Goal: Information Seeking & Learning: Learn about a topic

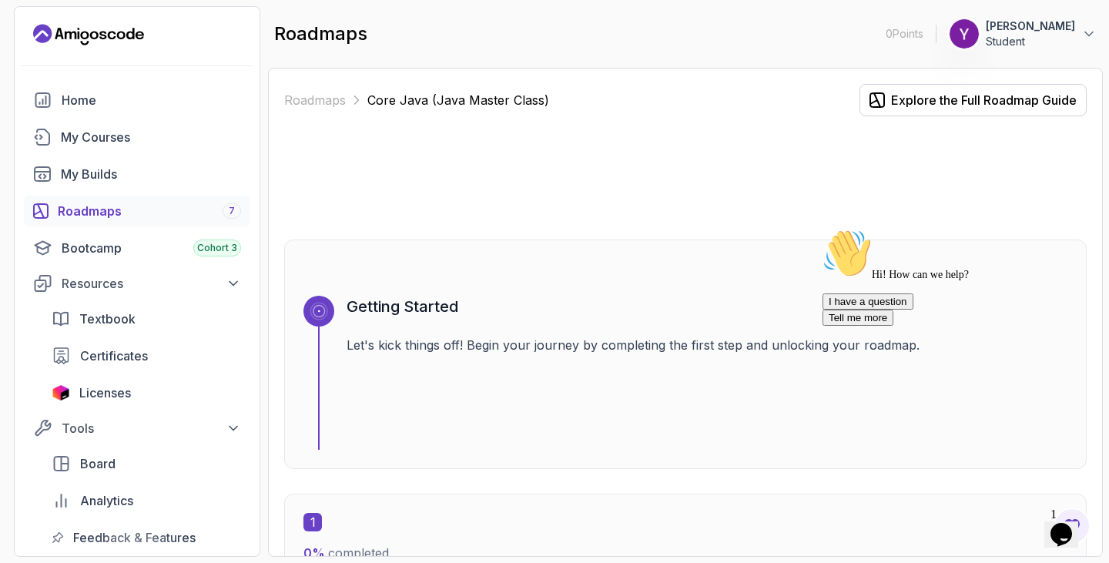
click at [1045, 45] on p "Student" at bounding box center [1030, 41] width 89 height 15
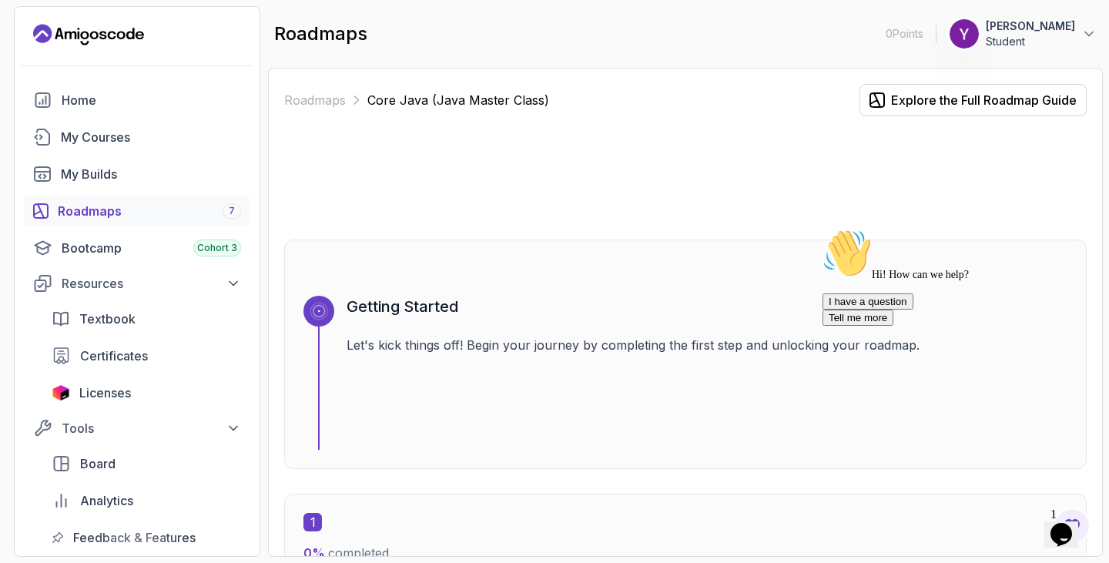
click at [721, 199] on div at bounding box center [685, 178] width 802 height 74
click at [105, 37] on icon "Landing page" at bounding box center [102, 35] width 7 height 8
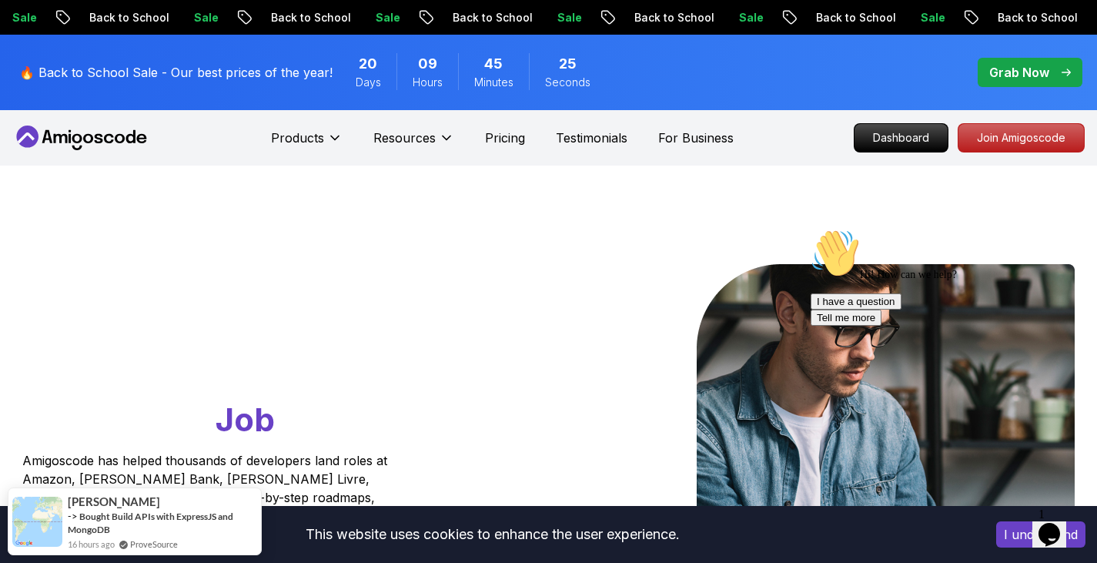
click at [1022, 80] on p "Grab Now" at bounding box center [1020, 72] width 60 height 18
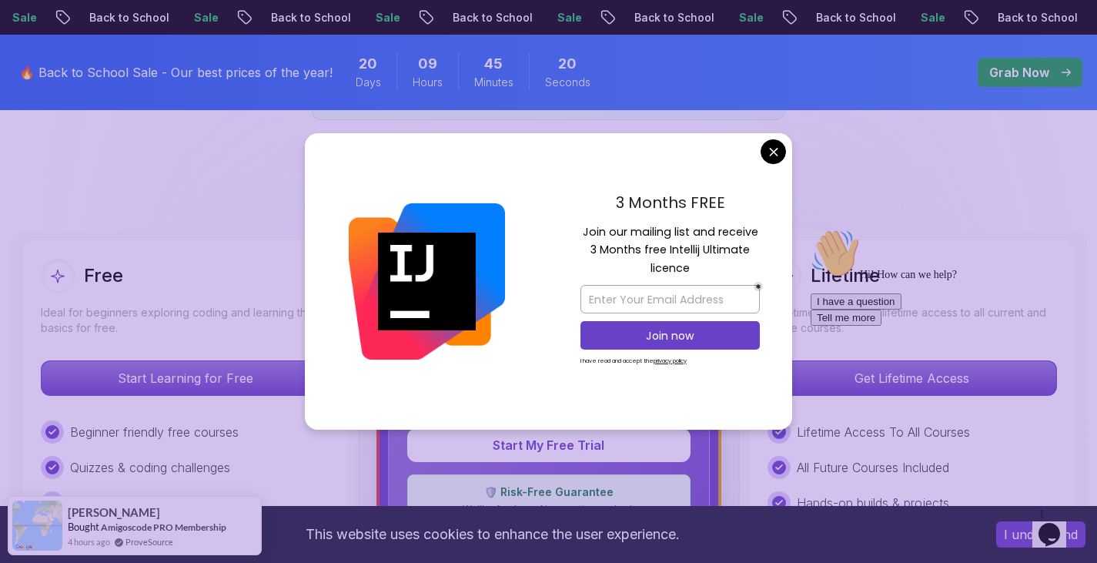
scroll to position [411, 0]
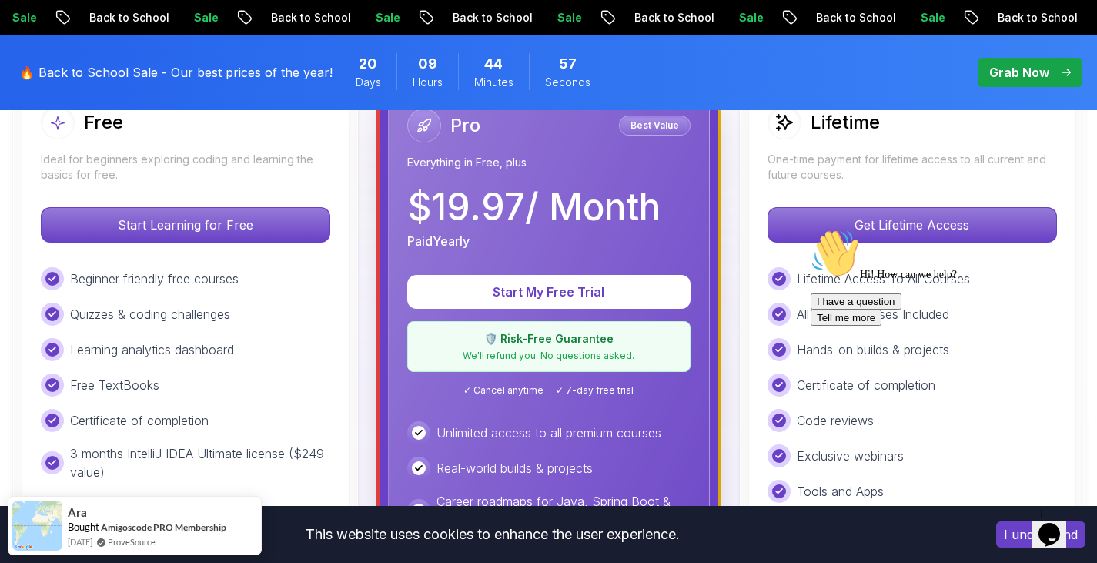
scroll to position [501, 0]
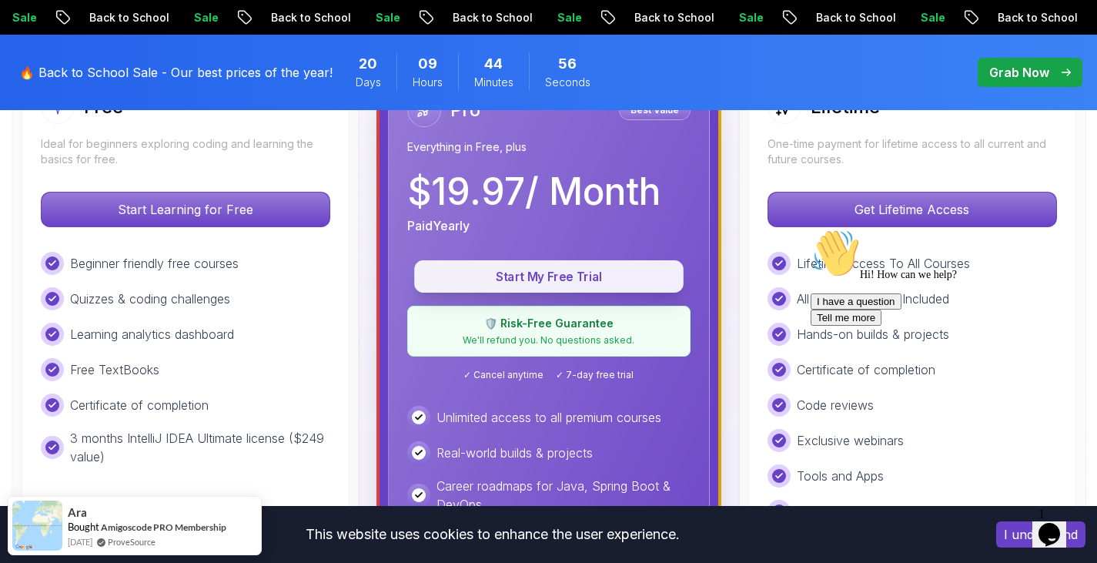
click at [578, 268] on p "Start My Free Trial" at bounding box center [549, 277] width 234 height 18
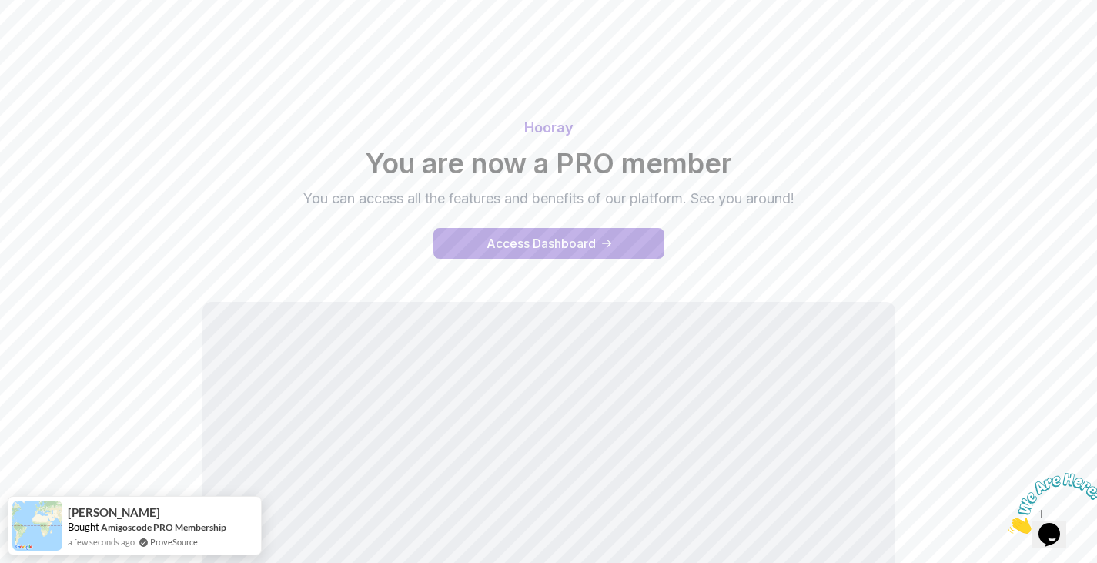
click at [583, 263] on div "Hooray You are now a PRO member You can access all the features and benefits of…" at bounding box center [549, 188] width 1078 height 179
click at [566, 245] on div "Access Dashboard" at bounding box center [541, 243] width 109 height 18
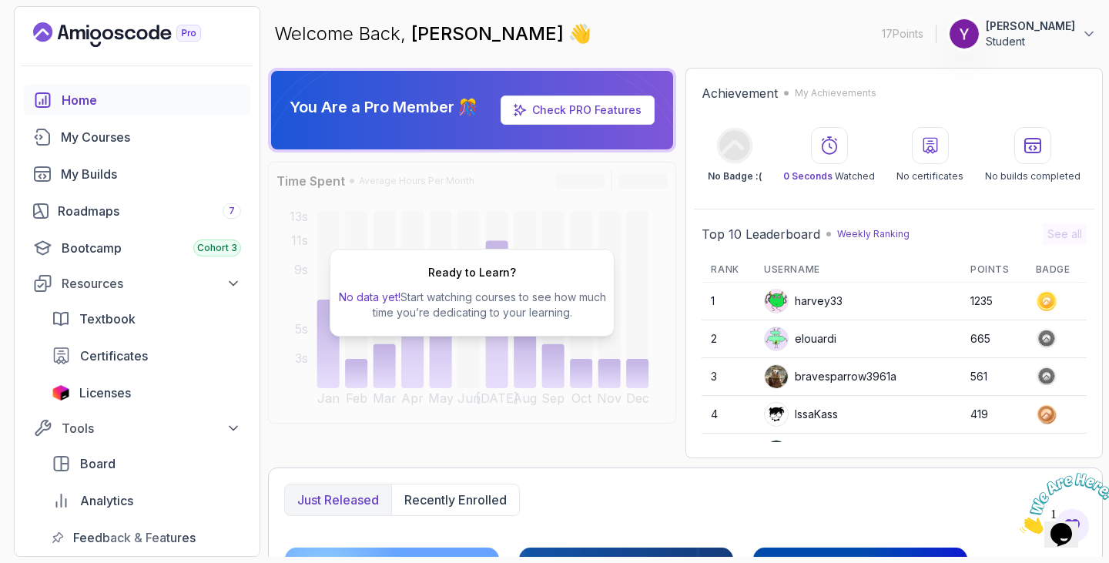
click at [670, 492] on div "Just released Recently enrolled" at bounding box center [685, 500] width 802 height 32
click at [96, 206] on div "Roadmaps 7" at bounding box center [149, 211] width 183 height 18
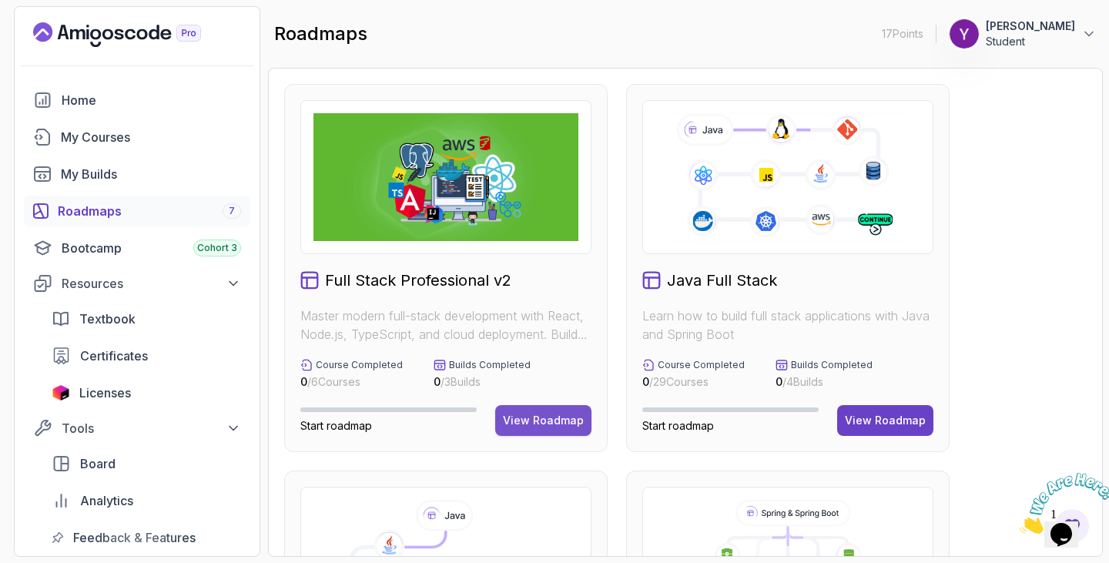
click at [524, 417] on div "View Roadmap" at bounding box center [543, 420] width 81 height 15
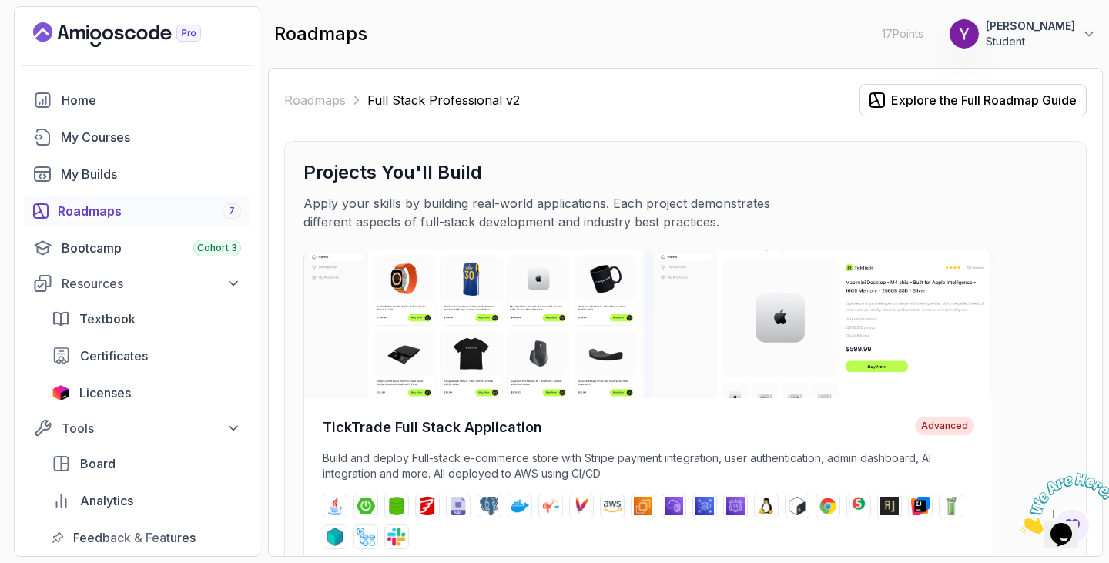
click at [1095, 258] on div "Roadmaps Full Stack Professional v2 Explore the Full Roadmap Guide Projects You…" at bounding box center [685, 312] width 835 height 489
click at [1004, 276] on div "TickTrade Full Stack Application Advanced Build and deploy Full-stack e-commerc…" at bounding box center [685, 435] width 764 height 370
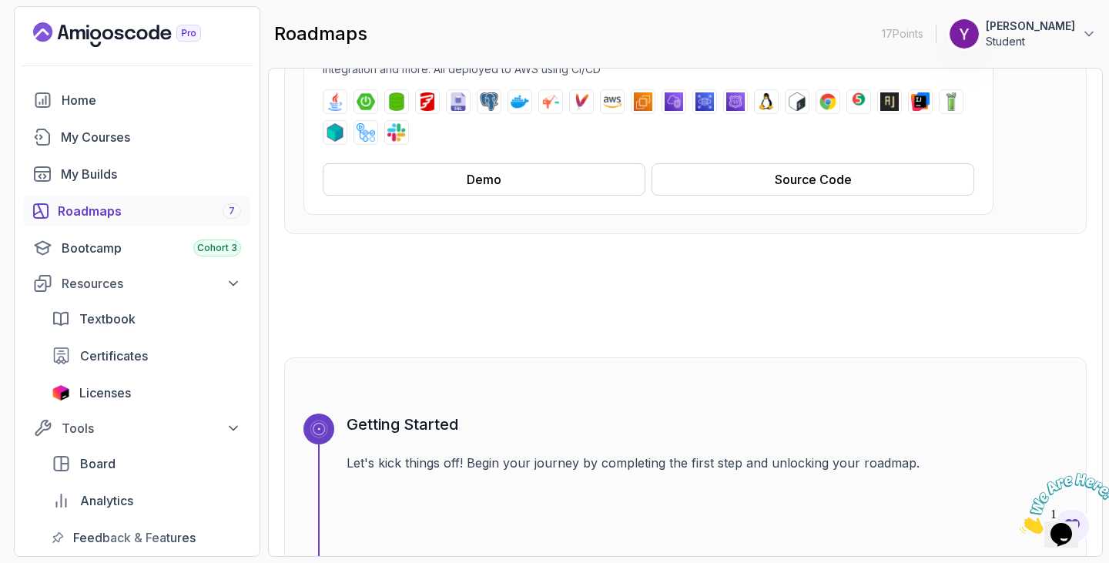
scroll to position [462, 0]
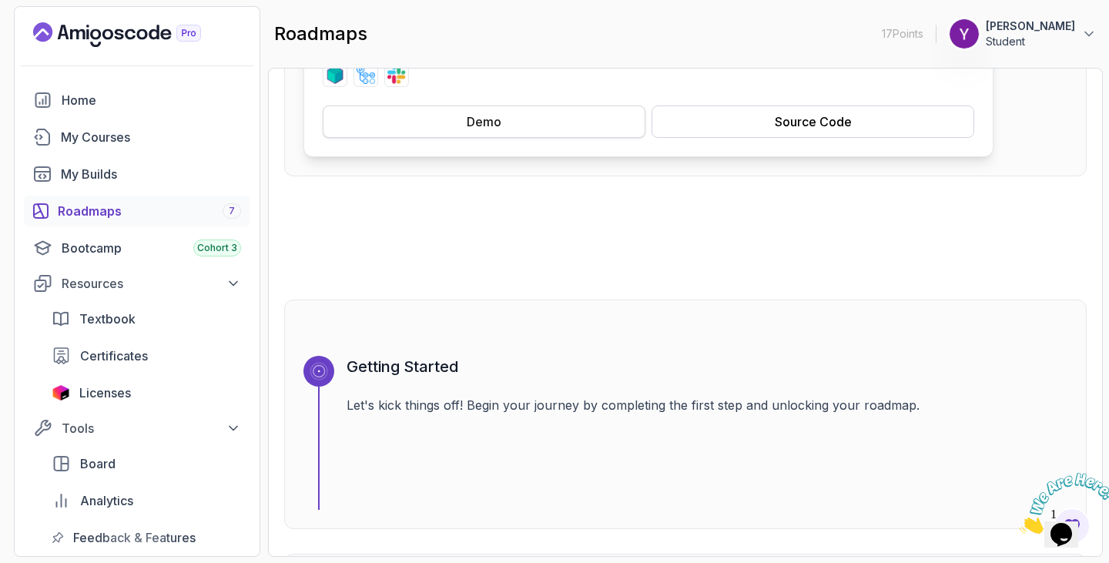
click at [548, 130] on button "Demo" at bounding box center [484, 122] width 323 height 32
click at [509, 232] on div at bounding box center [685, 238] width 802 height 74
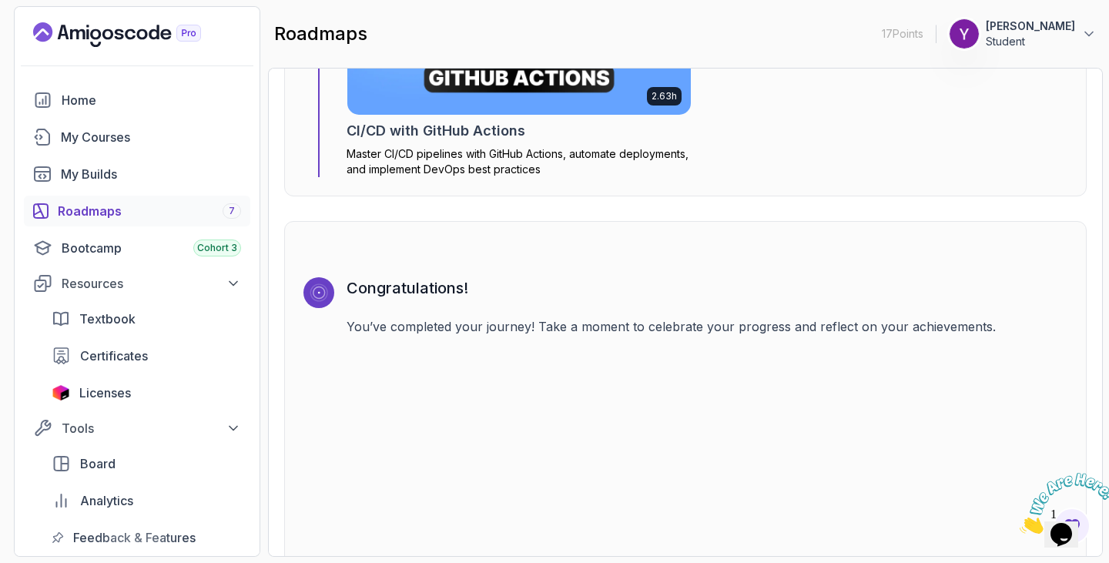
scroll to position [4842, 0]
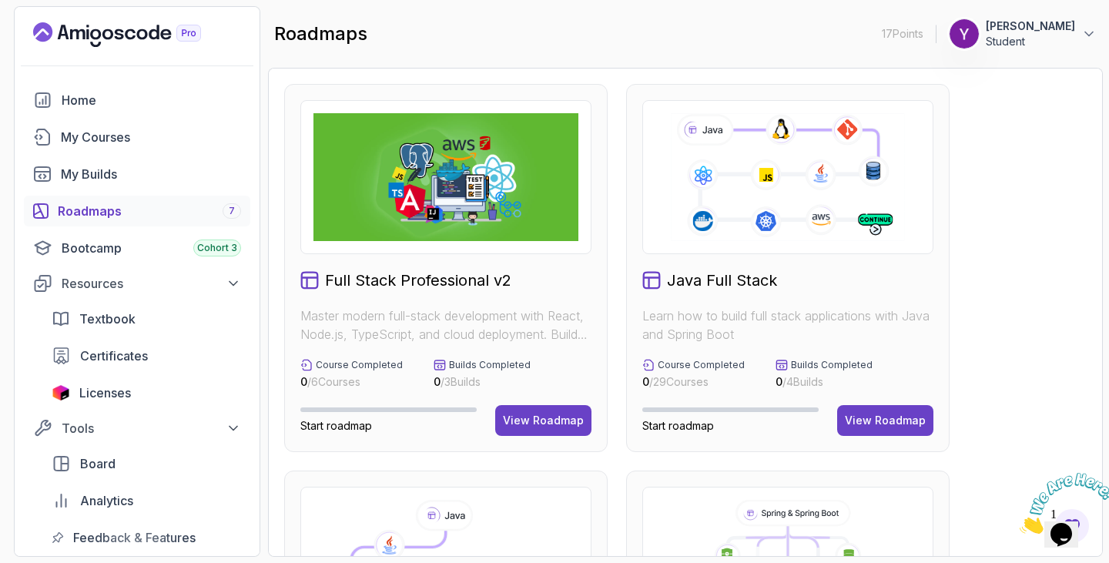
click at [1094, 168] on div "Full Stack Professional v2 Master modern full-stack development with React, Nod…" at bounding box center [685, 312] width 835 height 489
click at [897, 430] on button "View Roadmap" at bounding box center [885, 420] width 96 height 31
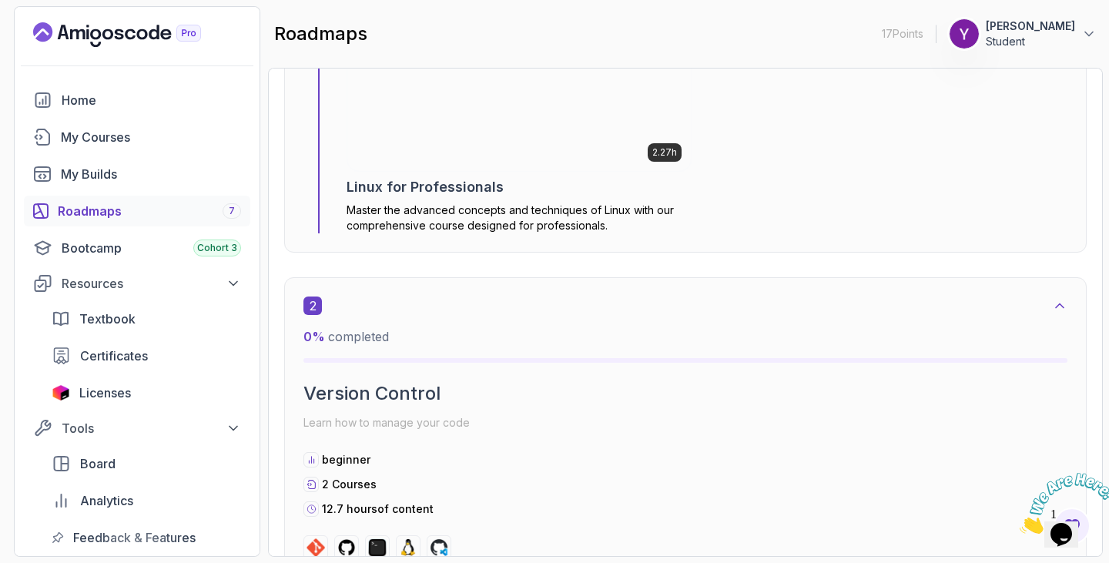
scroll to position [1109, 0]
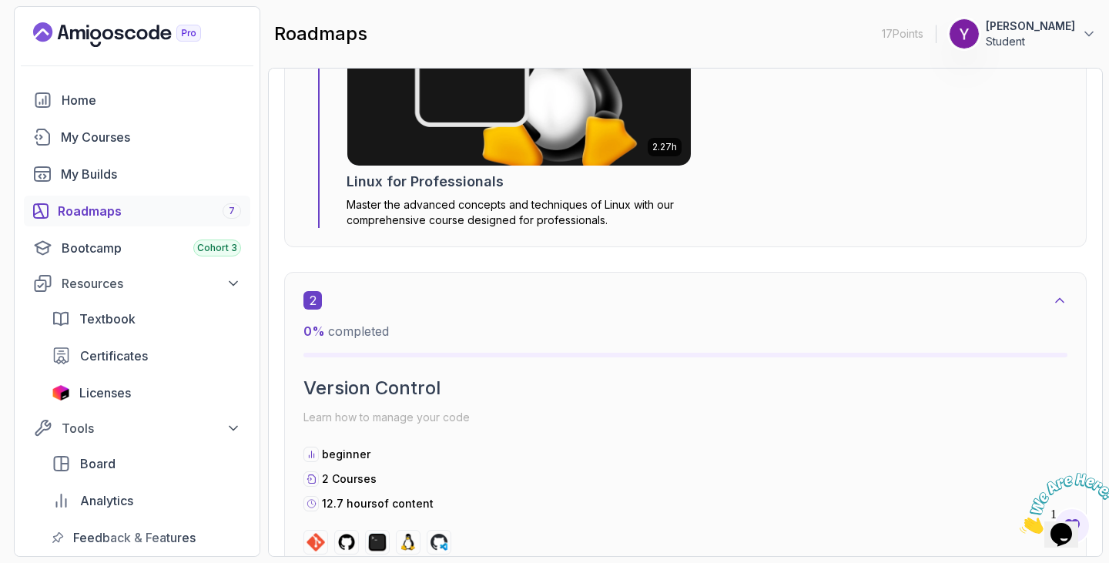
click at [474, 173] on h2 "Linux for Professionals" at bounding box center [425, 182] width 157 height 22
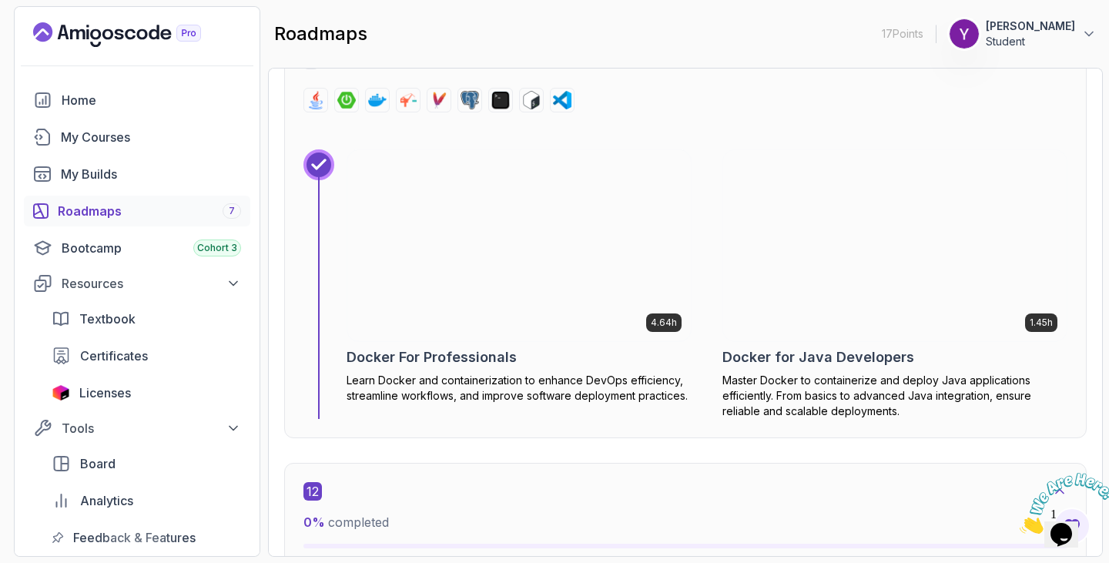
scroll to position [7948, 0]
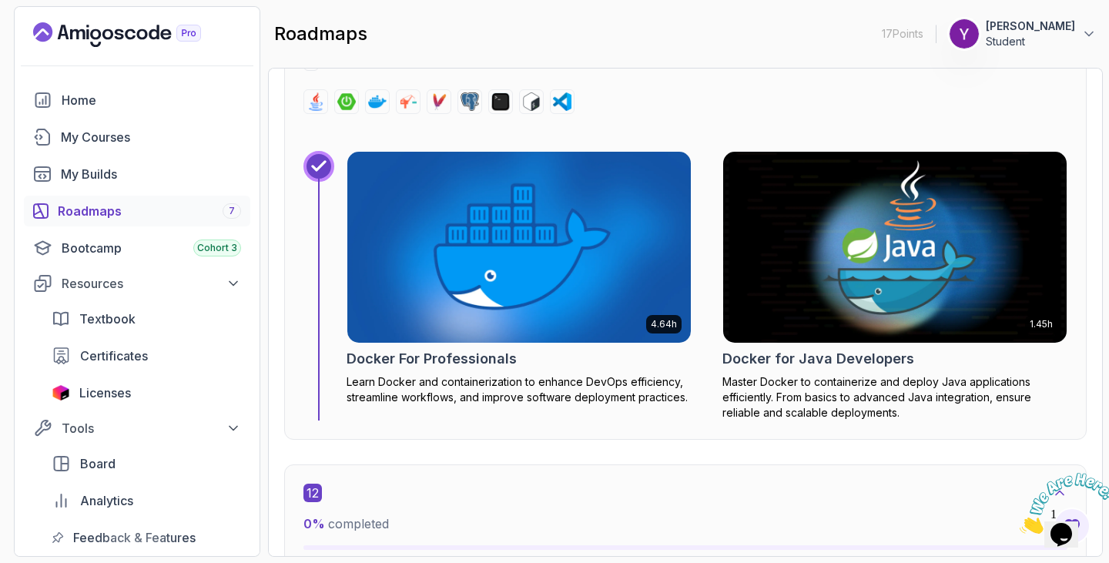
click at [1097, 437] on section "17 Points 1 Yahya Limbada Student Home My Courses My Builds Roadmaps 7 Bootcamp…" at bounding box center [554, 281] width 1109 height 563
drag, startPoint x: 1107, startPoint y: 437, endPoint x: 1108, endPoint y: 392, distance: 45.4
click at [1097, 392] on section "17 Points 1 Yahya Limbada Student Home My Courses My Builds Roadmaps 7 Bootcamp…" at bounding box center [554, 281] width 1109 height 563
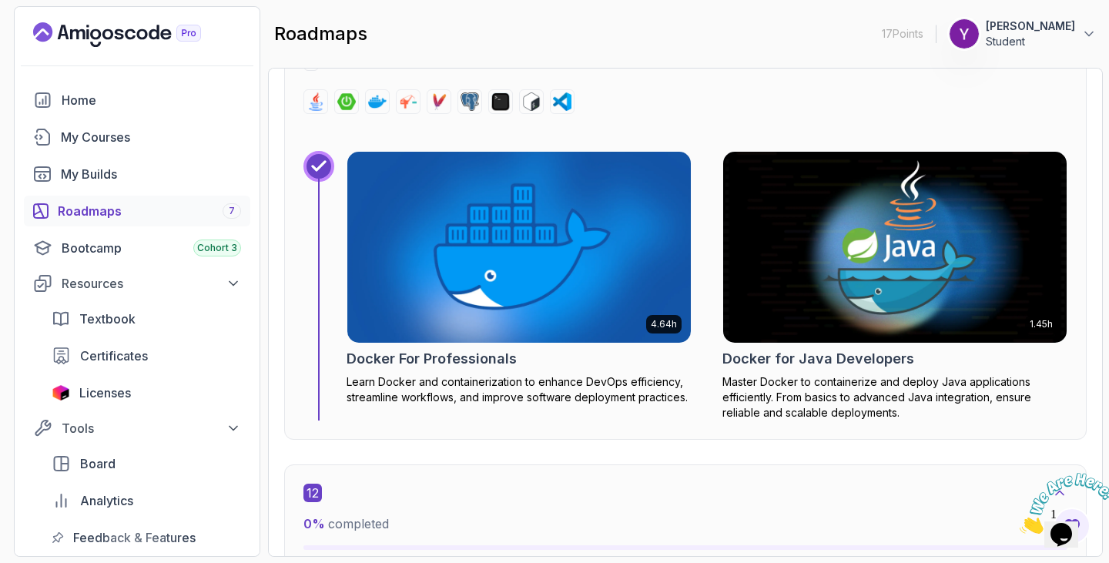
click at [1097, 384] on section "17 Points 1 Yahya Limbada Student Home My Courses My Builds Roadmaps 7 Bootcamp…" at bounding box center [554, 281] width 1109 height 563
click at [1090, 359] on div "Roadmaps Java Full Stack Explore the Full Roadmap Guide Getting Started Let's k…" at bounding box center [685, 312] width 835 height 489
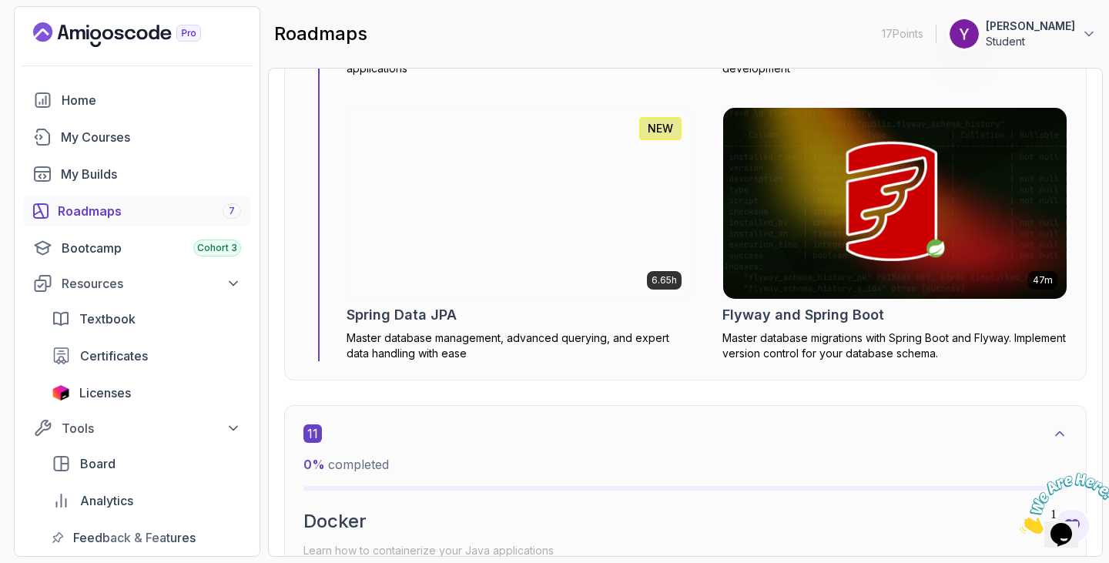
scroll to position [7332, 0]
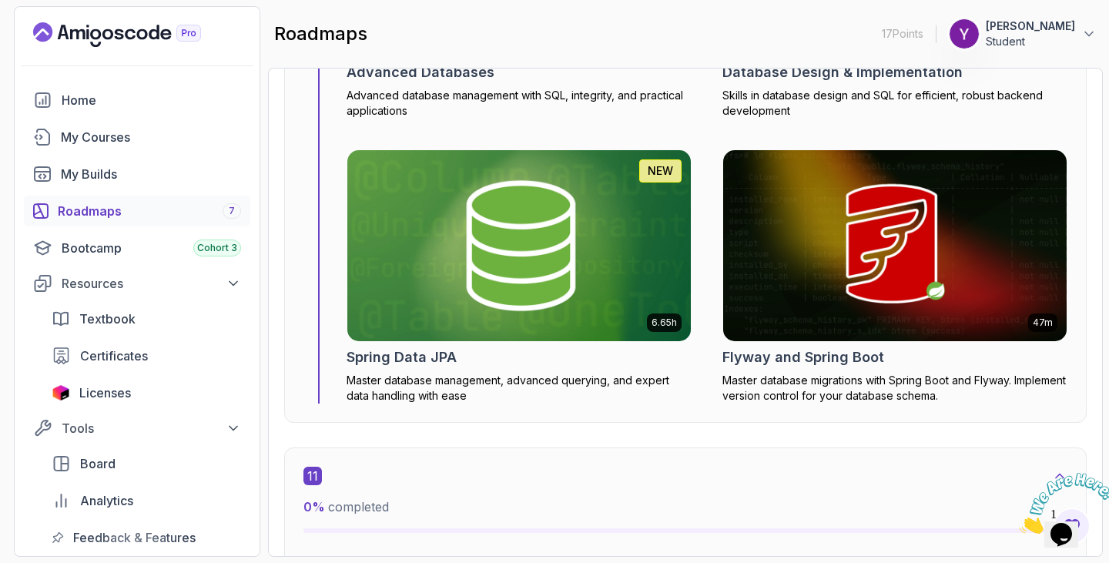
click at [1097, 266] on section "17 Points 1 Yahya Limbada Student Home My Courses My Builds Roadmaps 7 Bootcamp…" at bounding box center [554, 281] width 1109 height 563
click at [1093, 220] on div "Roadmaps Java Full Stack Explore the Full Roadmap Guide Getting Started Let's k…" at bounding box center [685, 312] width 835 height 489
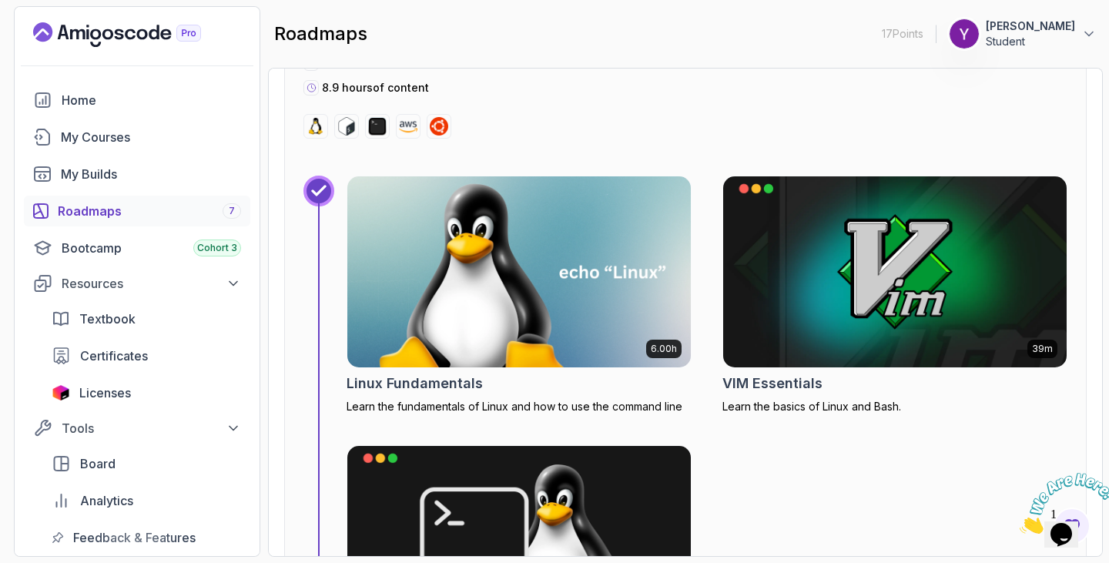
scroll to position [616, 0]
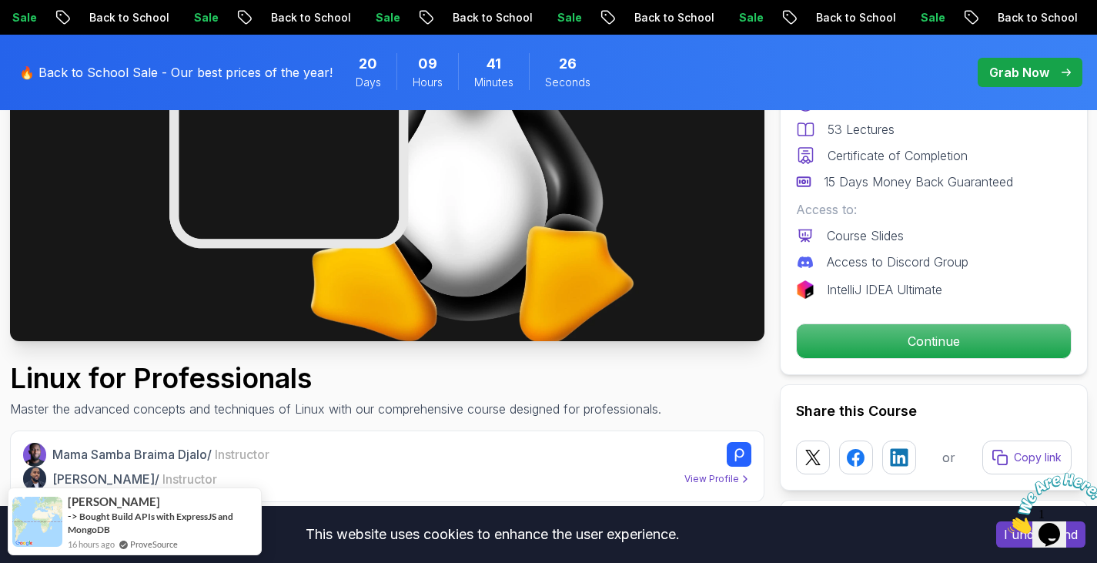
scroll to position [282, 0]
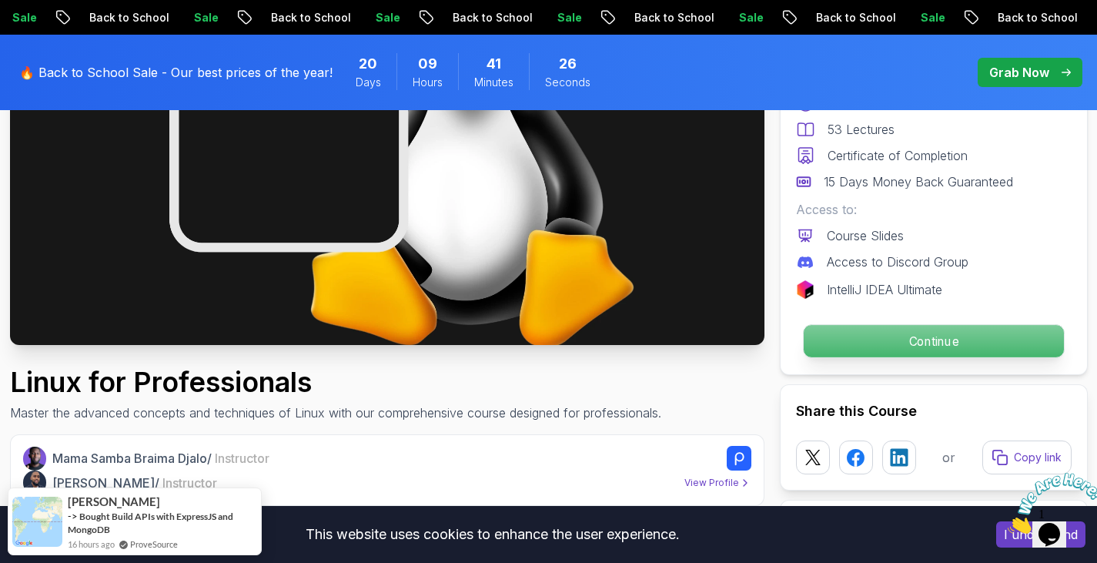
click at [879, 332] on p "Continue" at bounding box center [933, 341] width 260 height 32
click at [903, 345] on p "Continue" at bounding box center [933, 341] width 260 height 32
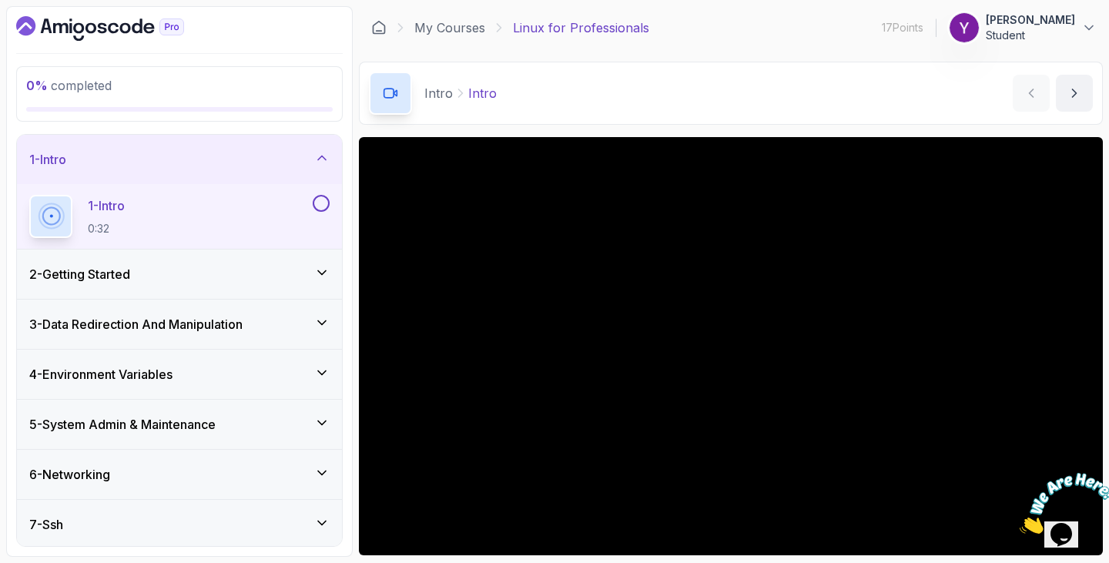
click at [166, 270] on div "2 - Getting Started" at bounding box center [179, 274] width 300 height 18
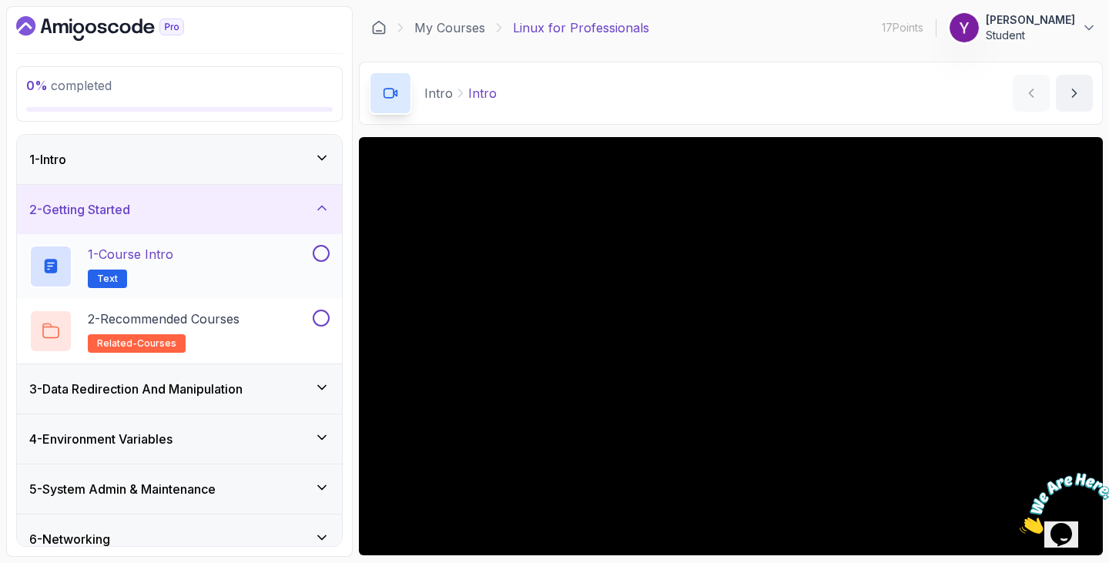
click at [266, 273] on div "1 - Course Intro Text" at bounding box center [169, 266] width 280 height 43
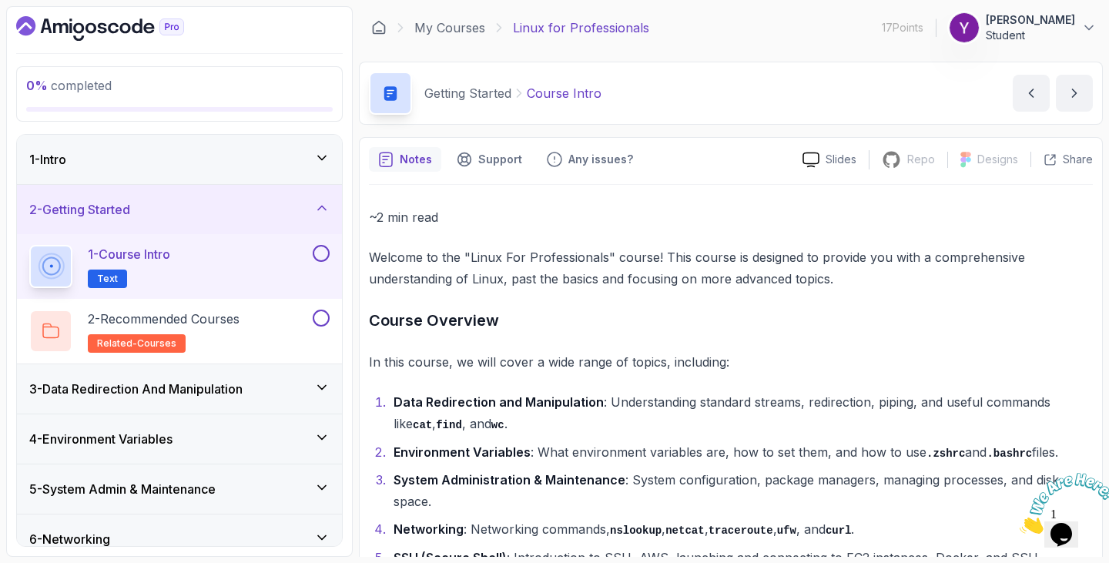
click at [260, 377] on div "3 - Data Redirection And Manipulation" at bounding box center [179, 388] width 325 height 49
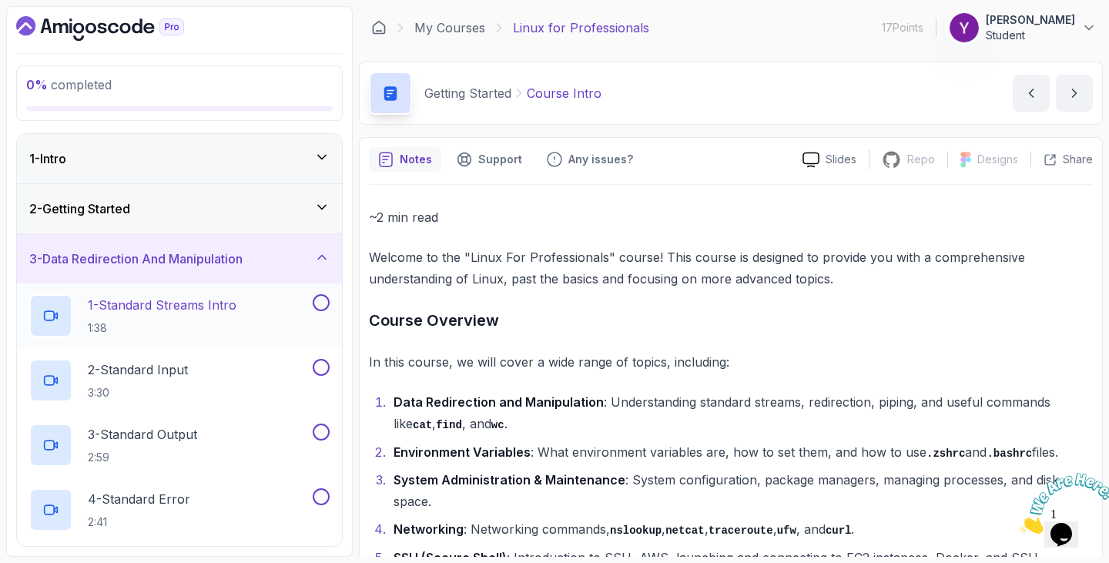
click at [152, 313] on p "1 - Standard Streams Intro" at bounding box center [162, 305] width 149 height 18
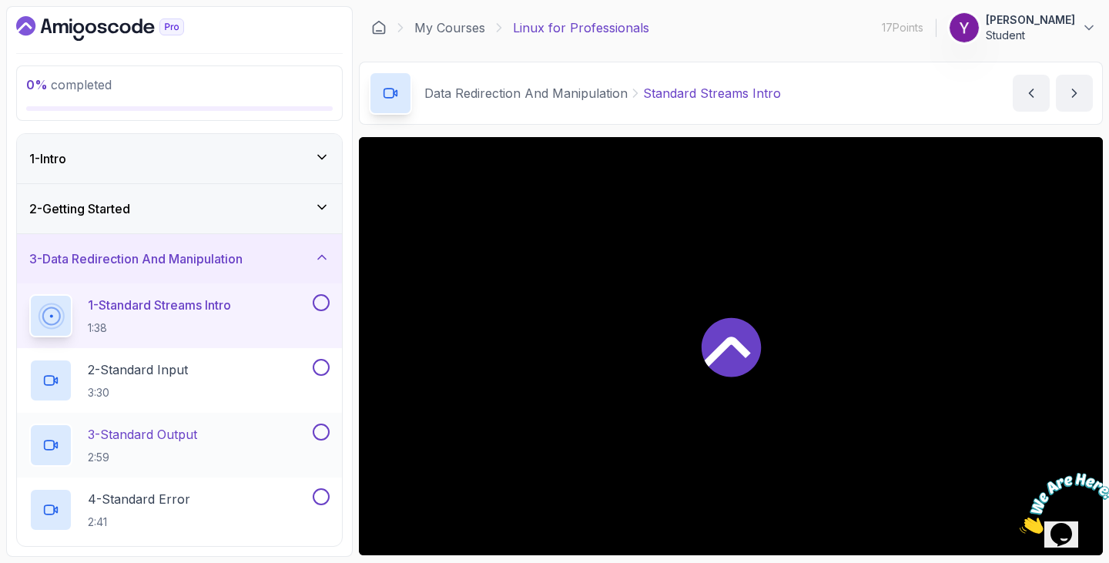
click at [146, 461] on p "2:59" at bounding box center [142, 457] width 109 height 15
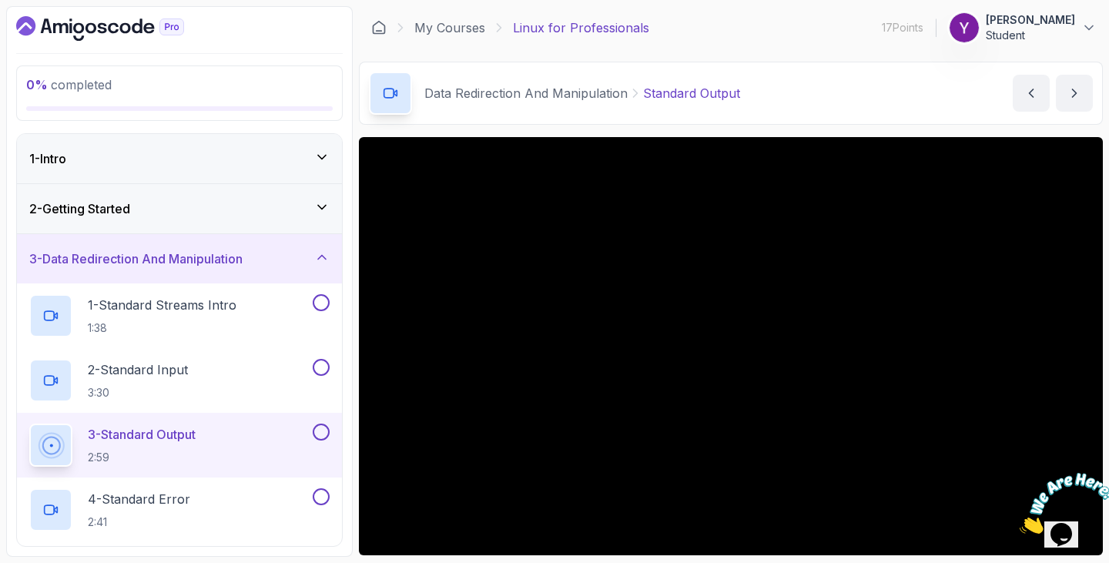
click at [828, 116] on div "Data Redirection And Manipulation Standard Output Standard Output by [PERSON_NA…" at bounding box center [731, 93] width 744 height 63
drag, startPoint x: 1108, startPoint y: 79, endPoint x: 916, endPoint y: 138, distance: 200.7
click at [544, 3] on section "0 % completed 1 - Intro 2 - Getting Started 3 - Data Redirection And Manipulati…" at bounding box center [554, 281] width 1109 height 563
click at [881, 107] on div "Data Redirection And Manipulation Standard Output Standard Output by [PERSON_NA…" at bounding box center [731, 93] width 744 height 63
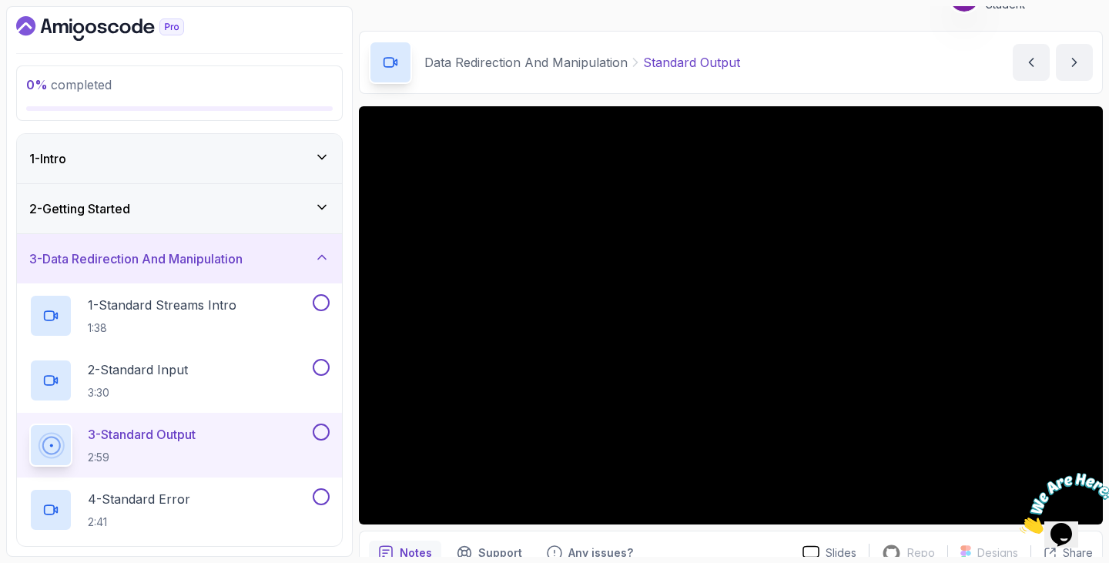
scroll to position [62, 0]
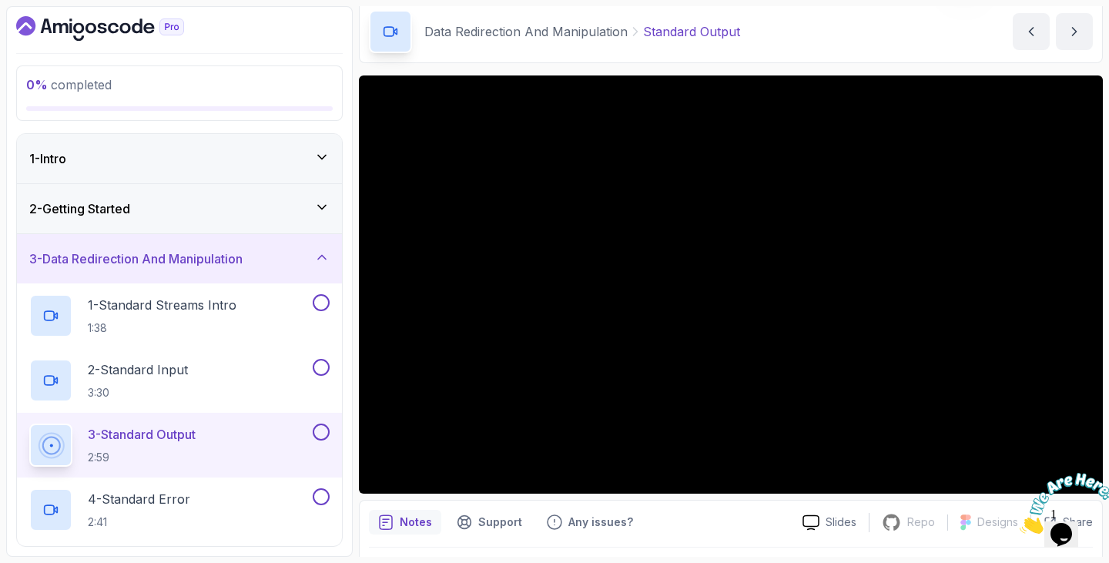
click at [1086, 473] on div at bounding box center [1061, 503] width 83 height 61
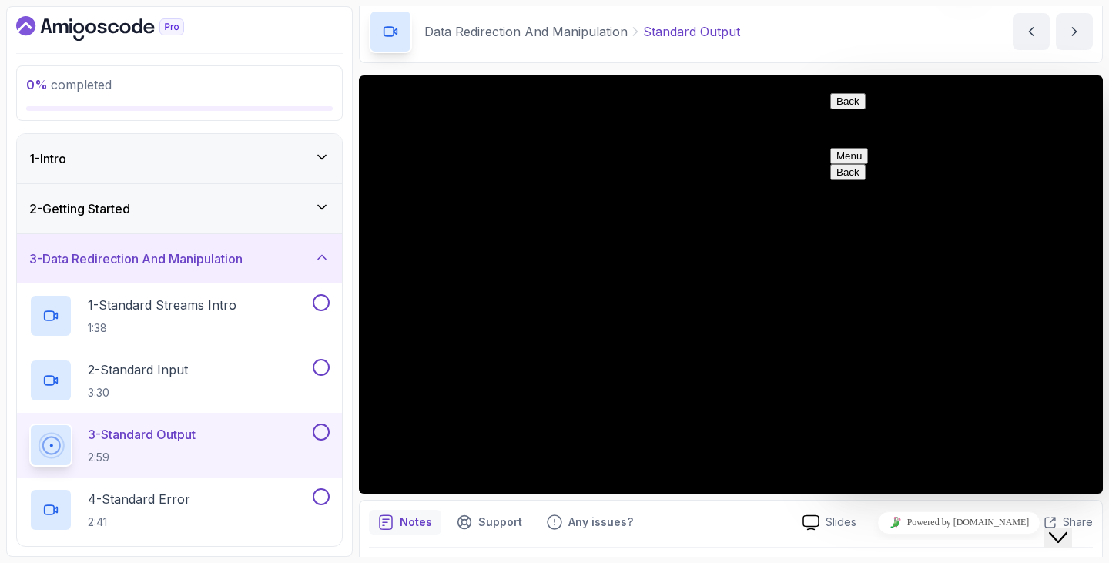
click at [1059, 537] on button "Close Chat This icon closes the chat window." at bounding box center [1058, 538] width 28 height 20
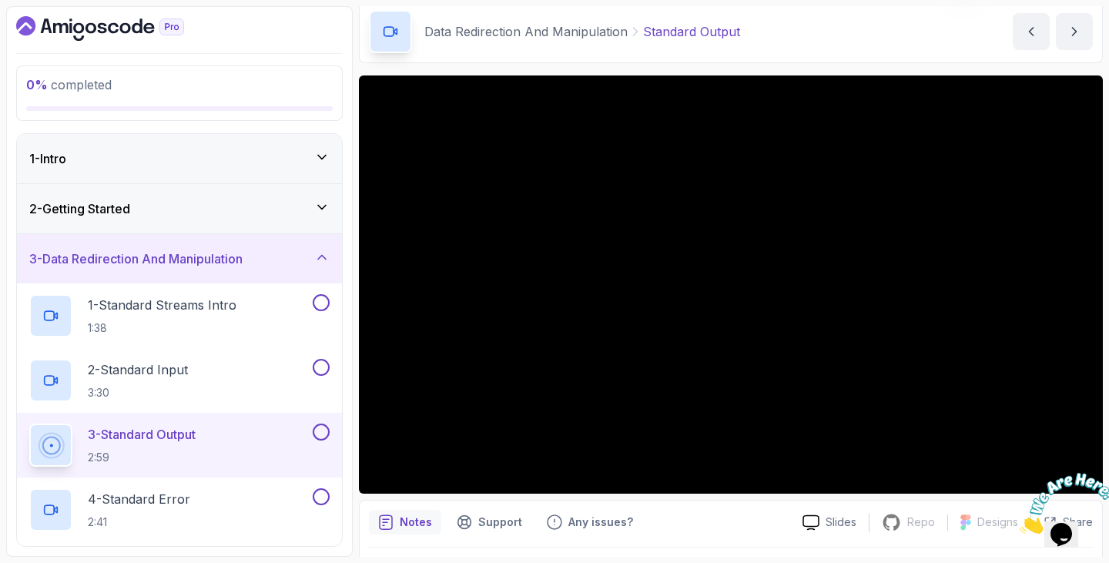
click at [1084, 473] on div at bounding box center [1061, 503] width 83 height 61
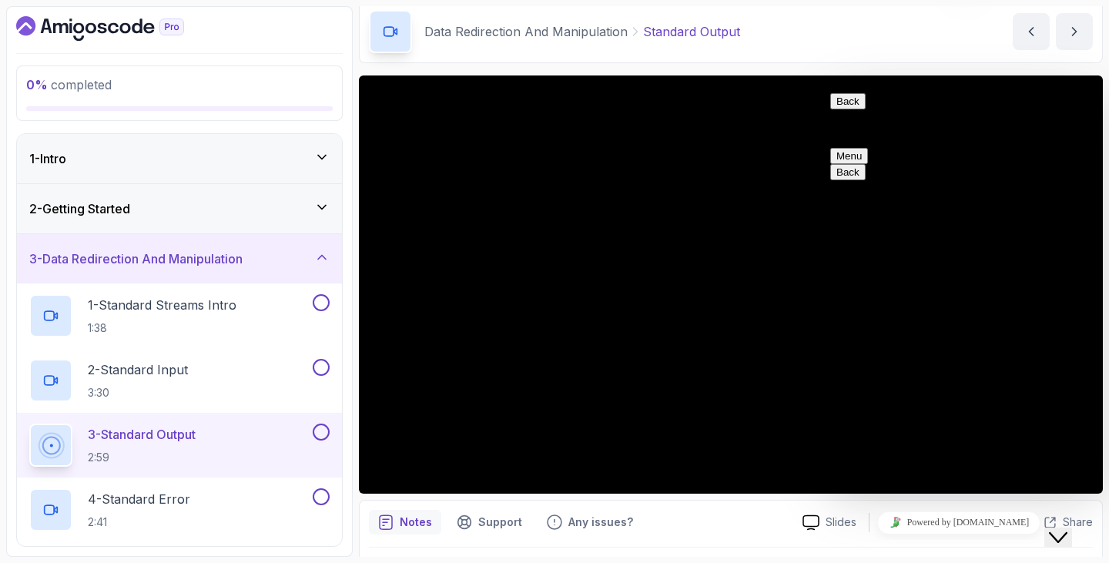
click at [1067, 528] on icon "Close Chat This icon closes the chat window." at bounding box center [1058, 537] width 18 height 18
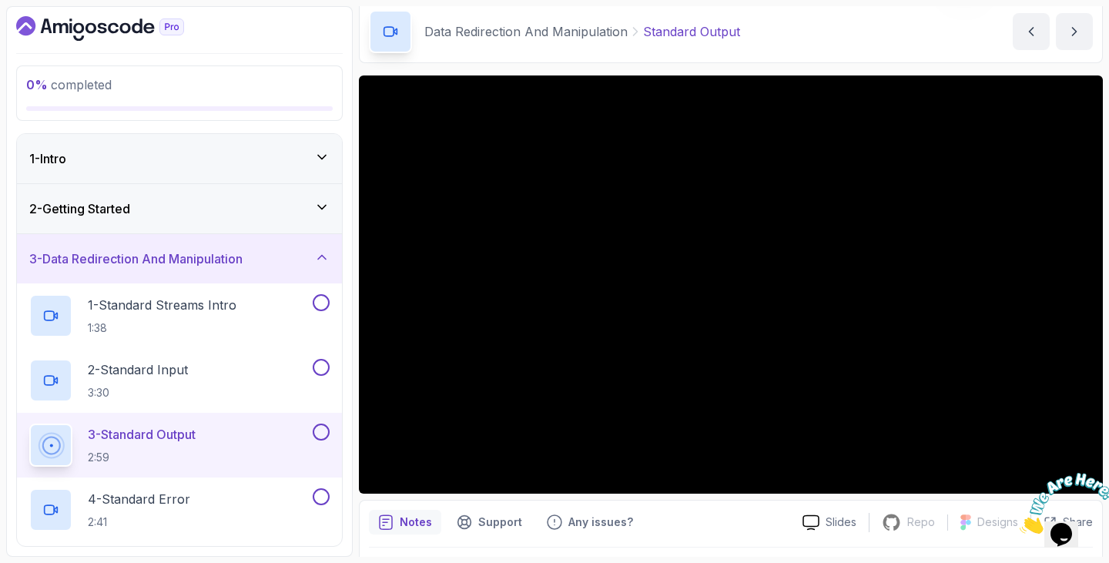
click at [704, 553] on div at bounding box center [731, 569] width 724 height 43
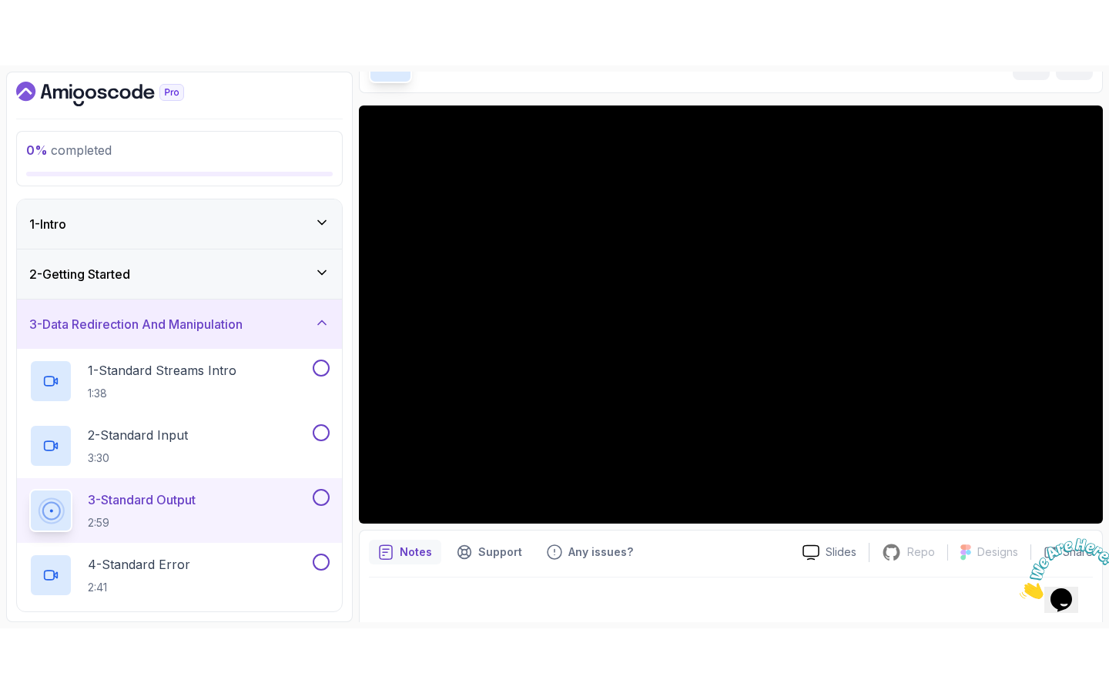
scroll to position [106, 0]
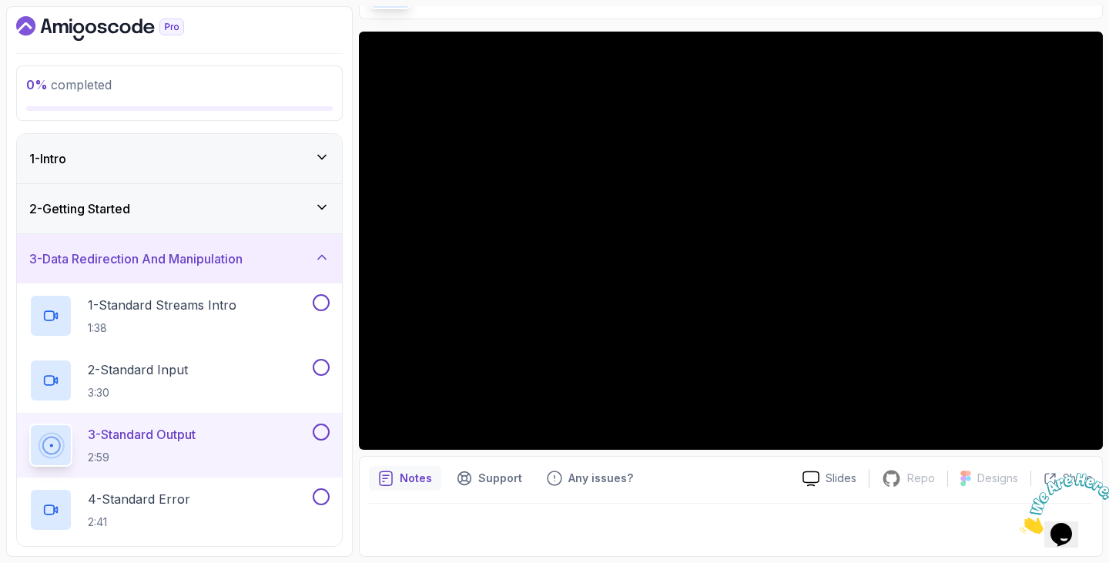
click at [584, 504] on div at bounding box center [731, 525] width 724 height 43
click at [694, 519] on div at bounding box center [731, 525] width 724 height 43
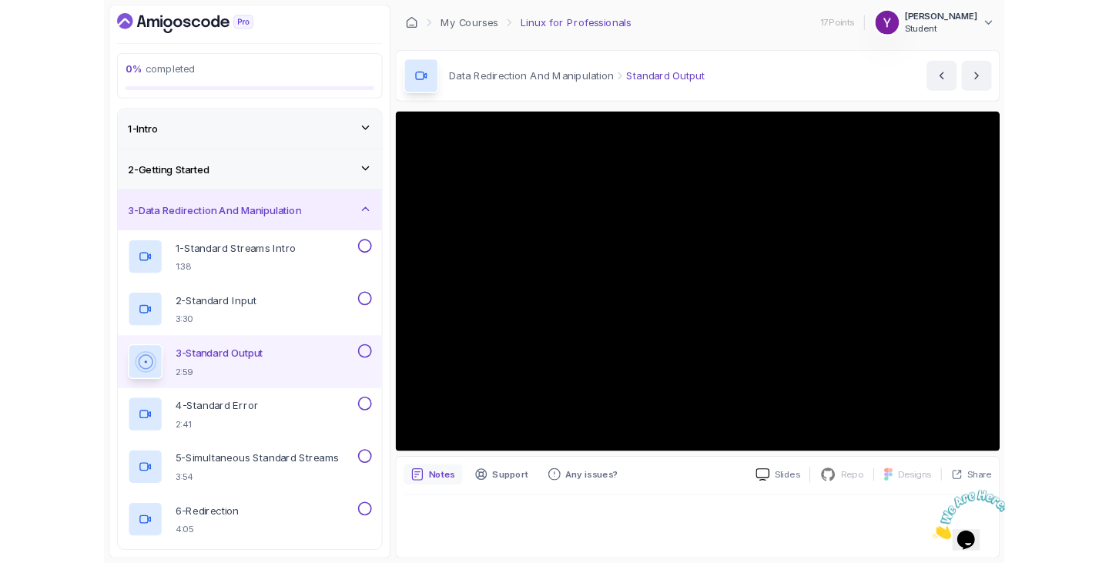
scroll to position [0, 0]
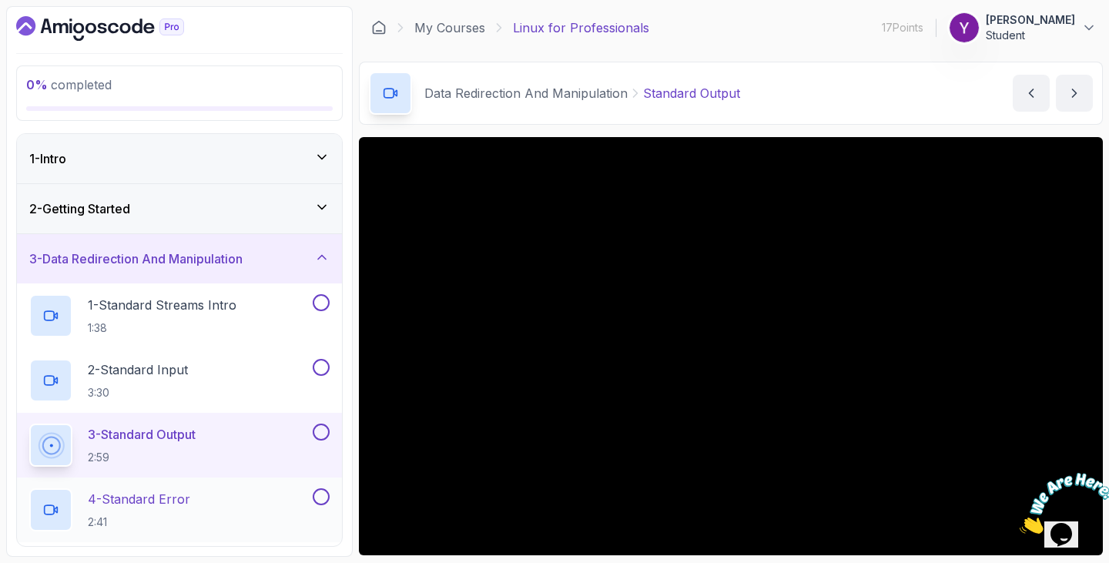
click at [310, 501] on div at bounding box center [320, 496] width 20 height 17
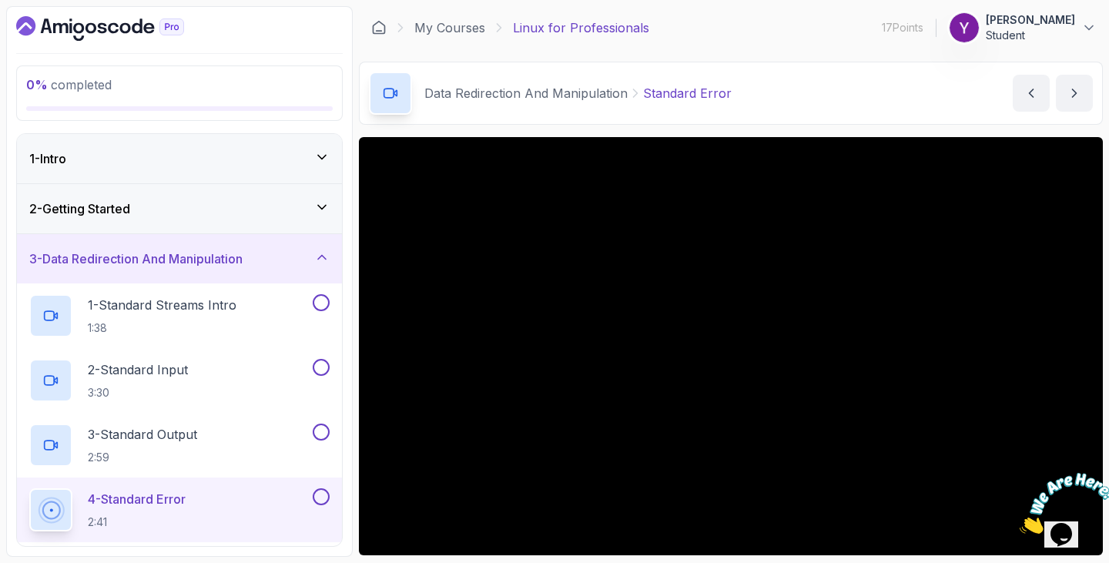
click at [356, 97] on div "0 % completed 1 - Intro 2 - Getting Started 3 - Data Redirection And Manipulati…" at bounding box center [554, 281] width 1097 height 551
click at [1097, 295] on section "0 % completed 1 - Intro 2 - Getting Started 3 - Data Redirection And Manipulati…" at bounding box center [554, 281] width 1109 height 563
click at [353, 110] on div "0 % completed 1 - Intro 2 - Getting Started 3 - Data Redirection And Manipulati…" at bounding box center [554, 281] width 1097 height 551
click at [346, 232] on div "0 % completed 1 - Intro 2 - Getting Started 3 - Data Redirection And Manipulati…" at bounding box center [179, 281] width 347 height 551
click at [349, 465] on div "0 % completed 1 - Intro 2 - Getting Started 3 - Data Redirection And Manipulati…" at bounding box center [179, 281] width 347 height 551
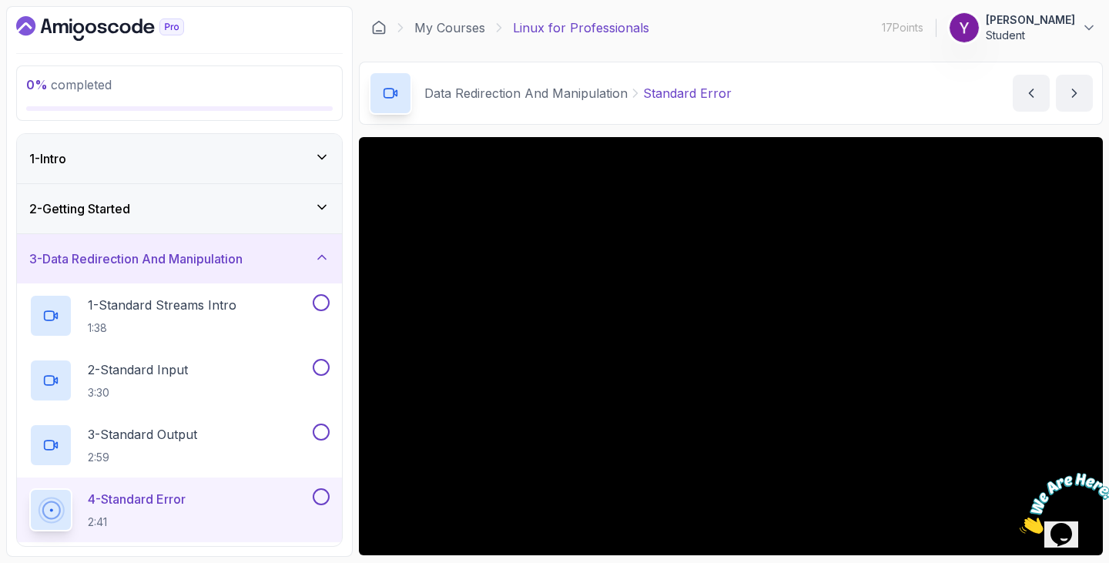
click at [317, 263] on icon at bounding box center [321, 257] width 15 height 15
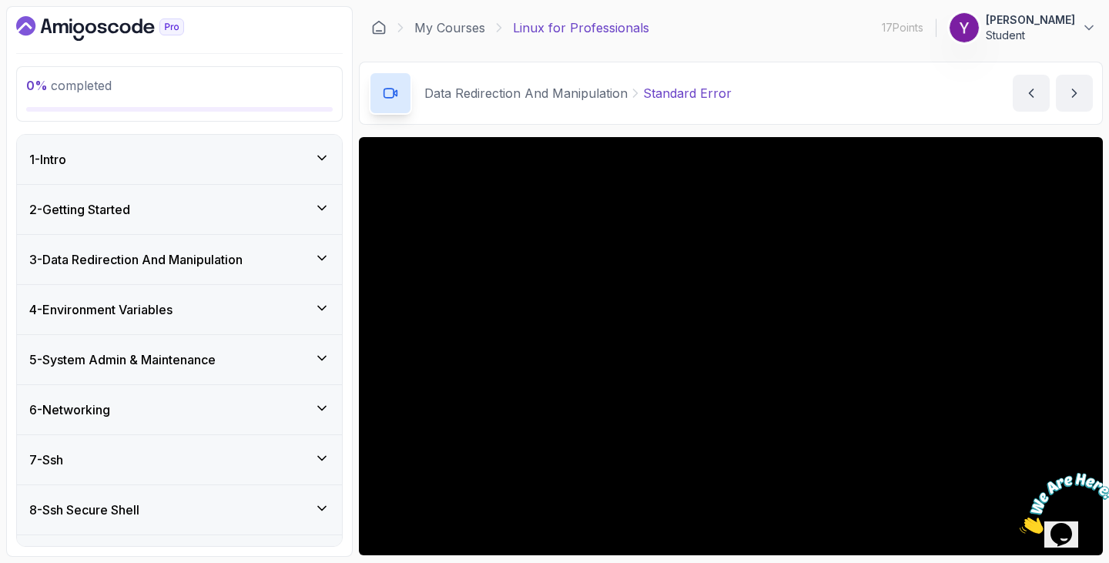
click at [317, 263] on icon at bounding box center [321, 257] width 15 height 15
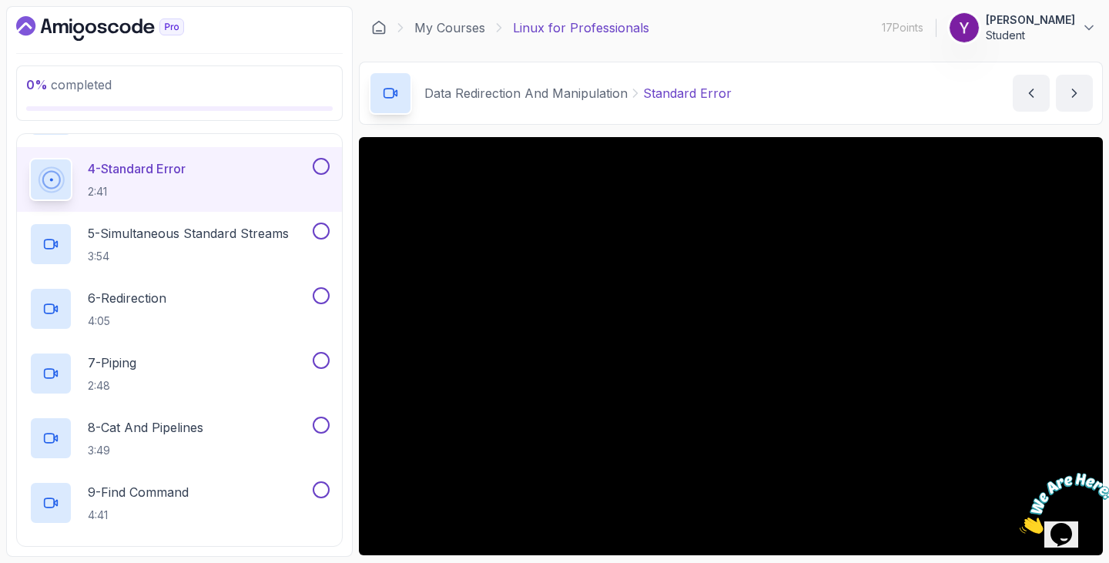
scroll to position [332, 0]
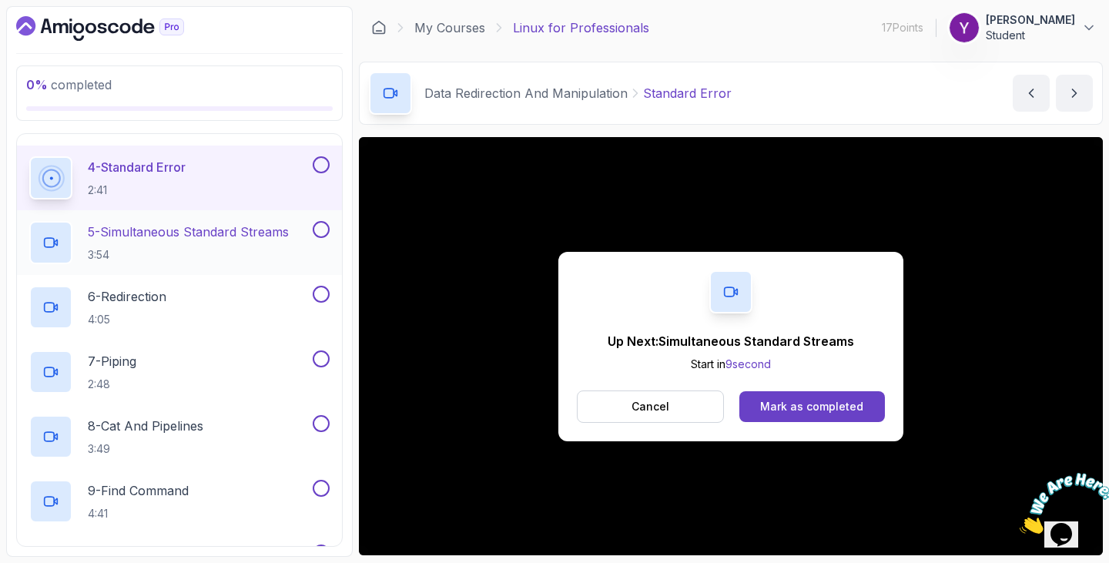
click at [185, 227] on p "5 - Simultaneous Standard Streams" at bounding box center [188, 232] width 201 height 18
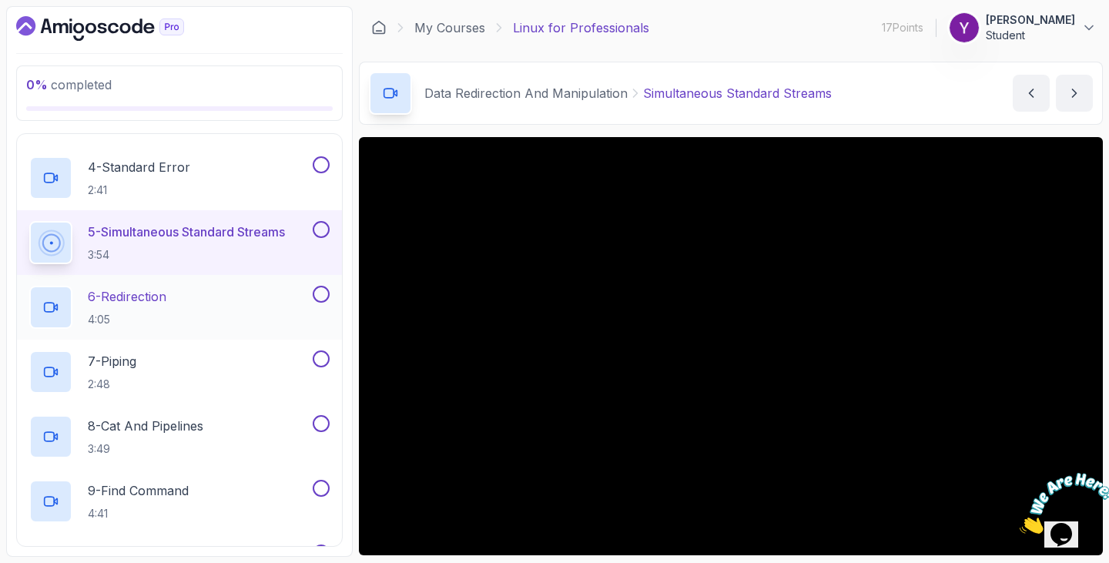
click at [228, 304] on div "6 - Redirection 4:05" at bounding box center [169, 307] width 280 height 43
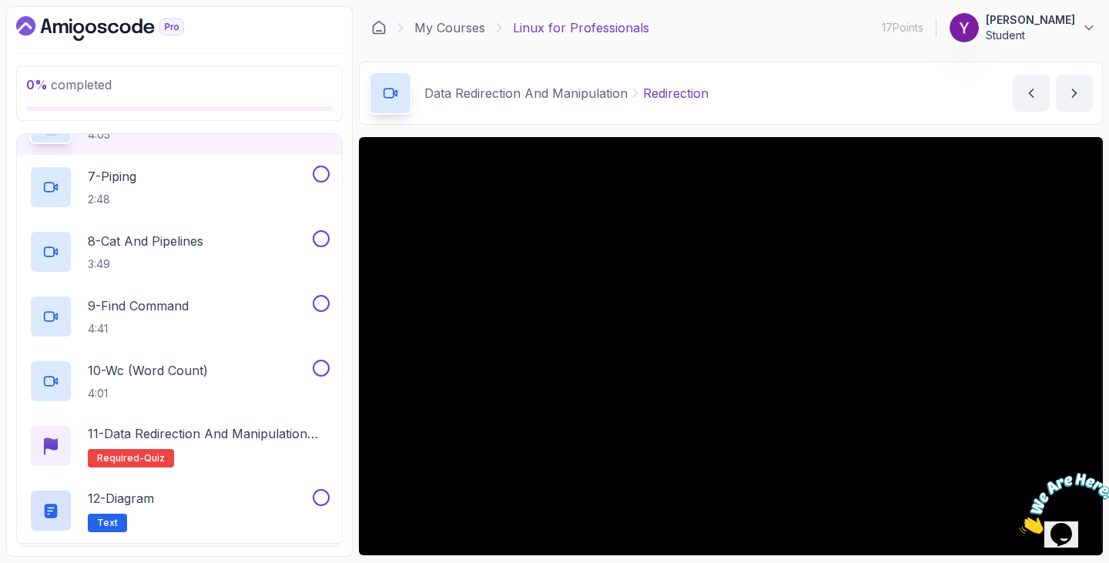
scroll to position [548, 0]
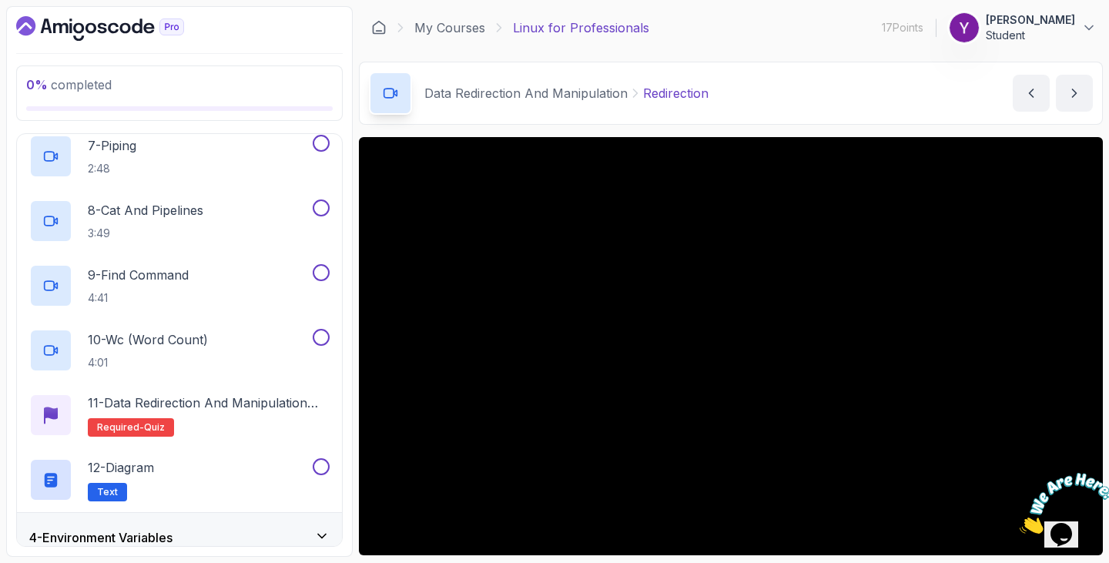
click at [1074, 509] on img at bounding box center [1067, 503] width 95 height 61
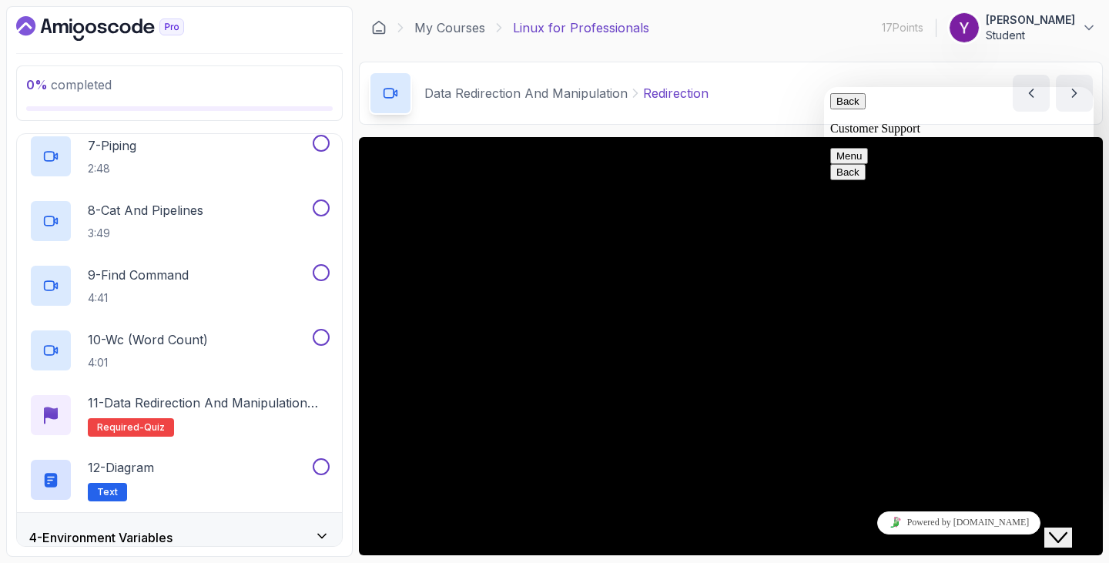
click at [847, 109] on button "Back" at bounding box center [847, 101] width 35 height 16
click at [1070, 528] on button "Close Chat This icon closes the chat window." at bounding box center [1058, 538] width 28 height 20
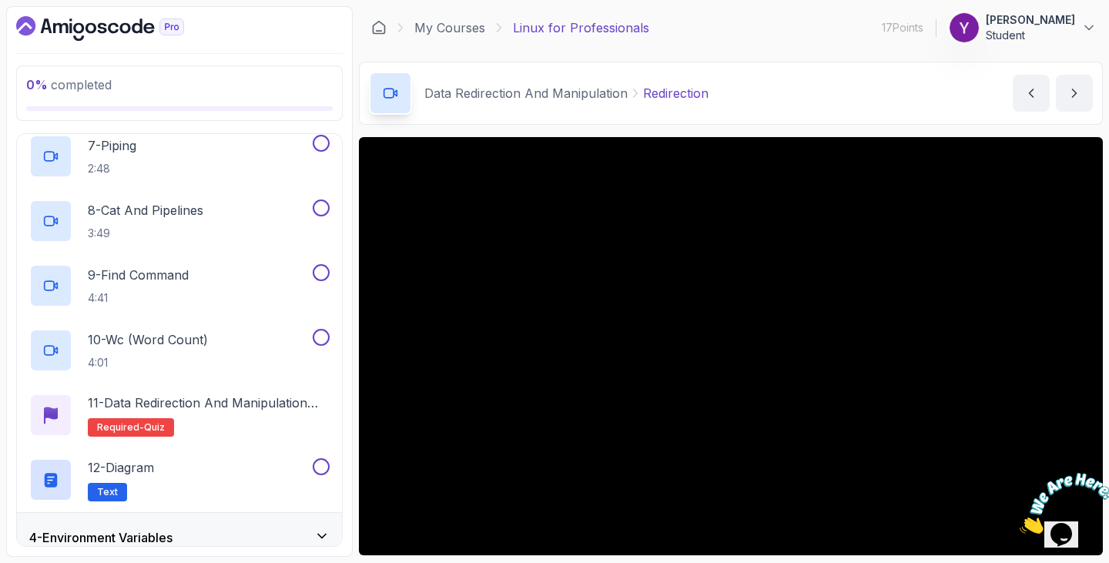
click at [1097, 321] on section "0 % completed 1 - Intro 2 - Getting Started 3 - Data Redirection And Manipulati…" at bounding box center [554, 281] width 1109 height 563
click at [919, 102] on div "Data Redirection And Manipulation Redirection Redirection by [PERSON_NAME]" at bounding box center [731, 93] width 744 height 63
click at [12, 352] on div "0 % completed 1 - Intro 2 - Getting Started 3 - Data Redirection And Manipulati…" at bounding box center [179, 281] width 347 height 551
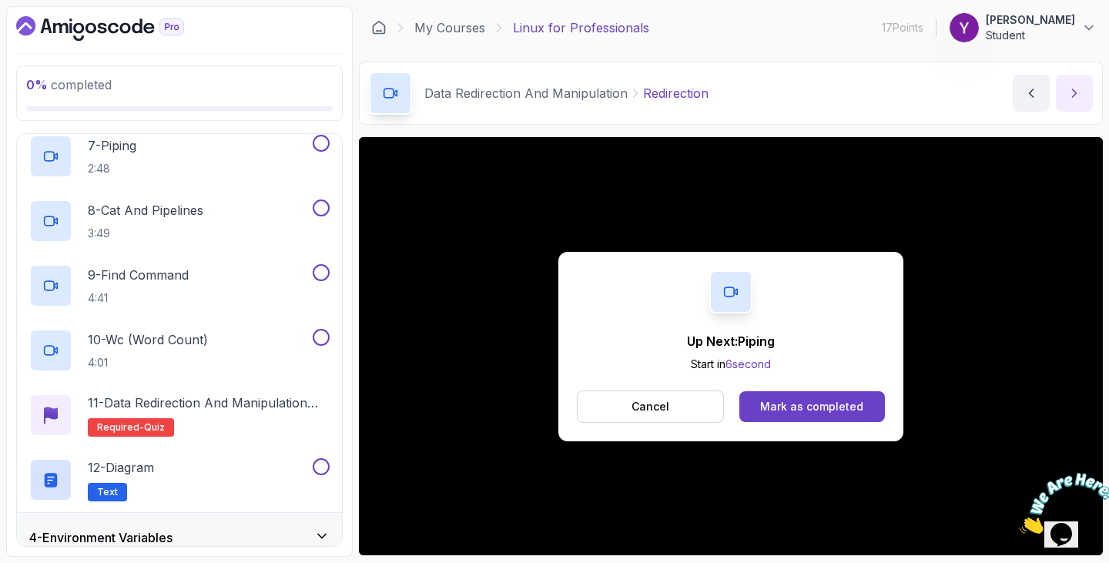
click at [1077, 89] on icon "next content" at bounding box center [1074, 92] width 15 height 15
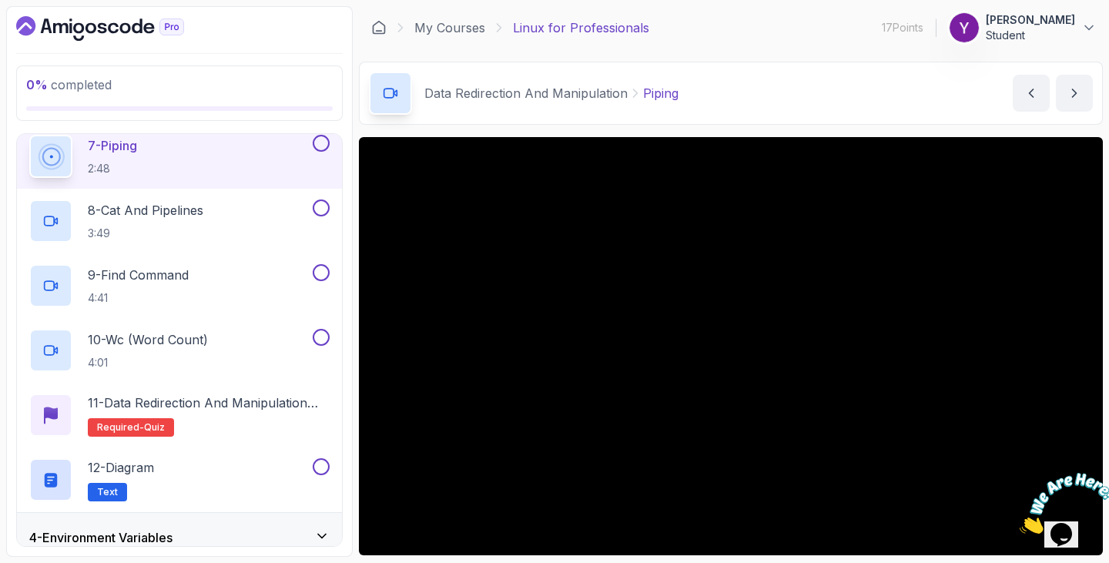
scroll to position [38, 0]
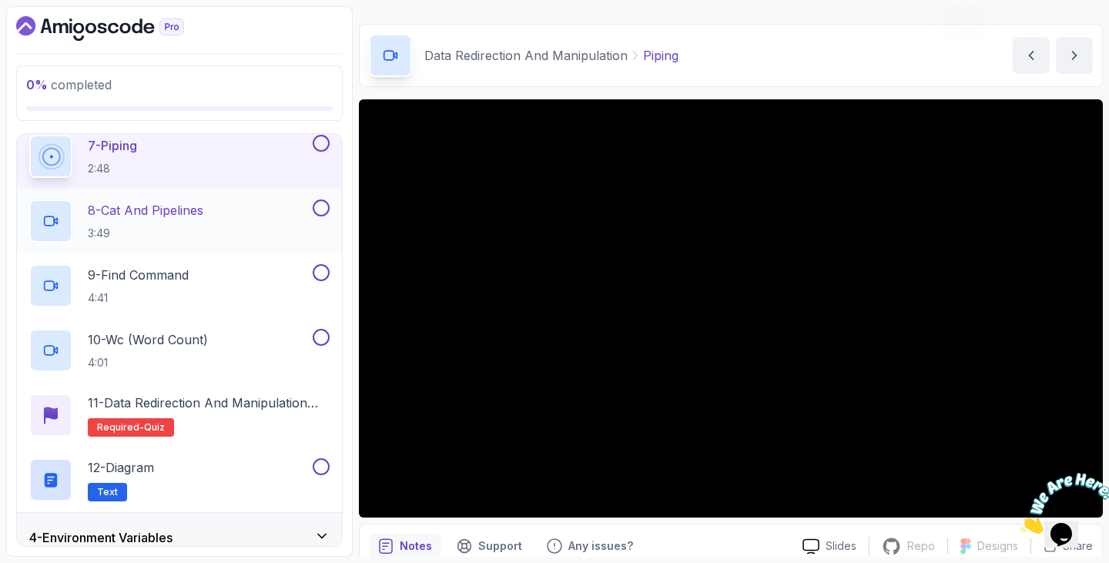
click at [156, 210] on p "8 - Cat And Pipelines" at bounding box center [146, 210] width 116 height 18
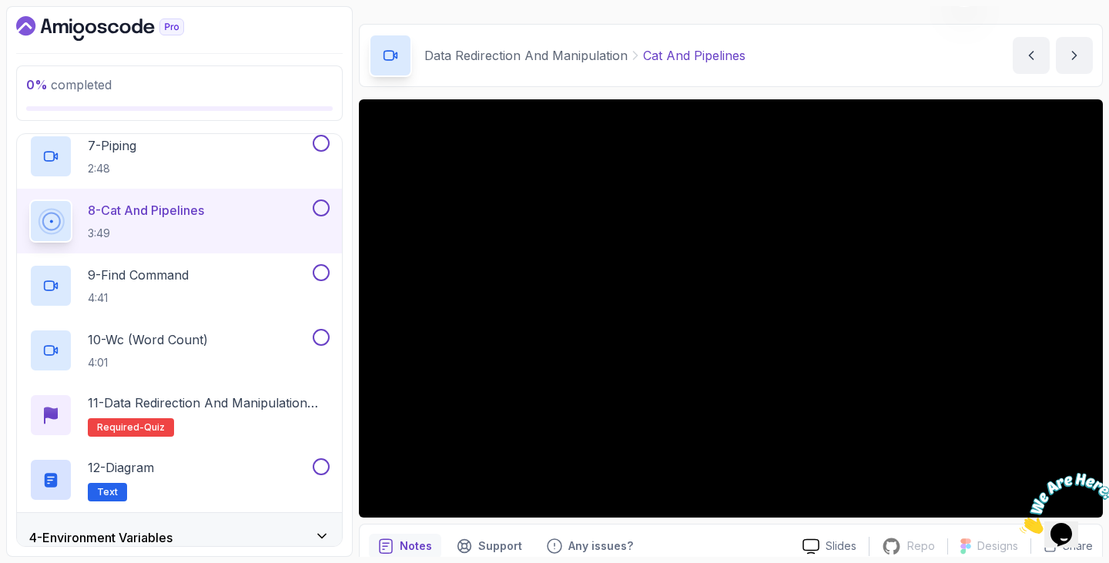
click at [29, 199] on button "8 - Cat And Pipelines 3:49" at bounding box center [179, 220] width 300 height 43
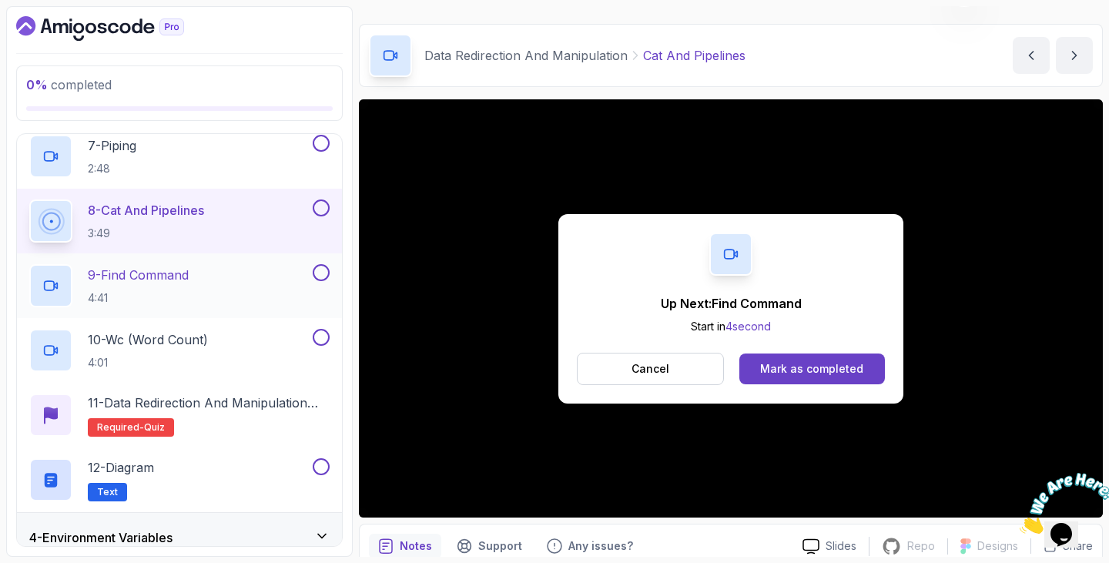
click at [213, 294] on div "9 - Find Command 4:41" at bounding box center [169, 285] width 280 height 43
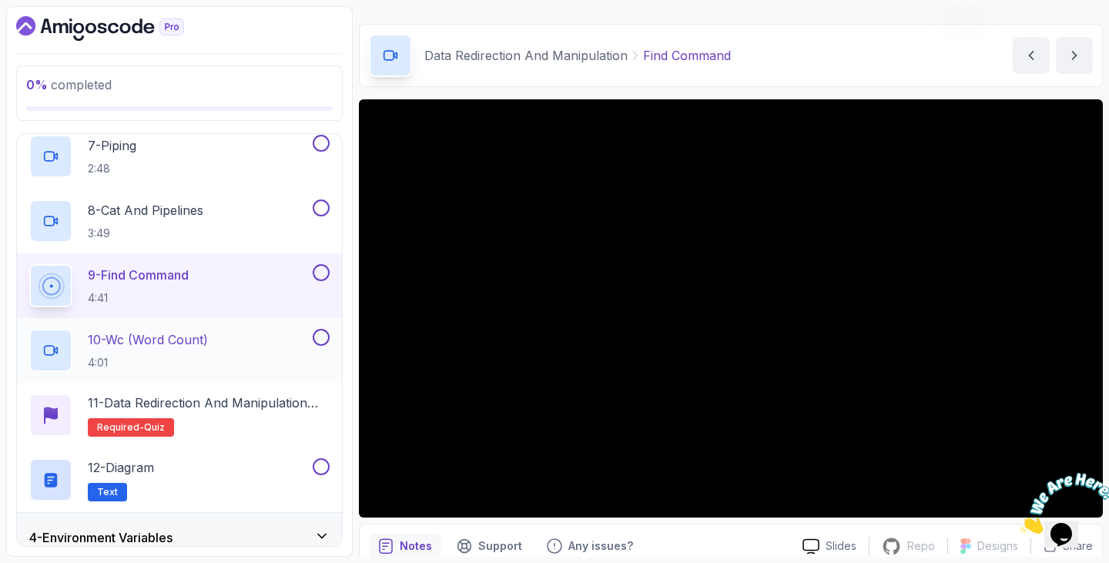
click at [189, 333] on p "10 - Wc (Word Count)" at bounding box center [148, 339] width 120 height 18
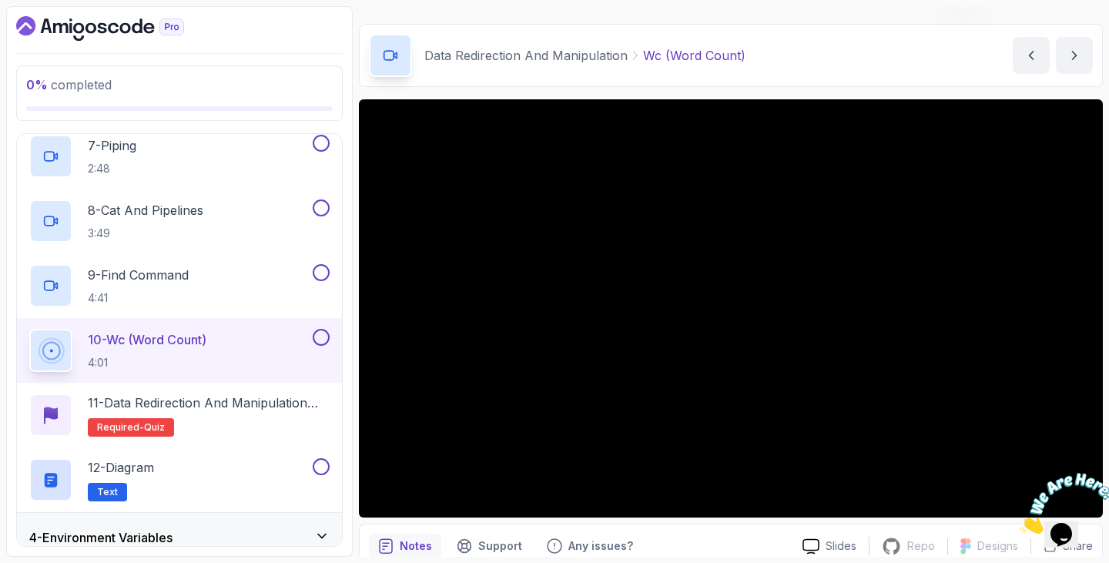
click at [0, 404] on section "0 % completed 1 - Intro 2 - Getting Started 3 - Data Redirection And Manipulati…" at bounding box center [554, 281] width 1109 height 563
click at [152, 467] on p "12 - Diagram" at bounding box center [121, 467] width 66 height 18
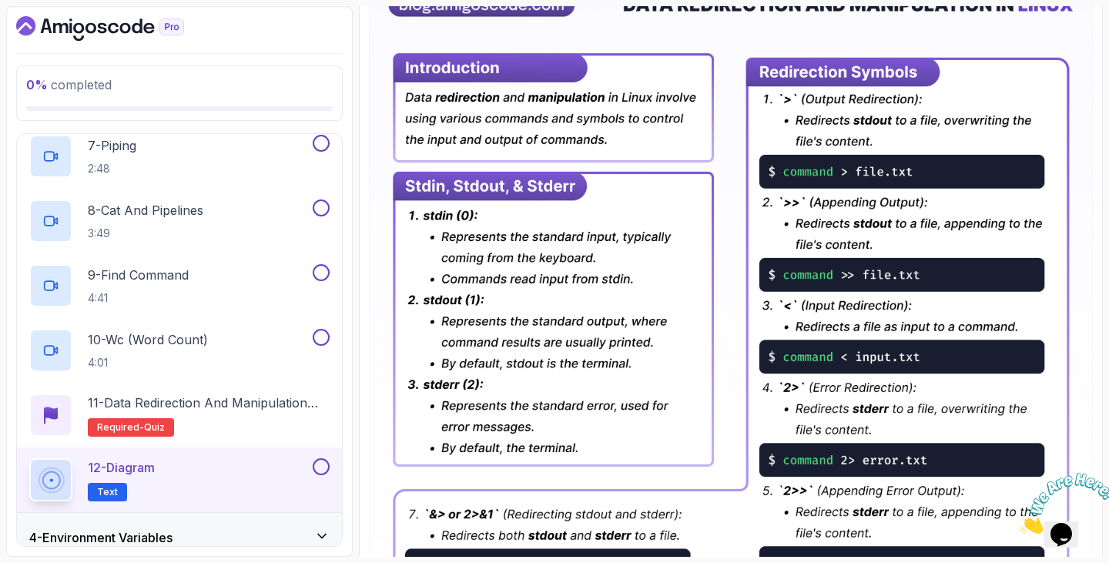
scroll to position [310, 0]
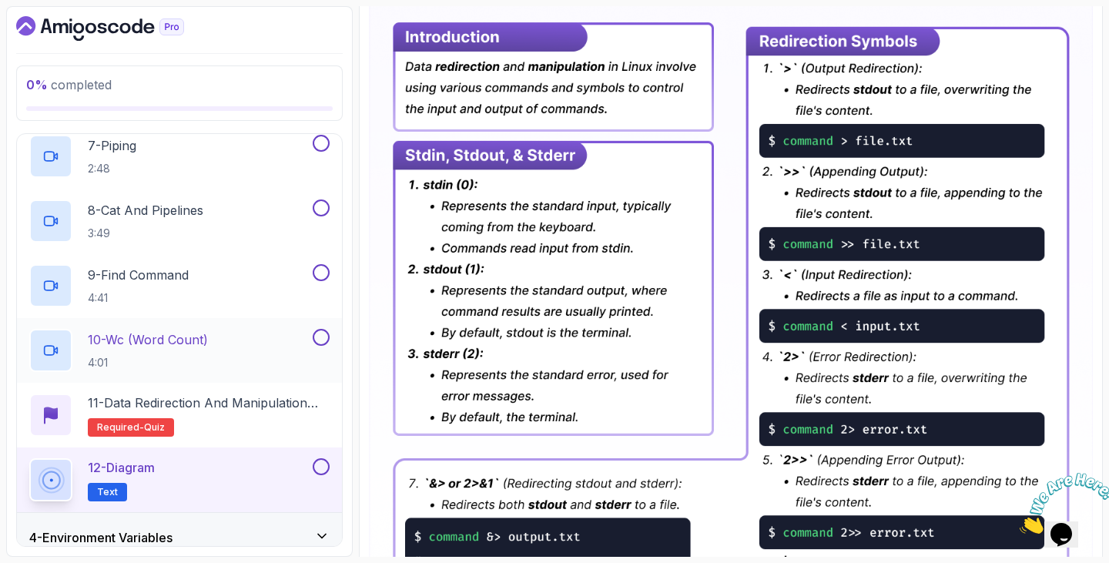
click at [189, 357] on p "4:01" at bounding box center [148, 362] width 120 height 15
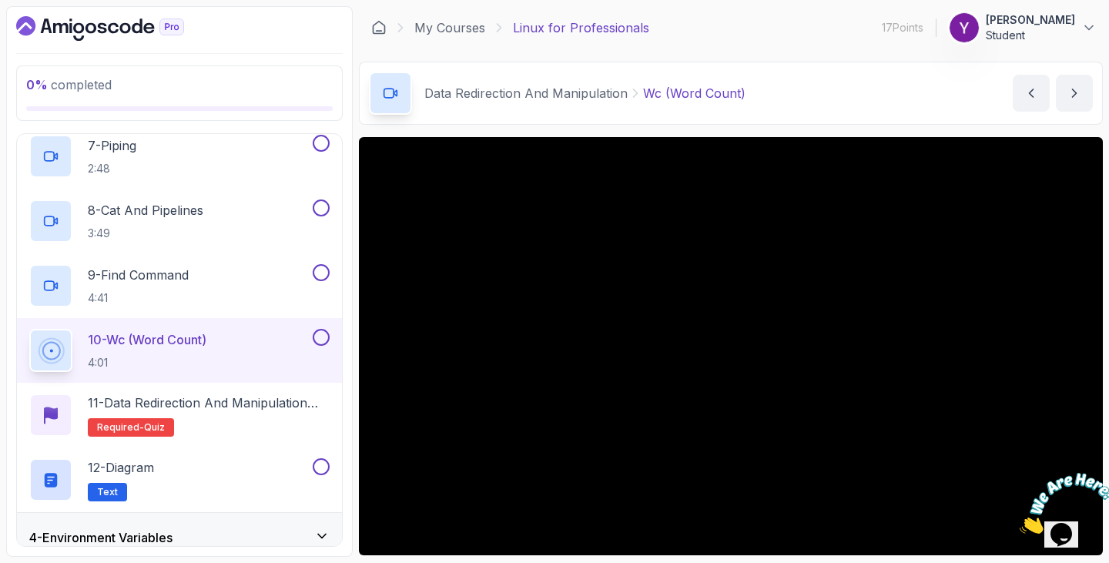
click at [11, 397] on div "0 % completed 1 - Intro 2 - Getting Started 3 - Data Redirection And Manipulati…" at bounding box center [179, 281] width 347 height 551
click at [92, 536] on h3 "4 - Environment Variables" at bounding box center [100, 537] width 143 height 18
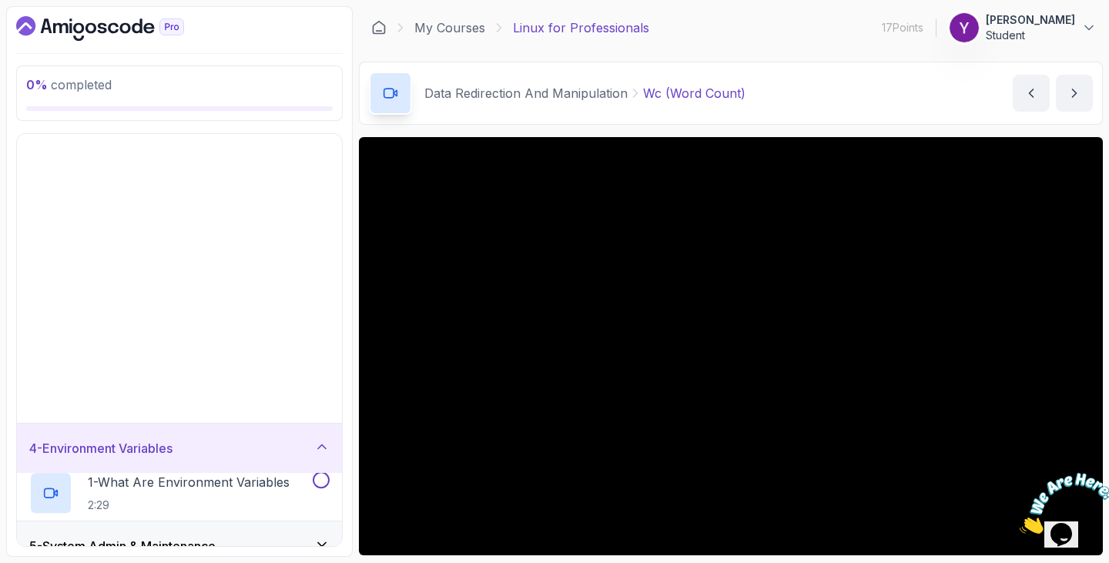
scroll to position [39, 0]
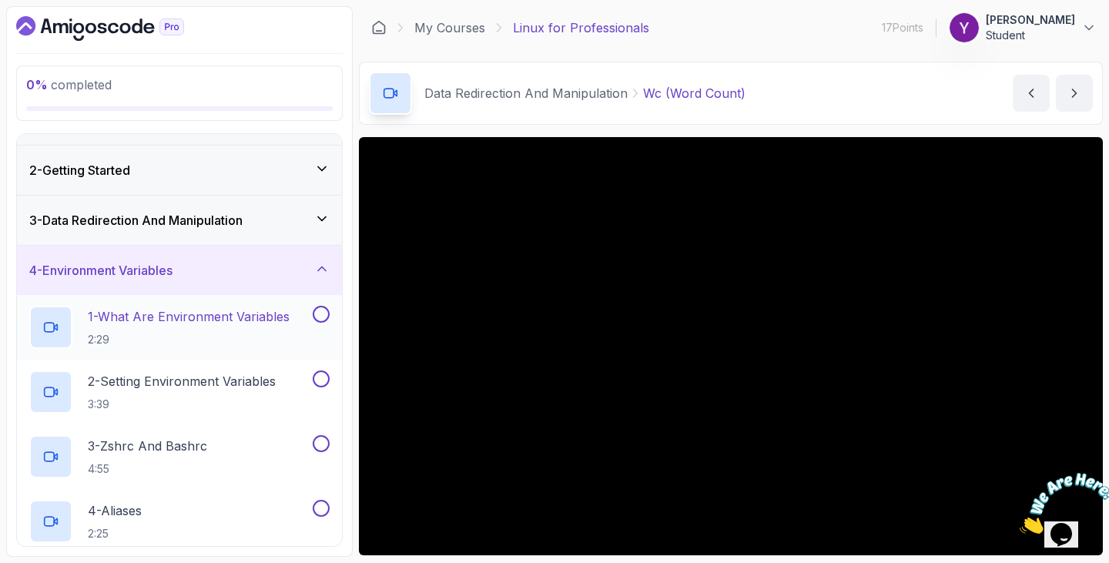
click at [244, 323] on p "1 - What Are Environment Variables" at bounding box center [189, 316] width 202 height 18
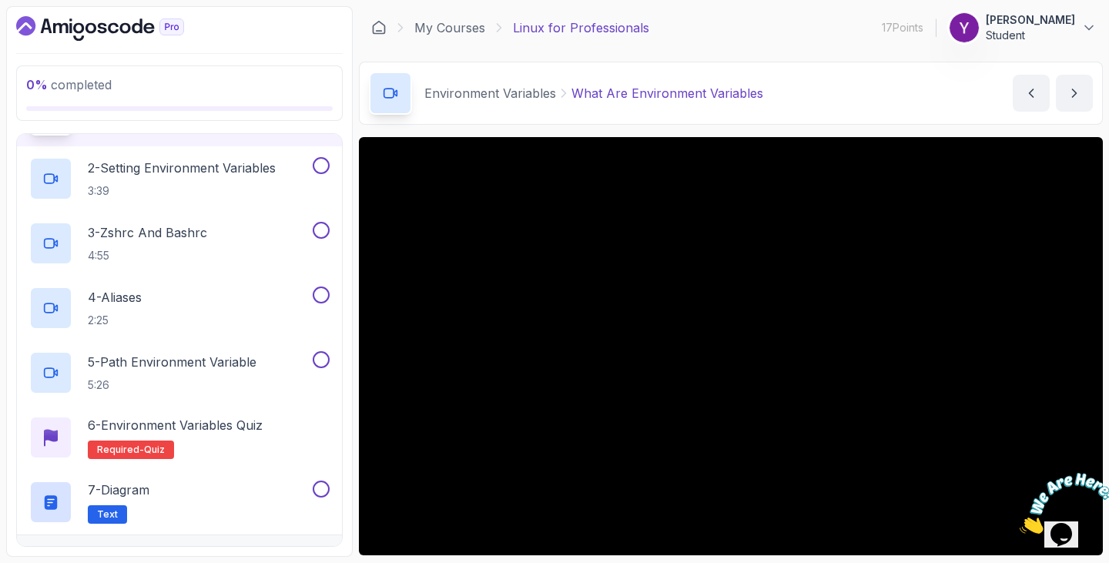
scroll to position [244, 0]
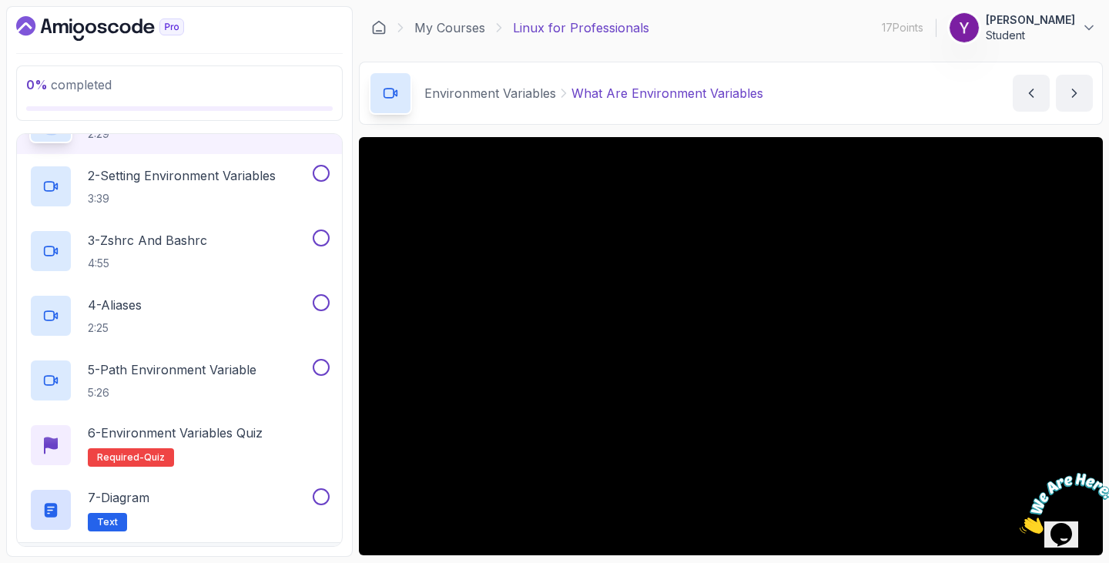
click at [29, 100] on button "1 - What Are Environment Variables 2:29" at bounding box center [179, 121] width 300 height 43
click at [190, 179] on p "2 - Setting Environment Variables" at bounding box center [182, 175] width 188 height 18
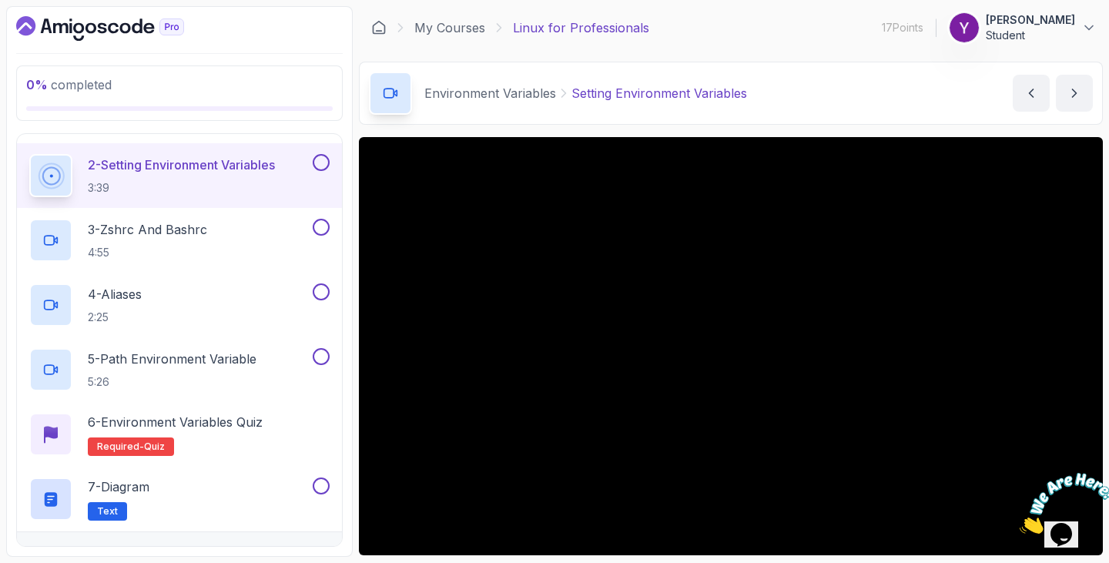
scroll to position [286, 0]
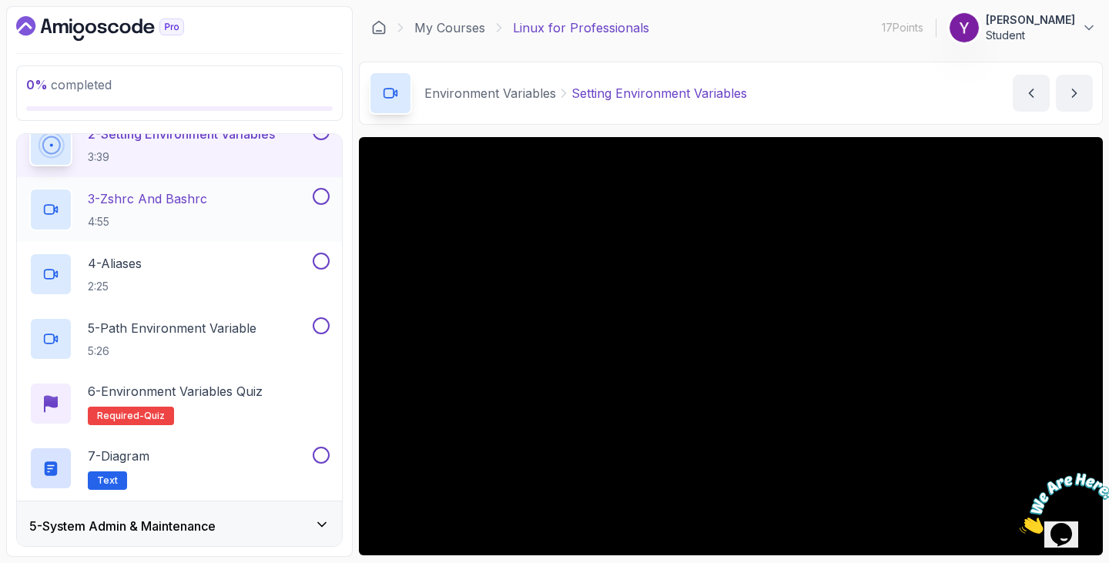
click at [164, 213] on h2 "3 - Zshrc And Bashrc 4:55" at bounding box center [147, 209] width 119 height 40
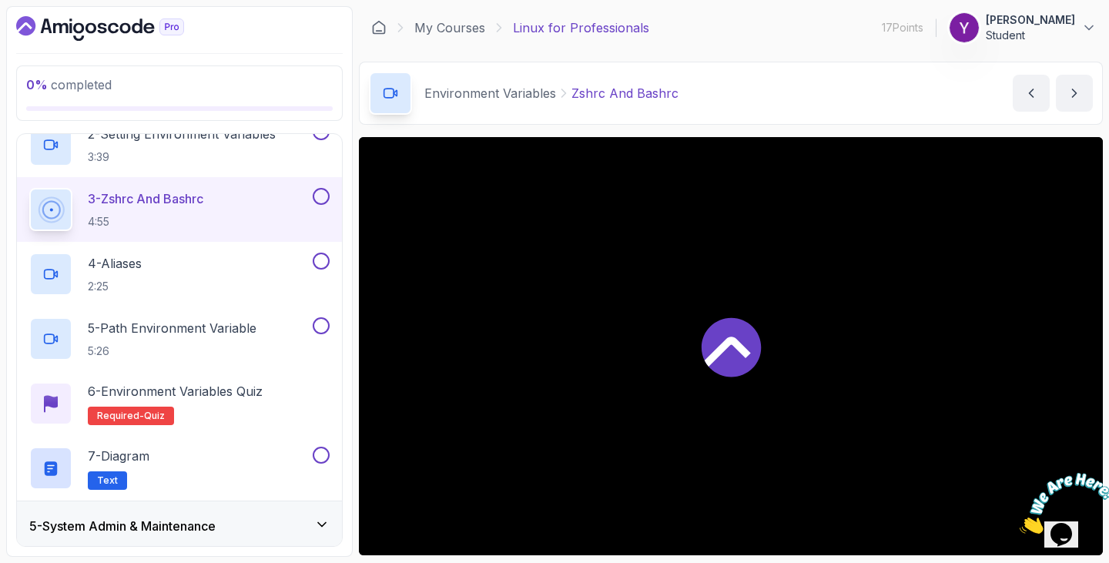
scroll to position [296, 0]
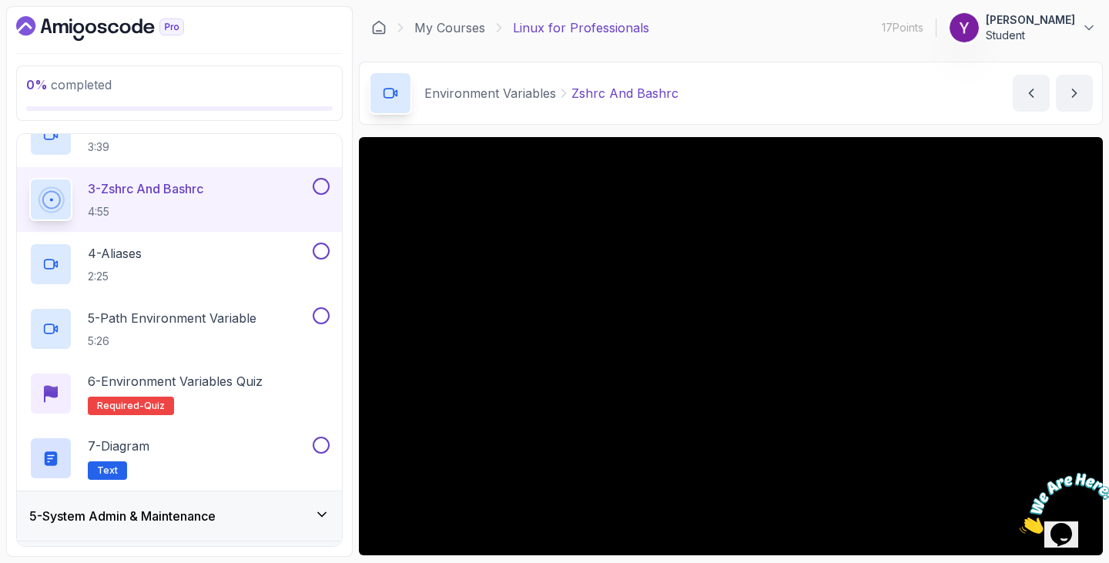
click at [356, 425] on div "0 % completed 1 - Intro 2 - Getting Started 3 - Data Redirection And Manipulati…" at bounding box center [554, 281] width 1097 height 551
click at [198, 256] on div "4 - Aliases 2:25" at bounding box center [169, 264] width 280 height 43
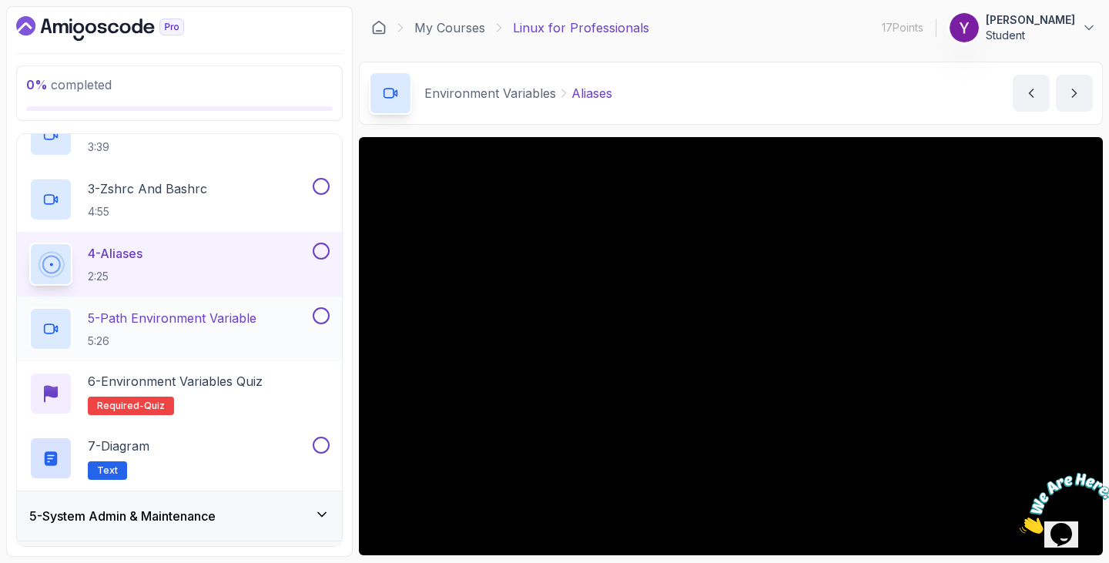
click at [142, 318] on p "5 - Path Environment Variable" at bounding box center [172, 318] width 169 height 18
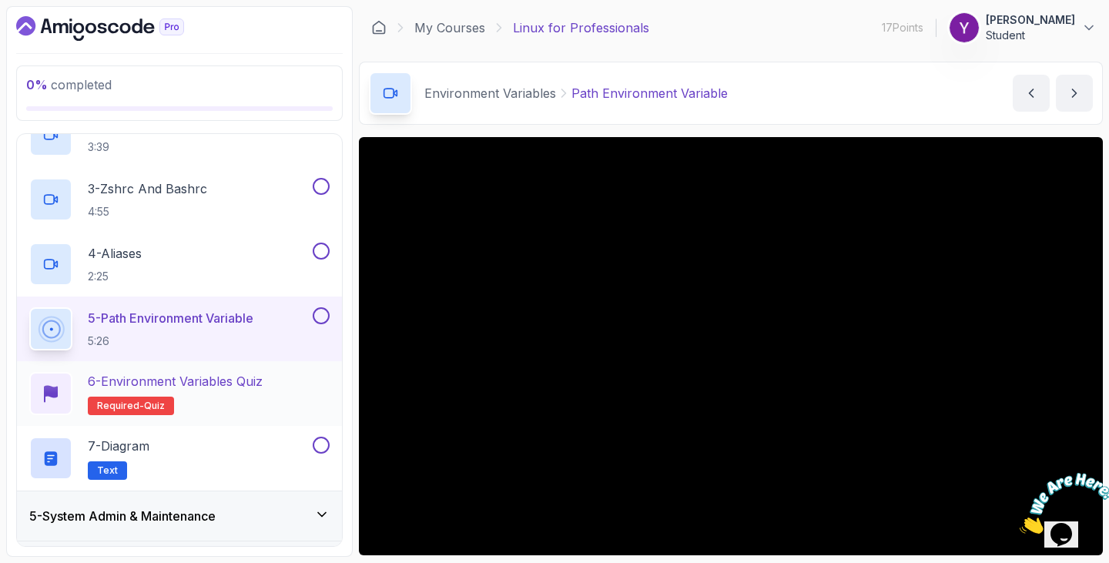
click at [216, 391] on h2 "6 - Environment Variables Quiz Required- quiz" at bounding box center [175, 393] width 175 height 43
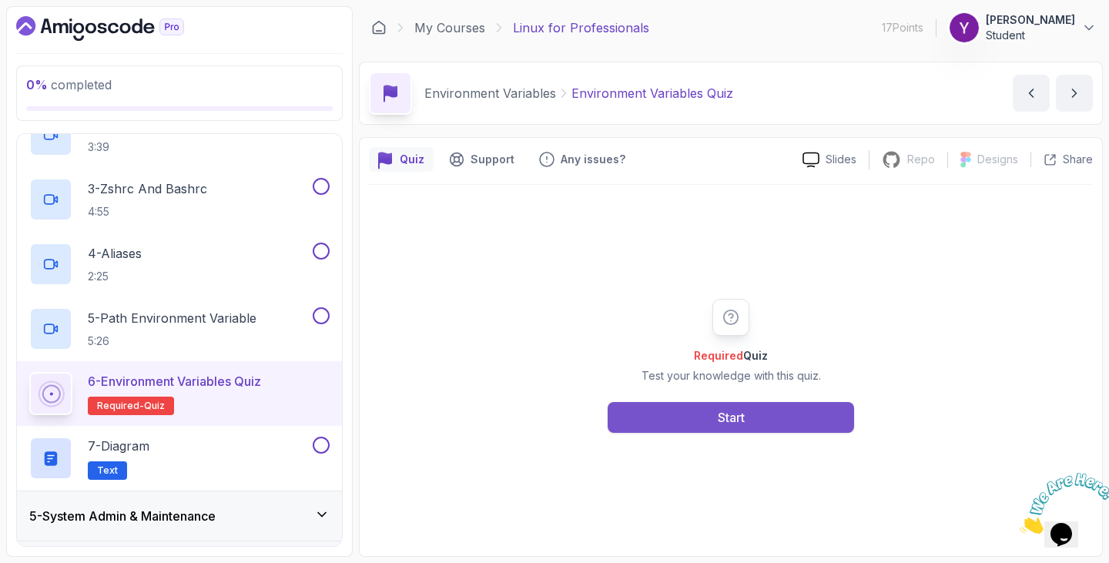
click at [677, 420] on button "Start" at bounding box center [731, 417] width 246 height 31
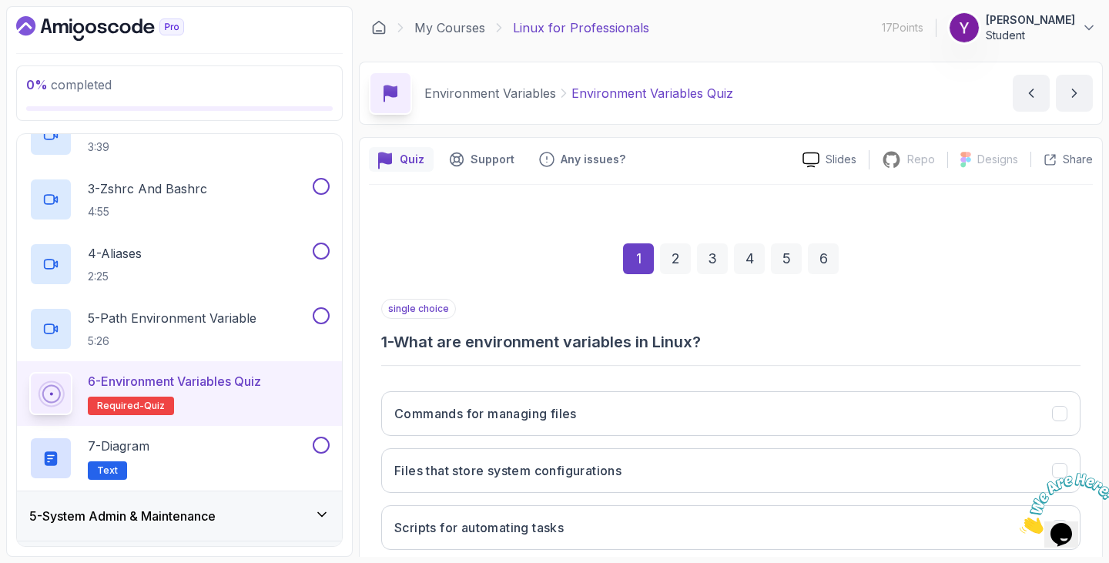
click at [1083, 227] on div "1 2 3 4 5 6 single choice 1 - What are environment variables in Linux? Commands…" at bounding box center [731, 440] width 724 height 468
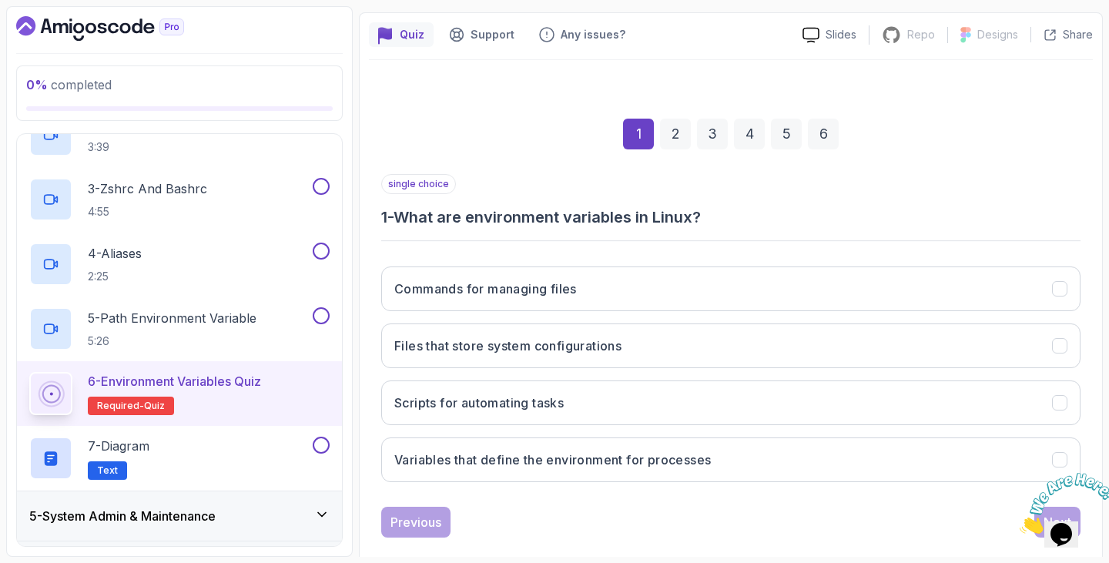
scroll to position [149, 0]
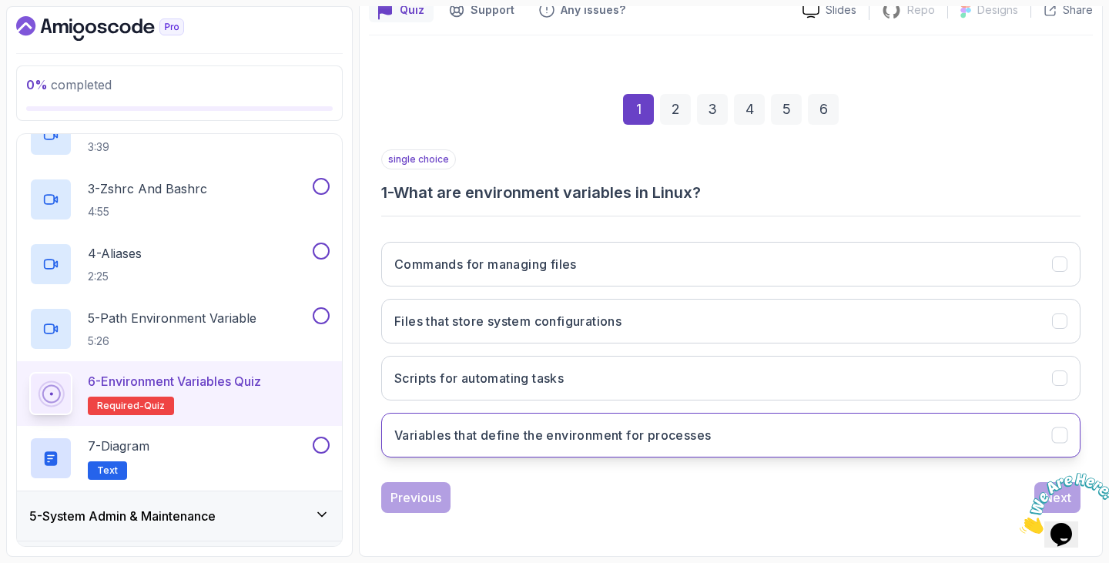
click at [605, 450] on button "Variables that define the environment for processes" at bounding box center [730, 435] width 699 height 45
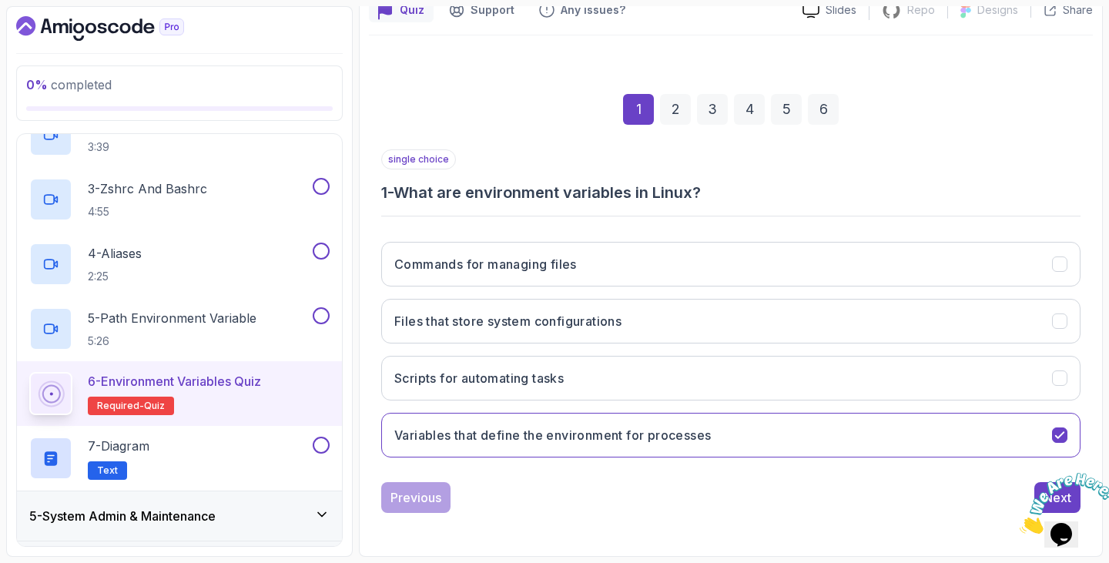
click at [675, 113] on div "2" at bounding box center [675, 109] width 31 height 31
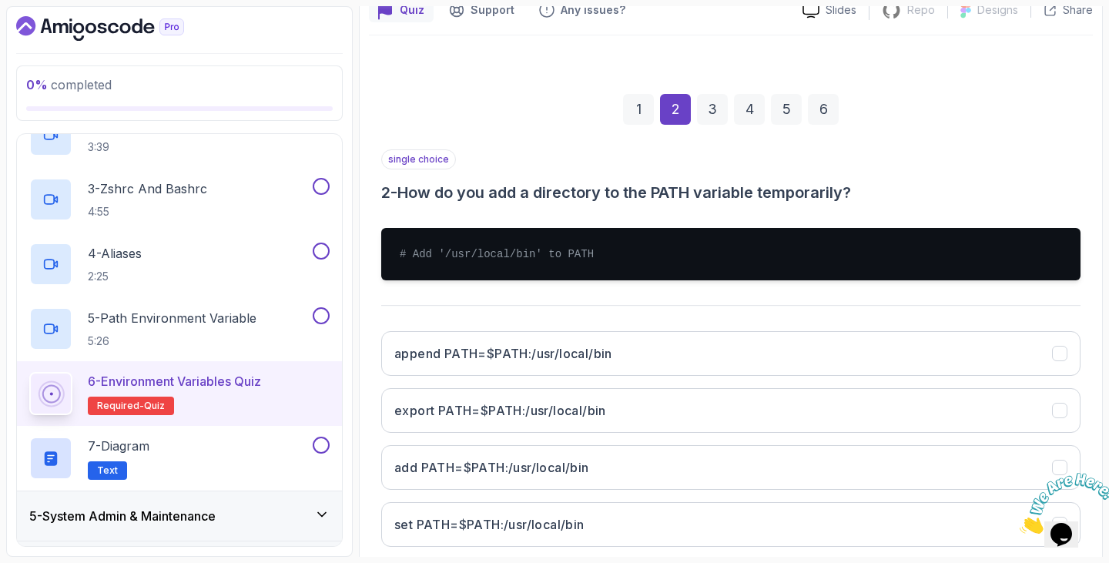
click at [652, 124] on div "1" at bounding box center [638, 109] width 31 height 31
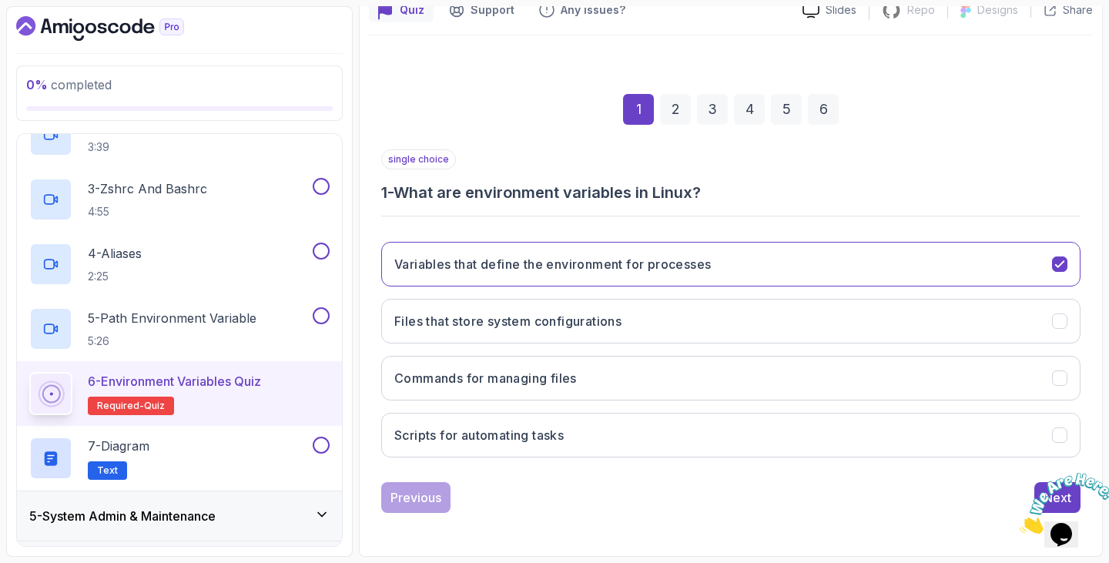
click at [1097, 465] on div "Quiz Support Any issues? Slides Repo Repository not available Designs Design no…" at bounding box center [731, 272] width 744 height 569
click at [1020, 523] on icon "Close" at bounding box center [1020, 529] width 0 height 13
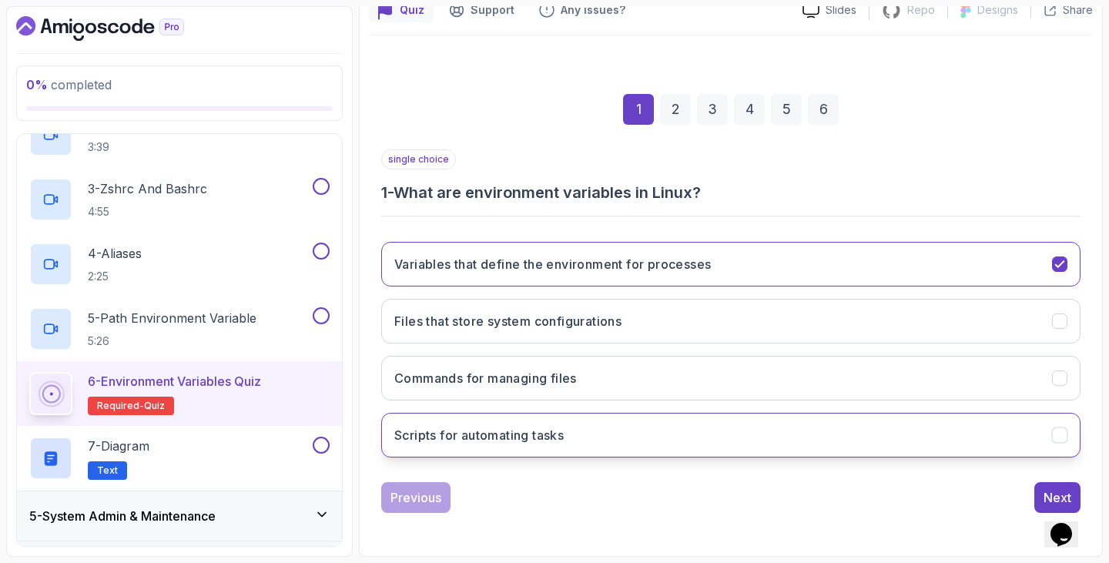
click at [1006, 424] on button "Scripts for automating tasks" at bounding box center [730, 435] width 699 height 45
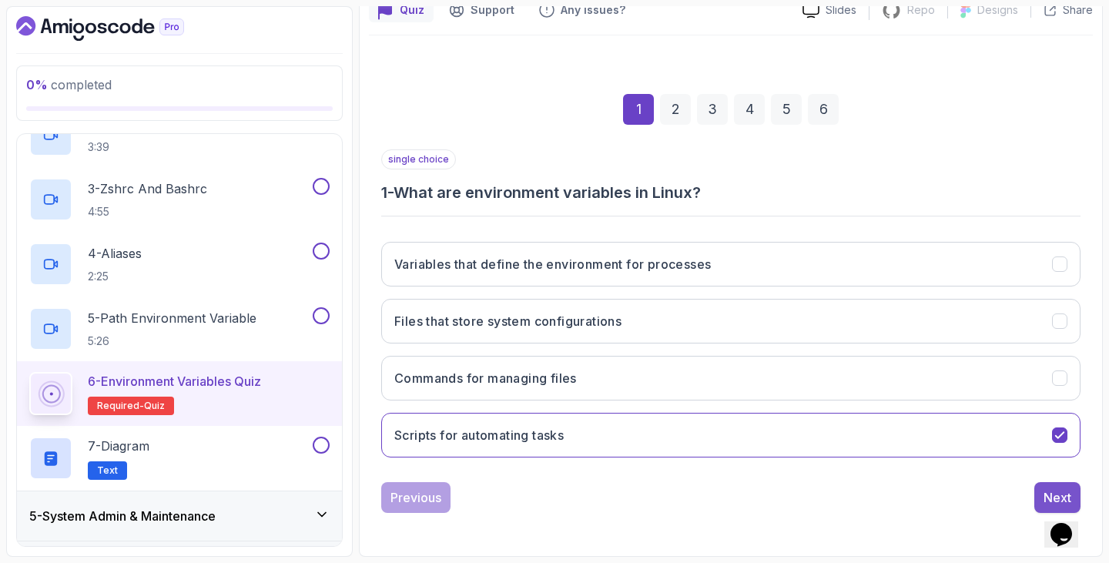
click at [1041, 487] on button "Next" at bounding box center [1057, 497] width 46 height 31
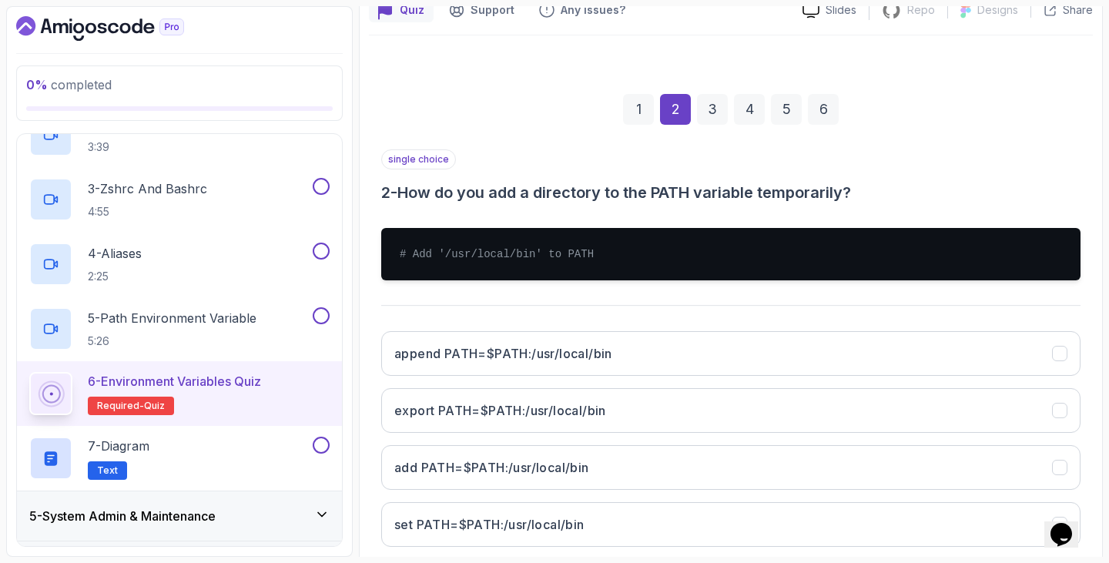
click at [1023, 214] on div "single choice 2 - How do you add a directory to the PATH variable temporarily? …" at bounding box center [730, 354] width 699 height 410
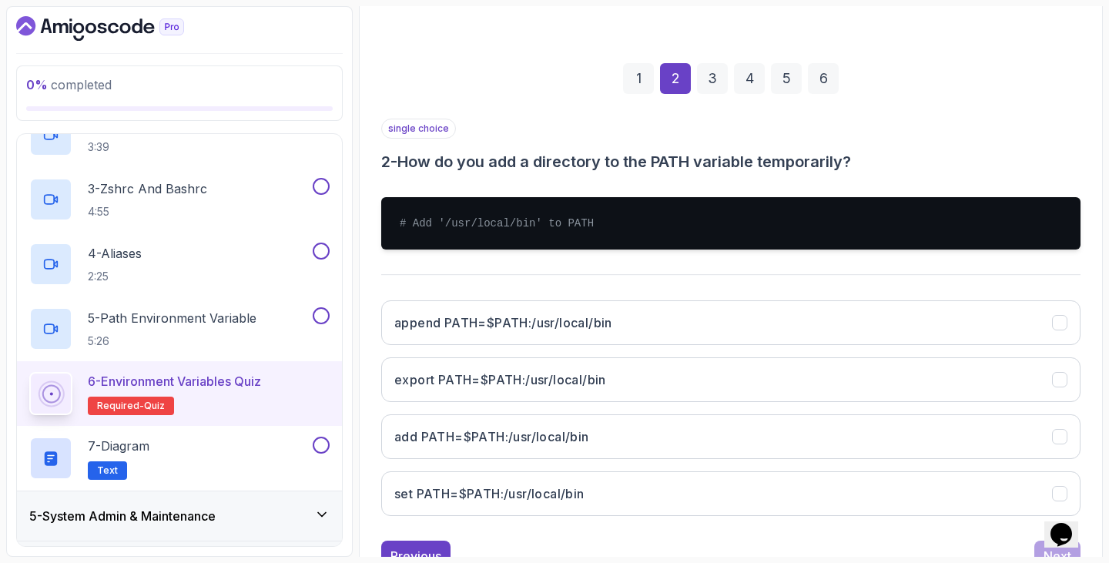
scroll to position [211, 0]
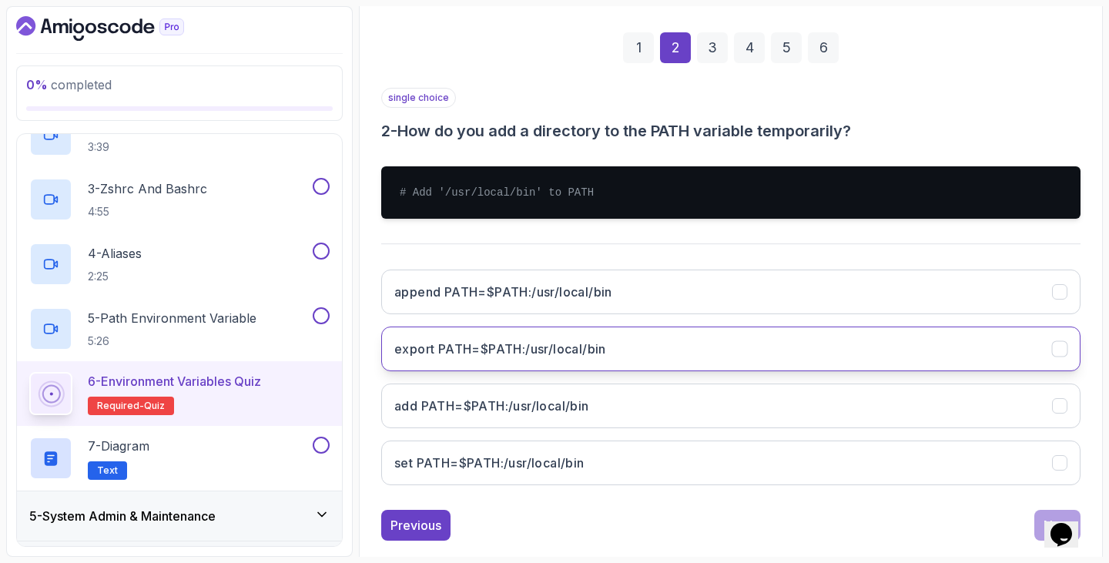
click at [555, 332] on button "export PATH=$PATH:/usr/local/bin" at bounding box center [730, 349] width 699 height 45
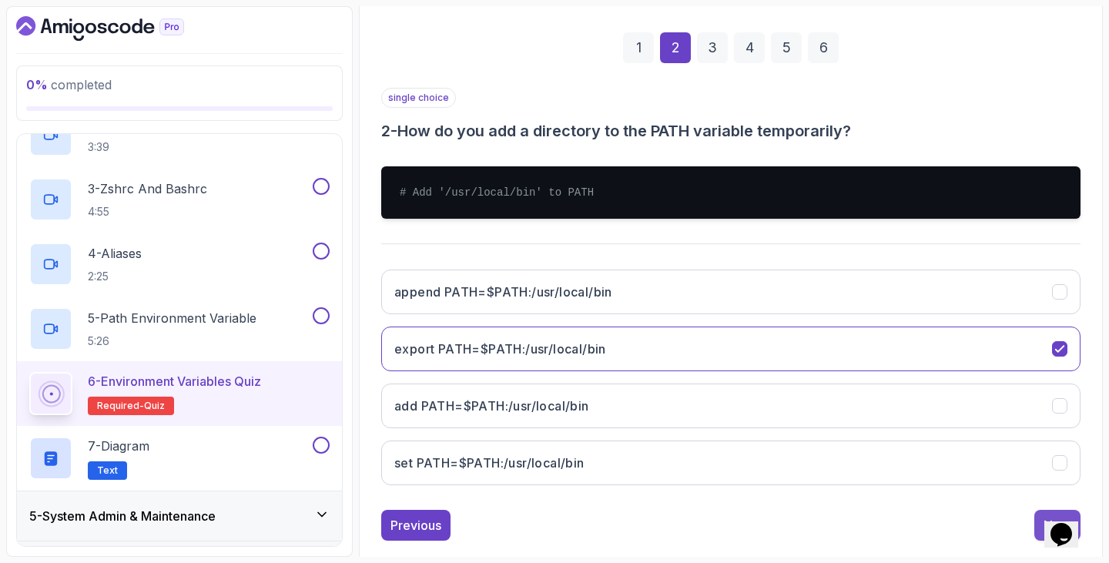
click at [1034, 525] on button "Next" at bounding box center [1057, 525] width 46 height 31
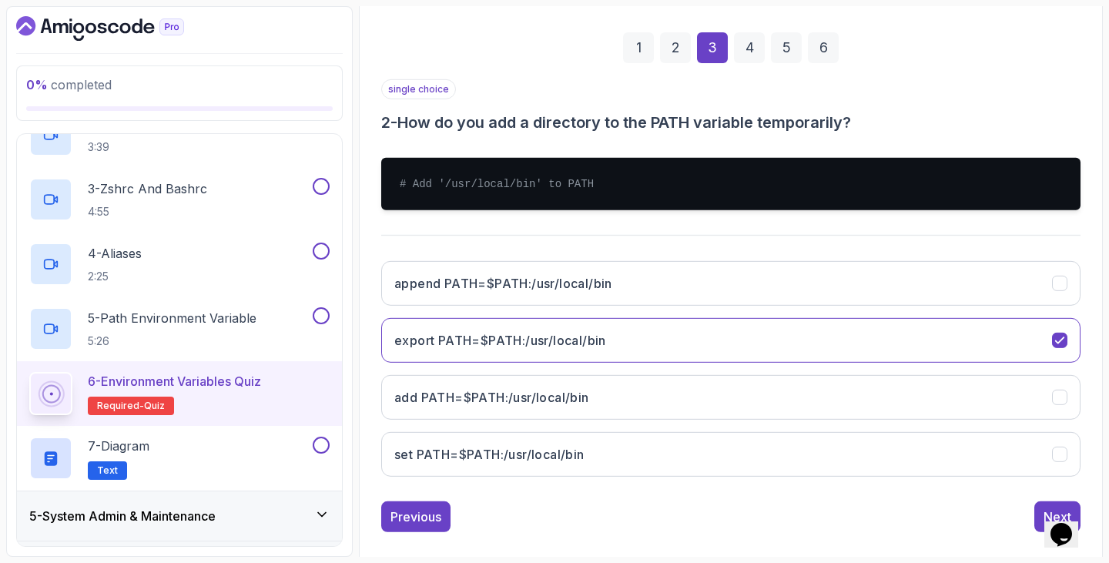
scroll to position [149, 0]
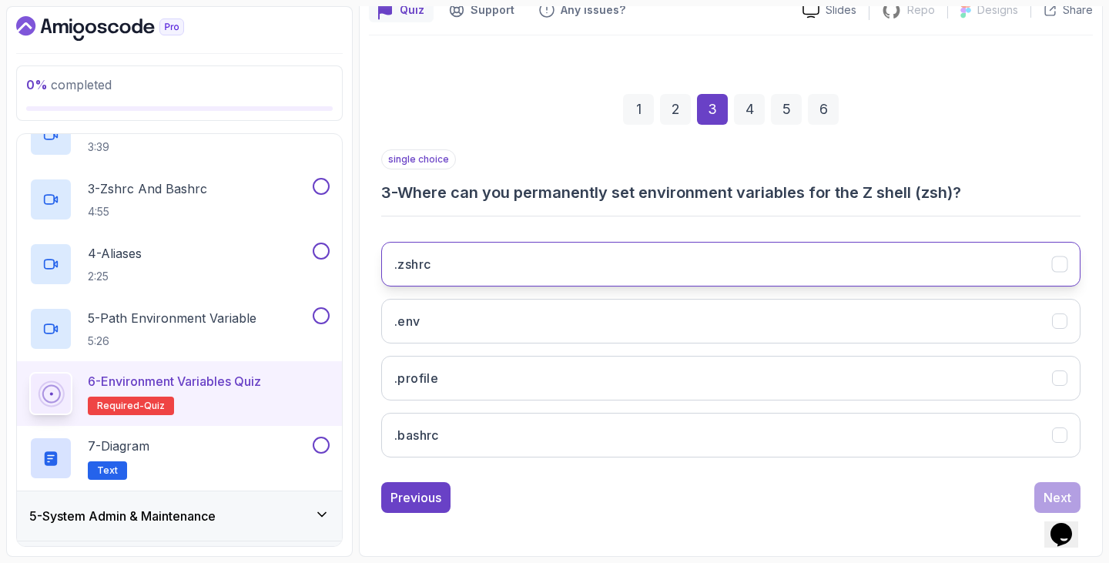
click at [627, 283] on button ".zshrc" at bounding box center [730, 264] width 699 height 45
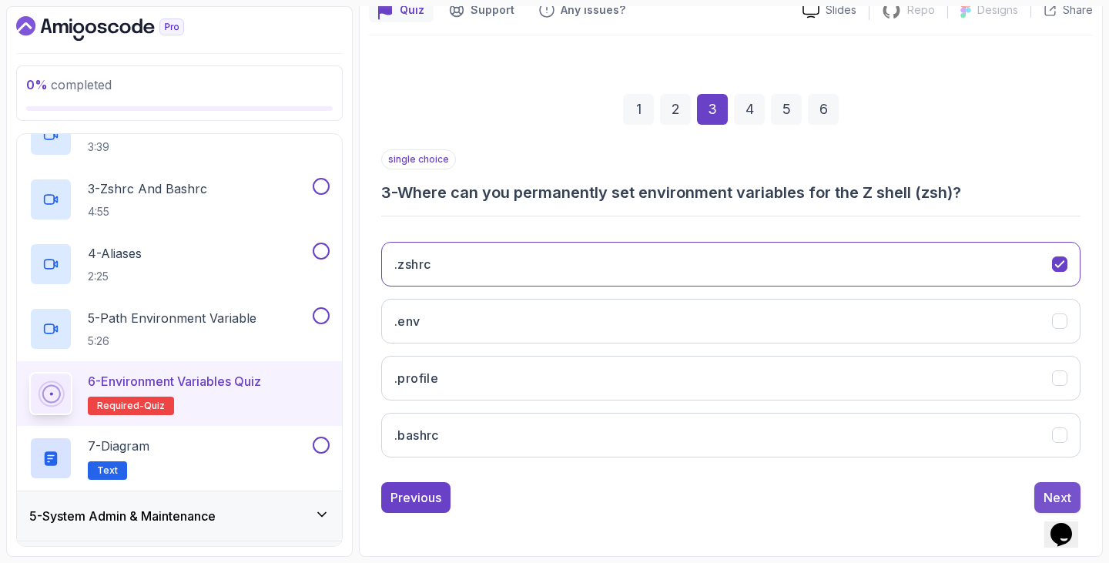
click at [1063, 491] on div "Next" at bounding box center [1058, 497] width 28 height 18
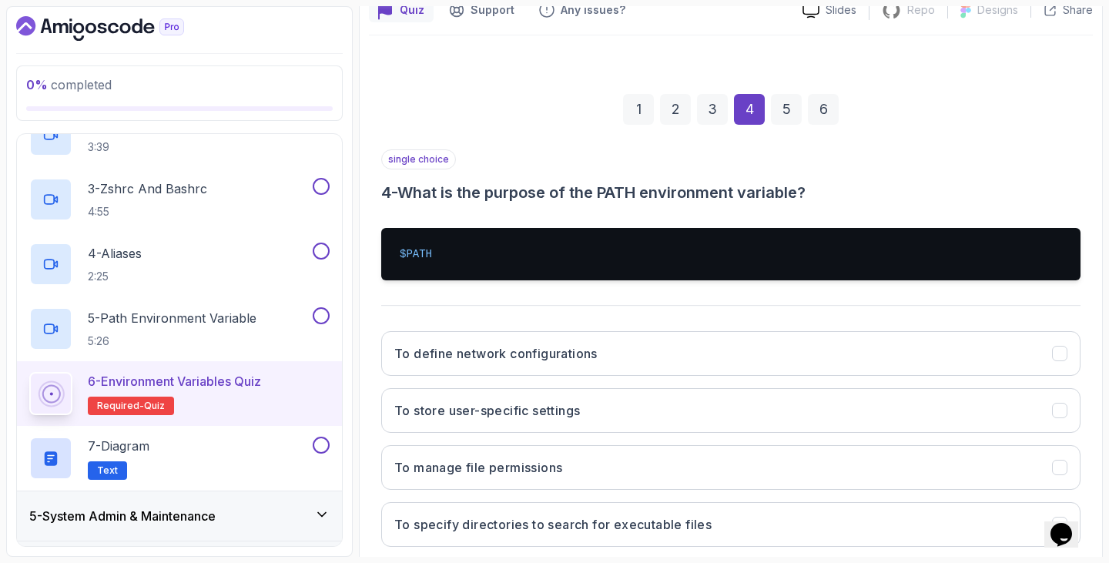
click at [885, 176] on div "single choice 4 - What is the purpose of the PATH environment variable?" at bounding box center [730, 176] width 699 height 54
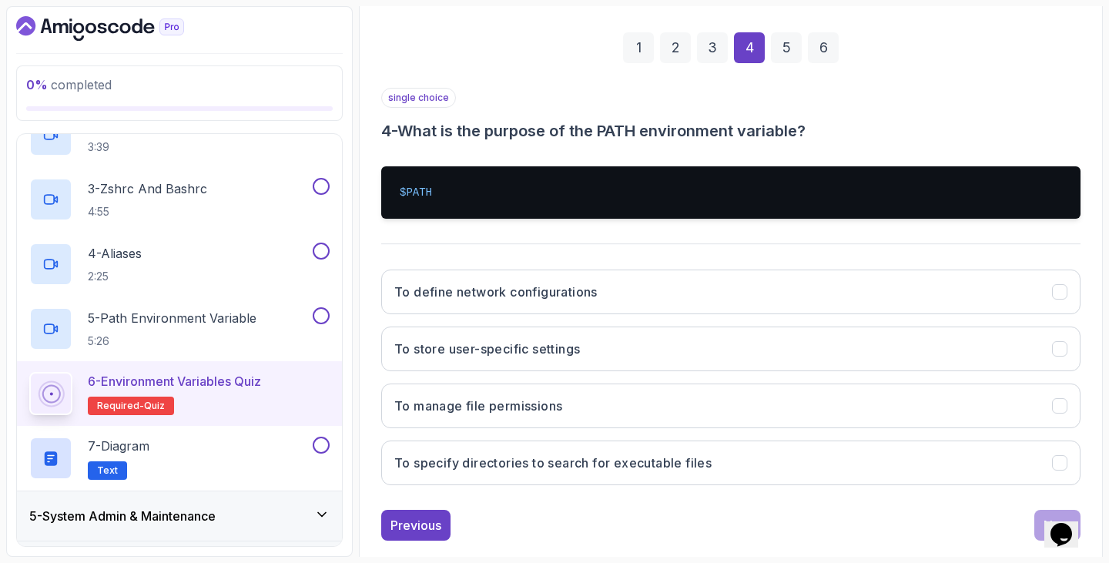
scroll to position [239, 0]
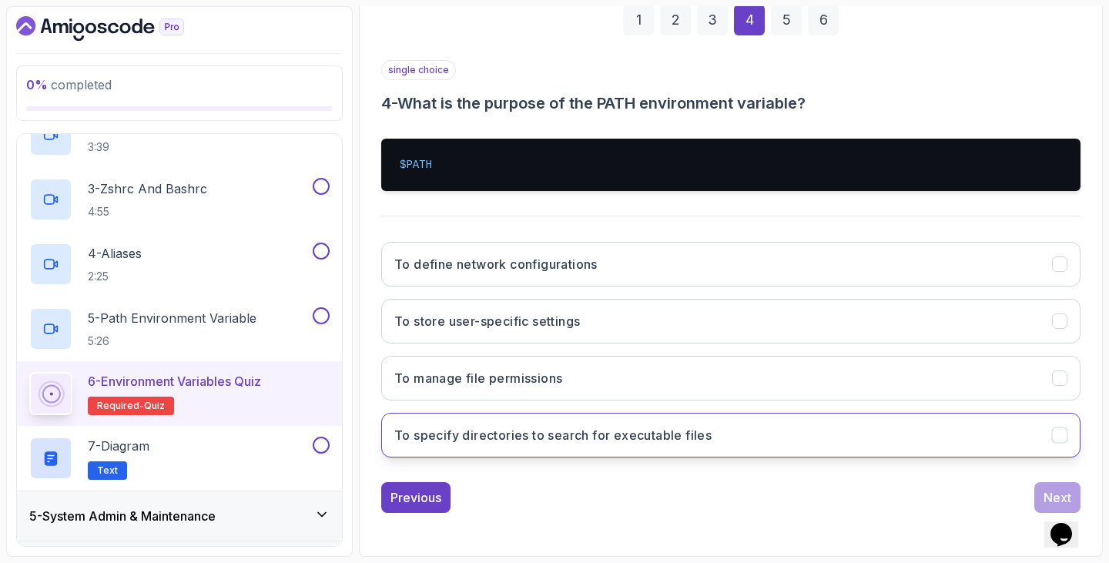
click at [598, 433] on h3 "To specify directories to search for executable files" at bounding box center [552, 435] width 317 height 18
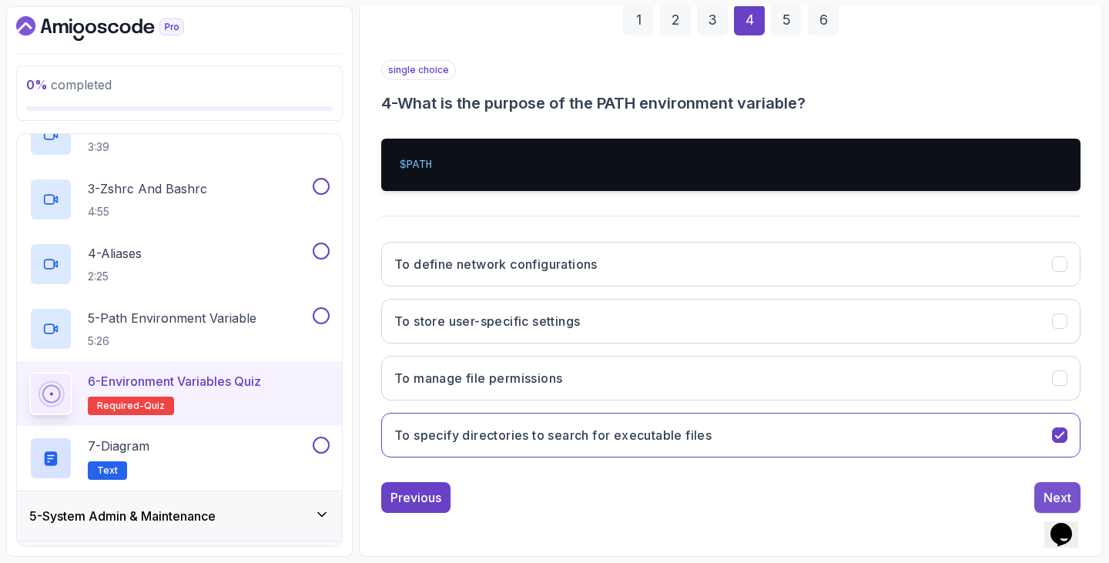
click at [1041, 488] on button "Next" at bounding box center [1057, 497] width 46 height 31
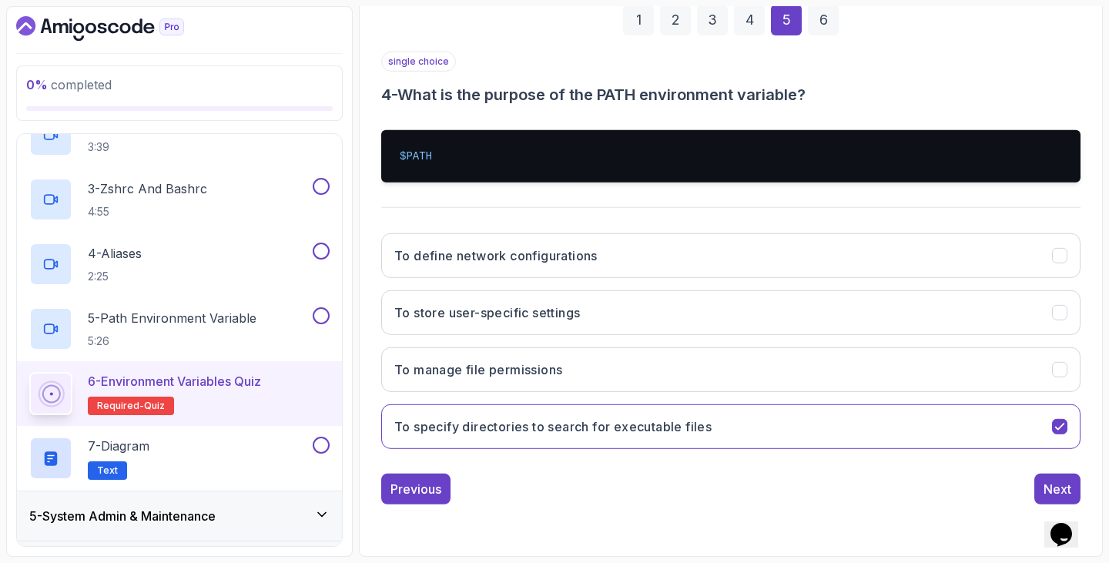
scroll to position [149, 0]
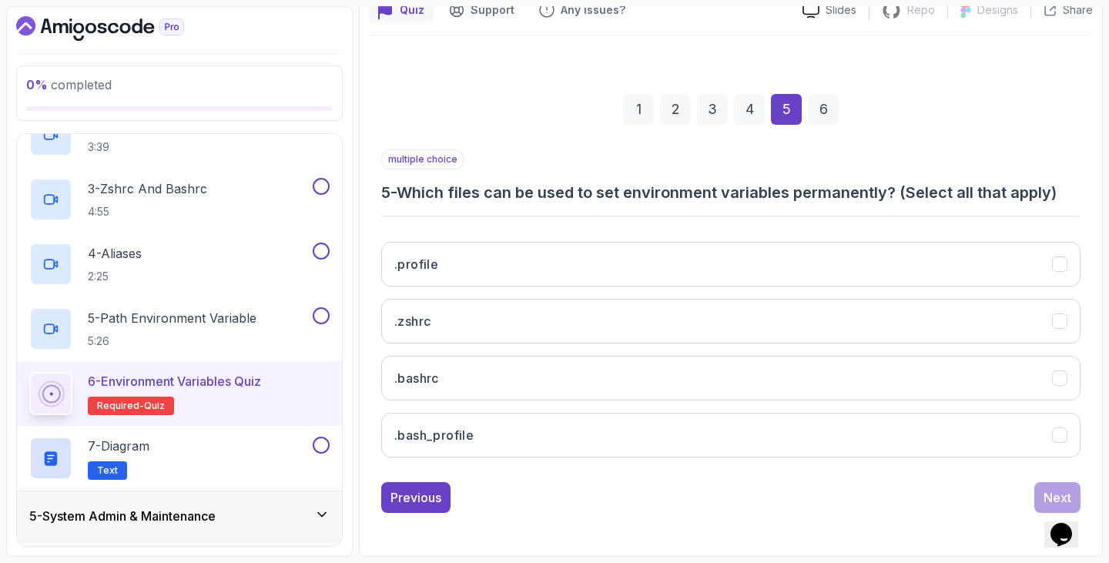
click at [642, 195] on h3 "5 - Which files can be used to set environment variables permanently? (Select a…" at bounding box center [730, 193] width 699 height 22
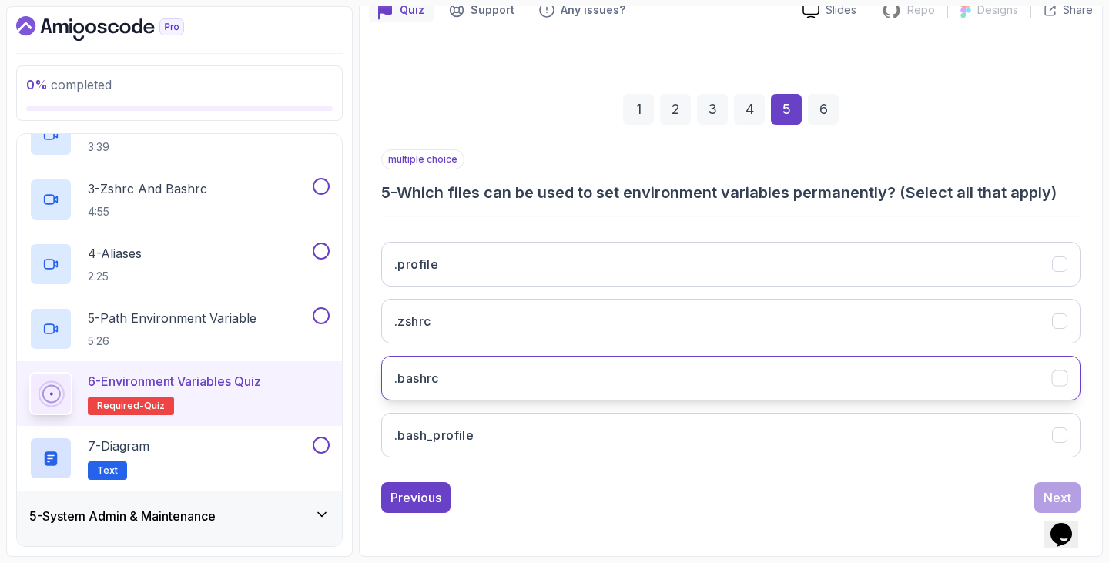
click at [590, 384] on button ".bashrc" at bounding box center [730, 378] width 699 height 45
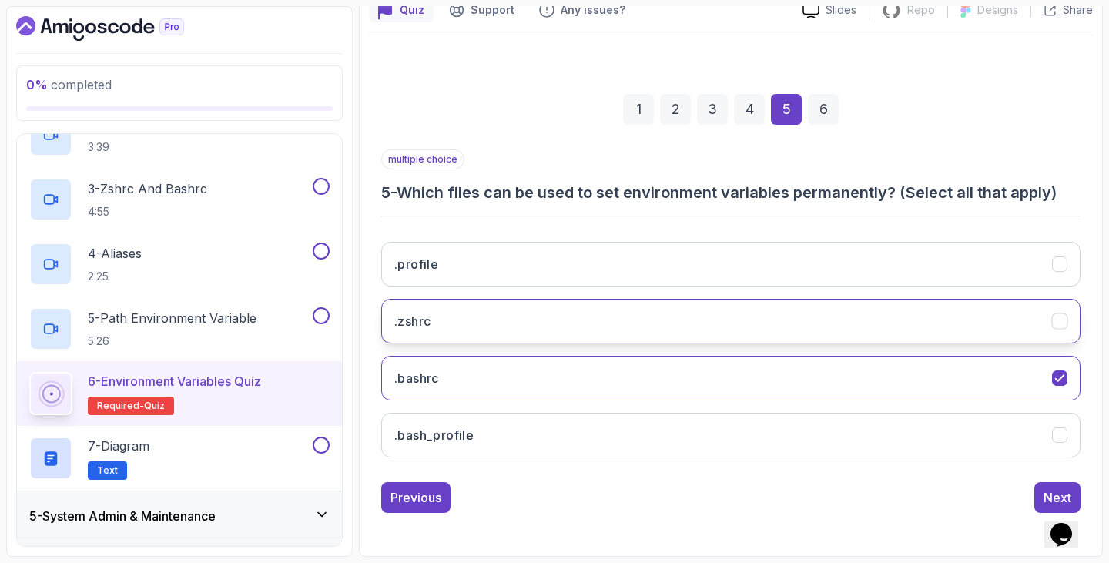
click at [640, 322] on button ".zshrc" at bounding box center [730, 321] width 699 height 45
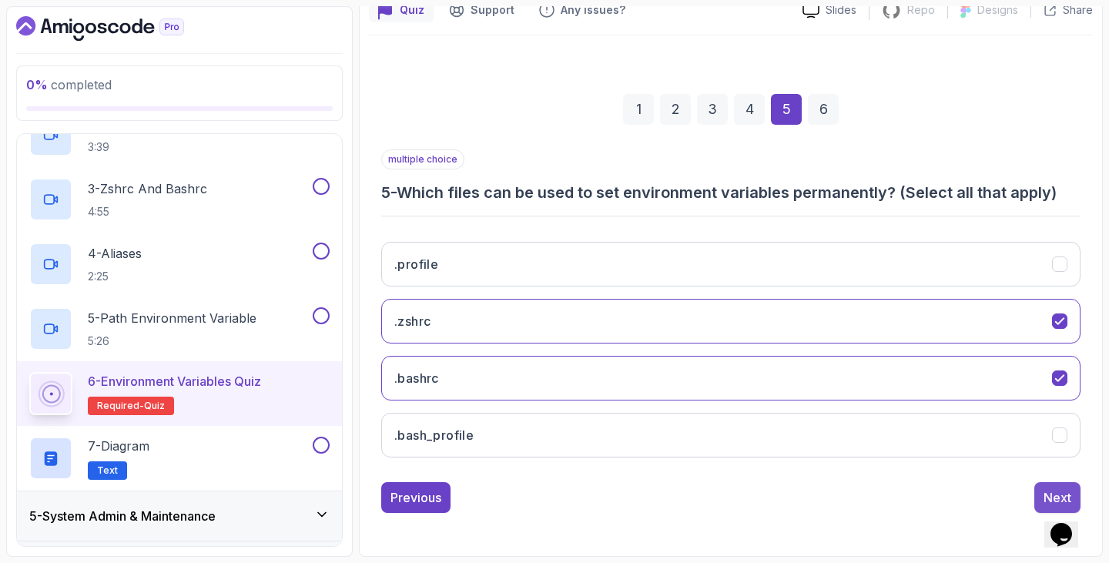
click at [1044, 484] on button "Next" at bounding box center [1057, 497] width 46 height 31
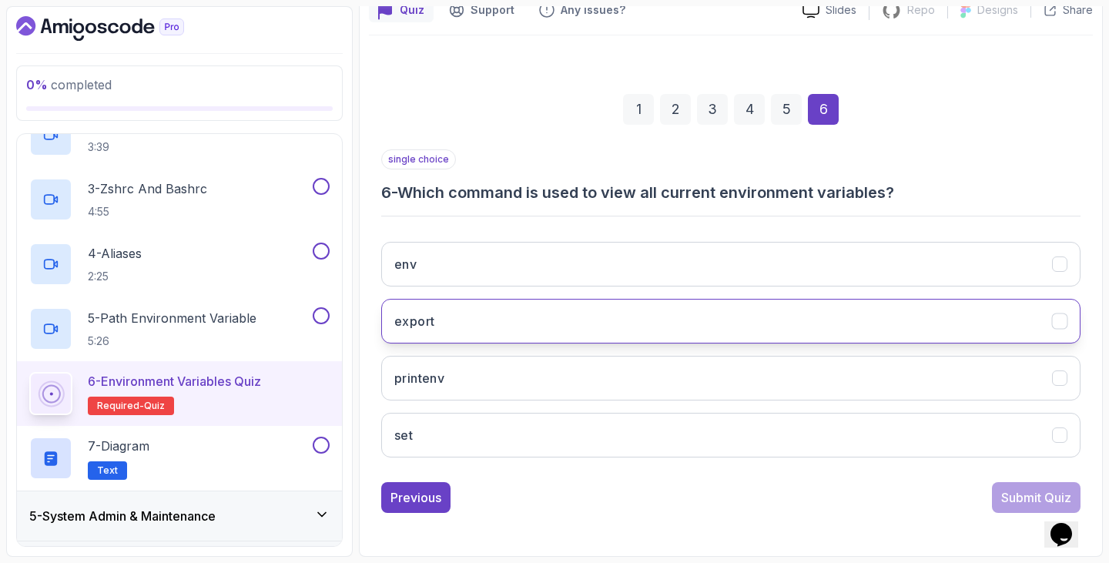
click at [575, 328] on button "export" at bounding box center [730, 321] width 699 height 45
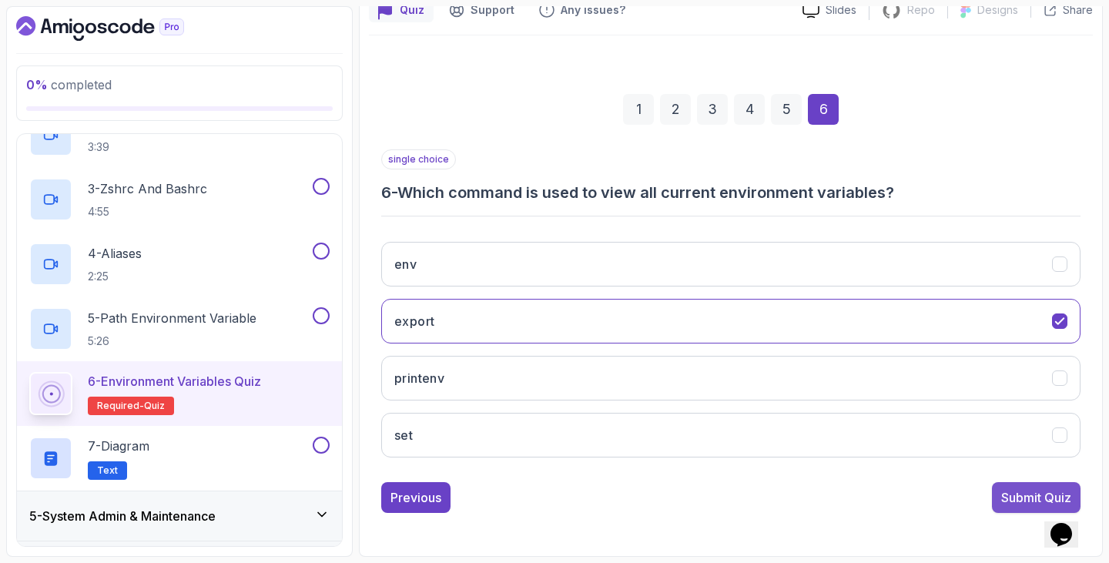
click at [1010, 501] on div "Submit Quiz" at bounding box center [1036, 497] width 70 height 18
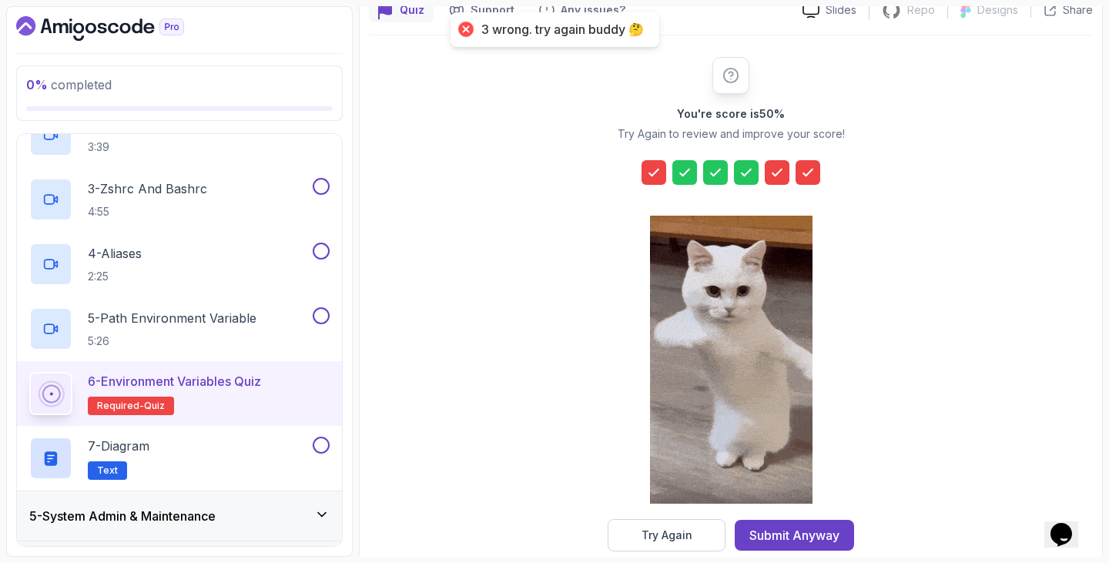
click at [648, 173] on icon at bounding box center [653, 172] width 15 height 15
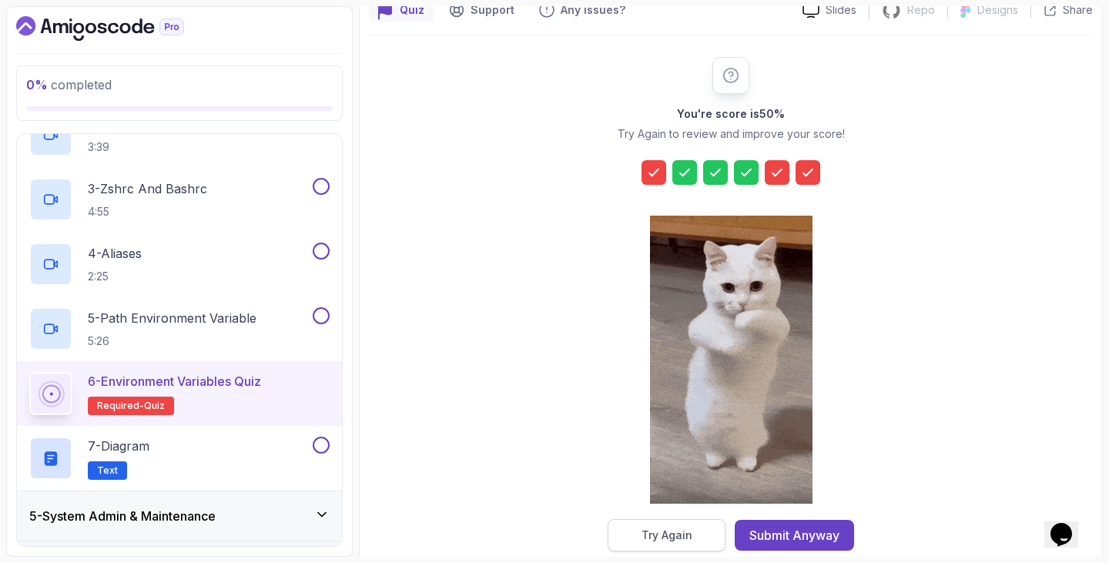
click at [695, 528] on button "Try Again" at bounding box center [667, 535] width 118 height 32
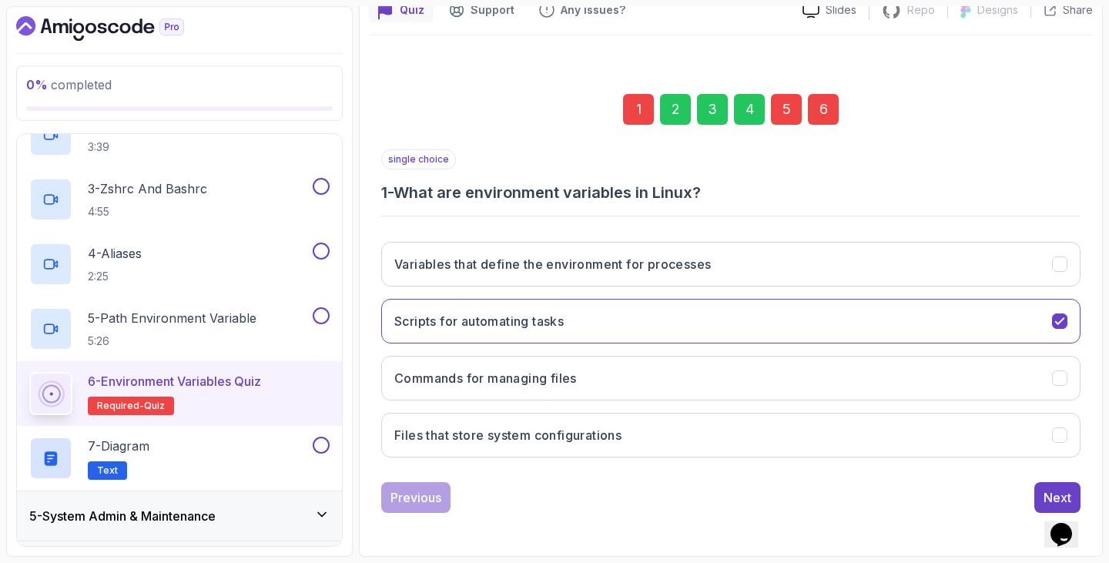
click at [645, 122] on div "1" at bounding box center [638, 109] width 31 height 31
click at [635, 105] on div "1" at bounding box center [638, 109] width 31 height 31
click at [544, 332] on button "Scripts for automating tasks" at bounding box center [730, 321] width 699 height 45
click at [824, 276] on button "Variables that define the environment for processes" at bounding box center [730, 264] width 699 height 45
click at [1046, 488] on div "Next" at bounding box center [1058, 497] width 28 height 18
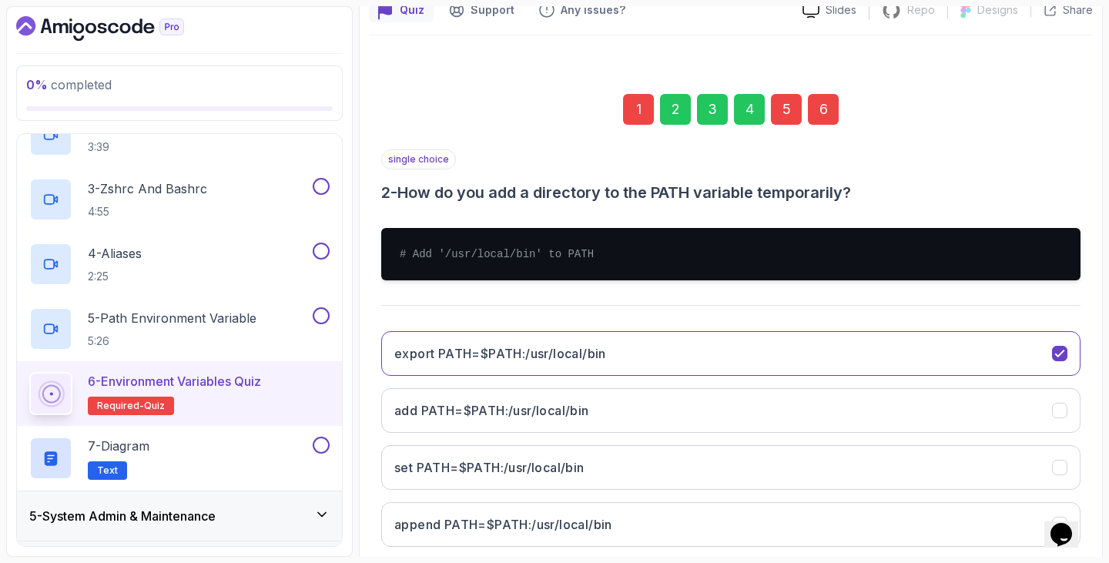
click at [779, 110] on div "5" at bounding box center [786, 109] width 31 height 31
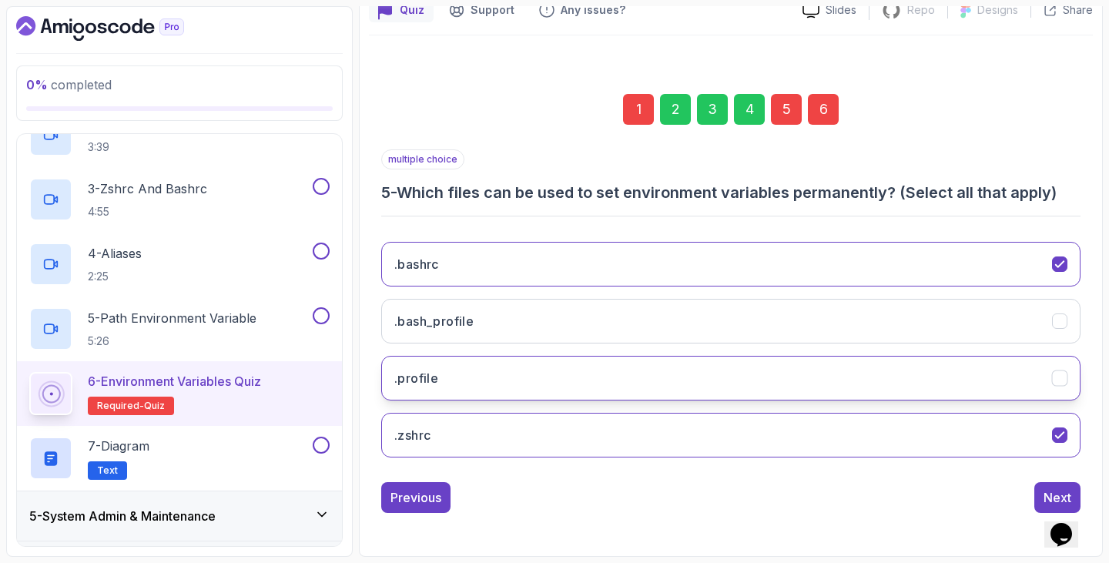
click at [570, 368] on button ".profile" at bounding box center [730, 378] width 699 height 45
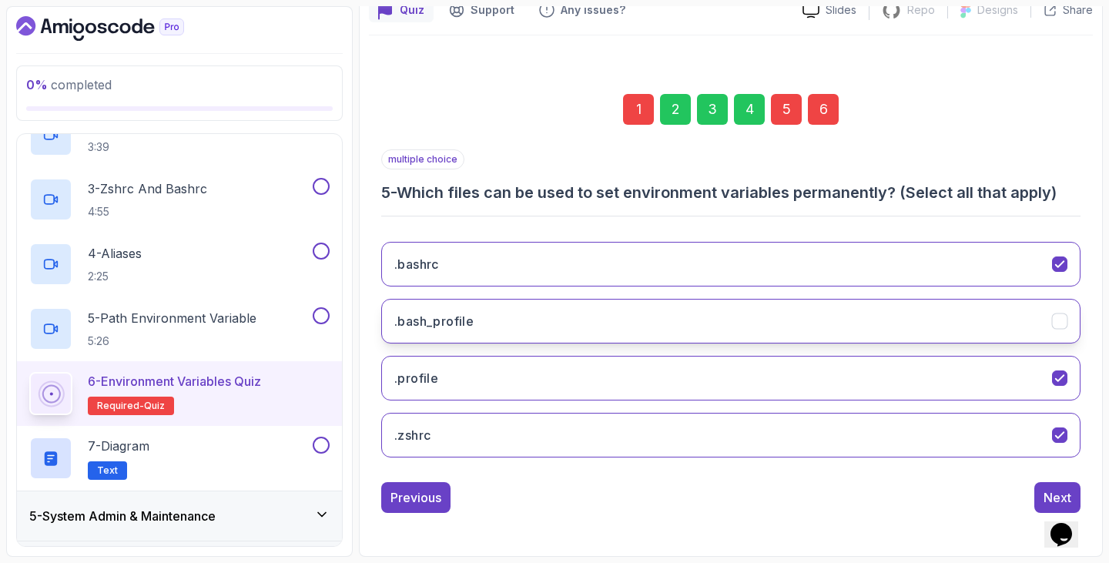
click at [570, 324] on button ".bash_profile" at bounding box center [730, 321] width 699 height 45
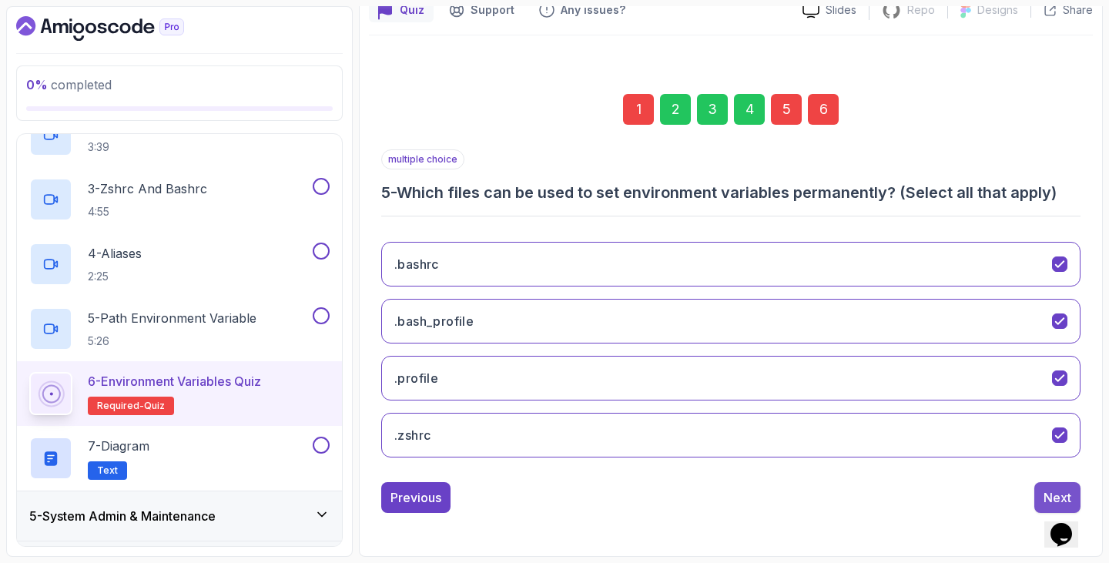
click at [1044, 490] on div "Next" at bounding box center [1058, 497] width 28 height 18
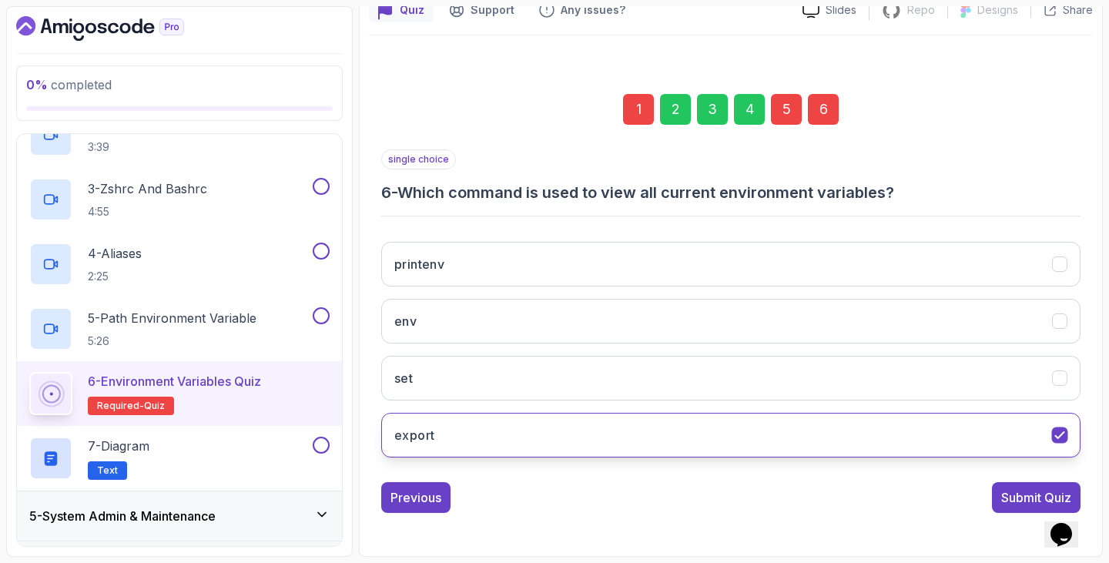
click at [822, 431] on button "export" at bounding box center [730, 435] width 699 height 45
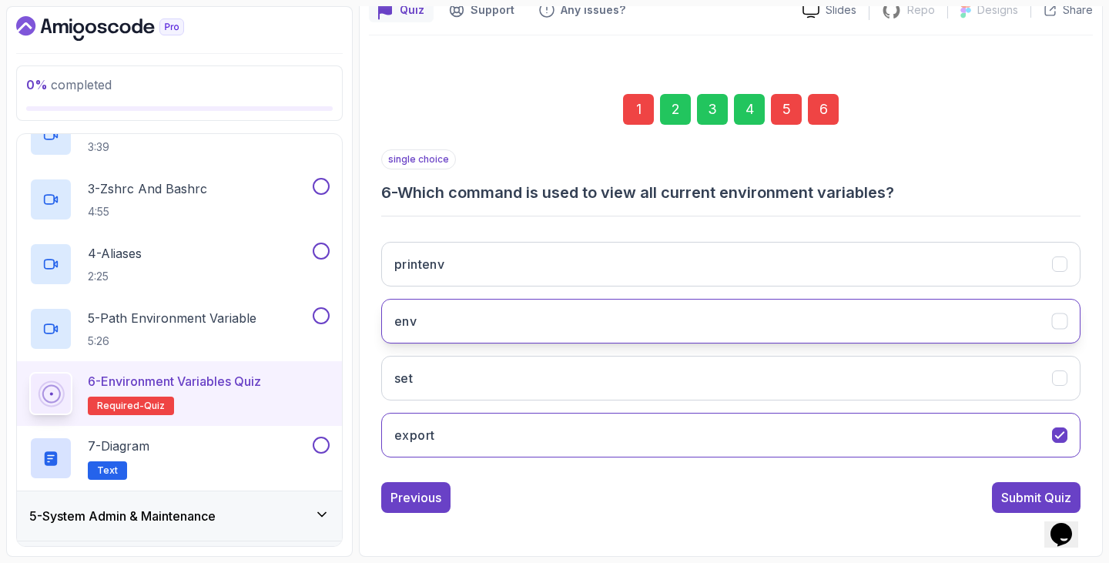
click at [880, 333] on button "env" at bounding box center [730, 321] width 699 height 45
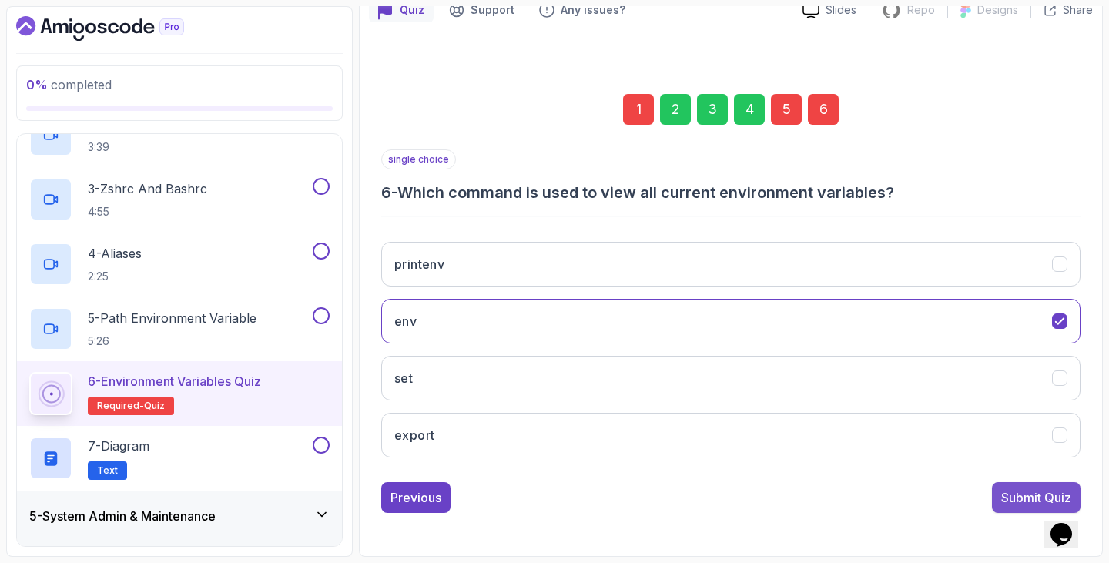
click at [1014, 492] on div "Submit Quiz" at bounding box center [1036, 497] width 70 height 18
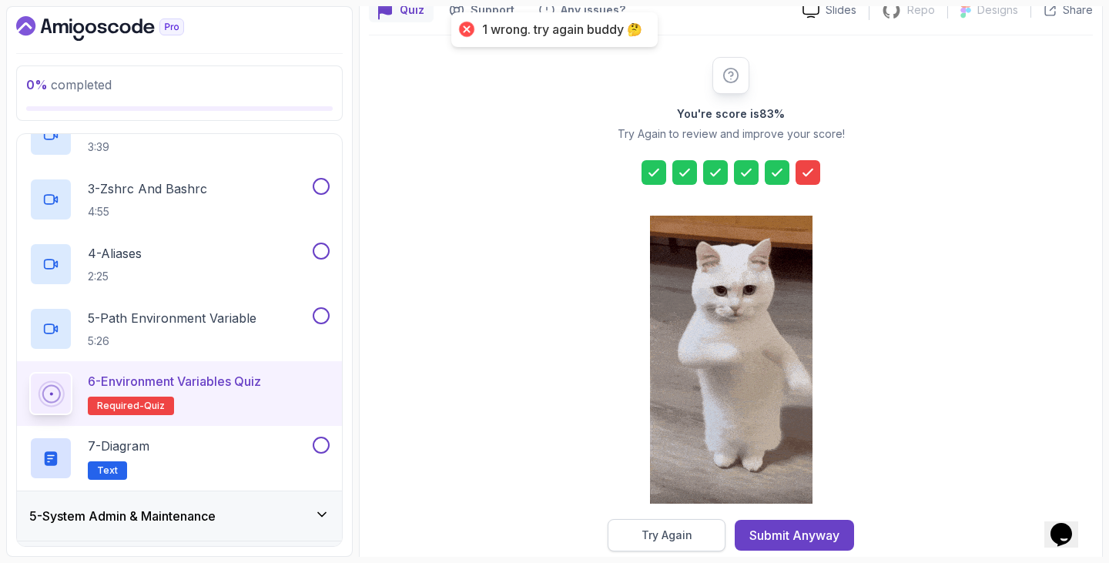
click at [675, 524] on button "Try Again" at bounding box center [667, 535] width 118 height 32
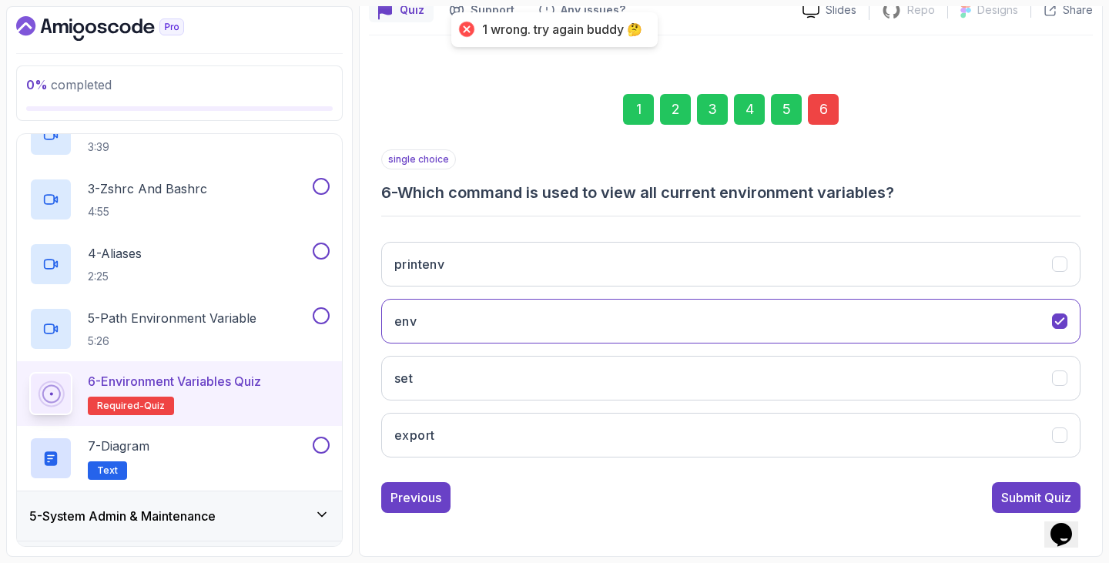
click at [816, 103] on div "6" at bounding box center [823, 109] width 31 height 31
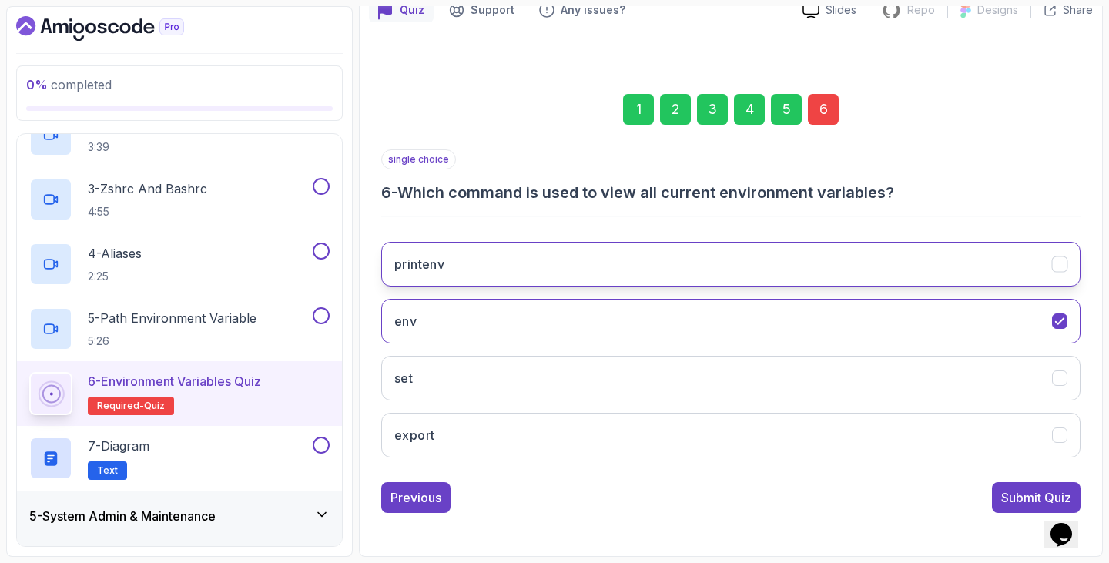
click at [634, 270] on button "printenv" at bounding box center [730, 264] width 699 height 45
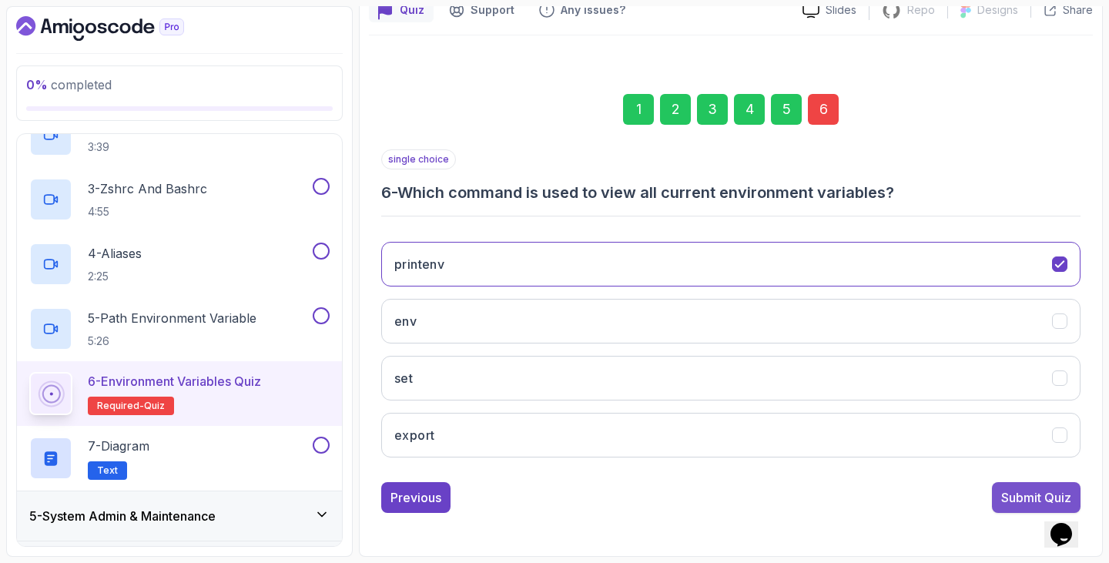
click at [1013, 490] on div "Submit Quiz" at bounding box center [1036, 497] width 70 height 18
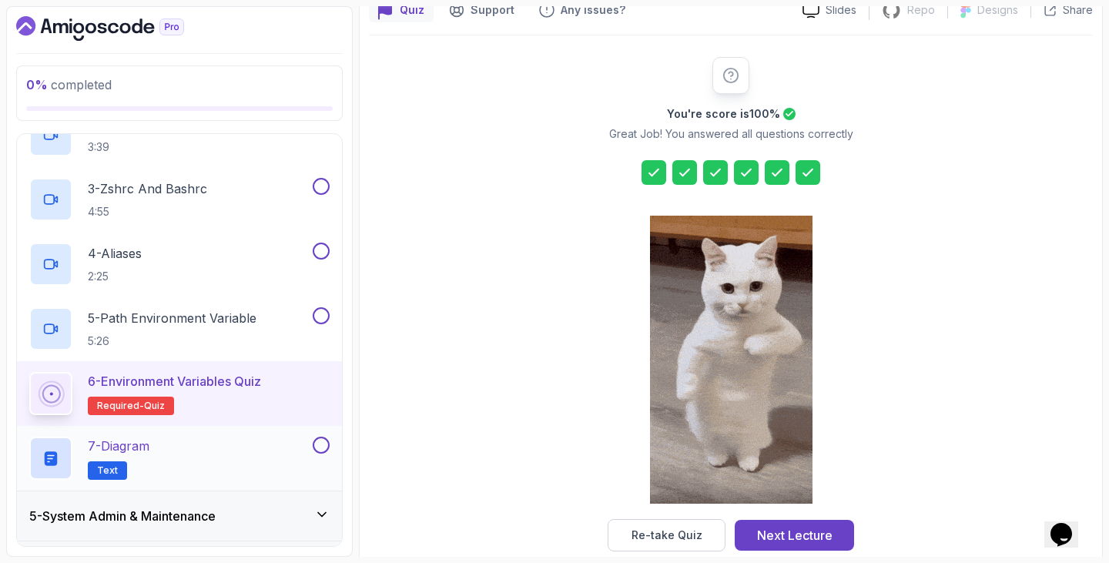
click at [231, 440] on div "7 - Diagram Text" at bounding box center [169, 458] width 280 height 43
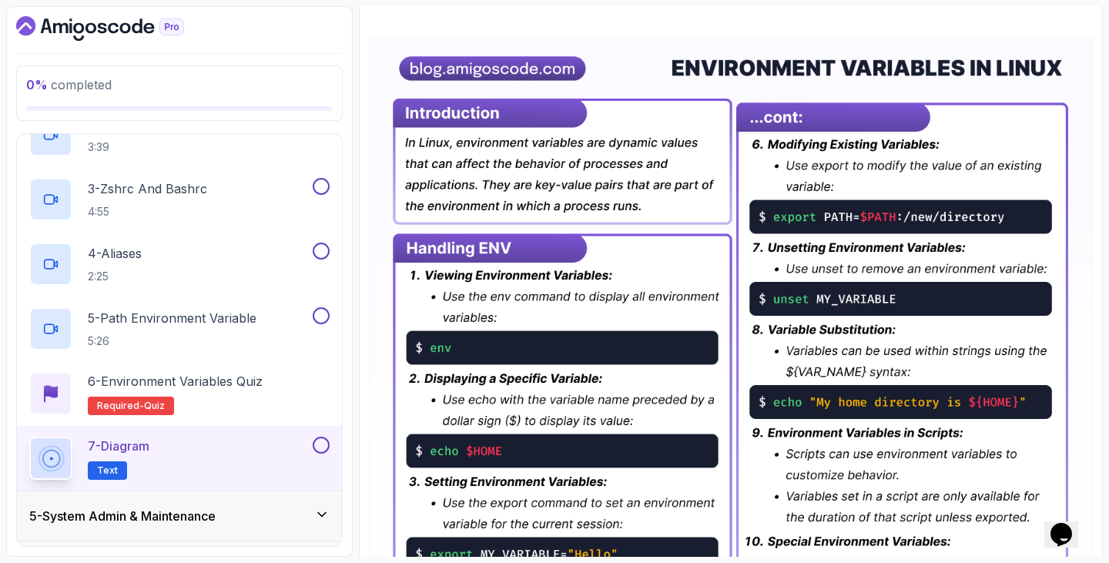
scroll to position [246, 0]
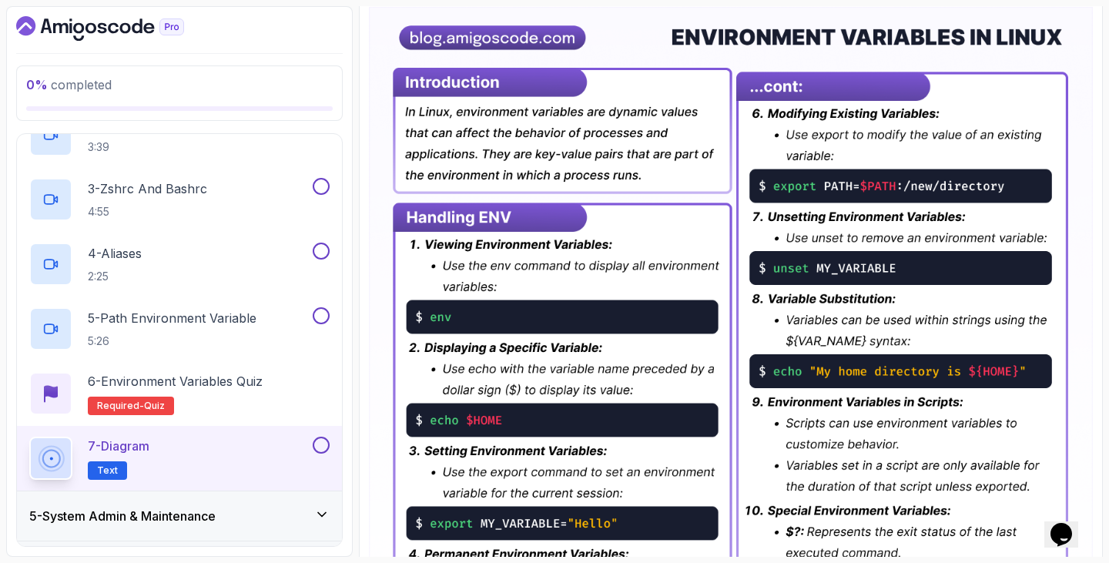
click at [370, 285] on img at bounding box center [731, 454] width 724 height 897
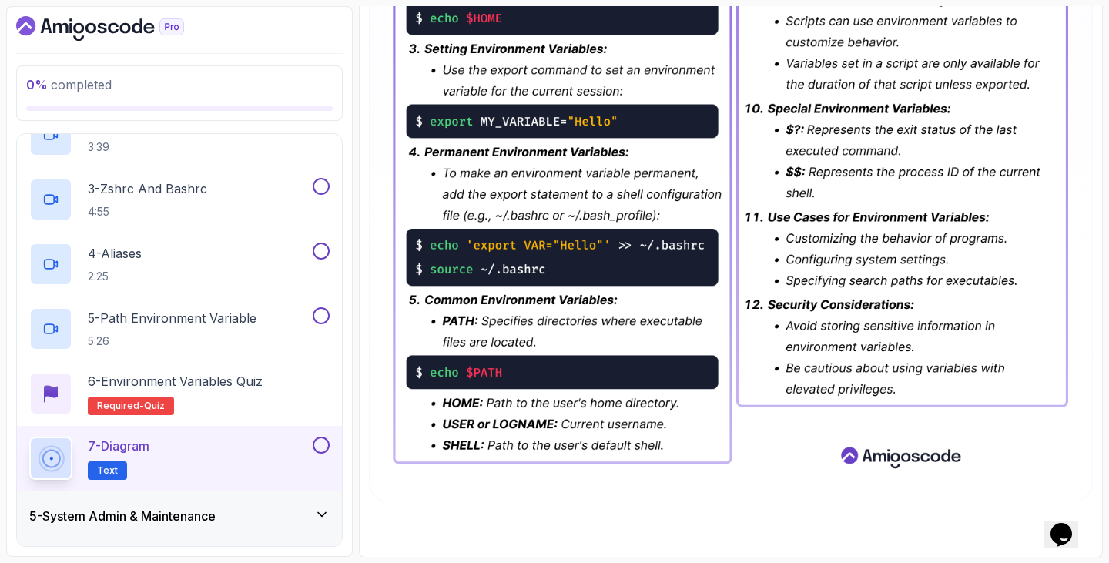
scroll to position [649, 0]
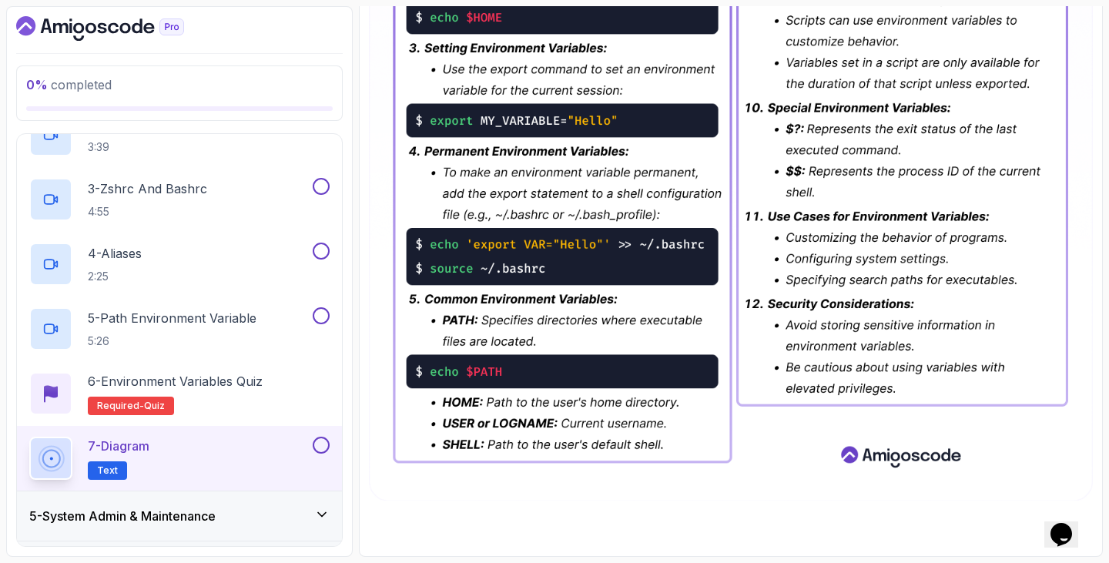
click at [216, 521] on h3 "5 - System Admin & Maintenance" at bounding box center [122, 516] width 186 height 18
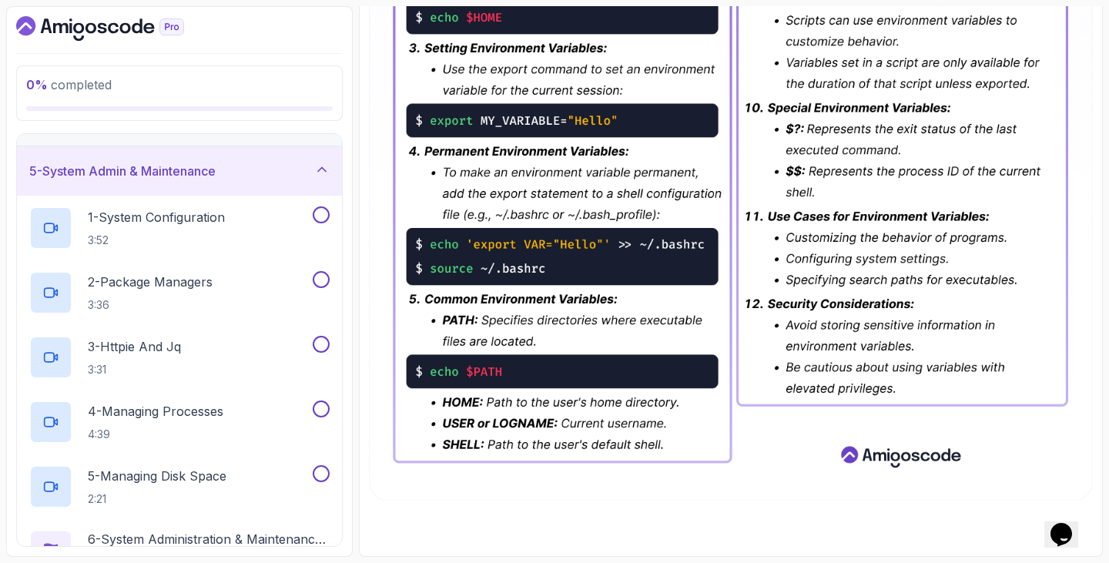
scroll to position [183, 0]
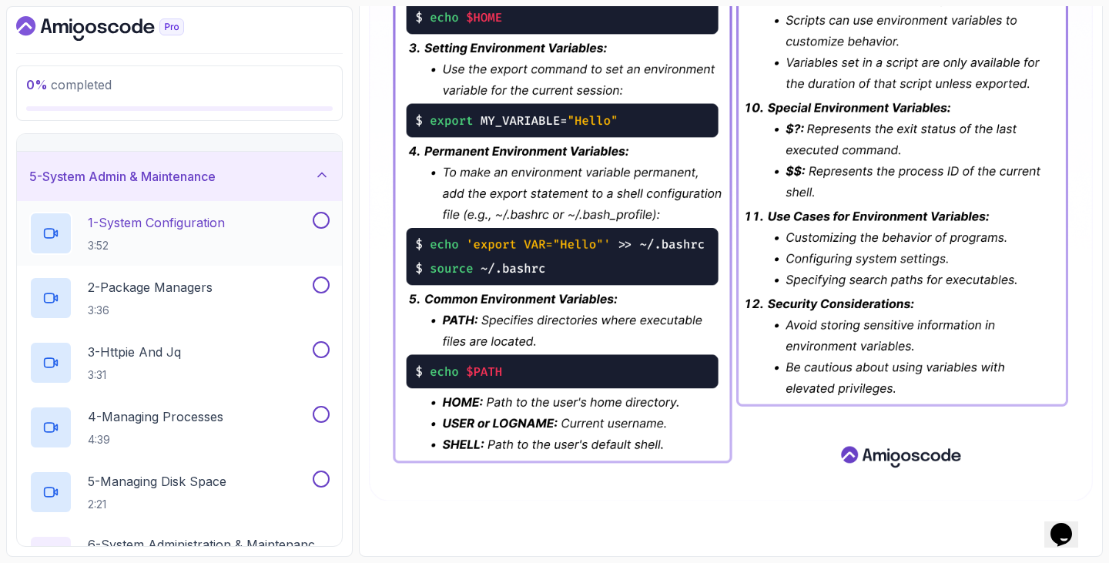
click at [156, 243] on p "3:52" at bounding box center [156, 245] width 137 height 15
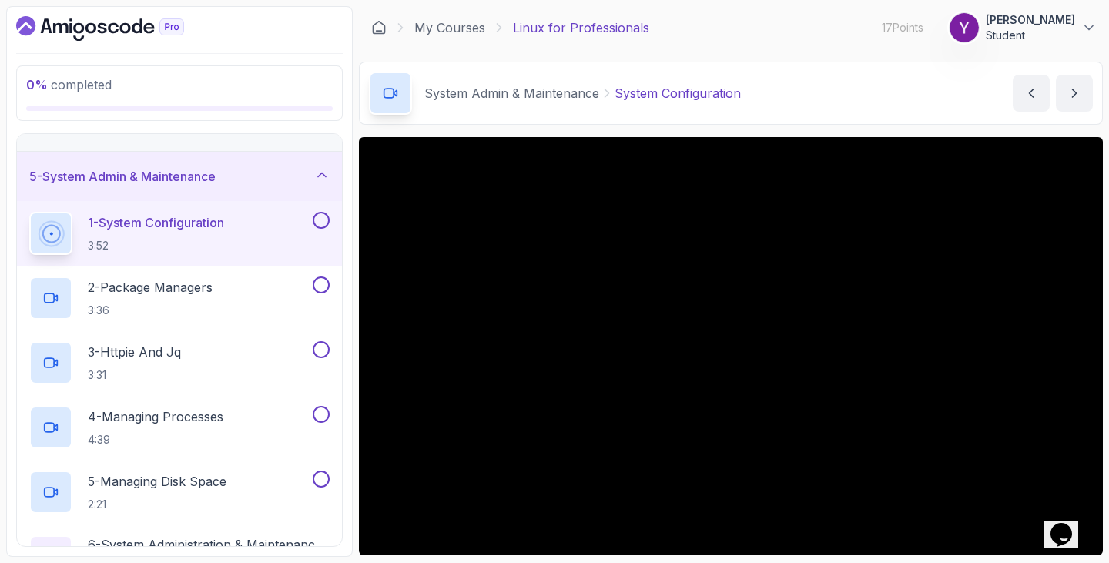
click at [29, 212] on button "1 - System Configuration 3:52" at bounding box center [179, 233] width 300 height 43
click at [672, 36] on div "My Courses Linux for Professionals 17 Points 1 [PERSON_NAME] Student" at bounding box center [731, 27] width 744 height 43
click at [346, 417] on div "0 % completed 1 - Intro 2 - Getting Started 3 - Data Redirection And Manipulati…" at bounding box center [179, 281] width 347 height 551
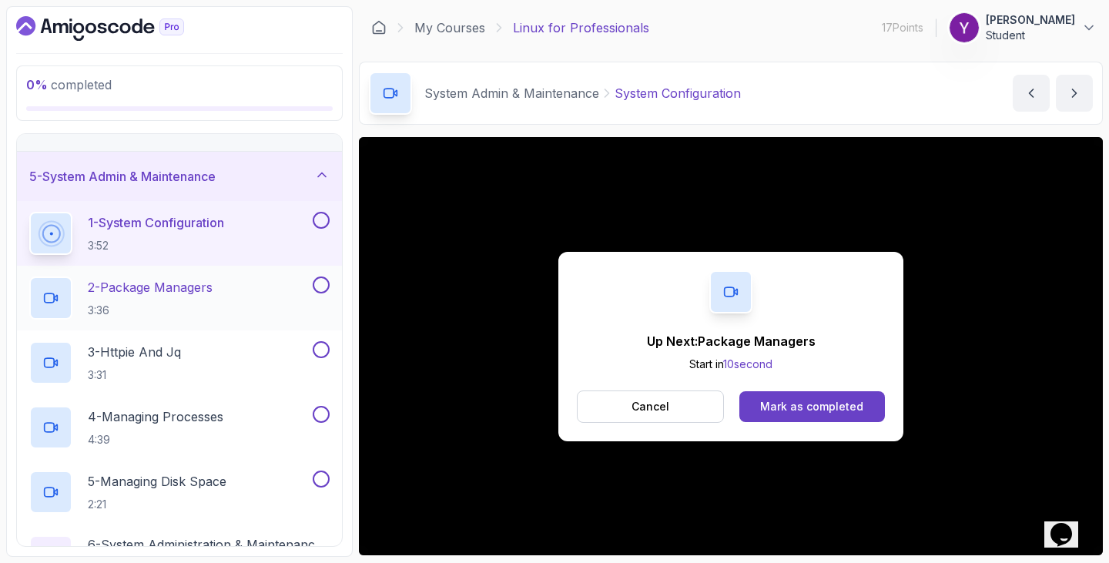
click at [183, 293] on p "2 - Package Managers" at bounding box center [150, 287] width 125 height 18
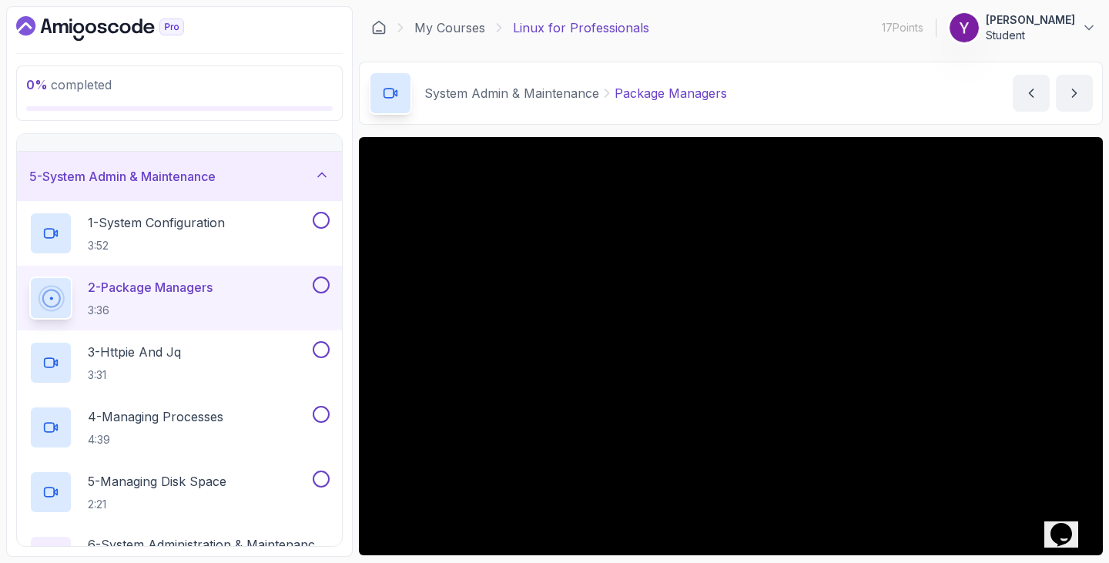
click at [270, 174] on div "5 - System Admin & Maintenance" at bounding box center [179, 176] width 300 height 18
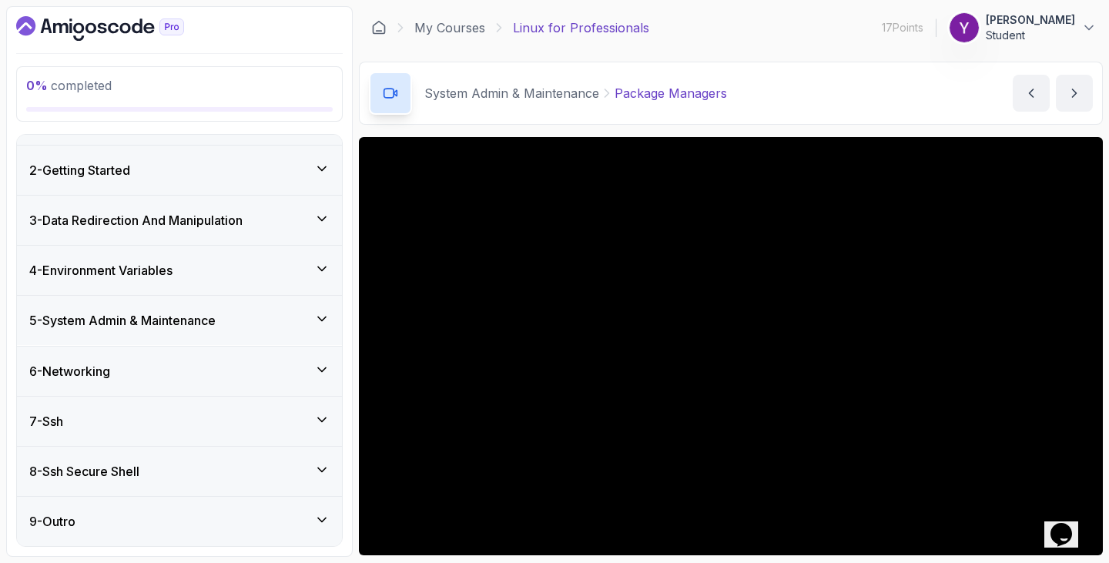
scroll to position [39, 0]
click at [2, 386] on section "0 % completed 1 - Intro 2 - Getting Started 3 - Data Redirection And Manipulati…" at bounding box center [554, 281] width 1109 height 563
click at [146, 357] on div "6 - Networking" at bounding box center [179, 371] width 325 height 49
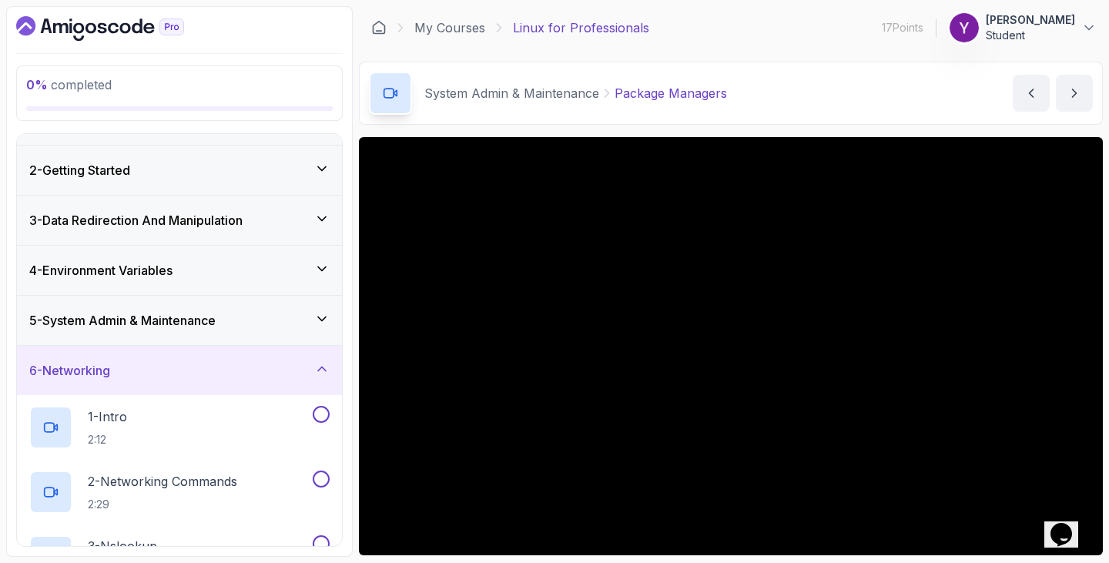
click at [11, 395] on div "0 % completed 1 - Intro 2 - Getting Started 3 - Data Redirection And Manipulati…" at bounding box center [179, 281] width 347 height 551
click at [191, 329] on h3 "5 - System Admin & Maintenance" at bounding box center [122, 320] width 186 height 18
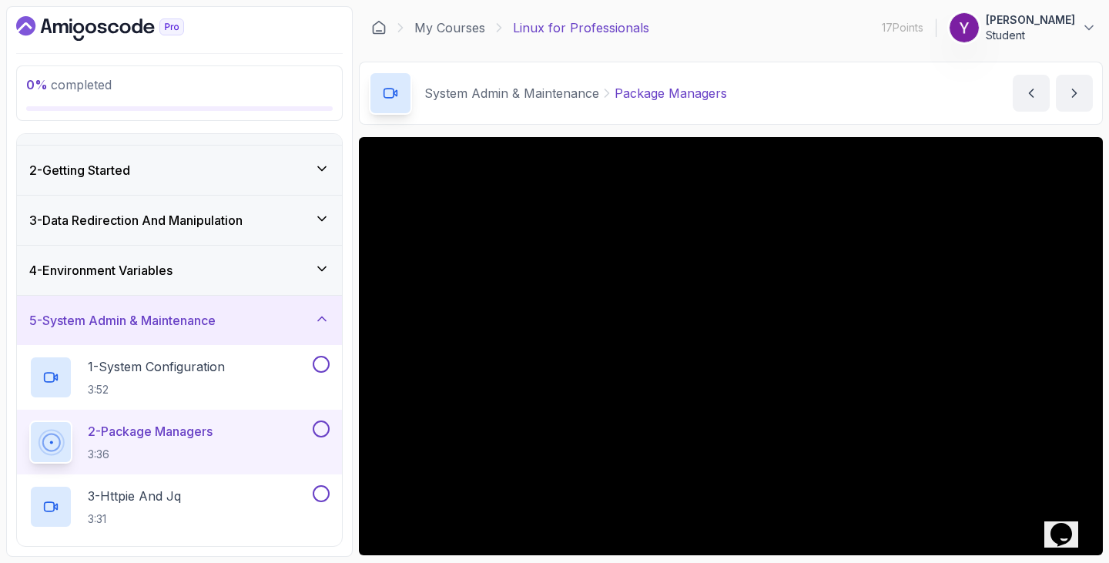
click at [1087, 508] on div "Opens Chat This icon Opens the chat window." at bounding box center [1068, 508] width 37 height 0
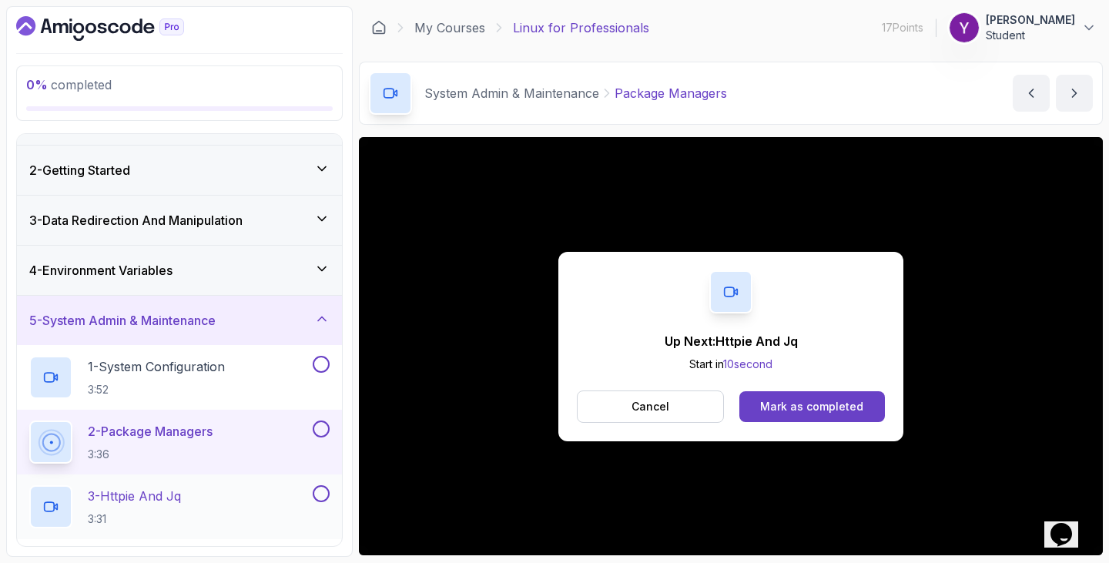
click at [208, 496] on div "3 - Httpie And Jq 3:31" at bounding box center [169, 506] width 280 height 43
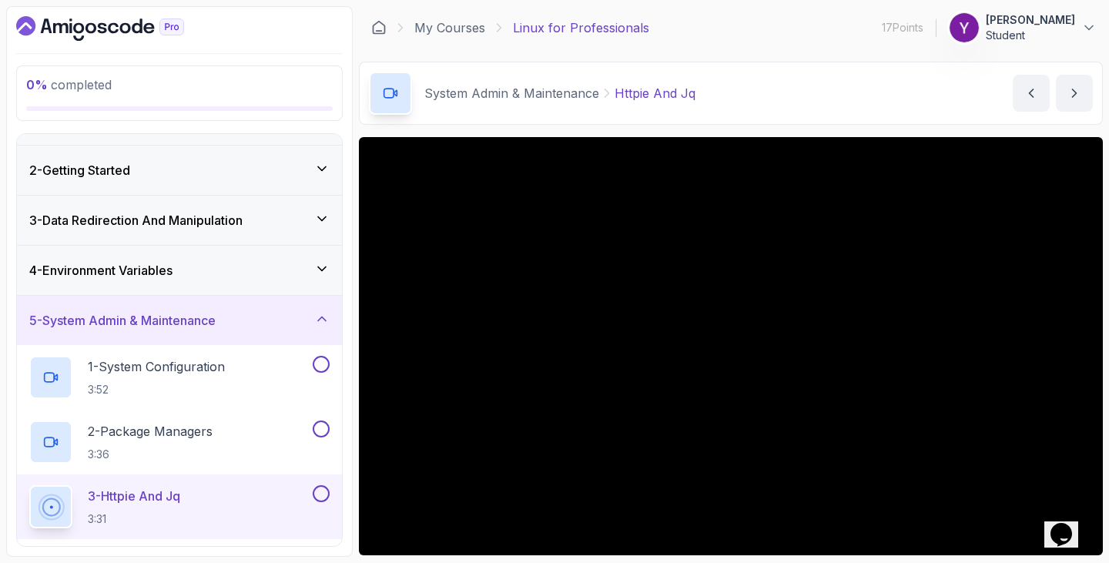
click at [5, 461] on section "0 % completed 1 - Intro 2 - Getting Started 3 - Data Redirection And Manipulati…" at bounding box center [554, 281] width 1109 height 563
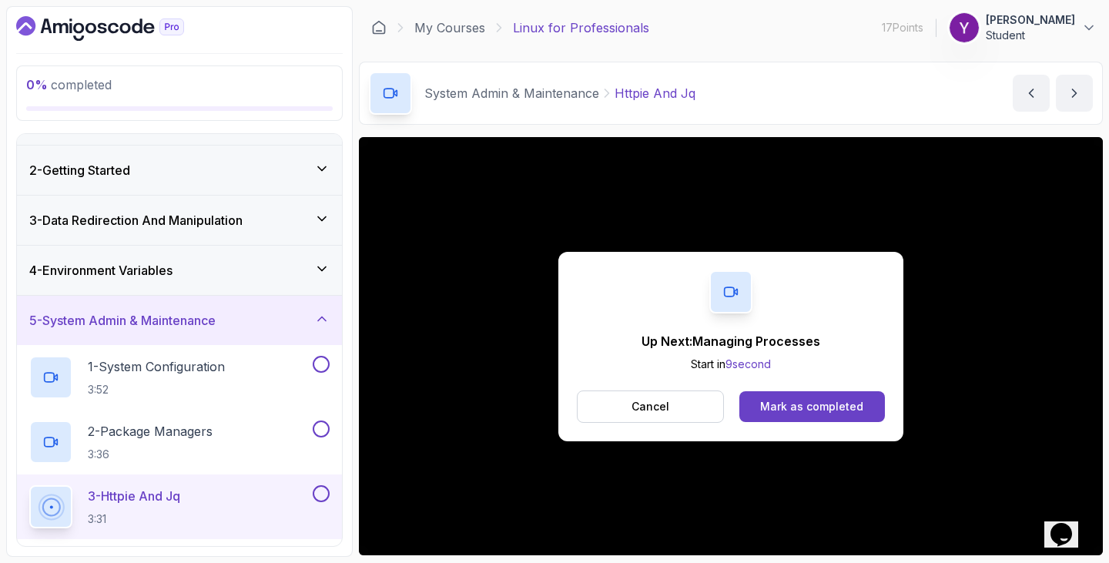
click at [319, 495] on button at bounding box center [321, 493] width 17 height 17
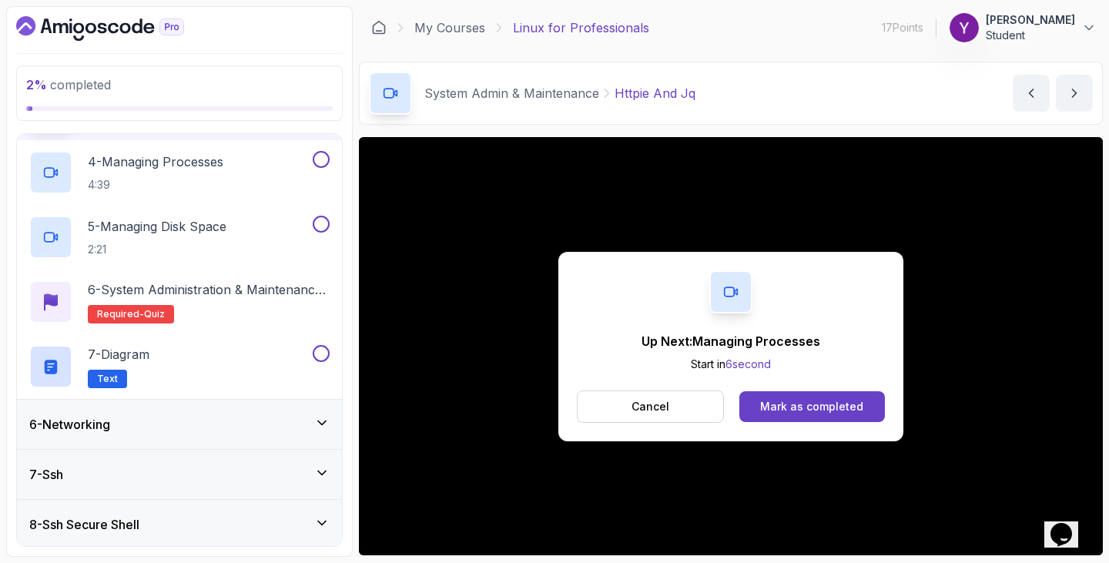
scroll to position [439, 0]
click at [142, 159] on p "4 - Managing Processes" at bounding box center [156, 160] width 136 height 18
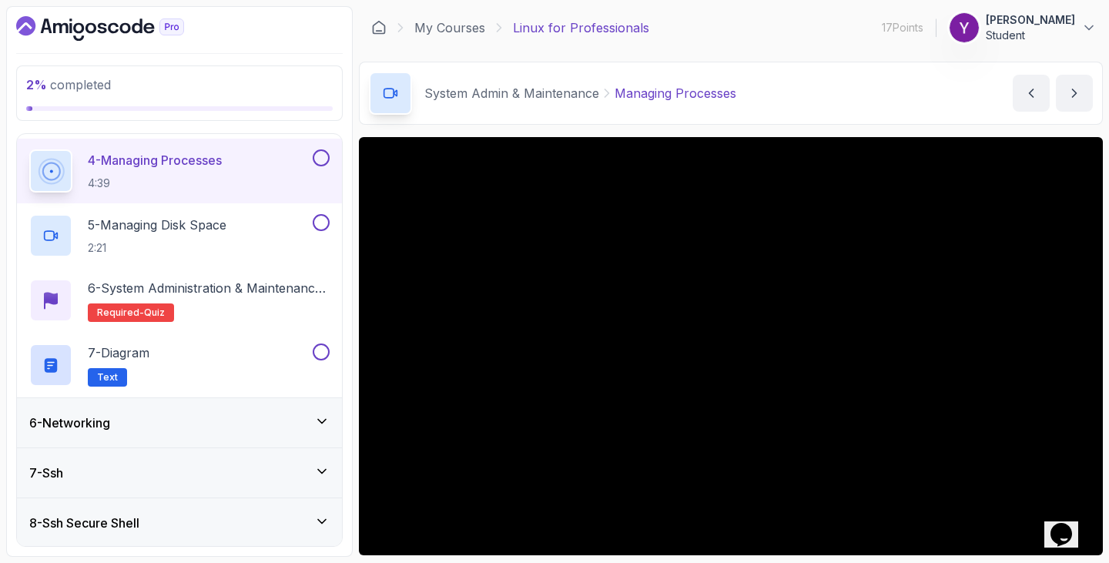
click at [1097, 350] on section "2 % completed 1 - Intro 2 - Getting Started 3 - Data Redirection And Manipulati…" at bounding box center [554, 281] width 1109 height 563
click at [350, 474] on div "2 % completed 1 - Intro 2 - Getting Started 3 - Data Redirection And Manipulati…" at bounding box center [179, 281] width 347 height 551
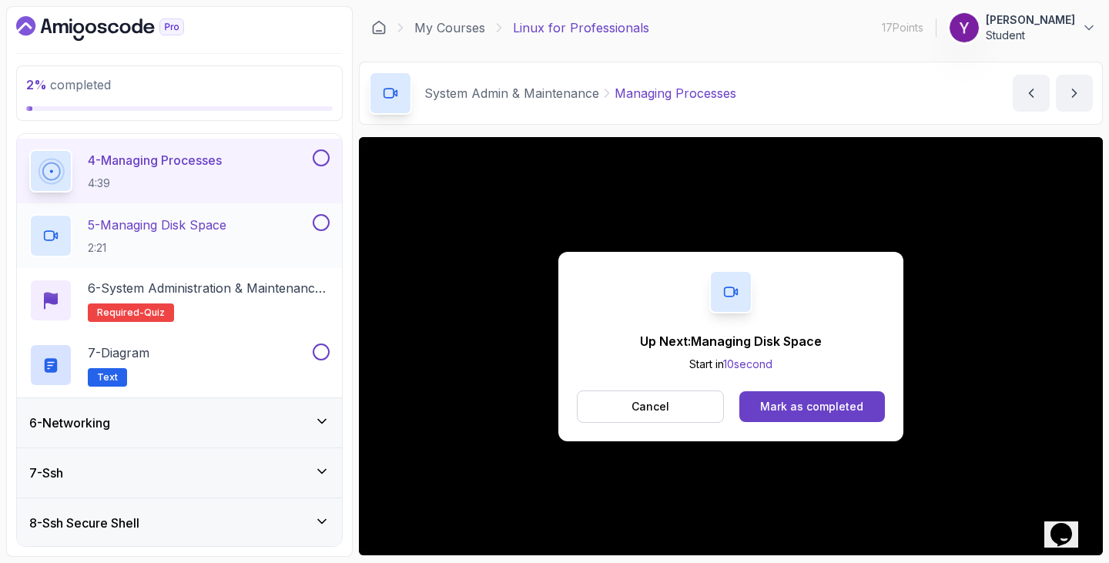
click at [201, 210] on div "5 - Managing Disk Space 2:21" at bounding box center [179, 235] width 325 height 65
click at [191, 231] on p "5 - Managing Disk Space" at bounding box center [157, 225] width 139 height 18
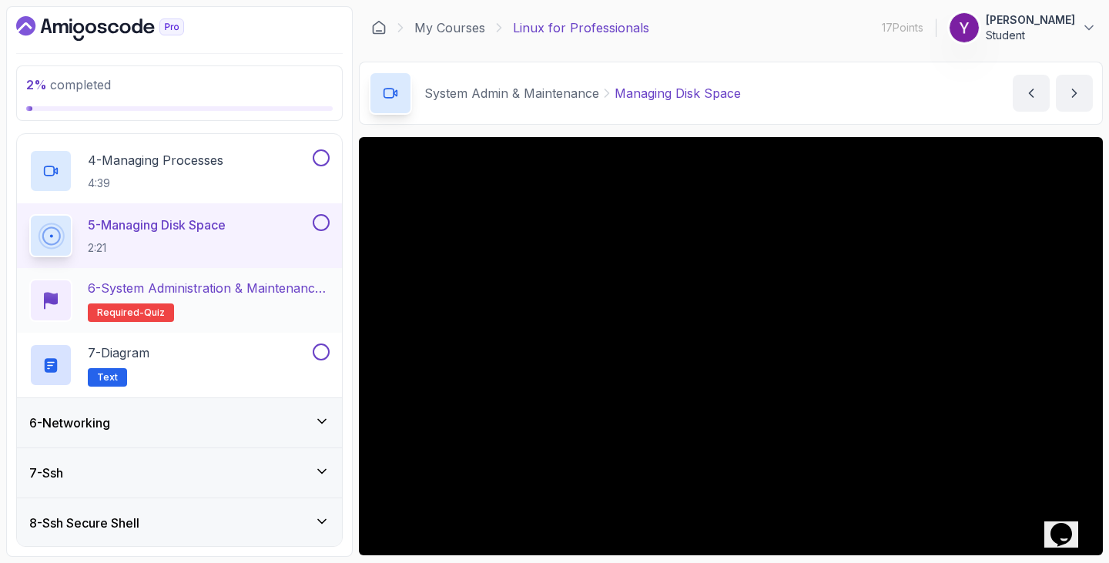
click at [282, 296] on p "6 - System Administration & Maintenance Quiz" at bounding box center [209, 288] width 242 height 18
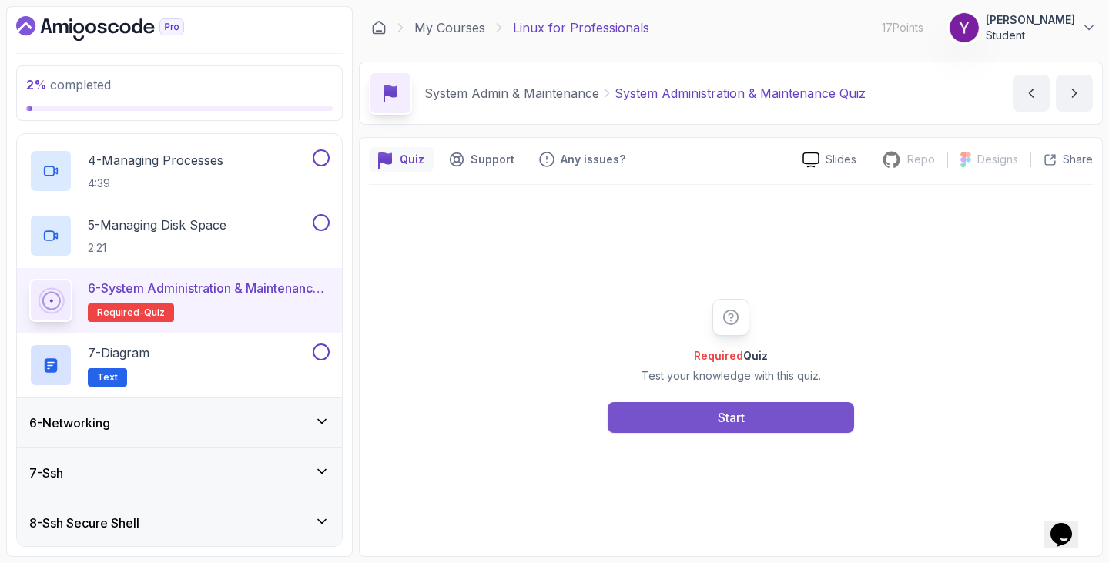
click at [697, 406] on button "Start" at bounding box center [731, 417] width 246 height 31
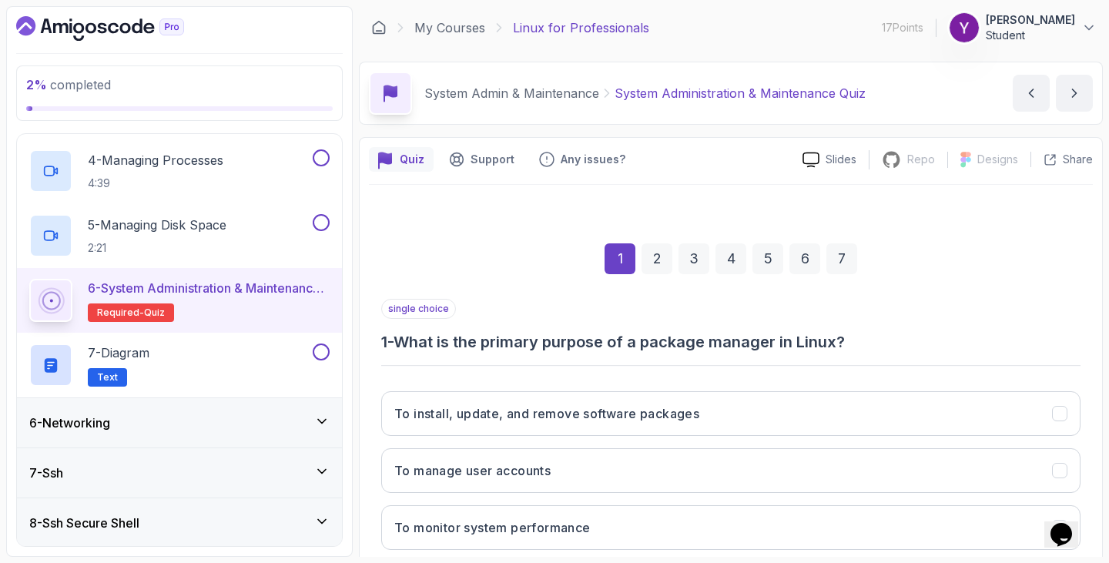
click at [1027, 299] on div "single choice 1 - What is the primary purpose of a package manager in Linux?" at bounding box center [730, 326] width 699 height 54
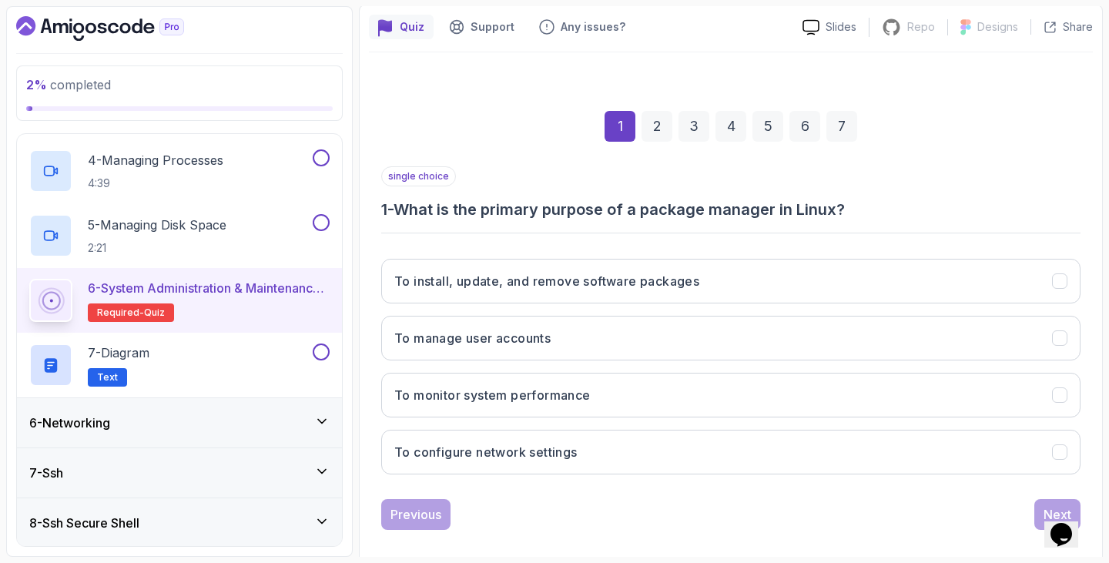
scroll to position [149, 0]
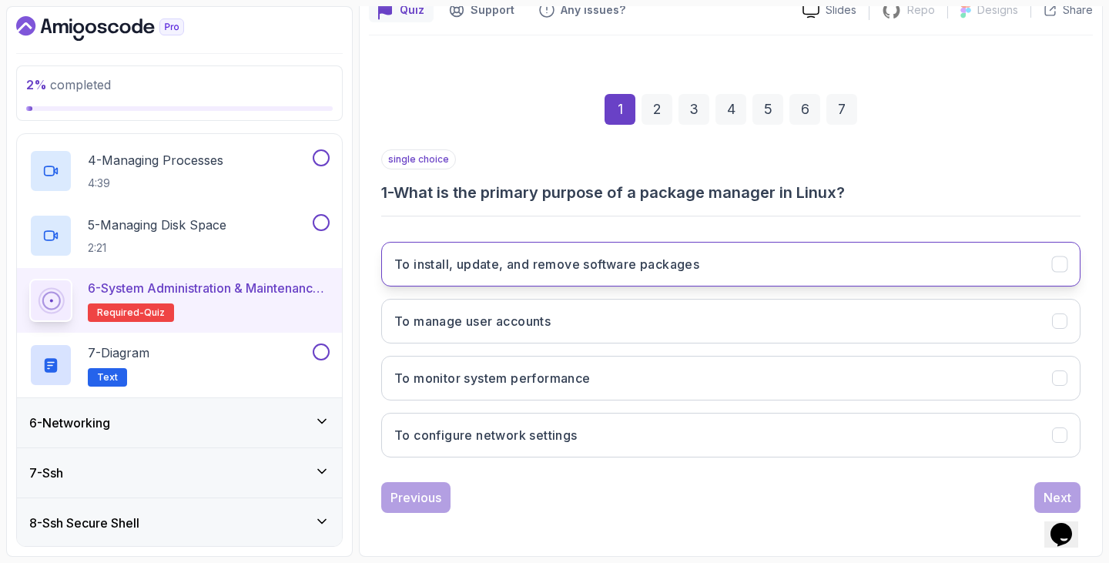
click at [828, 246] on button "To install, update, and remove software packages" at bounding box center [730, 264] width 699 height 45
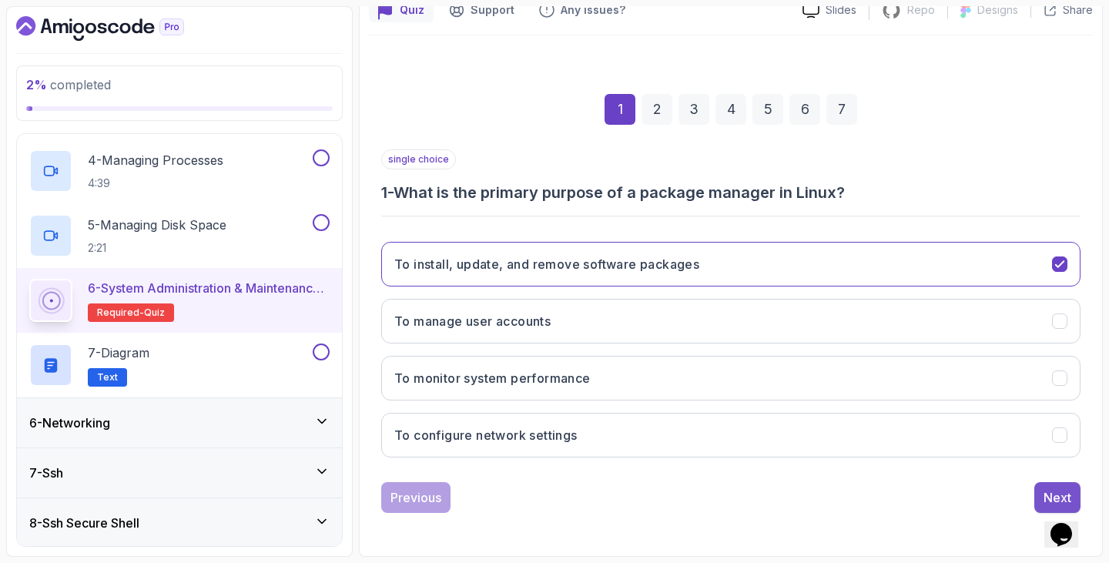
click at [1040, 498] on button "Next" at bounding box center [1057, 497] width 46 height 31
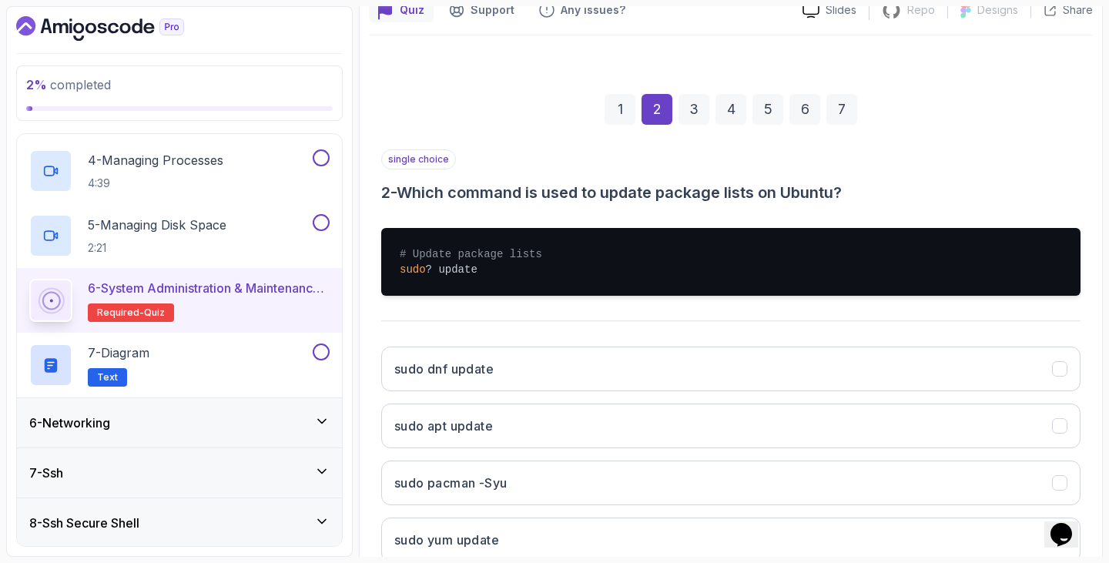
click at [630, 317] on div "single choice 2 - Which command is used to update package lists on Ubuntu? # Up…" at bounding box center [730, 361] width 699 height 425
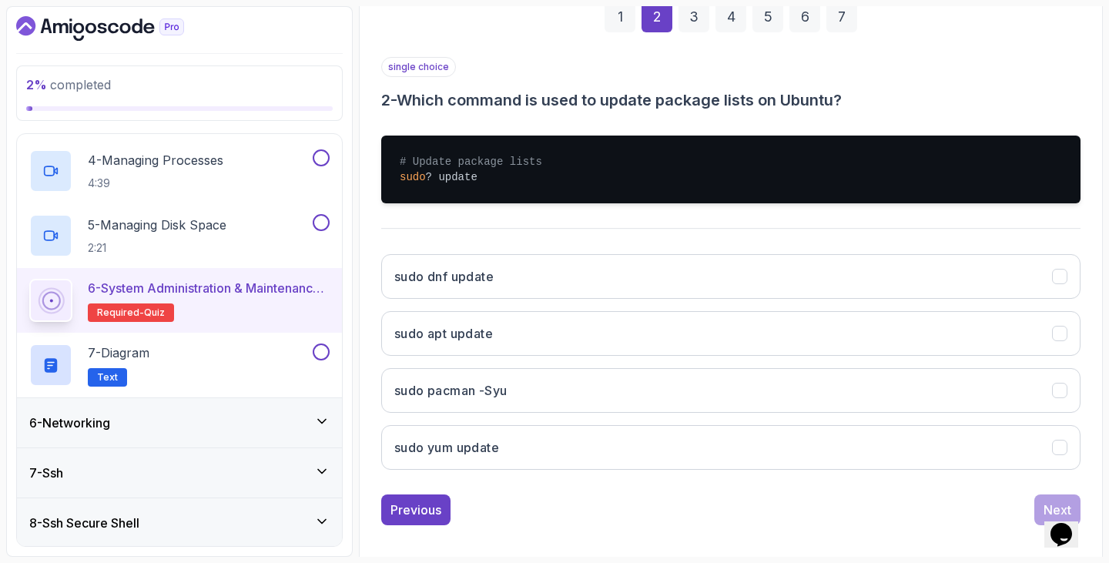
scroll to position [254, 0]
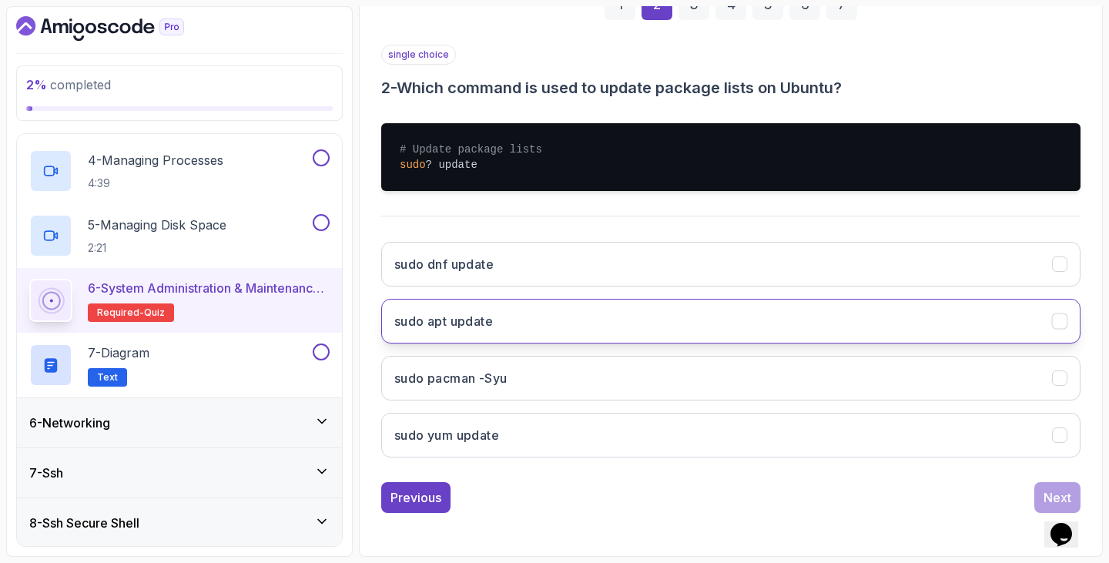
click at [622, 327] on button "sudo apt update" at bounding box center [730, 321] width 699 height 45
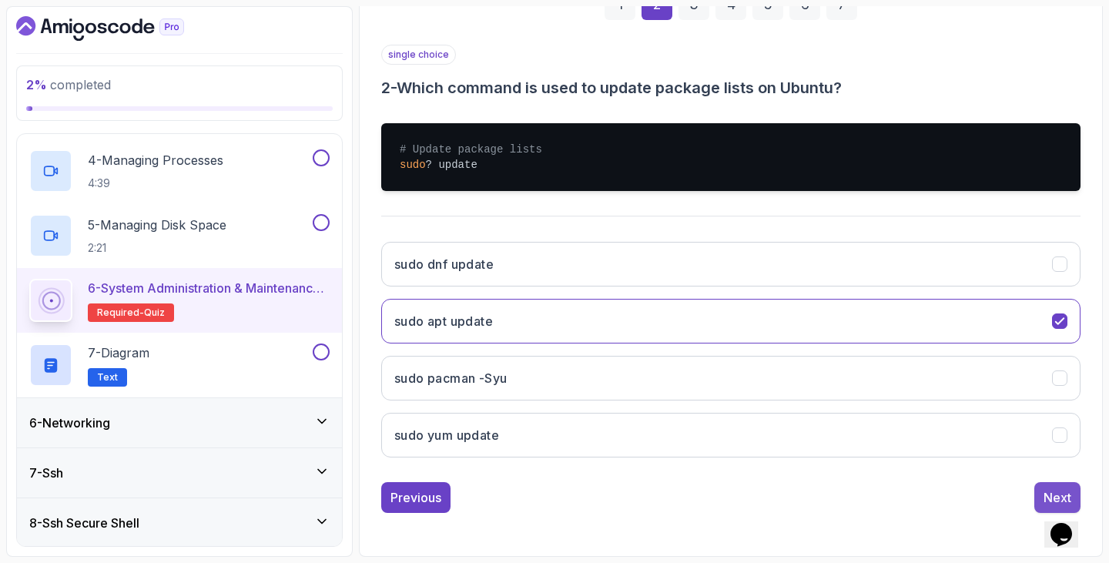
click at [1035, 492] on button "Next" at bounding box center [1057, 497] width 46 height 31
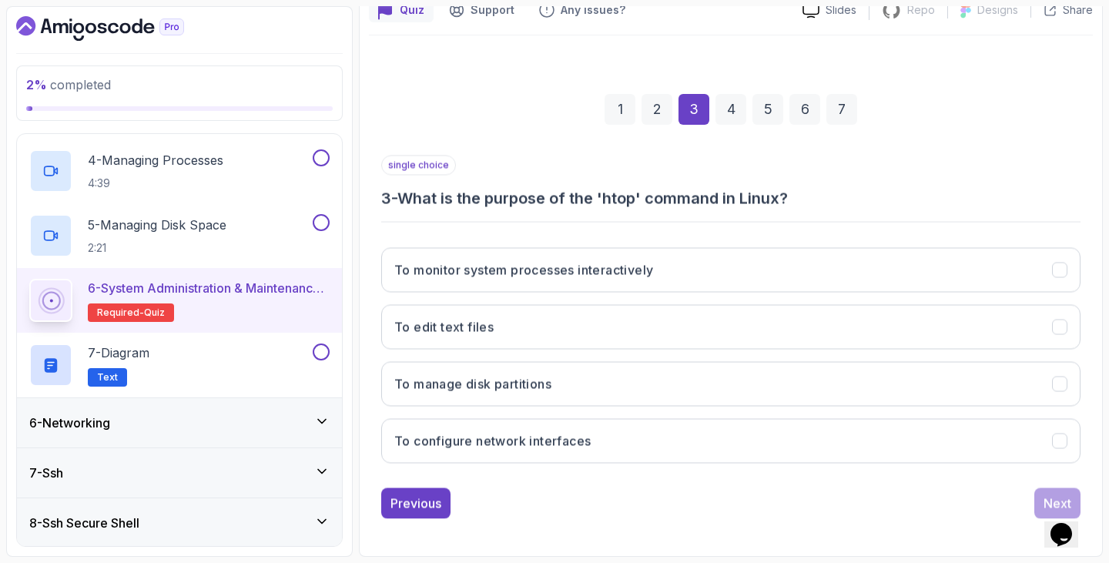
scroll to position [149, 0]
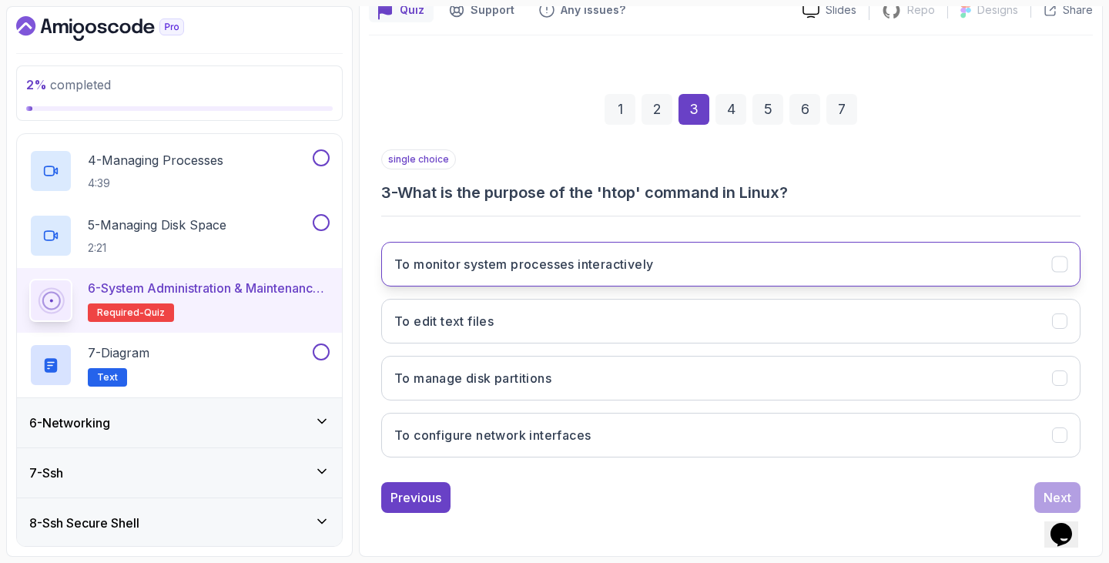
click at [765, 283] on button "To monitor system processes interactively" at bounding box center [730, 264] width 699 height 45
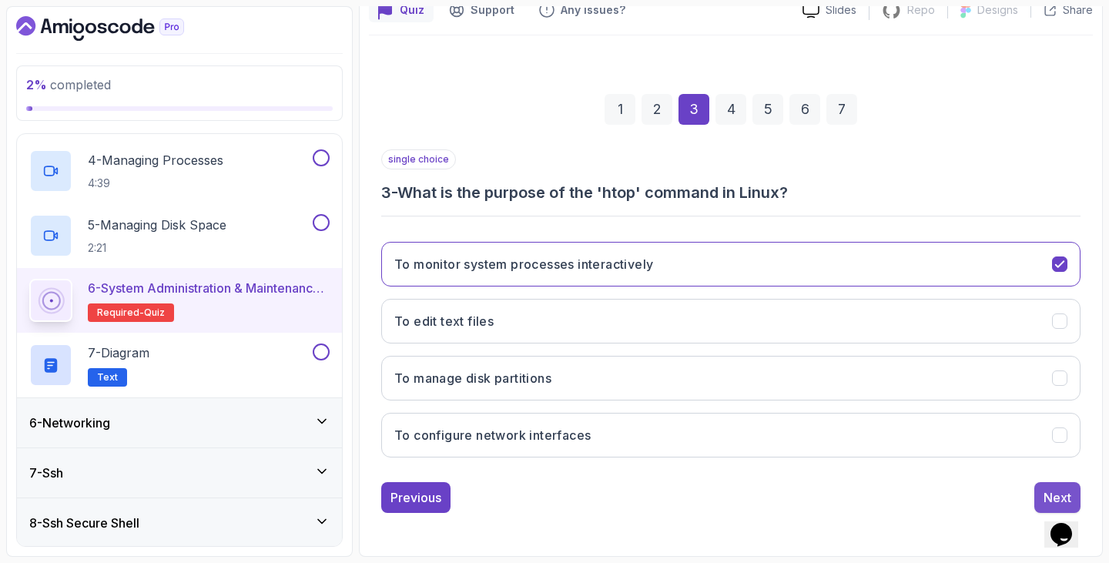
click at [1047, 495] on div "Next" at bounding box center [1058, 497] width 28 height 18
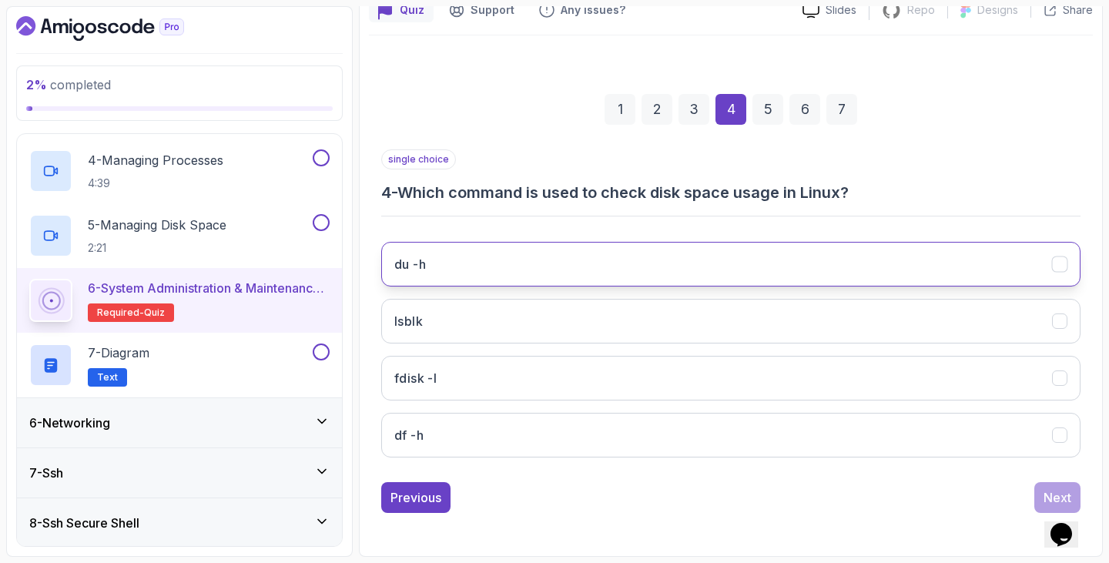
click at [559, 276] on button "du -h" at bounding box center [730, 264] width 699 height 45
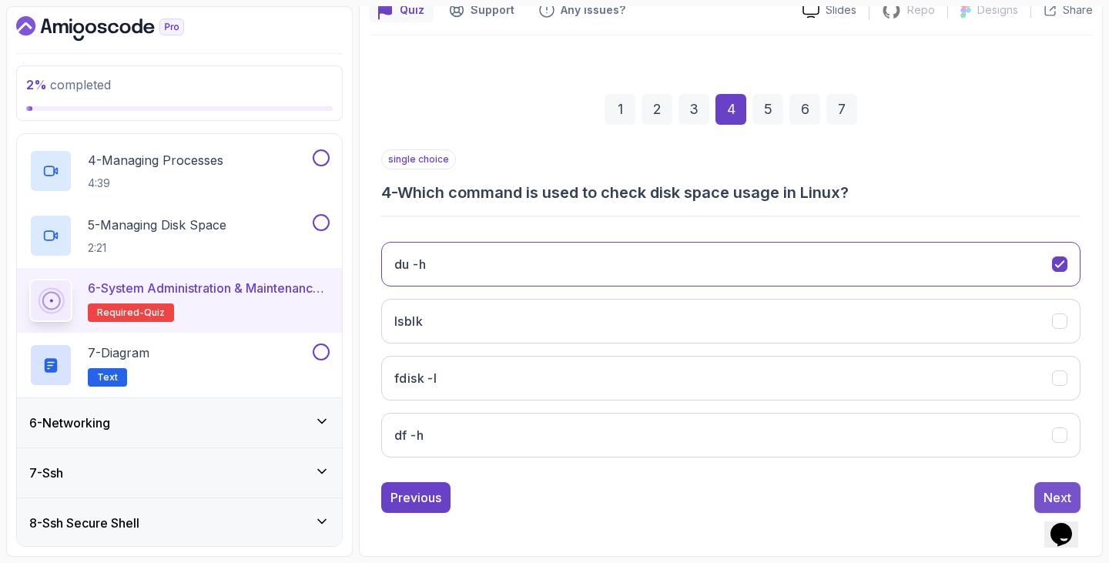
click at [1034, 494] on button "Next" at bounding box center [1057, 497] width 46 height 31
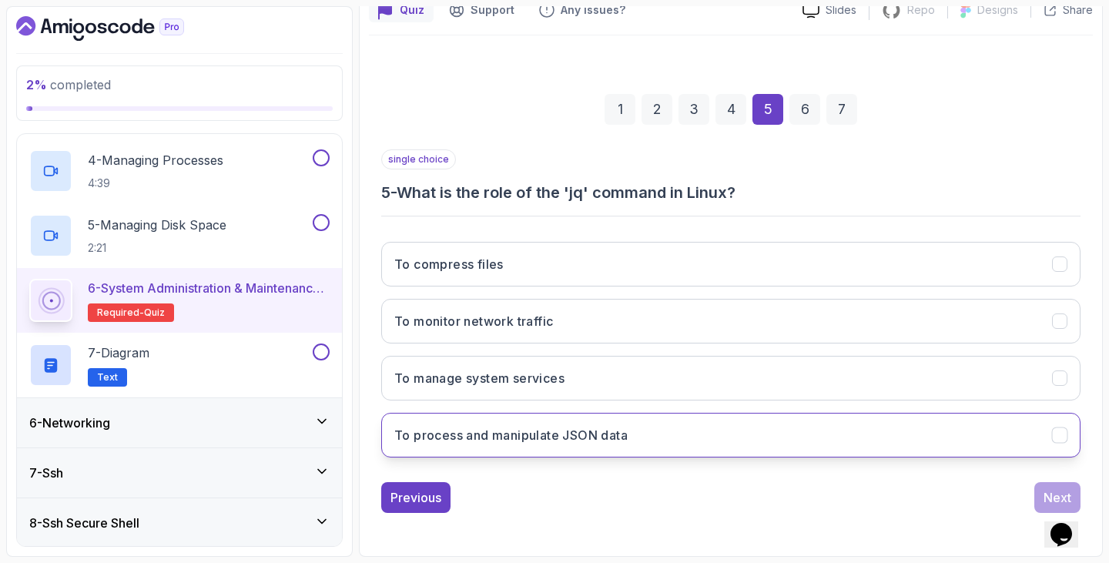
click at [582, 449] on button "To process and manipulate JSON data" at bounding box center [730, 435] width 699 height 45
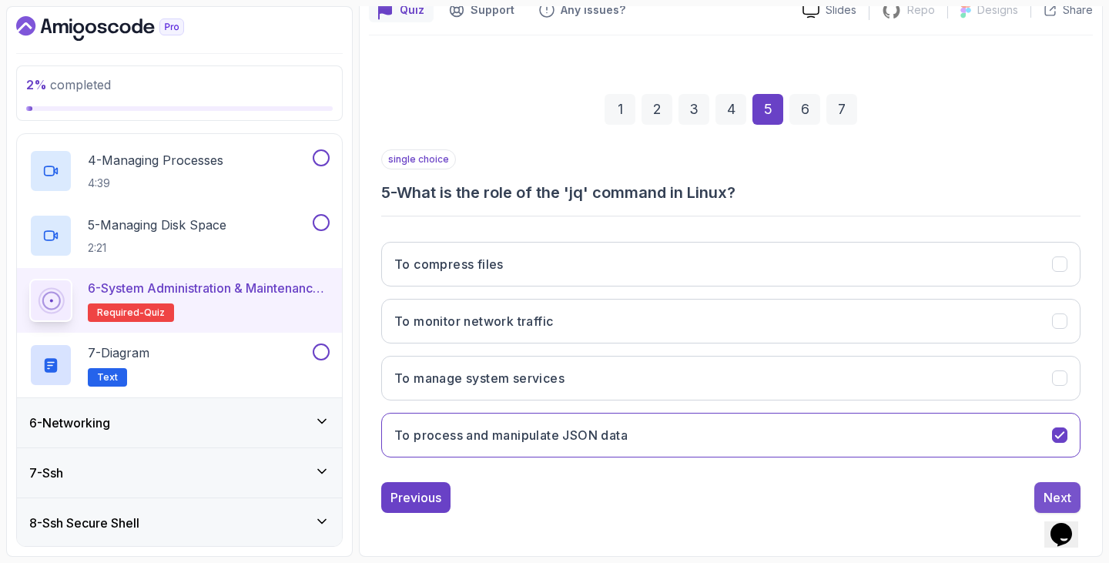
click at [1048, 491] on div "Next" at bounding box center [1058, 497] width 28 height 18
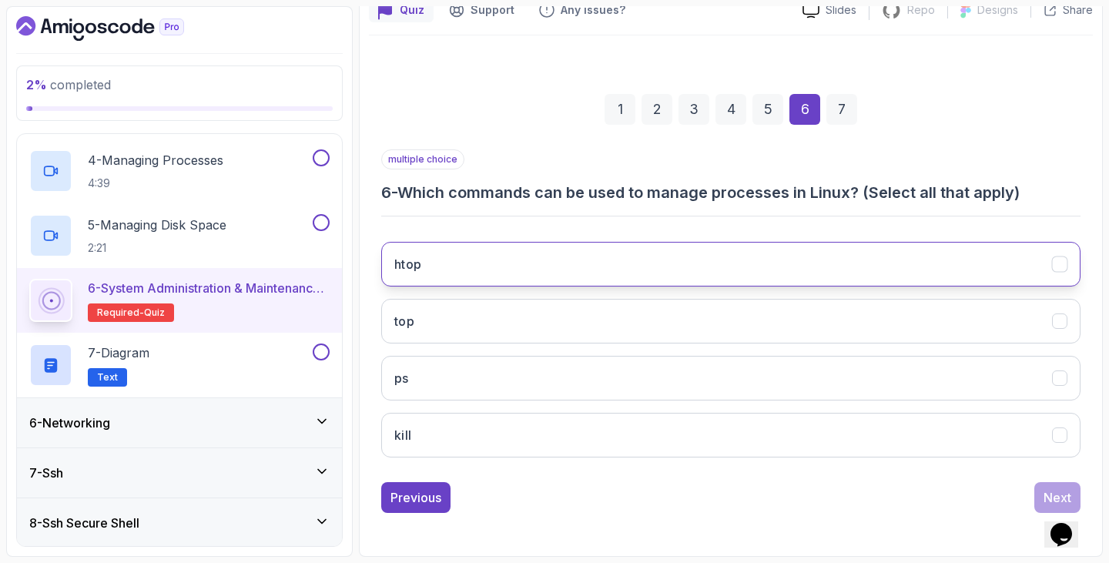
click at [684, 276] on button "htop" at bounding box center [730, 264] width 699 height 45
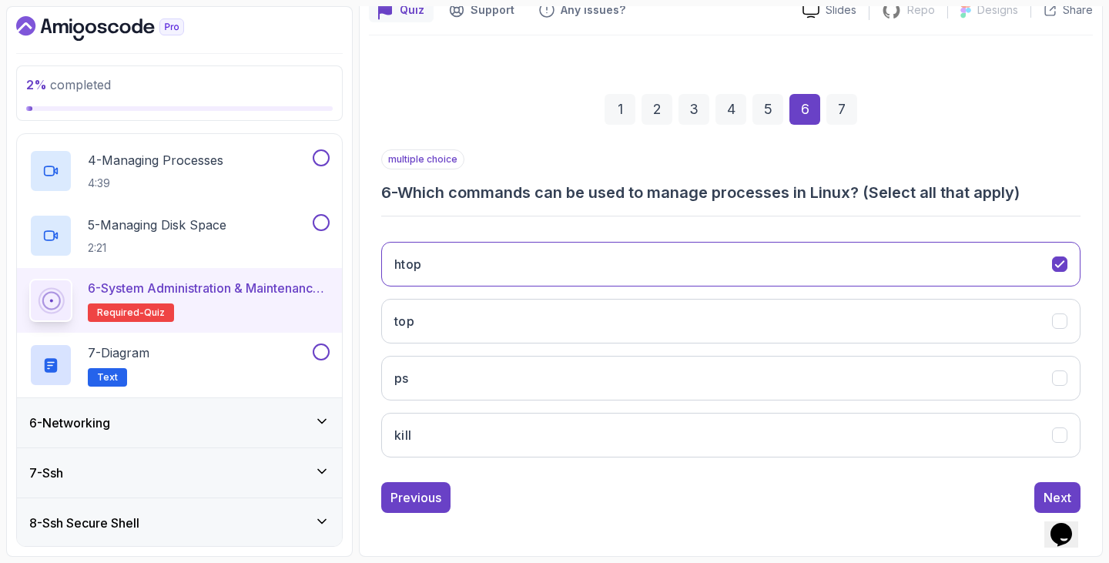
click at [648, 296] on div "htop top ps kill" at bounding box center [730, 350] width 699 height 240
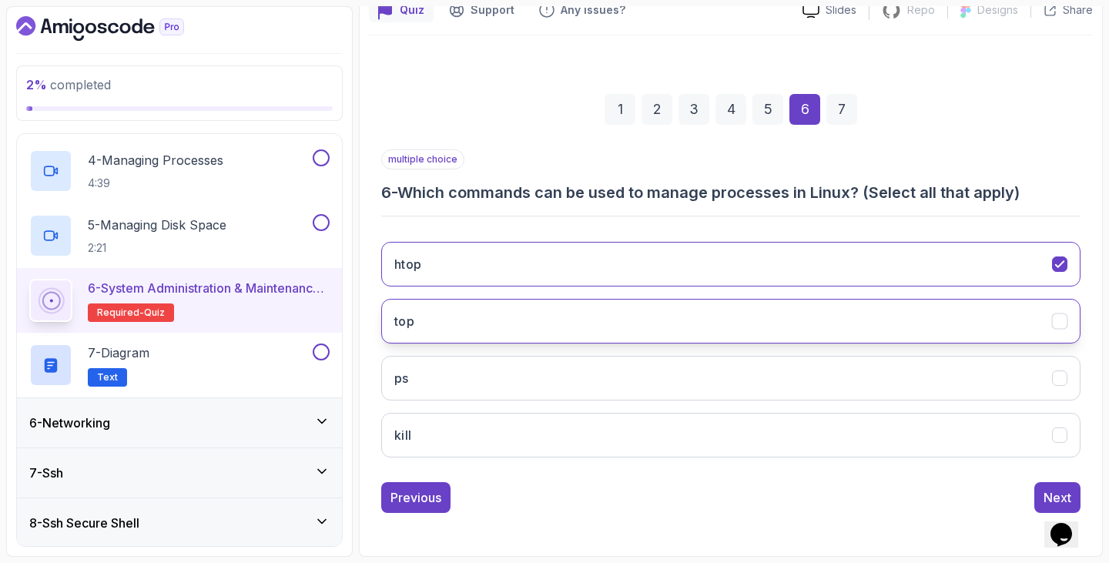
click at [601, 328] on button "top" at bounding box center [730, 321] width 699 height 45
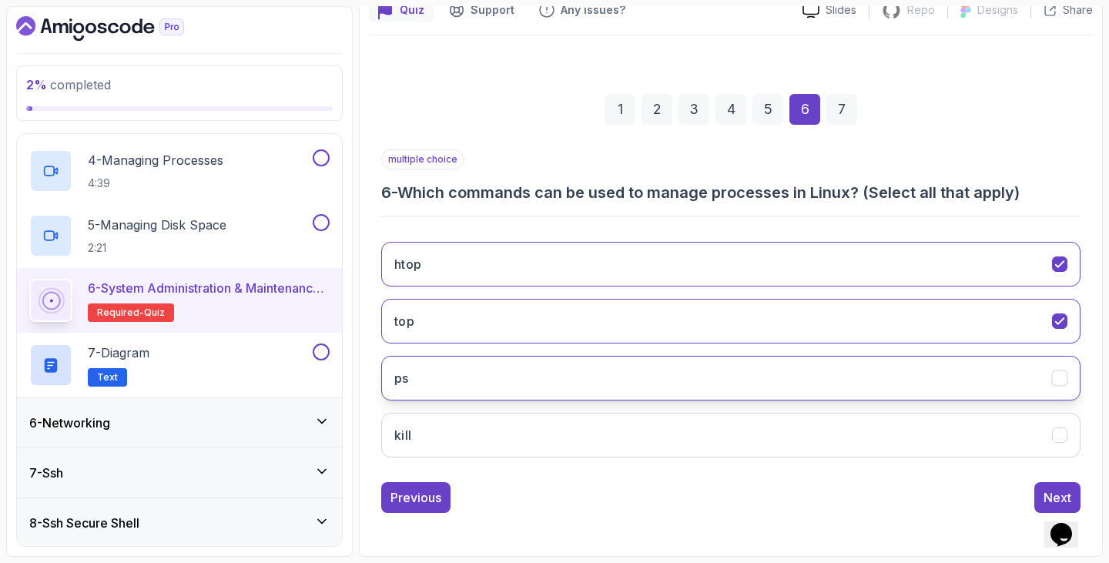
click at [561, 387] on button "ps" at bounding box center [730, 378] width 699 height 45
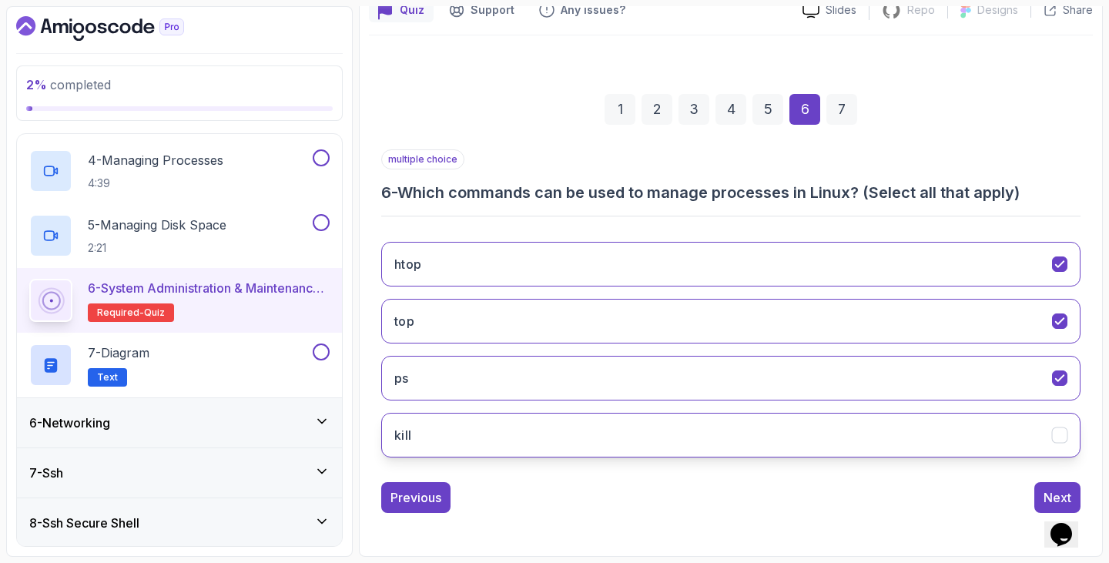
click at [535, 443] on button "kill" at bounding box center [730, 435] width 699 height 45
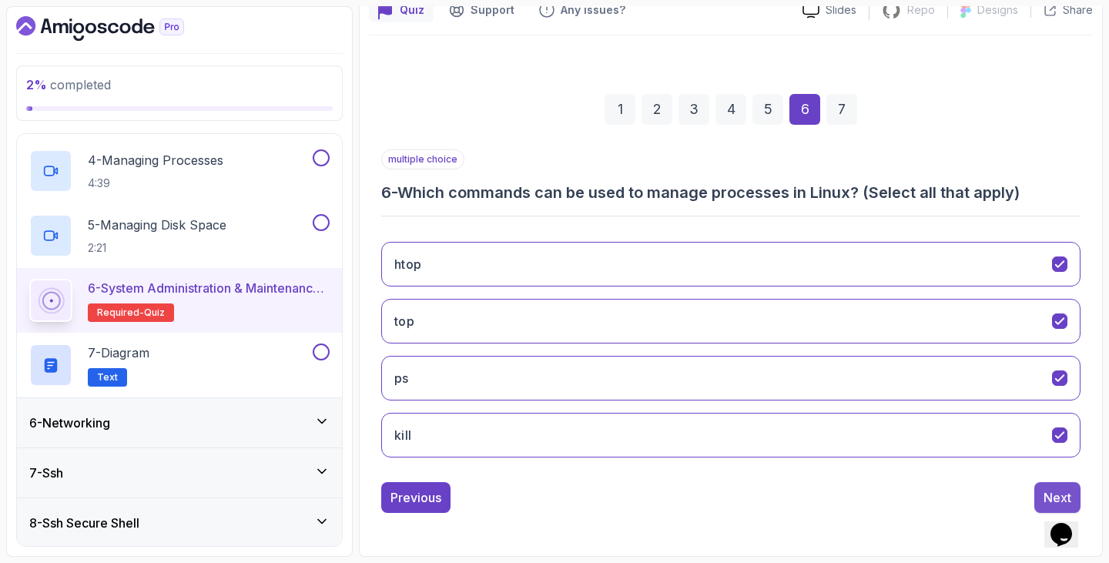
click at [1037, 483] on button "Next" at bounding box center [1057, 497] width 46 height 31
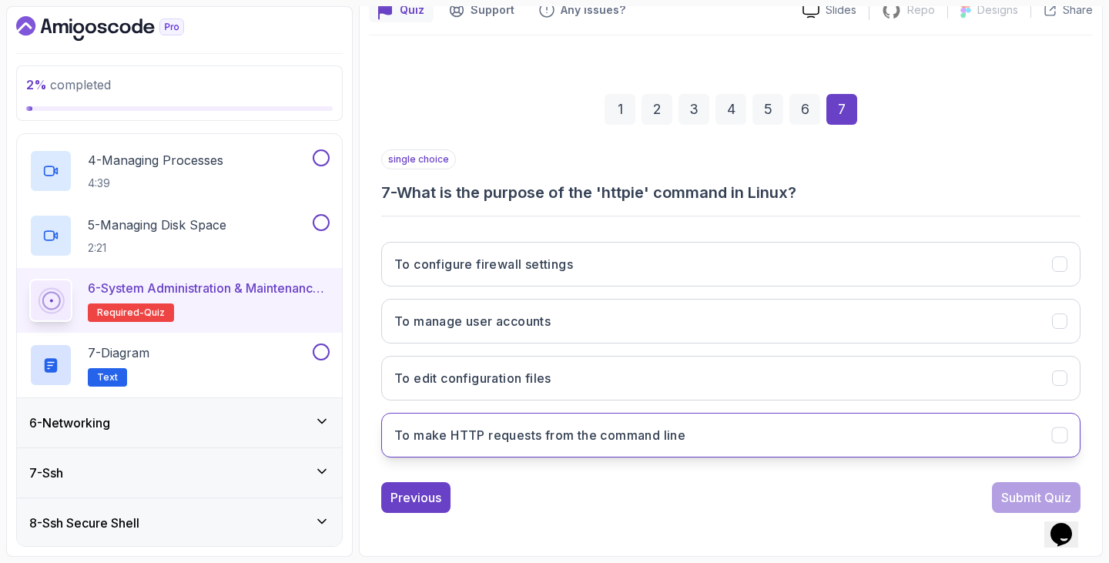
click at [657, 434] on h3 "To make HTTP requests from the command line" at bounding box center [539, 435] width 291 height 18
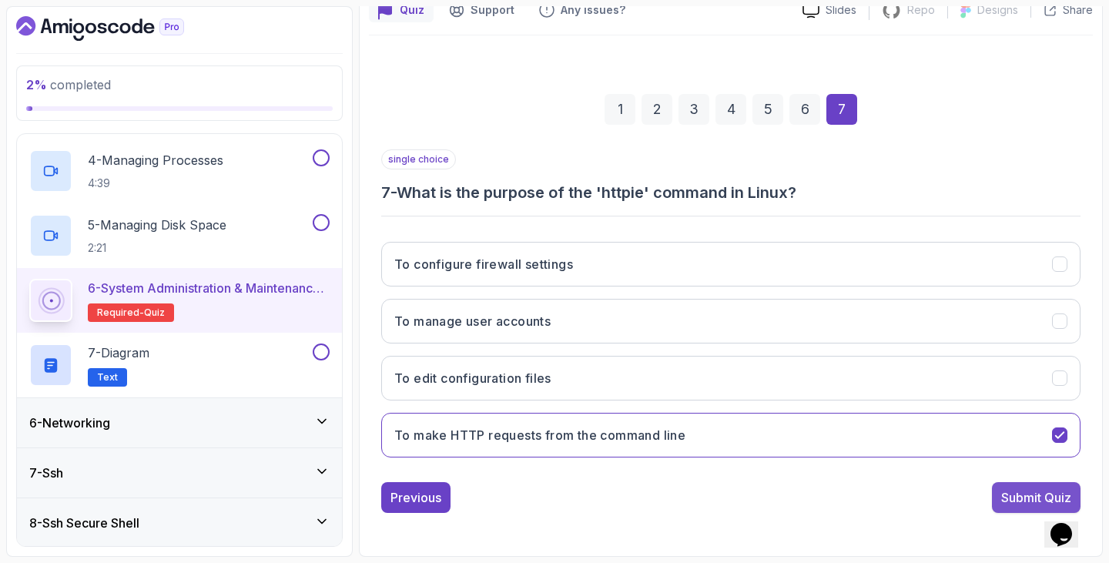
click at [1006, 496] on div "Submit Quiz" at bounding box center [1036, 497] width 70 height 18
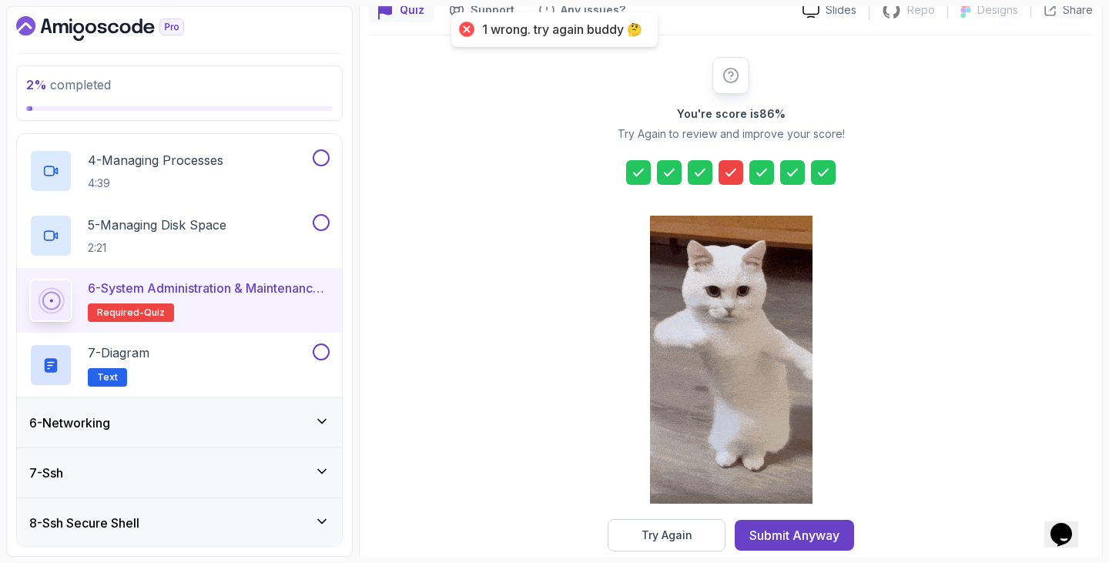
click at [727, 176] on icon at bounding box center [730, 172] width 15 height 15
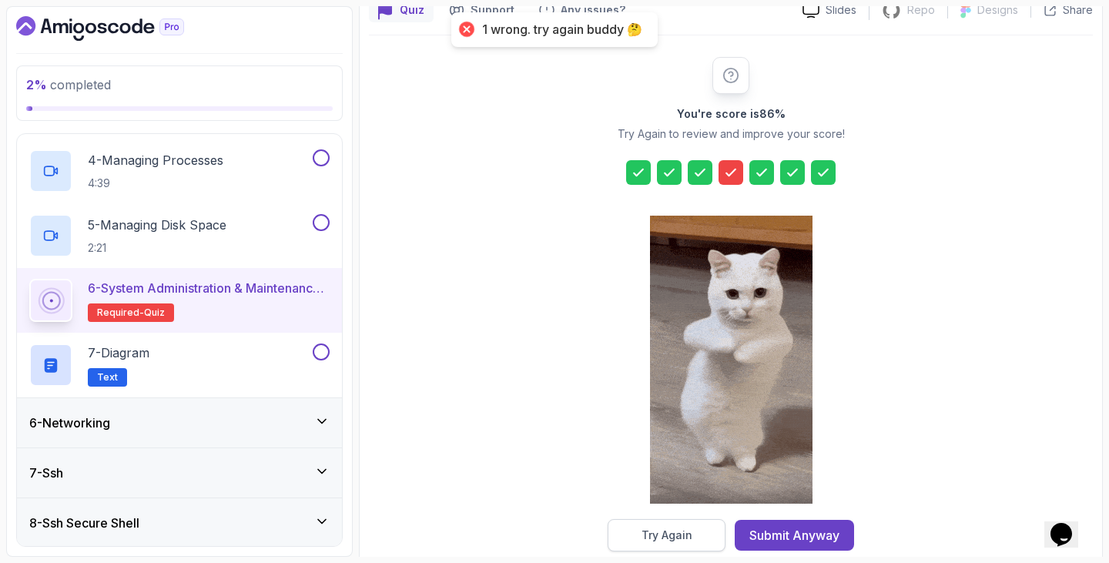
click at [635, 532] on button "Try Again" at bounding box center [667, 535] width 118 height 32
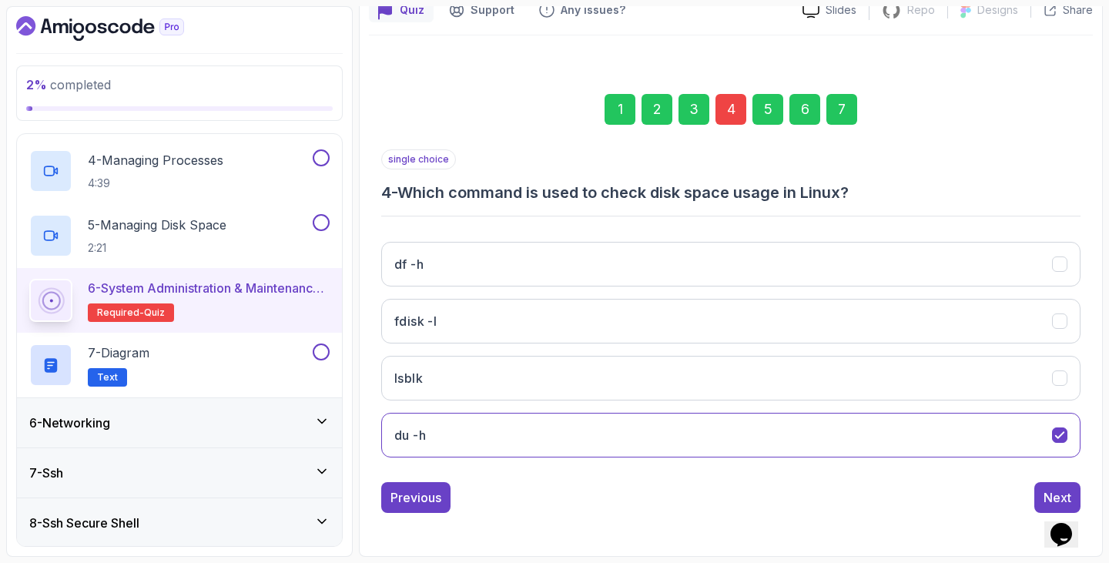
click at [722, 111] on div "4" at bounding box center [730, 109] width 31 height 31
click at [736, 114] on div "4" at bounding box center [730, 109] width 31 height 31
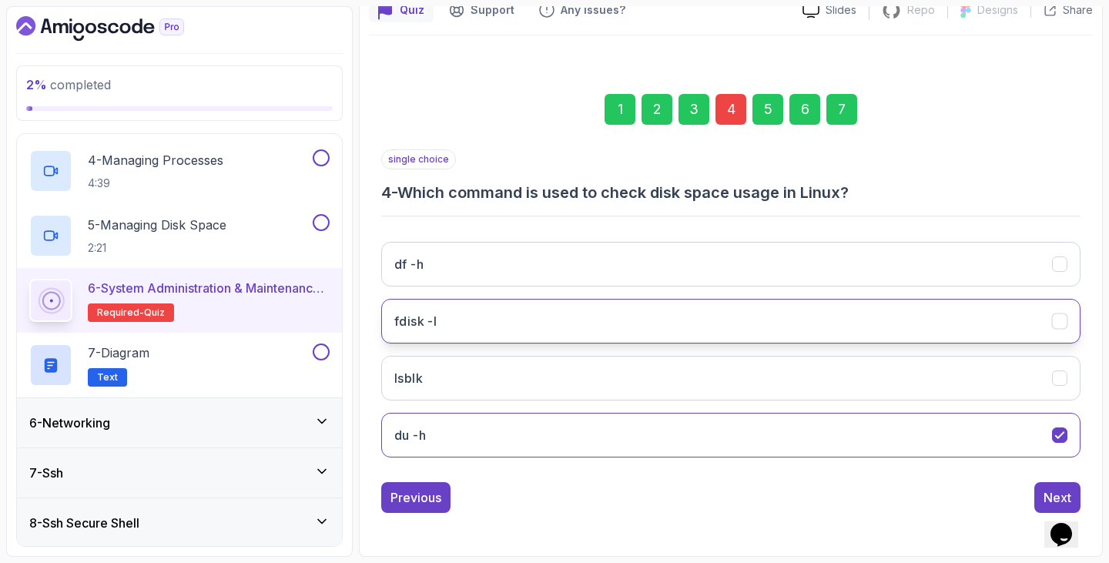
click at [601, 315] on button "fdisk -l" at bounding box center [730, 321] width 699 height 45
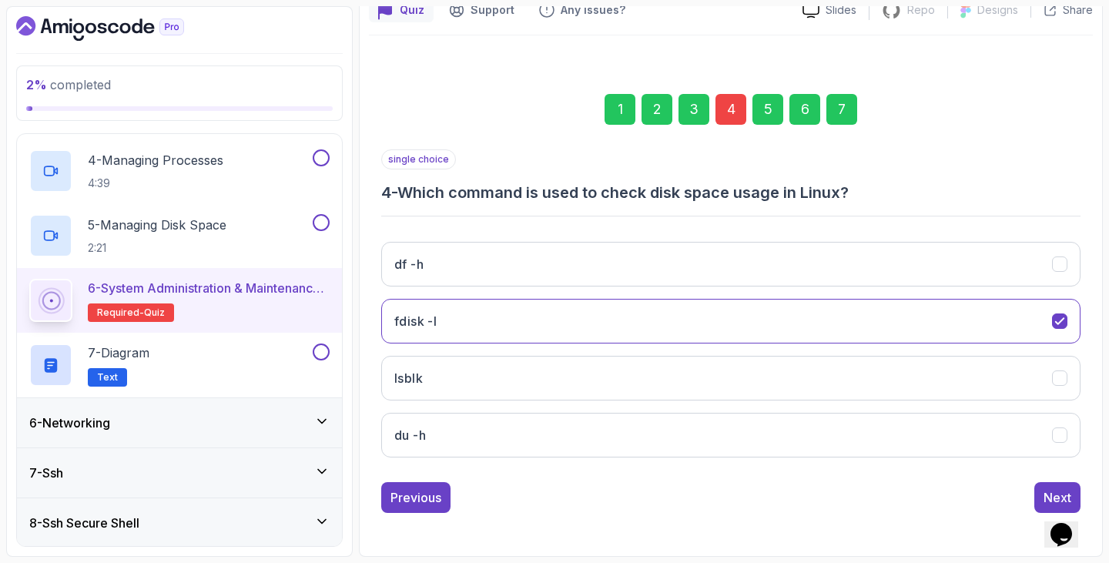
click at [1050, 508] on div "Opens Chat This icon Opens the chat window." at bounding box center [1068, 508] width 37 height 0
click at [1032, 493] on div "Previous Next" at bounding box center [730, 497] width 699 height 31
click at [1035, 494] on button "Next" at bounding box center [1057, 497] width 46 height 31
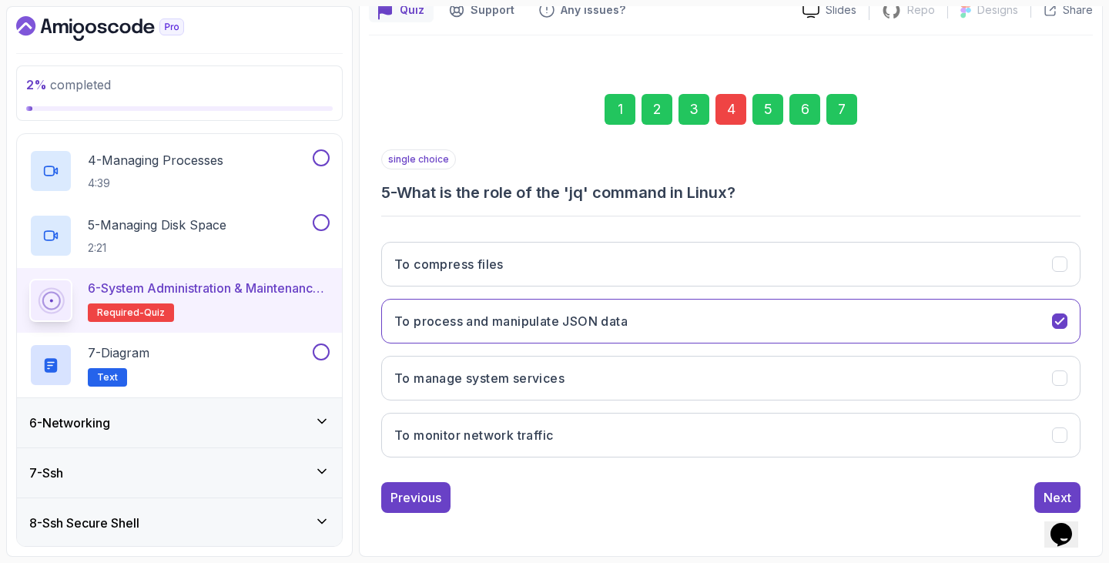
click at [833, 116] on div "7" at bounding box center [841, 109] width 31 height 31
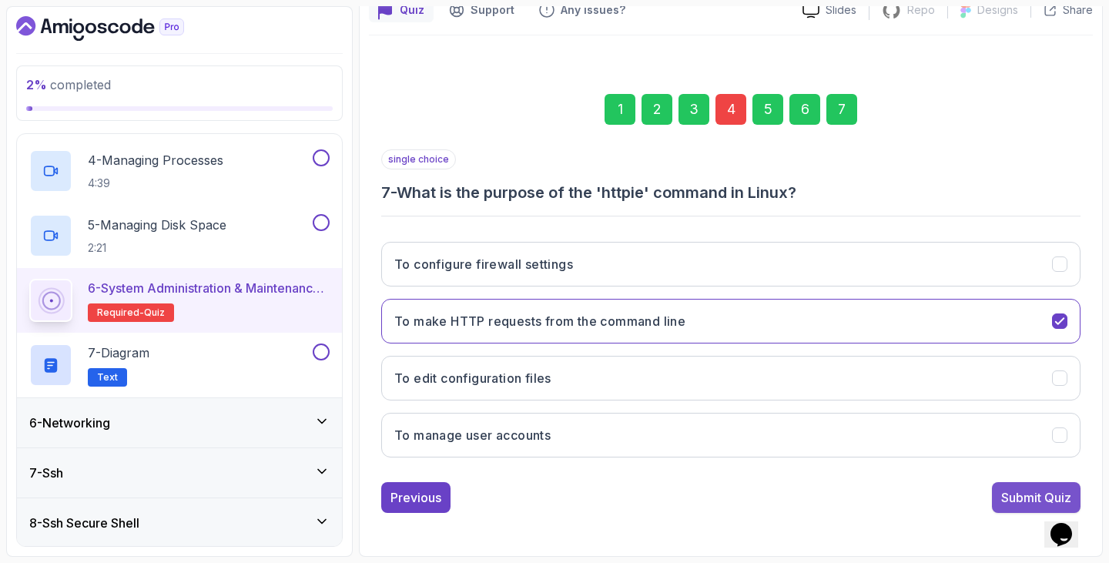
click at [1007, 487] on button "Submit Quiz" at bounding box center [1036, 497] width 89 height 31
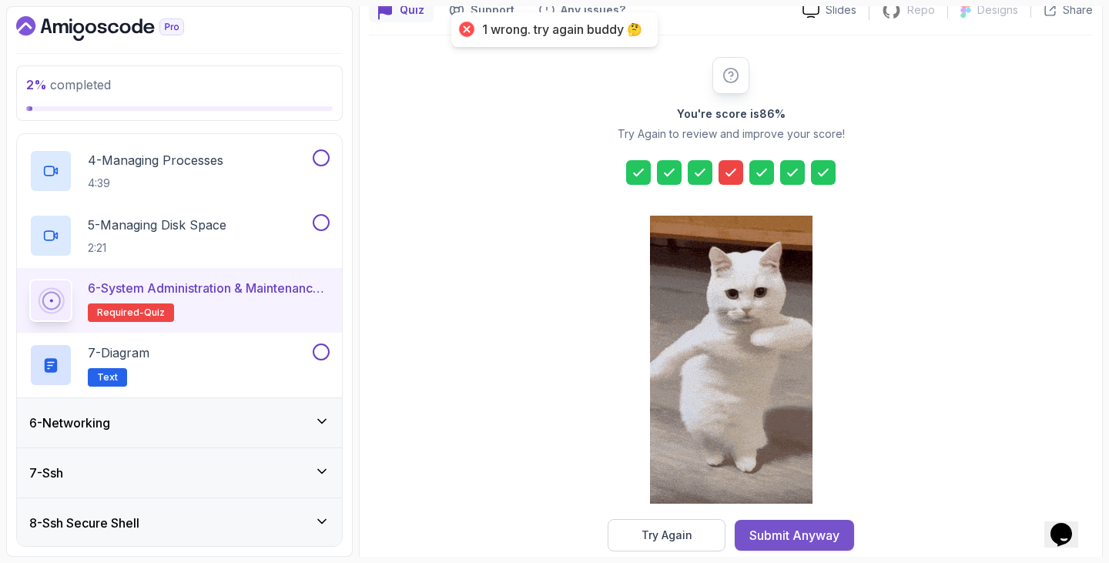
click at [792, 541] on div "Submit Anyway" at bounding box center [794, 535] width 90 height 18
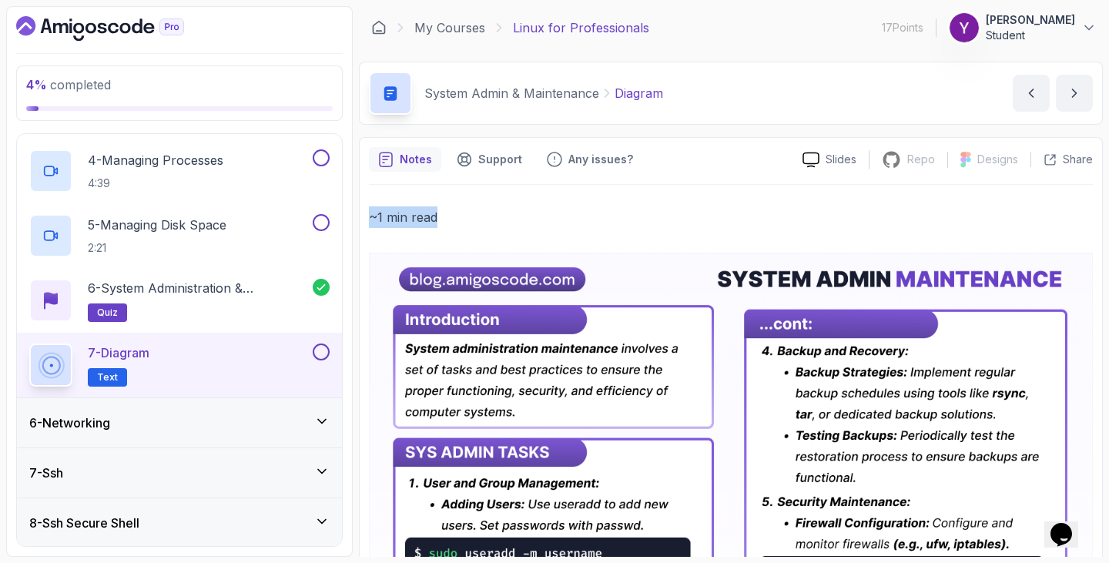
drag, startPoint x: 1091, startPoint y: 183, endPoint x: 1108, endPoint y: 189, distance: 18.0
click at [1097, 189] on section "4 % completed 1 - Intro 2 - Getting Started 3 - Data Redirection And Manipulati…" at bounding box center [554, 281] width 1109 height 563
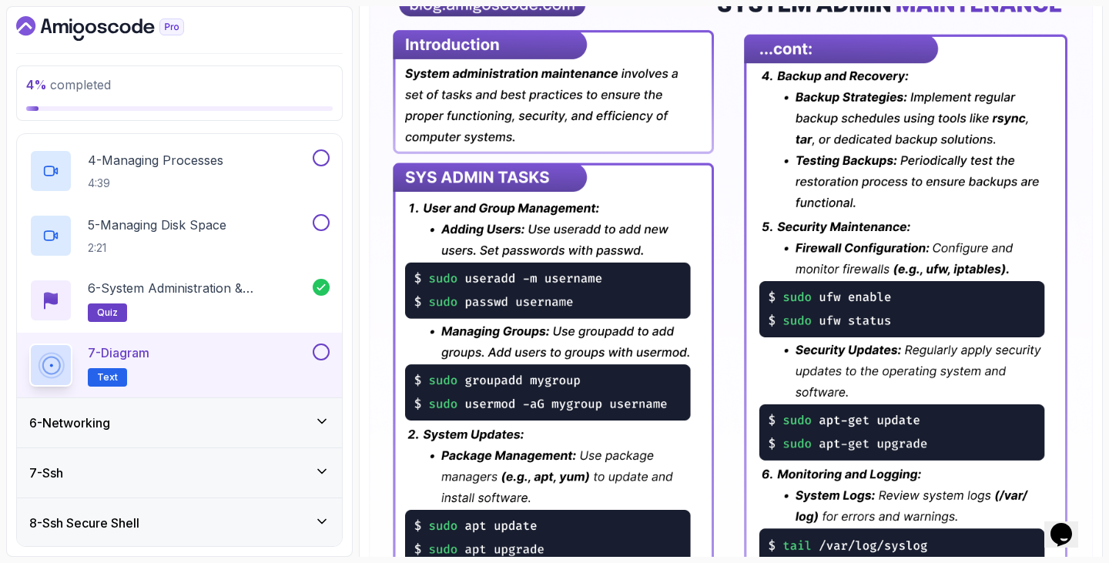
scroll to position [277, 0]
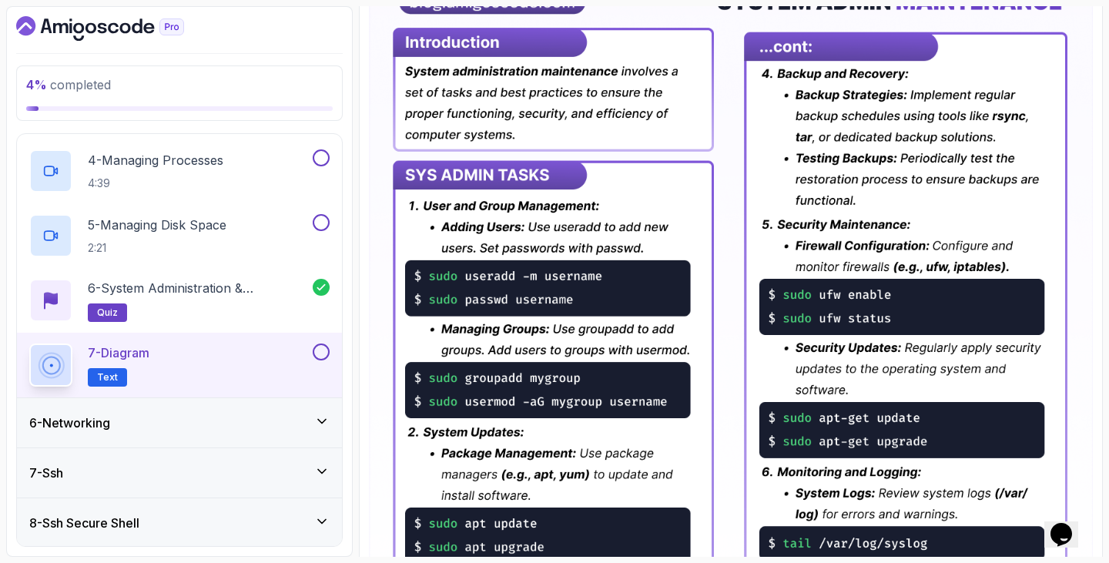
click at [722, 256] on img at bounding box center [731, 448] width 724 height 947
click at [630, 312] on img at bounding box center [731, 448] width 724 height 947
click at [1097, 461] on section "4 % completed 1 - Intro 2 - Getting Started 3 - Data Redirection And Manipulati…" at bounding box center [554, 281] width 1109 height 563
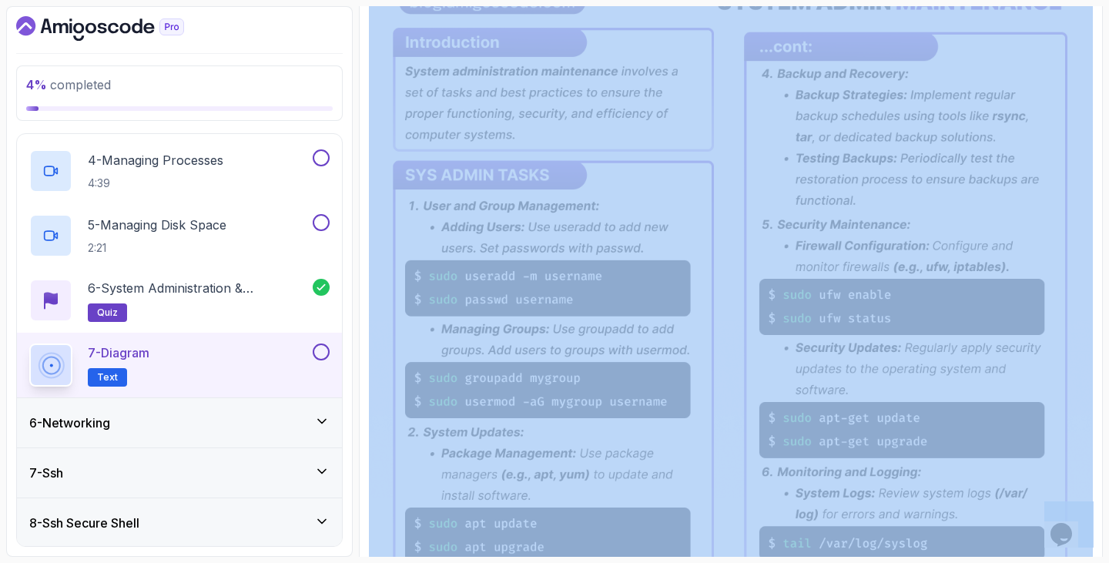
drag, startPoint x: 2153, startPoint y: 963, endPoint x: 1044, endPoint y: 529, distance: 1190.0
copy body
click at [1079, 226] on img at bounding box center [731, 448] width 724 height 947
click at [280, 410] on div "6 - Networking" at bounding box center [179, 422] width 325 height 49
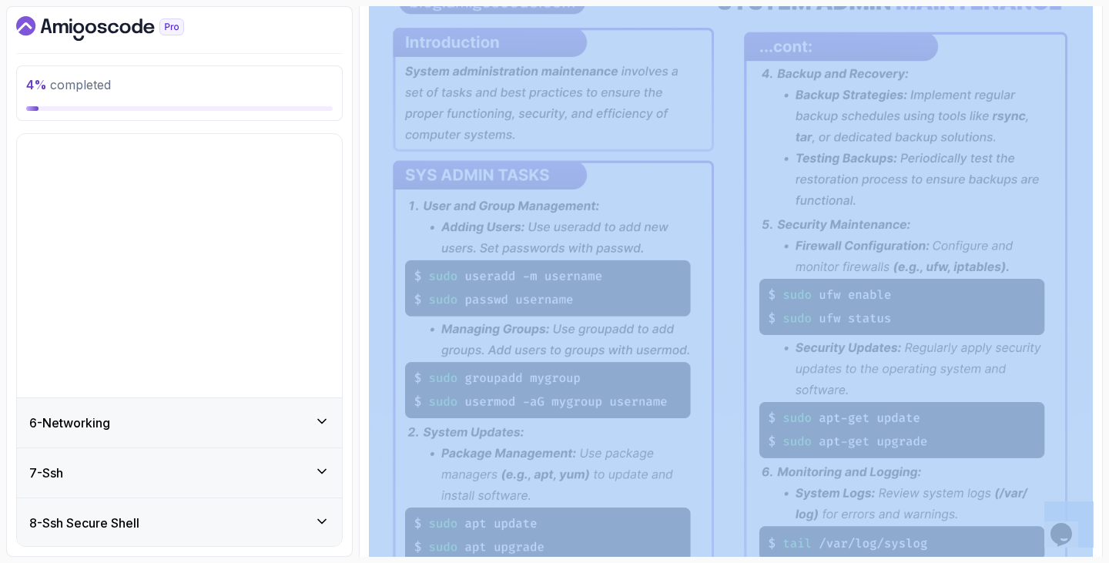
scroll to position [39, 0]
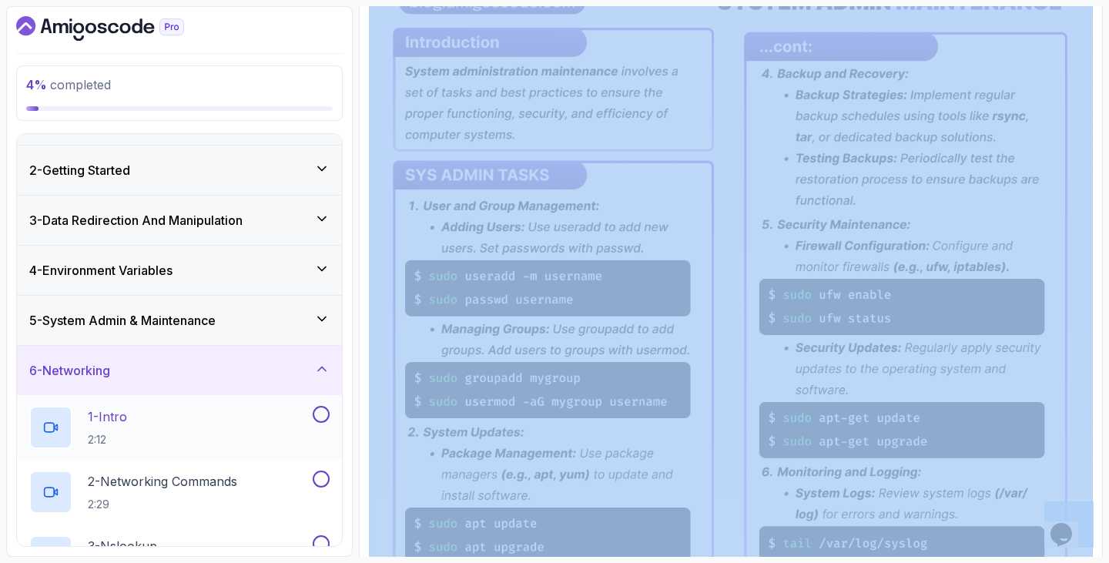
click at [237, 445] on div "1 - Intro 2:12" at bounding box center [169, 427] width 280 height 43
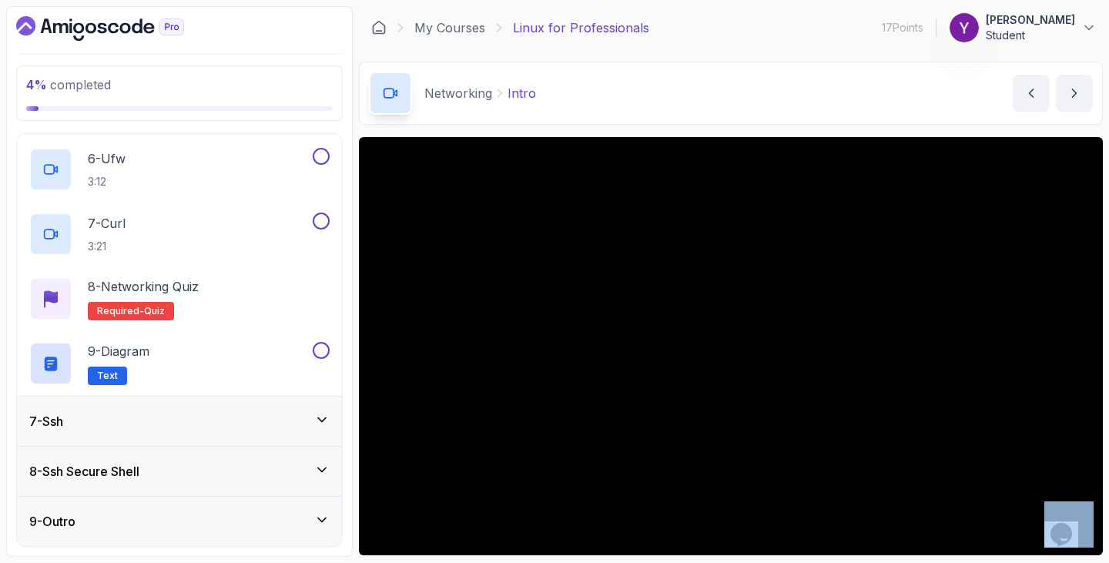
click at [227, 429] on div "7 - Ssh" at bounding box center [179, 421] width 300 height 18
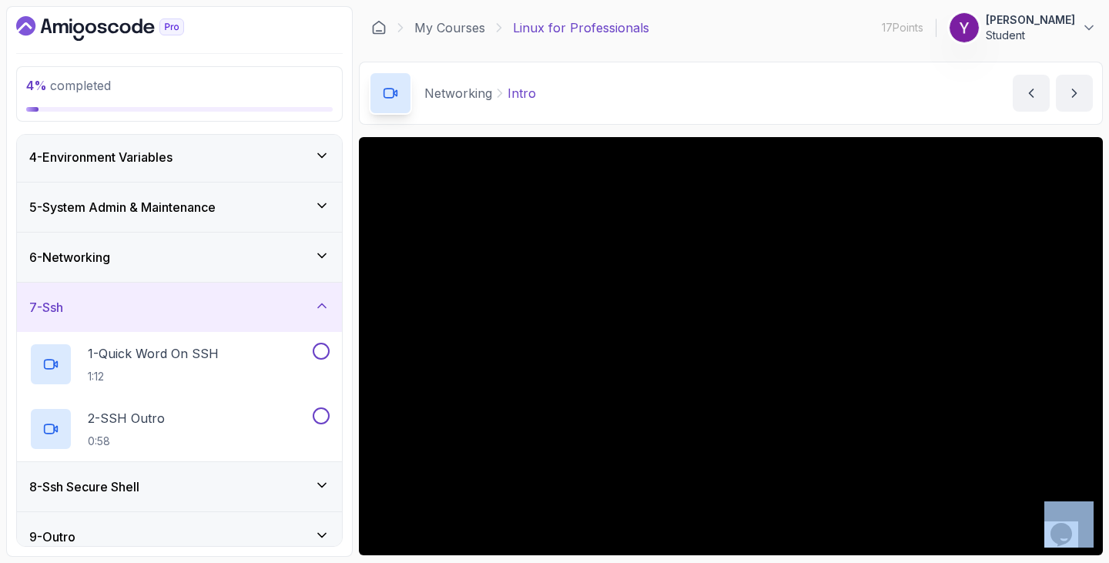
scroll to position [167, 0]
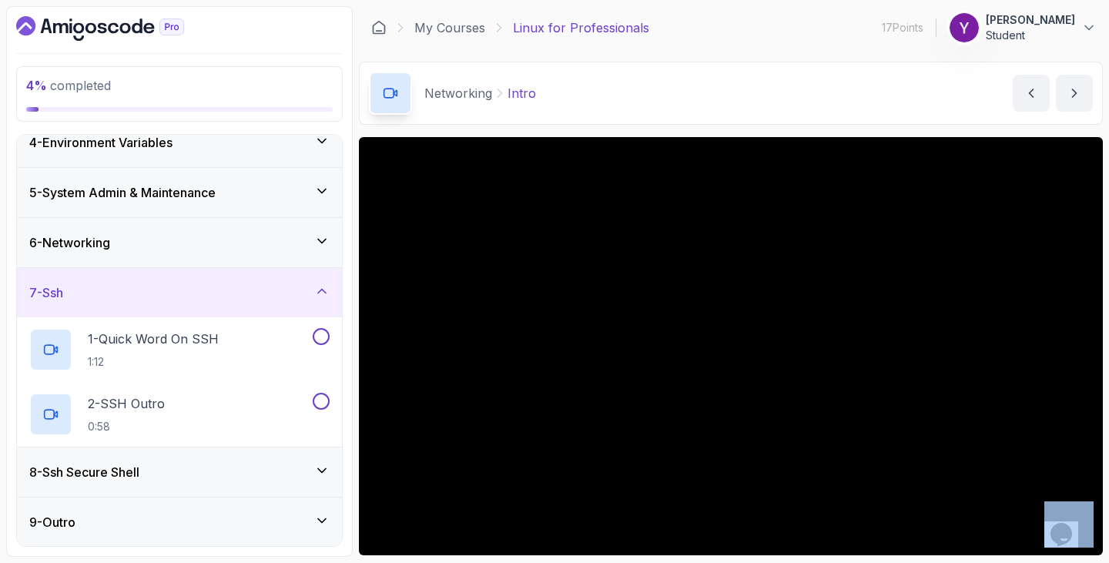
click at [169, 470] on div "8 - Ssh Secure Shell" at bounding box center [179, 472] width 300 height 18
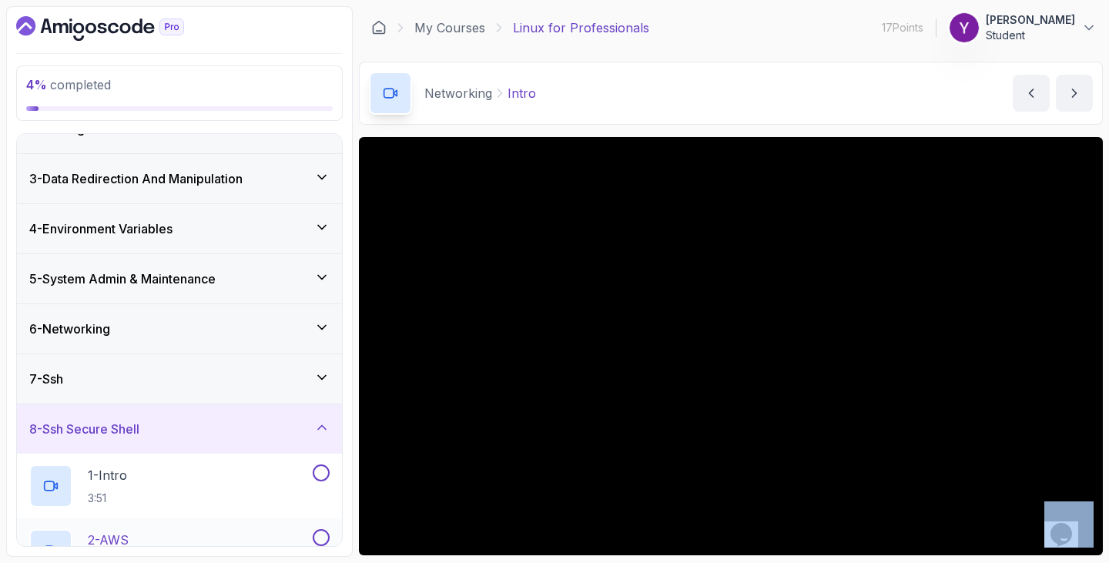
scroll to position [0, 0]
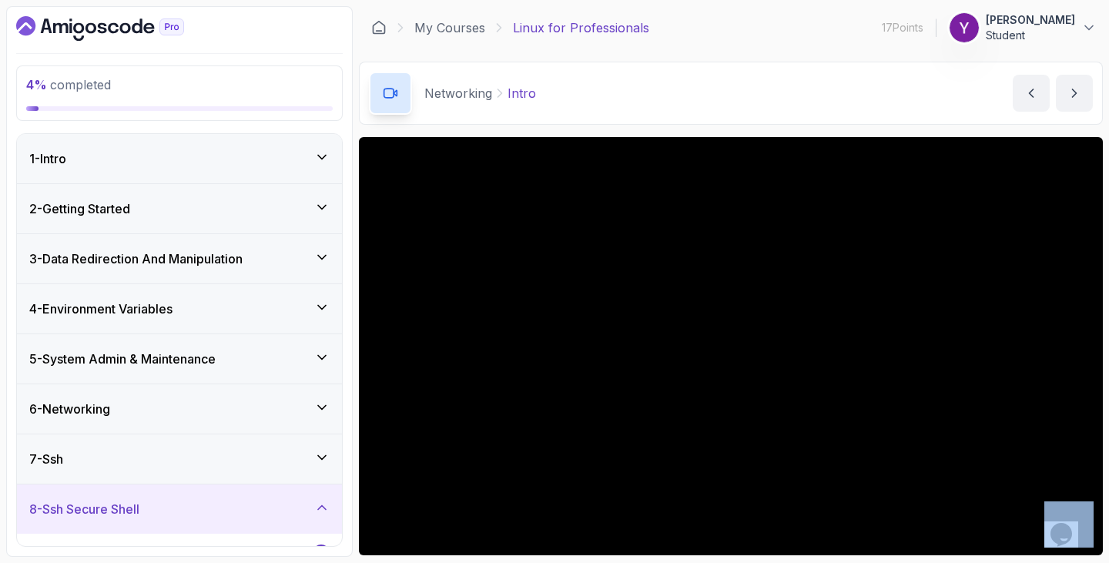
click at [228, 433] on div "6 - Networking" at bounding box center [179, 408] width 325 height 49
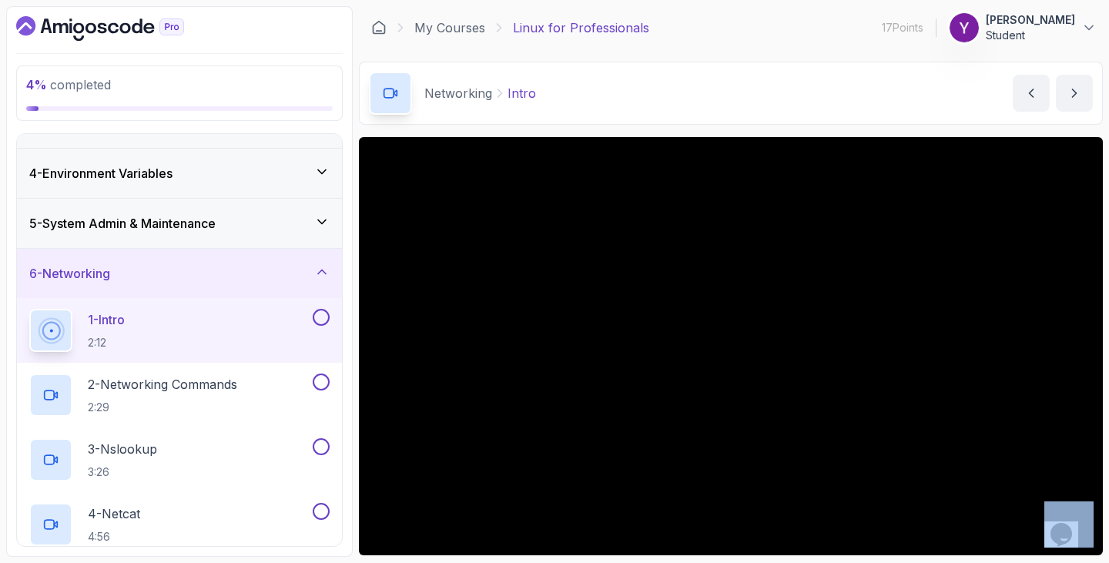
scroll to position [185, 0]
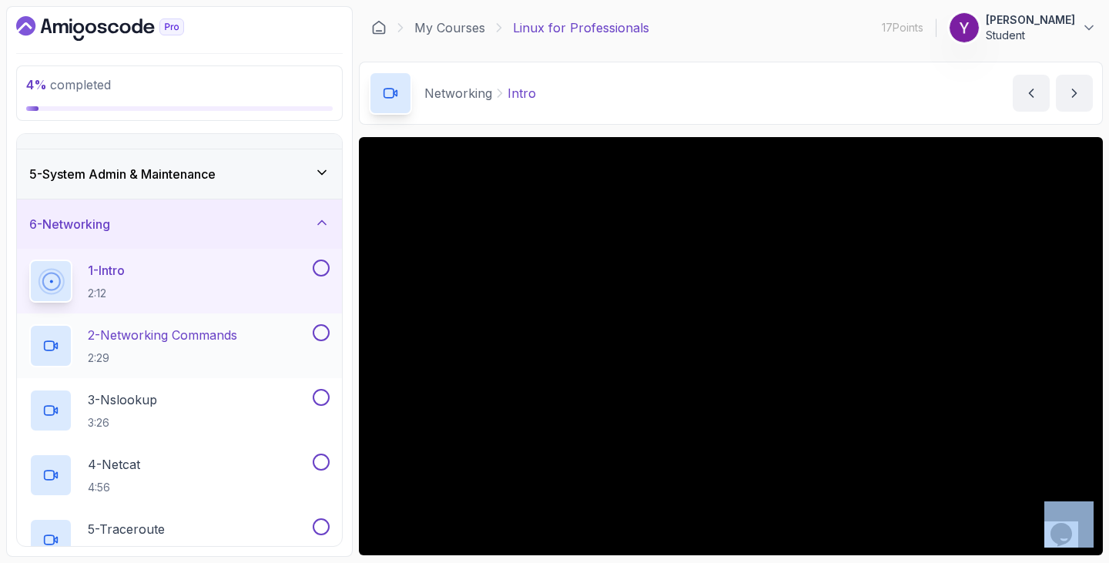
click at [198, 343] on p "2 - Networking Commands" at bounding box center [162, 335] width 149 height 18
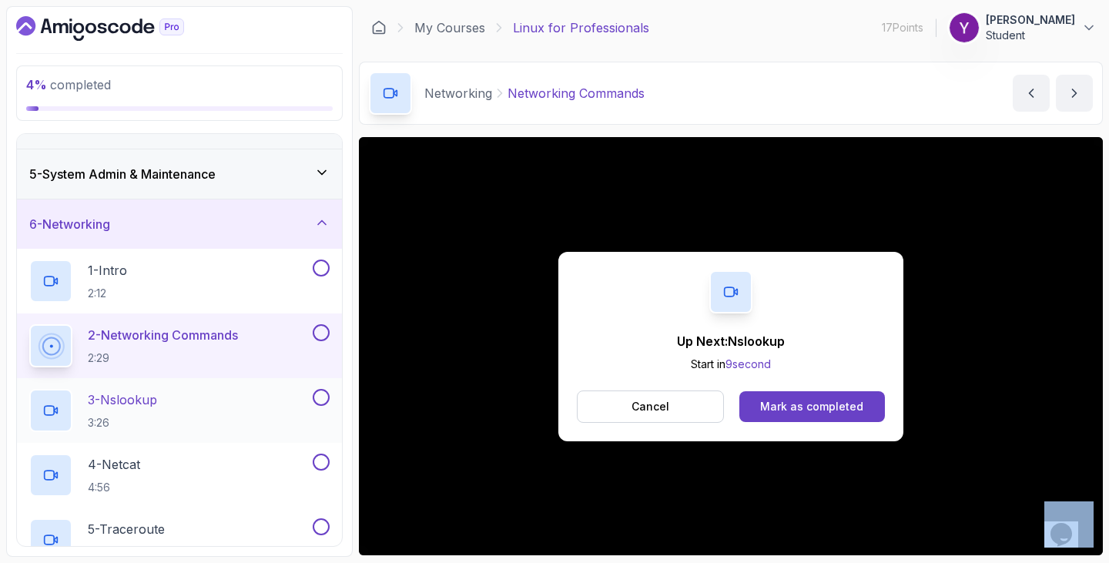
click at [270, 427] on div "3 - Nslookup 3:26" at bounding box center [169, 410] width 280 height 43
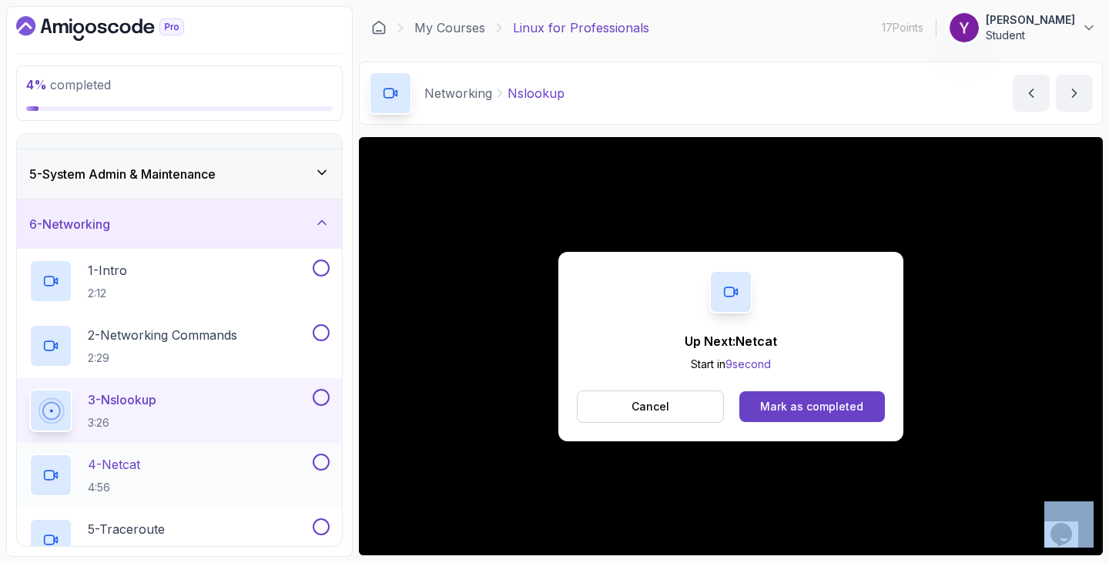
click at [194, 473] on div "4 - Netcat 4:56" at bounding box center [169, 475] width 280 height 43
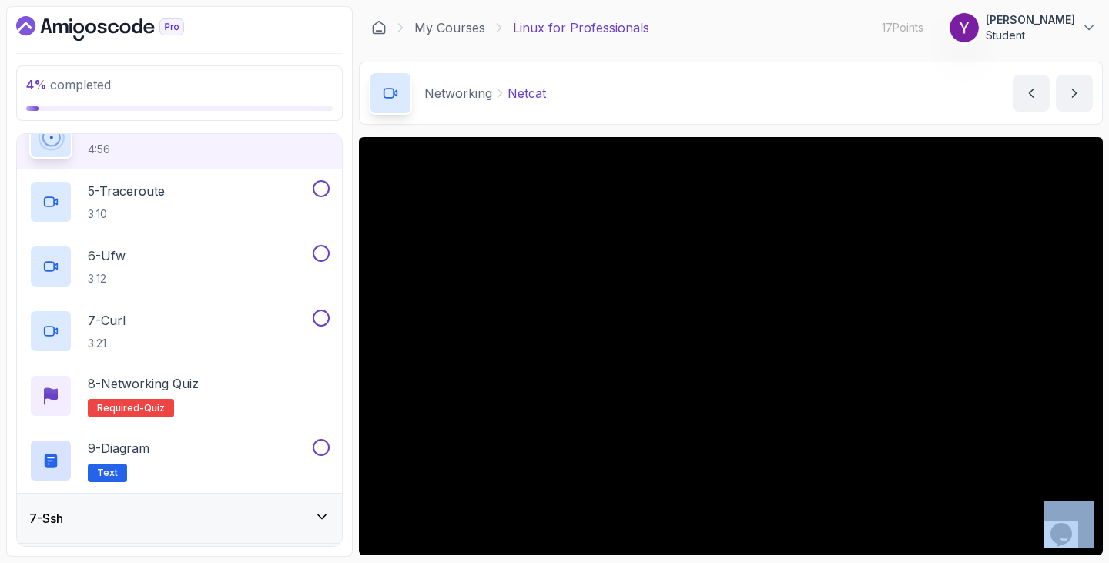
scroll to position [524, 0]
click at [186, 183] on div "5 - Traceroute 3:10" at bounding box center [169, 200] width 280 height 43
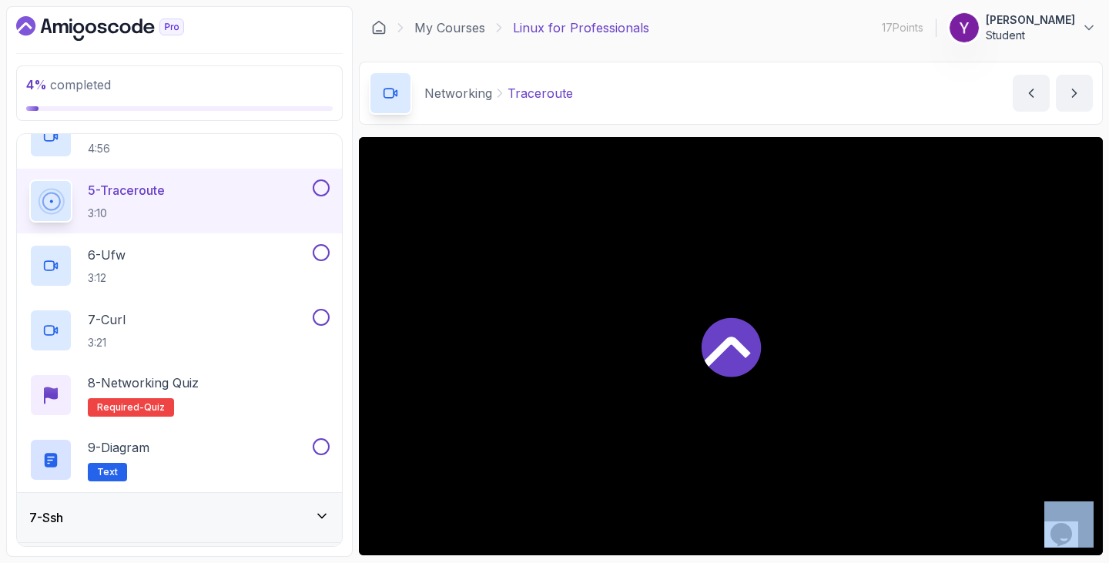
scroll to position [534, 0]
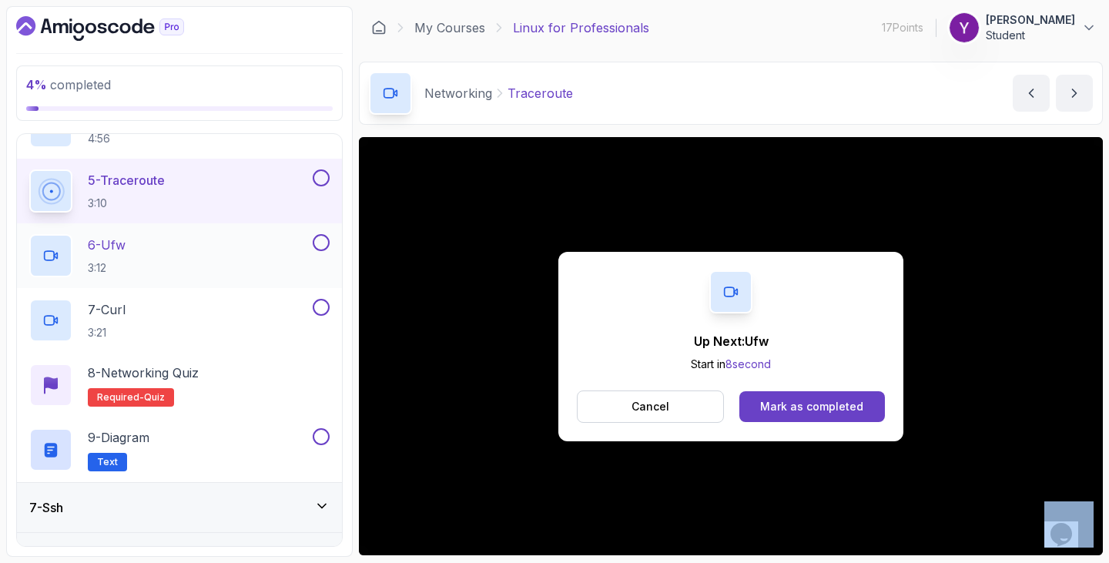
click at [199, 266] on div "6 - Ufw 3:12" at bounding box center [169, 255] width 280 height 43
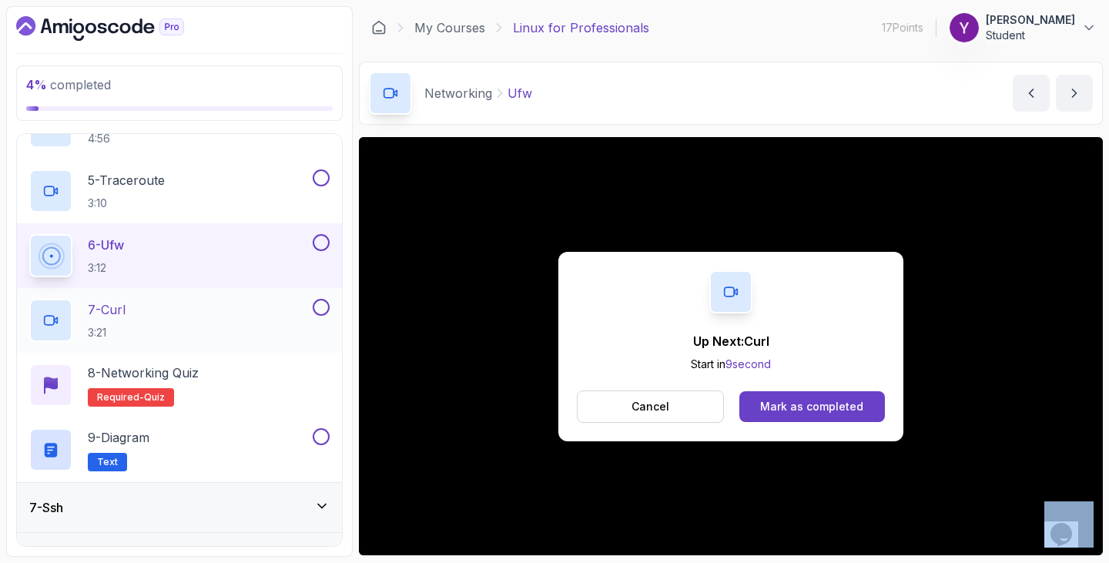
click at [193, 319] on div "7 - Curl 3:21" at bounding box center [169, 320] width 280 height 43
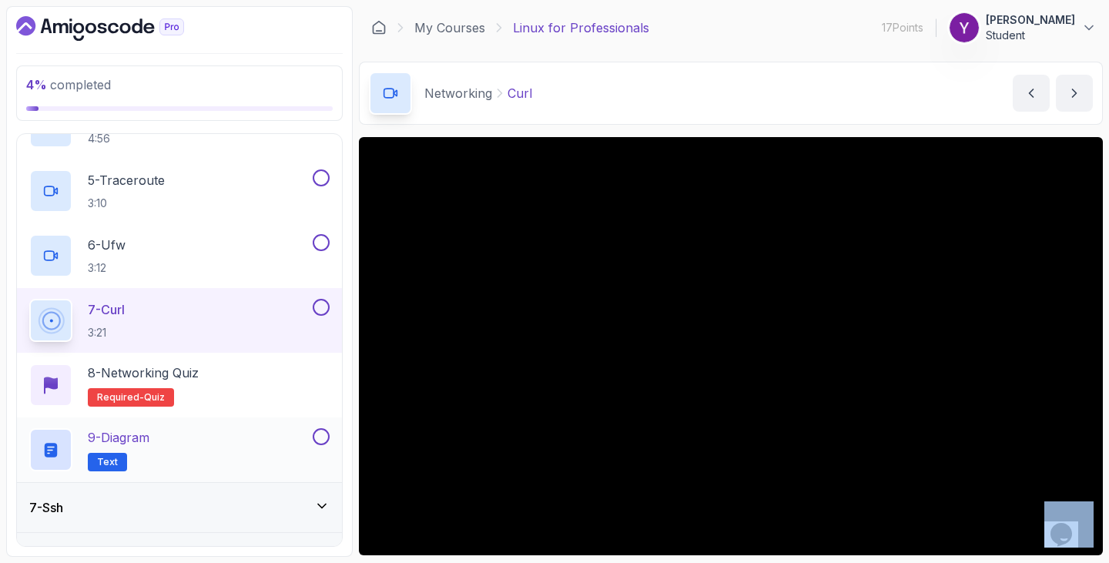
click at [149, 431] on p "9 - Diagram" at bounding box center [119, 437] width 62 height 18
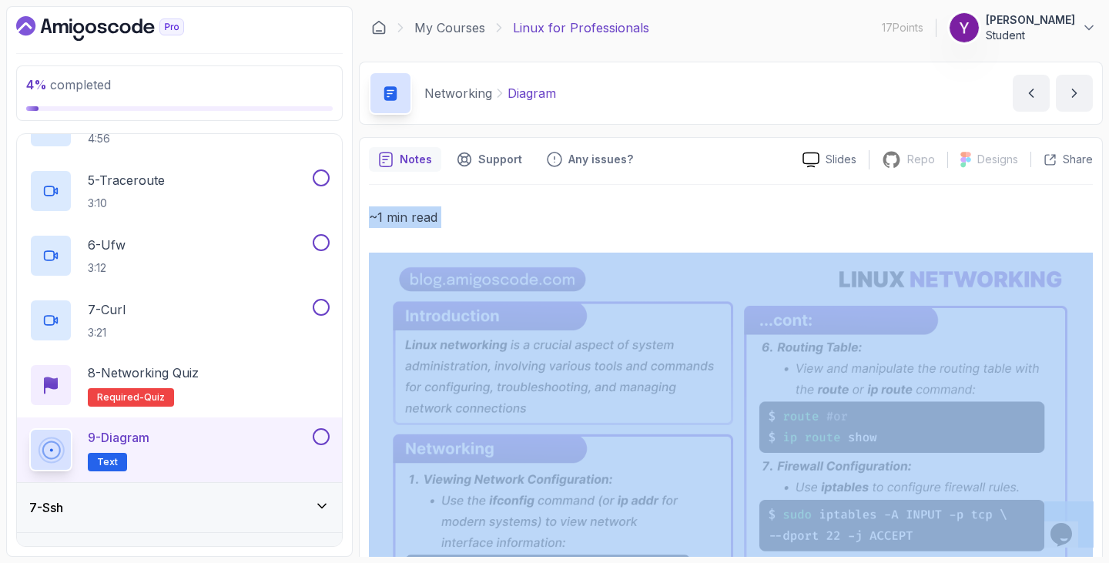
click at [892, 223] on p "~1 min read" at bounding box center [731, 217] width 724 height 22
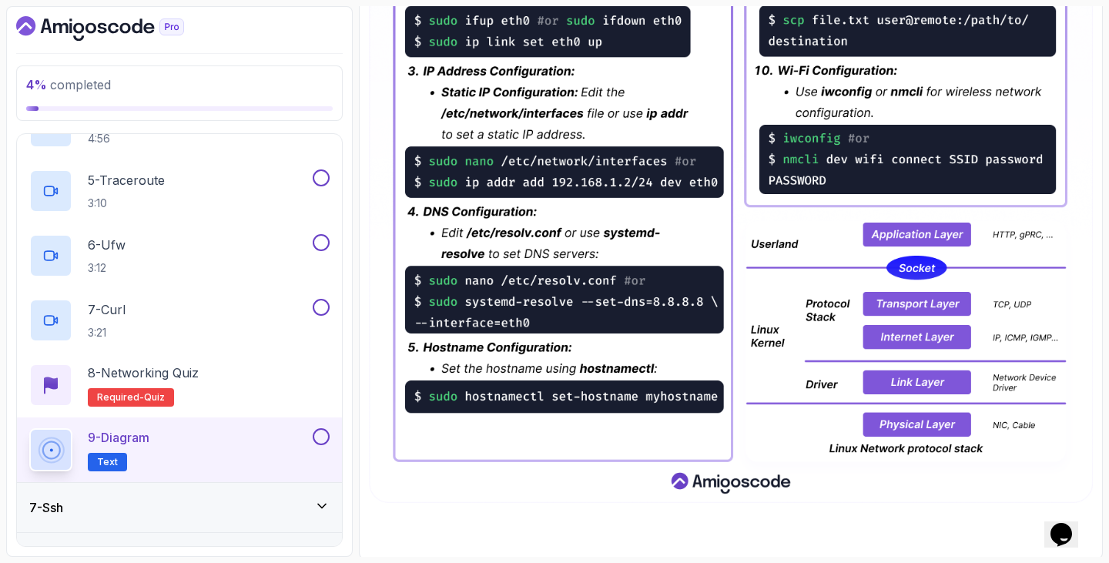
scroll to position [692, 0]
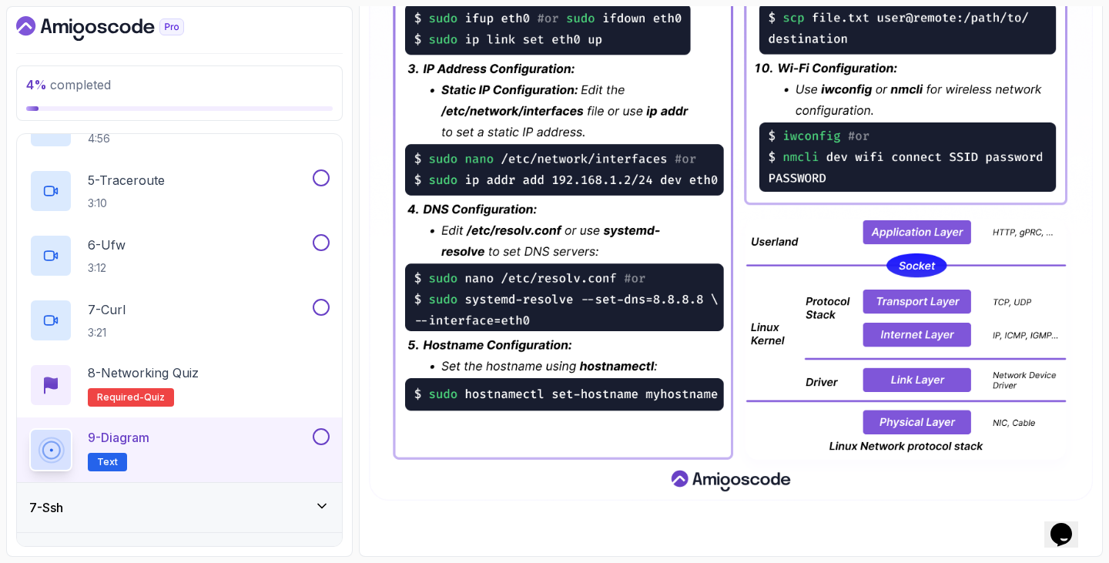
drag, startPoint x: 1024, startPoint y: 505, endPoint x: 931, endPoint y: 302, distance: 223.7
click at [931, 302] on div "~1 min read" at bounding box center [731, 20] width 724 height 1054
click at [1097, 409] on section "4 % completed 1 - Intro 2 - Getting Started 3 - Data Redirection And Manipulati…" at bounding box center [554, 281] width 1109 height 563
drag, startPoint x: 883, startPoint y: 514, endPoint x: 812, endPoint y: 309, distance: 217.7
click at [812, 309] on div "~1 min read" at bounding box center [731, 20] width 724 height 1054
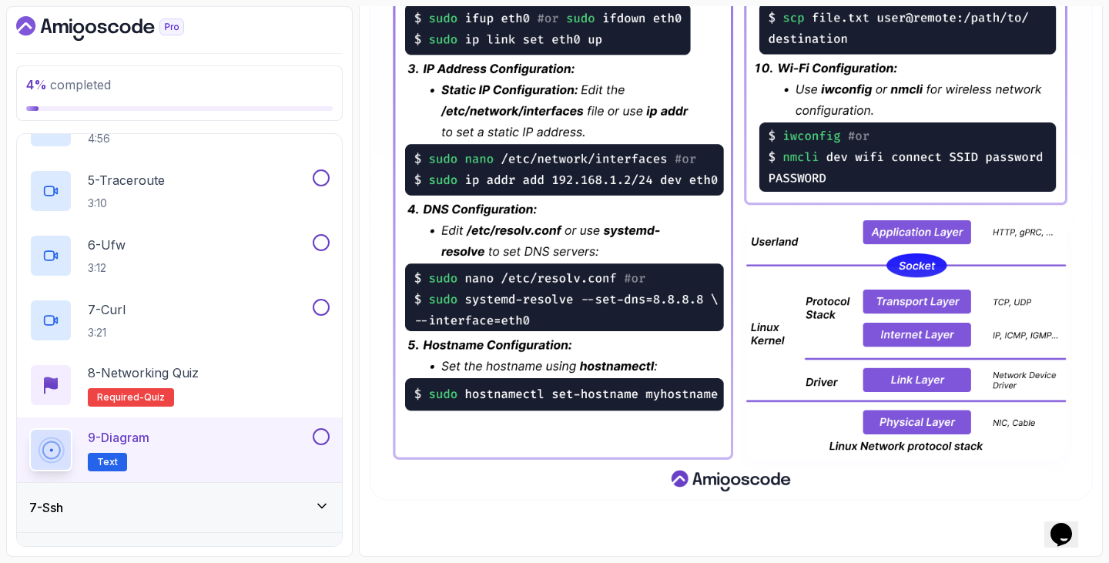
click at [1097, 414] on section "4 % completed 1 - Intro 2 - Getting Started 3 - Data Redirection And Manipulati…" at bounding box center [554, 281] width 1109 height 563
drag, startPoint x: 889, startPoint y: 508, endPoint x: 760, endPoint y: 260, distance: 279.4
click at [760, 260] on div "~1 min read" at bounding box center [731, 20] width 724 height 1054
drag, startPoint x: 760, startPoint y: 260, endPoint x: 645, endPoint y: 238, distance: 117.7
click at [645, 238] on img at bounding box center [731, 31] width 724 height 940
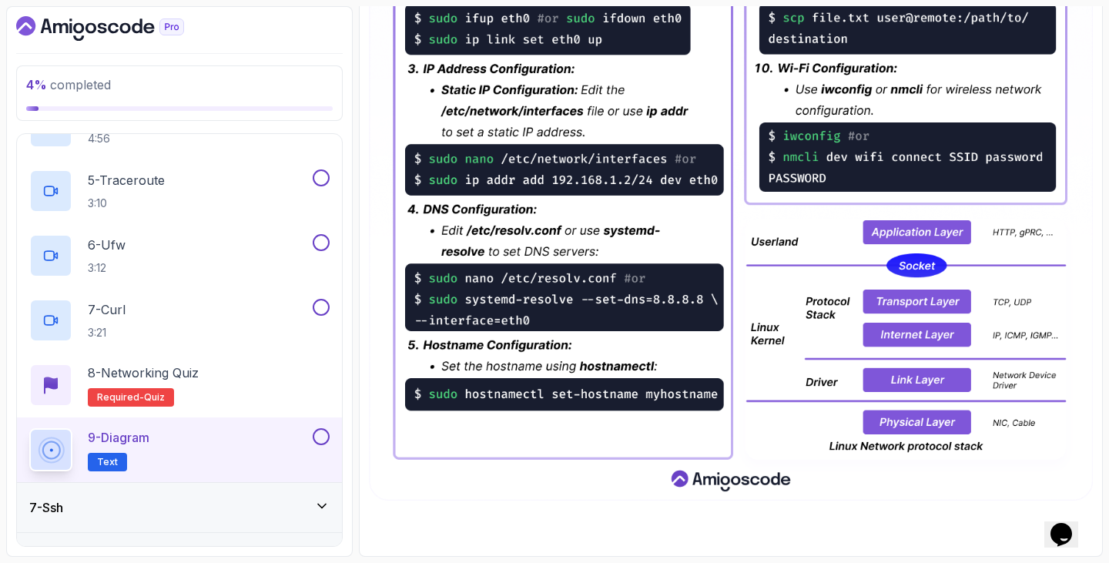
click at [1097, 335] on section "4 % completed 1 - Intro 2 - Getting Started 3 - Data Redirection And Manipulati…" at bounding box center [554, 281] width 1109 height 563
drag, startPoint x: 795, startPoint y: 518, endPoint x: 749, endPoint y: 295, distance: 227.2
click at [749, 295] on div "~1 min read" at bounding box center [731, 20] width 724 height 1054
click at [1097, 387] on section "4 % completed 1 - Intro 2 - Getting Started 3 - Data Redirection And Manipulati…" at bounding box center [554, 281] width 1109 height 563
click at [72, 509] on div "7 - Ssh" at bounding box center [179, 507] width 300 height 18
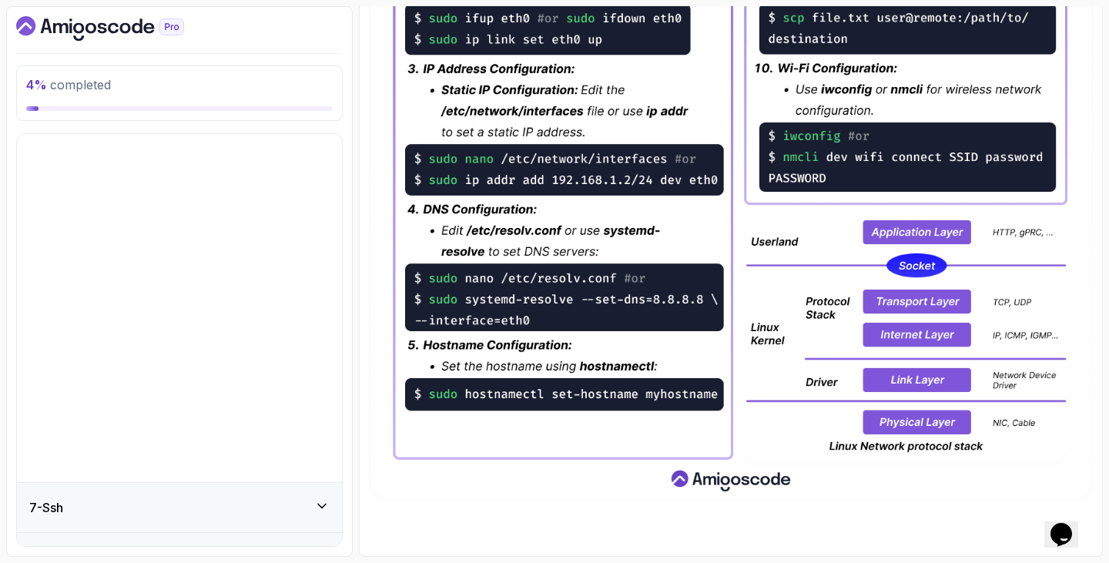
scroll to position [39, 0]
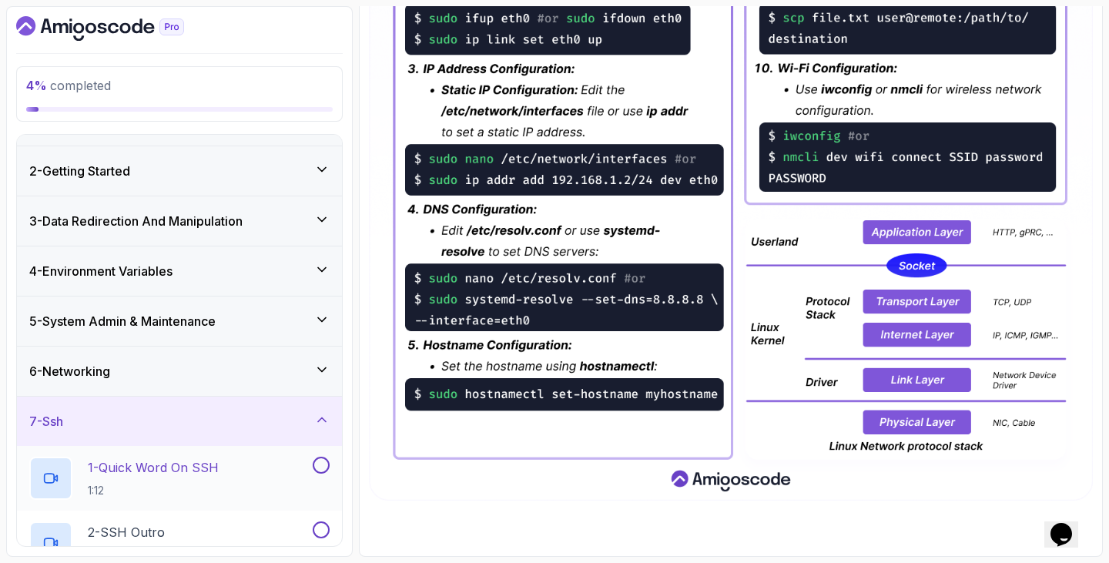
click at [113, 482] on h2 "1 - Quick Word On SSH 1:12" at bounding box center [153, 478] width 131 height 40
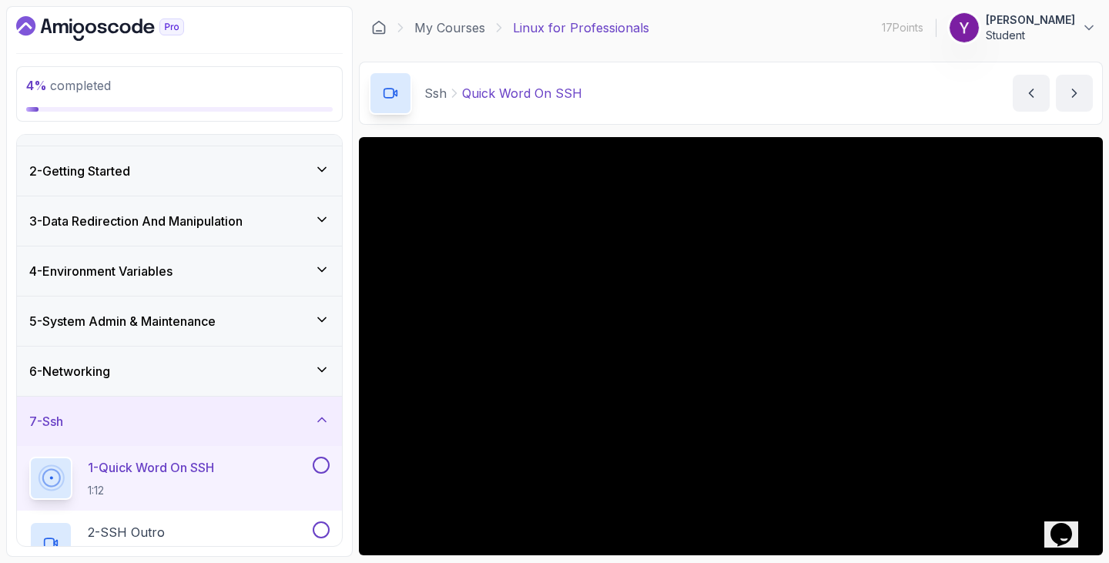
click at [611, 94] on div "Ssh Quick Word On SSH Quick Word On SSH by [PERSON_NAME]" at bounding box center [731, 93] width 744 height 63
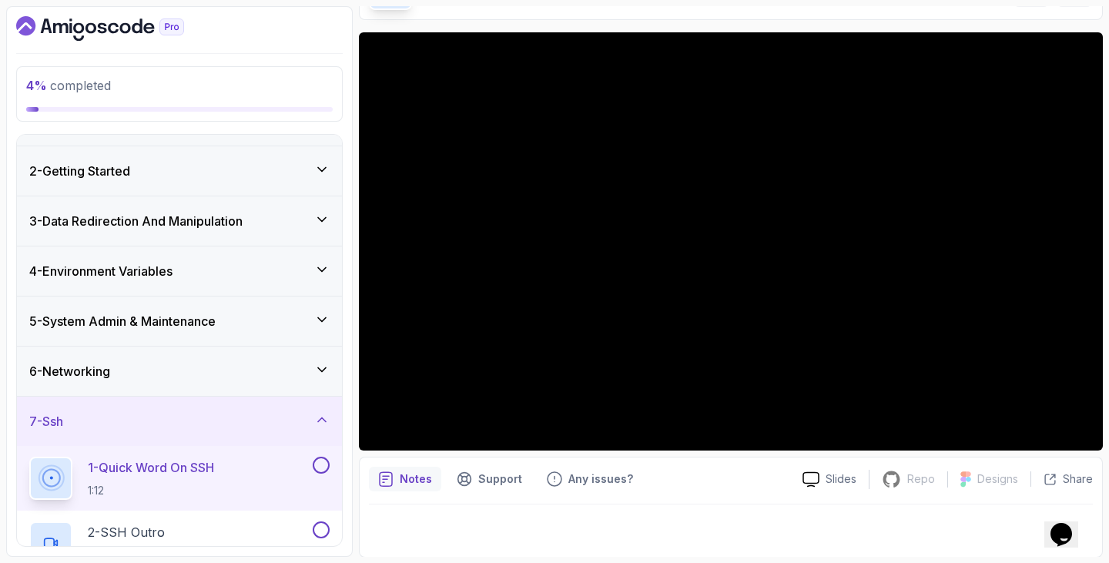
scroll to position [106, 0]
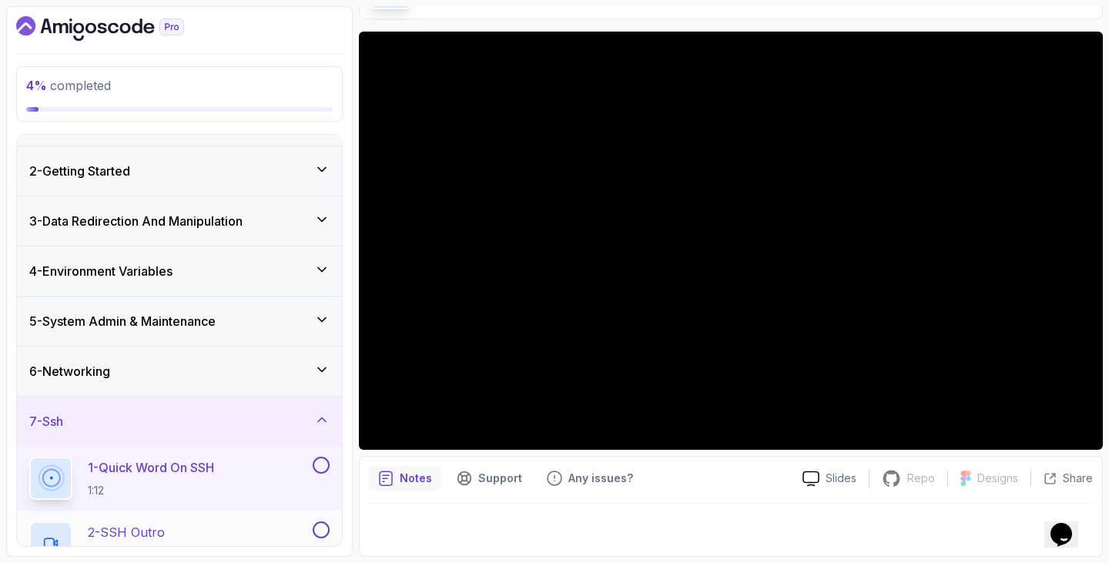
click at [246, 532] on div "2 - SSH Outro 0:58" at bounding box center [169, 542] width 280 height 43
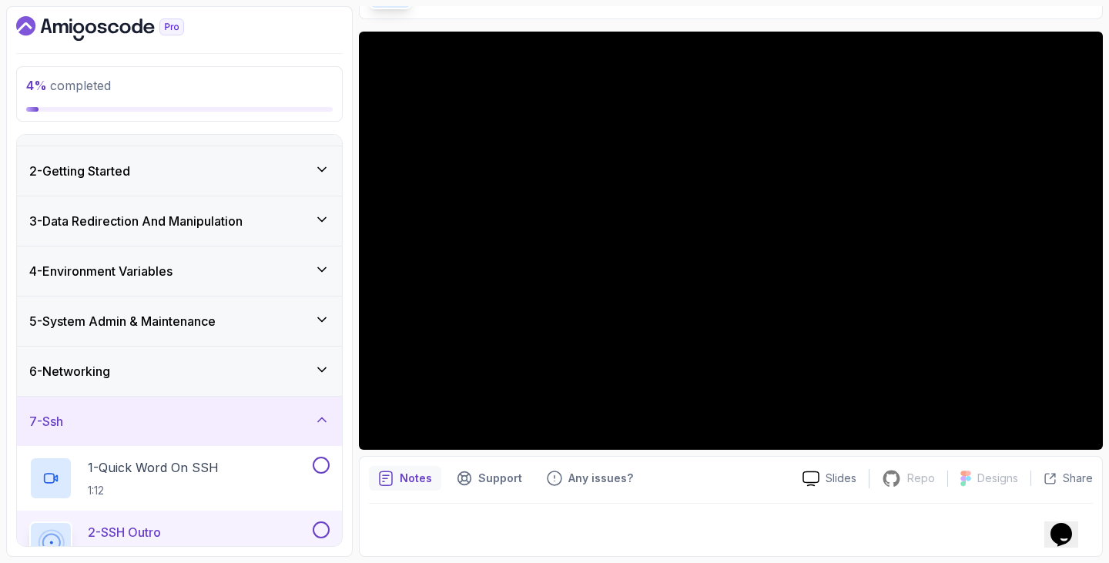
click at [316, 437] on div "7 - Ssh" at bounding box center [179, 421] width 325 height 49
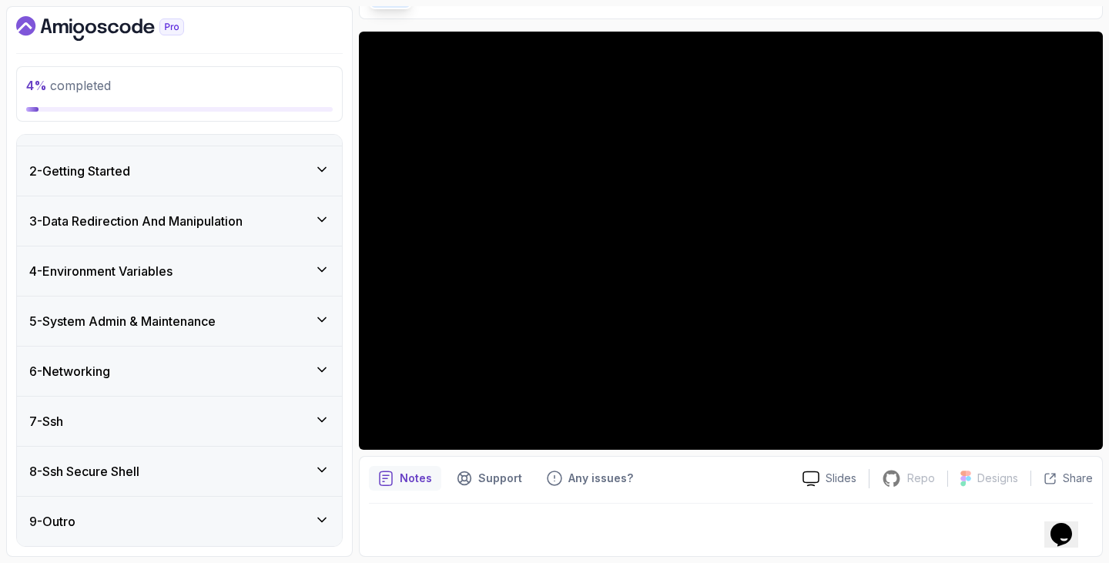
click at [350, 490] on div "4 % completed 1 - Intro 2 - Getting Started 3 - Data Redirection And Manipulati…" at bounding box center [179, 281] width 347 height 551
click at [194, 477] on div "8 - Ssh Secure Shell" at bounding box center [179, 471] width 300 height 18
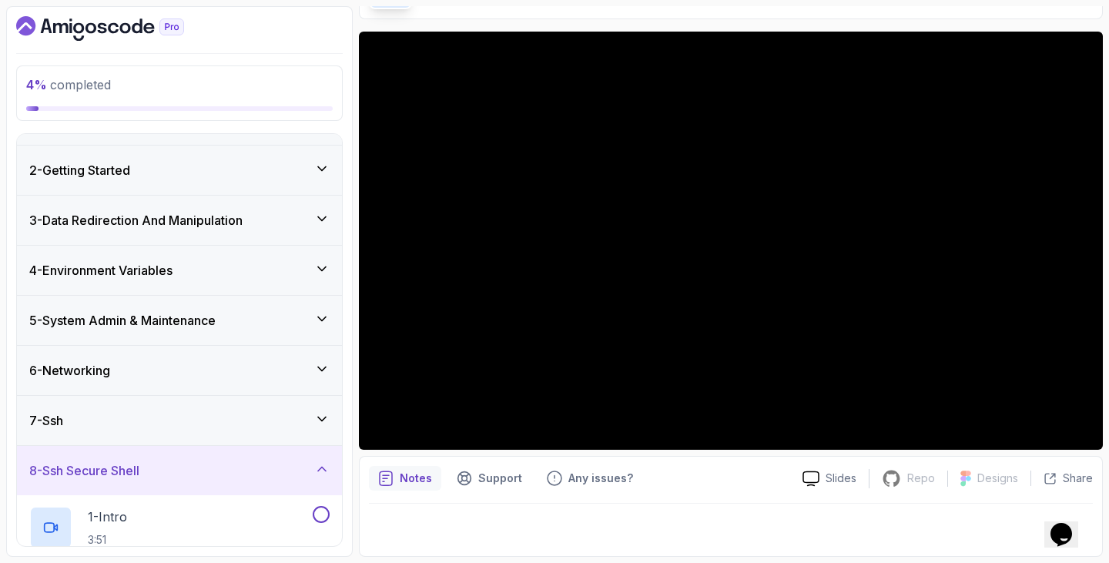
click at [358, 497] on div "4 % completed 1 - Intro 2 - Getting Started 3 - Data Redirection And Manipulati…" at bounding box center [554, 281] width 1097 height 551
click at [253, 511] on div "1 - Intro 3:51" at bounding box center [169, 527] width 280 height 43
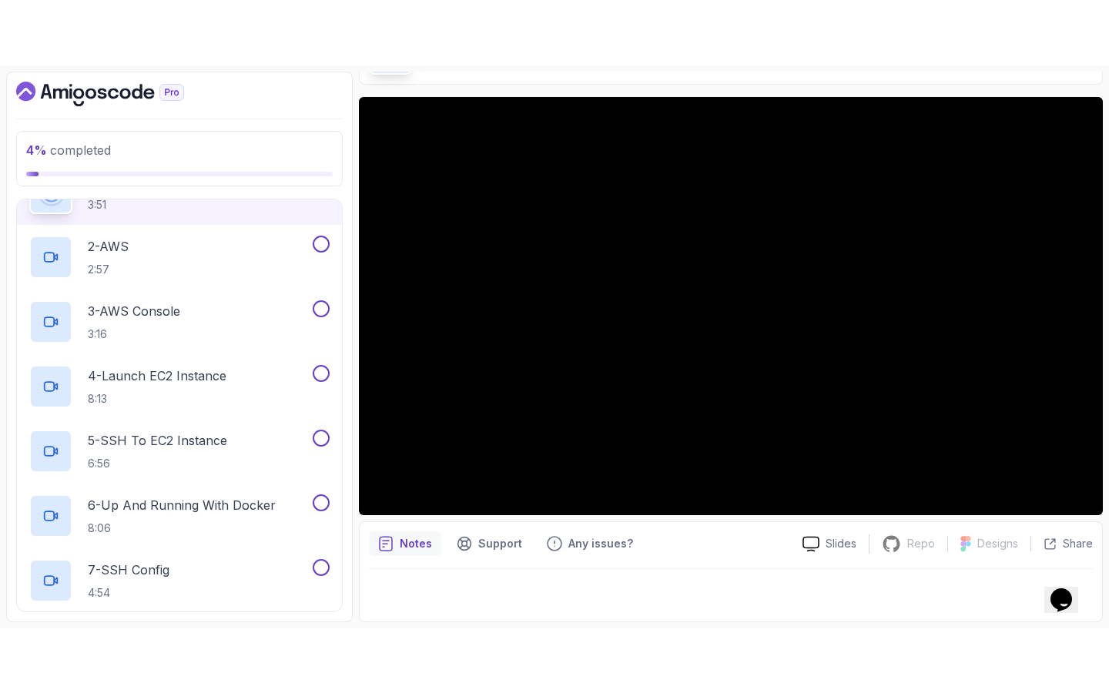
scroll to position [408, 0]
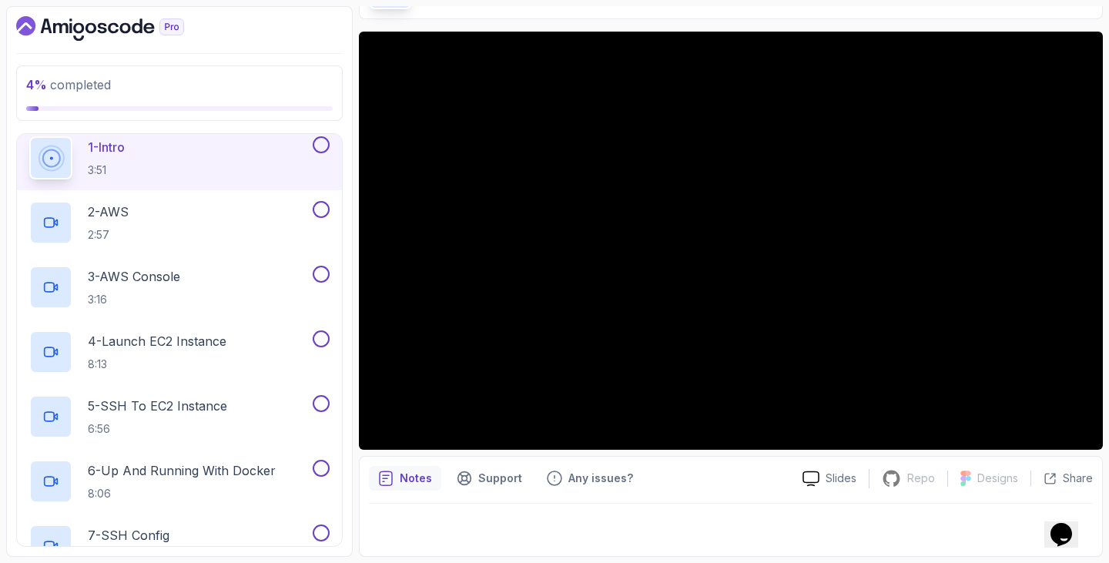
click at [522, 521] on div at bounding box center [731, 525] width 724 height 43
click at [125, 216] on p "2 - AWS" at bounding box center [108, 212] width 41 height 18
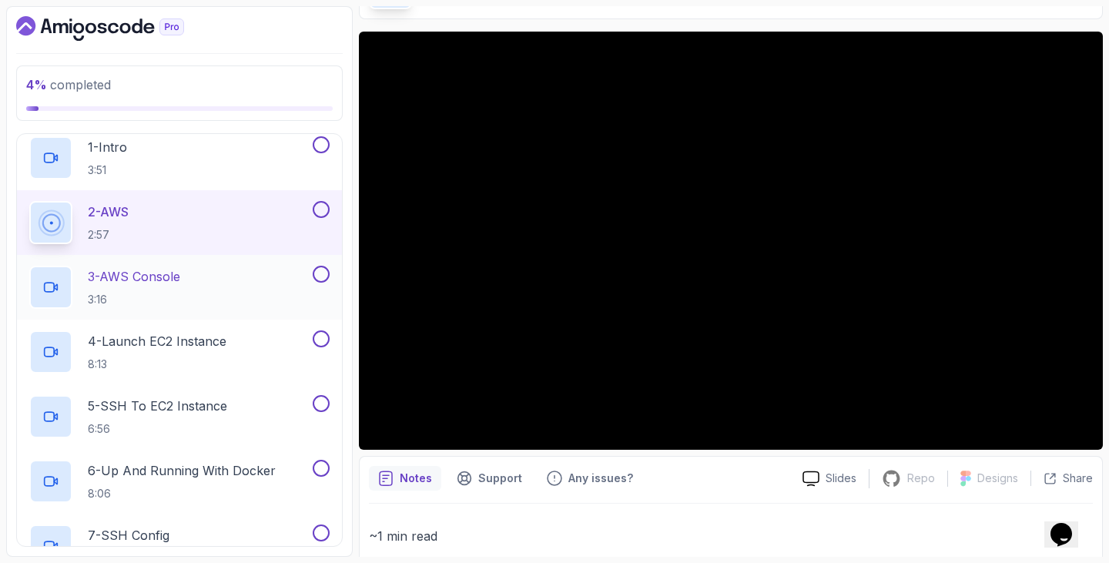
click at [142, 280] on p "3 - AWS Console" at bounding box center [134, 276] width 92 height 18
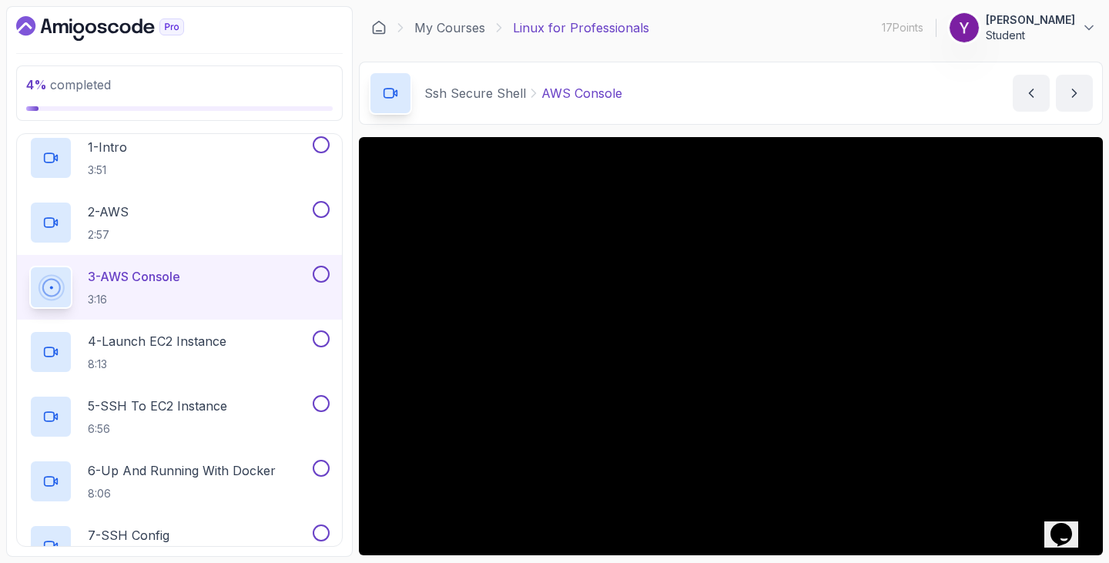
click at [8, 316] on div "4 % completed 1 - Intro 2 - Getting Started 3 - Data Redirection And Manipulati…" at bounding box center [179, 281] width 347 height 551
click at [145, 359] on p "8:13" at bounding box center [157, 364] width 139 height 15
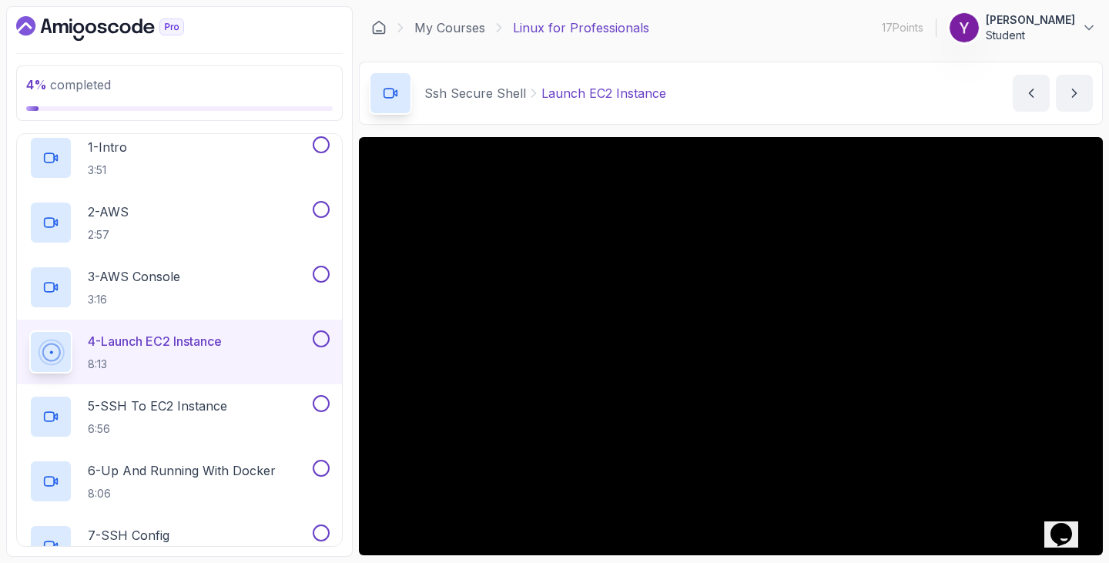
click at [906, 122] on div "Ssh Secure Shell Launch EC2 Instance Launch EC2 Instance by [PERSON_NAME]" at bounding box center [731, 93] width 744 height 63
click at [216, 405] on p "5 - SSH to EC2 Instance" at bounding box center [157, 406] width 139 height 18
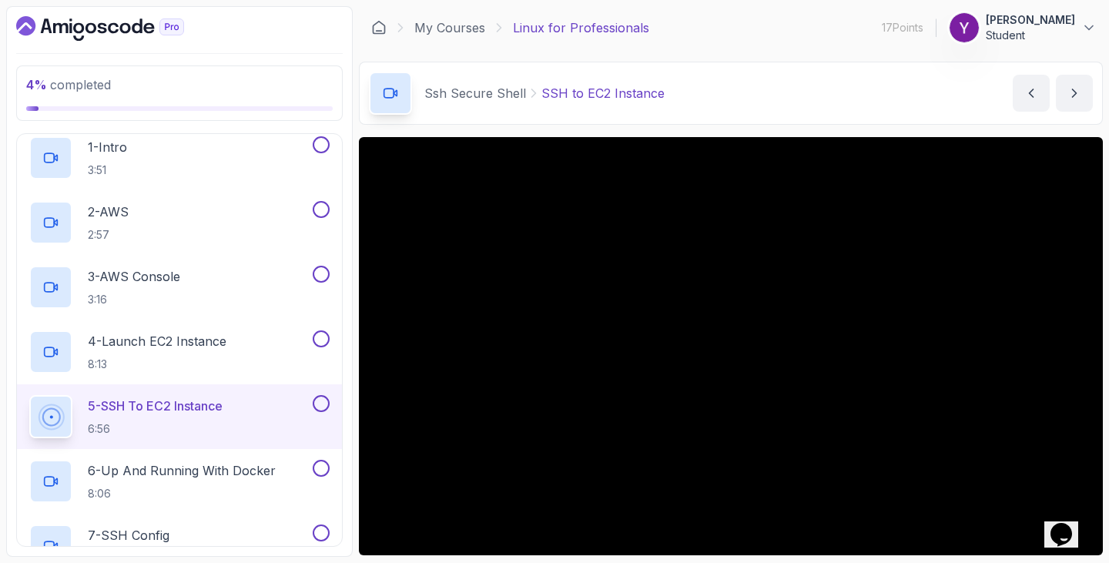
click at [786, 73] on div "Ssh Secure Shell SSH to EC2 Instance SSH to EC2 Instance by [PERSON_NAME]" at bounding box center [731, 93] width 744 height 63
click at [228, 467] on p "6 - Up And Running With Docker" at bounding box center [182, 470] width 188 height 18
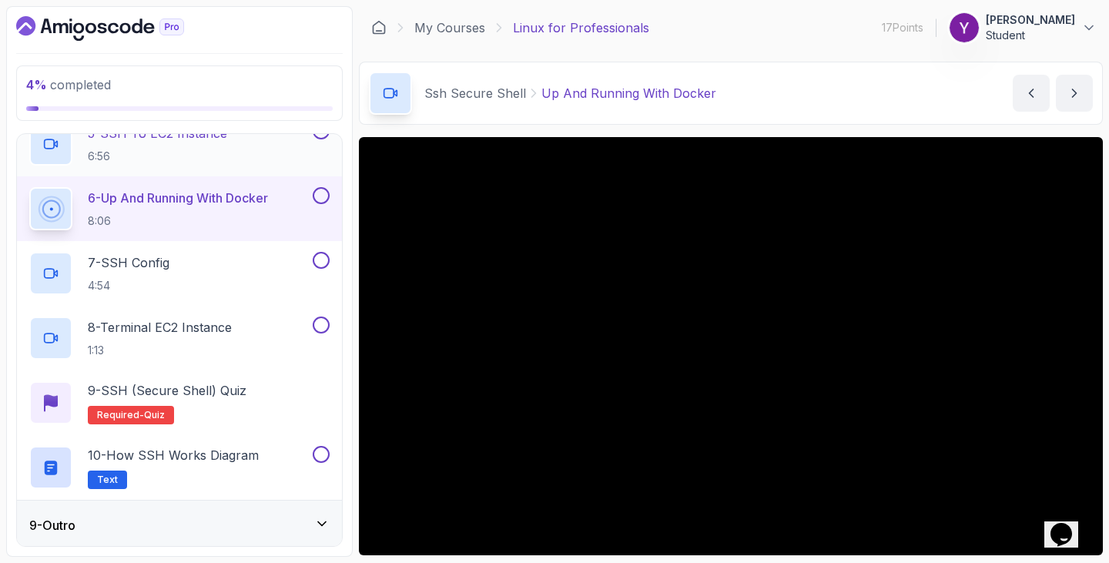
scroll to position [685, 0]
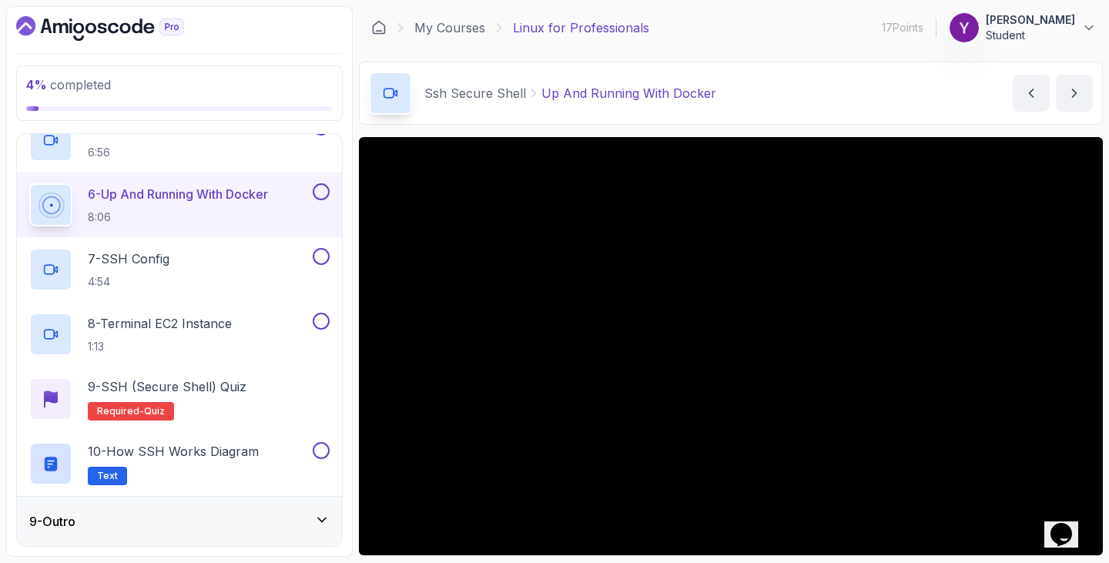
click at [1087, 508] on div "Opens Chat This icon Opens the chat window." at bounding box center [1068, 508] width 37 height 0
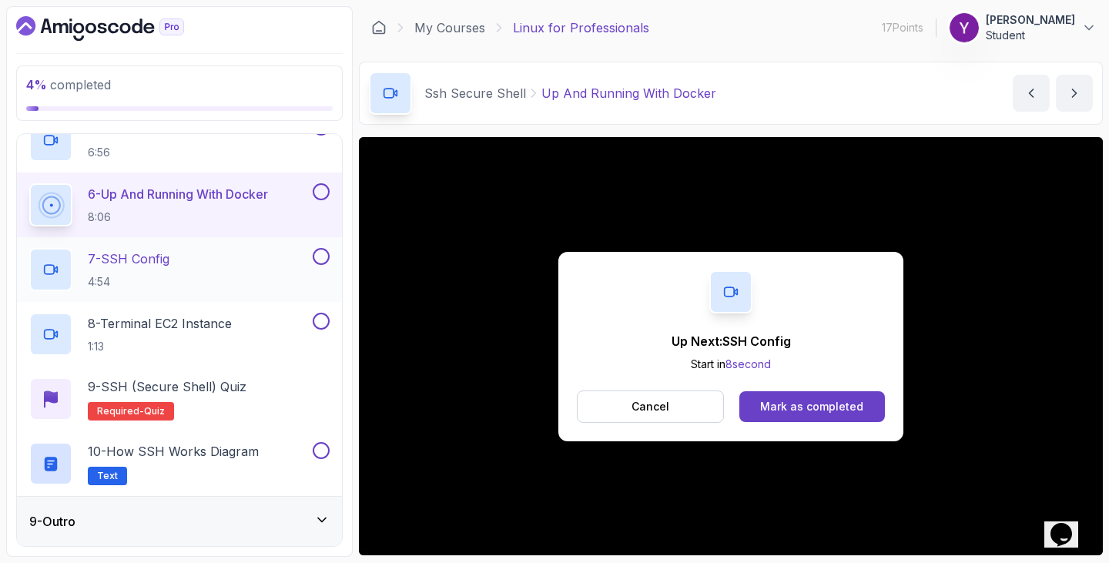
click at [284, 277] on div "7 - SSH Config 4:54" at bounding box center [169, 269] width 280 height 43
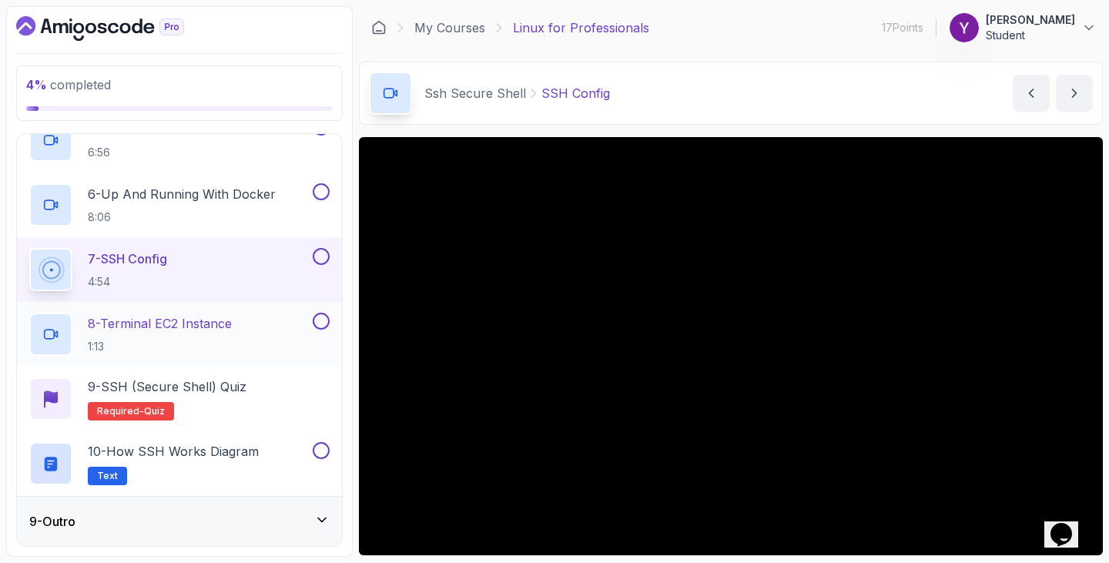
click at [158, 318] on p "8 - Terminal EC2 Instance" at bounding box center [160, 323] width 144 height 18
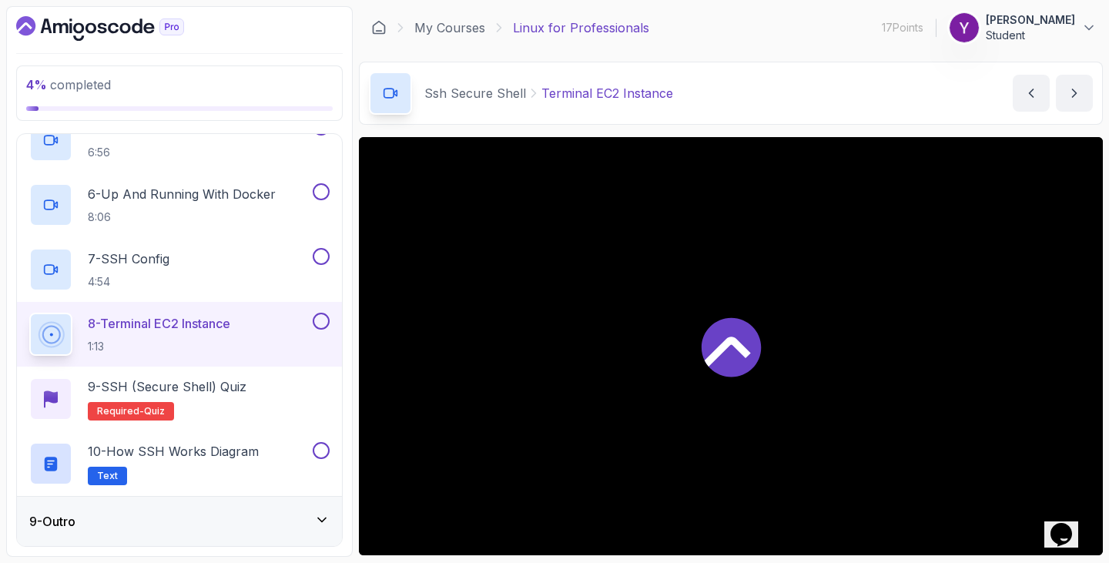
click at [0, 350] on section "4 % completed 1 - Intro 2 - Getting Started 3 - Data Redirection And Manipulati…" at bounding box center [554, 281] width 1109 height 563
click at [6, 358] on div "4 % completed 1 - Intro 2 - Getting Started 3 - Data Redirection And Manipulati…" at bounding box center [179, 281] width 347 height 551
click at [104, 534] on div "9 - Outro" at bounding box center [179, 521] width 325 height 49
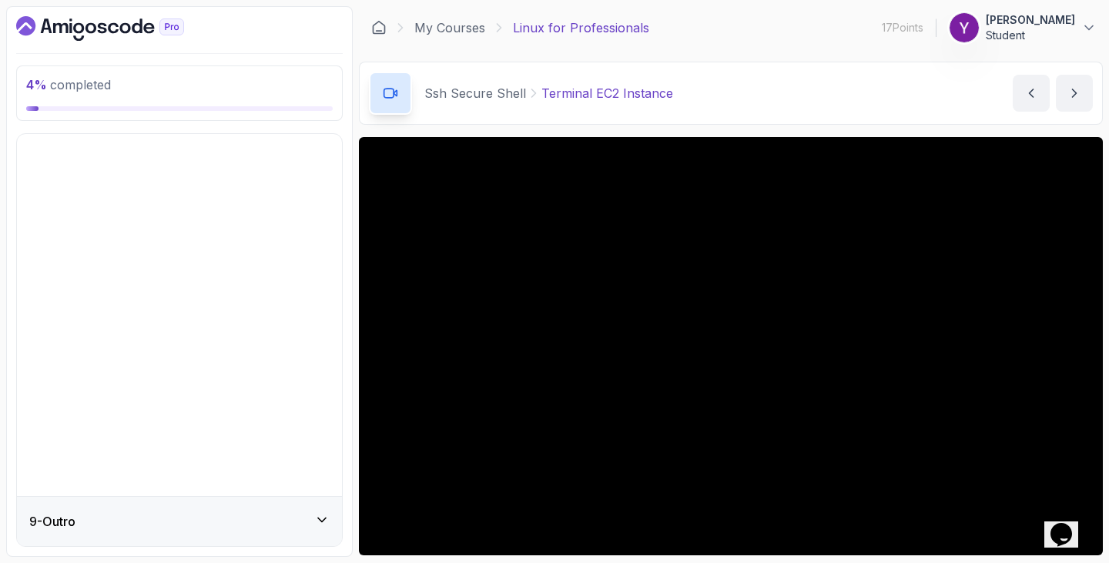
scroll to position [39, 0]
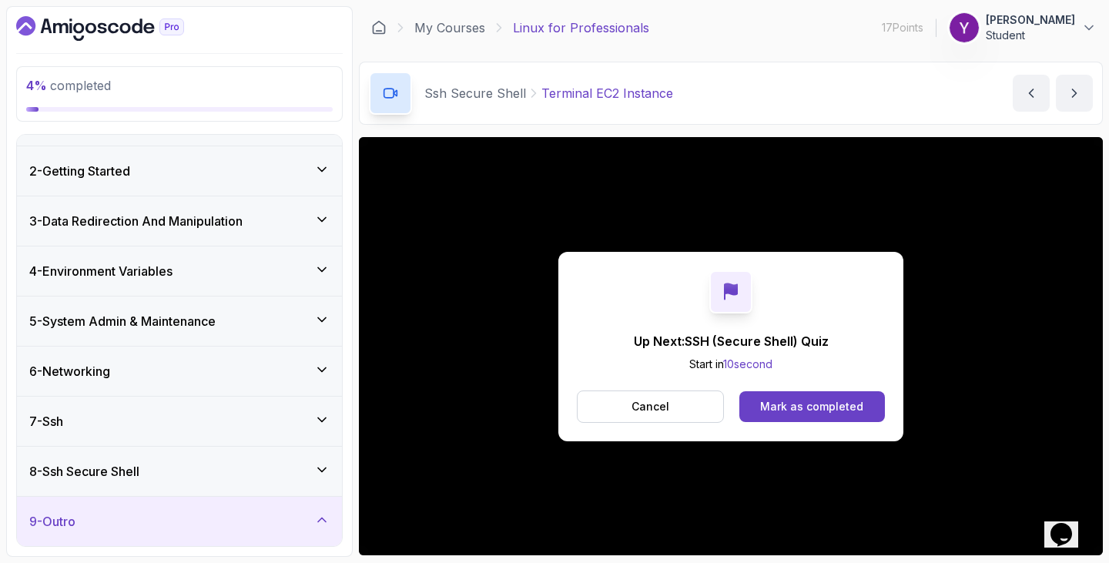
click at [0, 480] on section "4 % completed 1 - Intro 2 - Getting Started 3 - Data Redirection And Manipulati…" at bounding box center [554, 281] width 1109 height 563
click at [72, 32] on icon "Dashboard" at bounding box center [70, 28] width 2 height 10
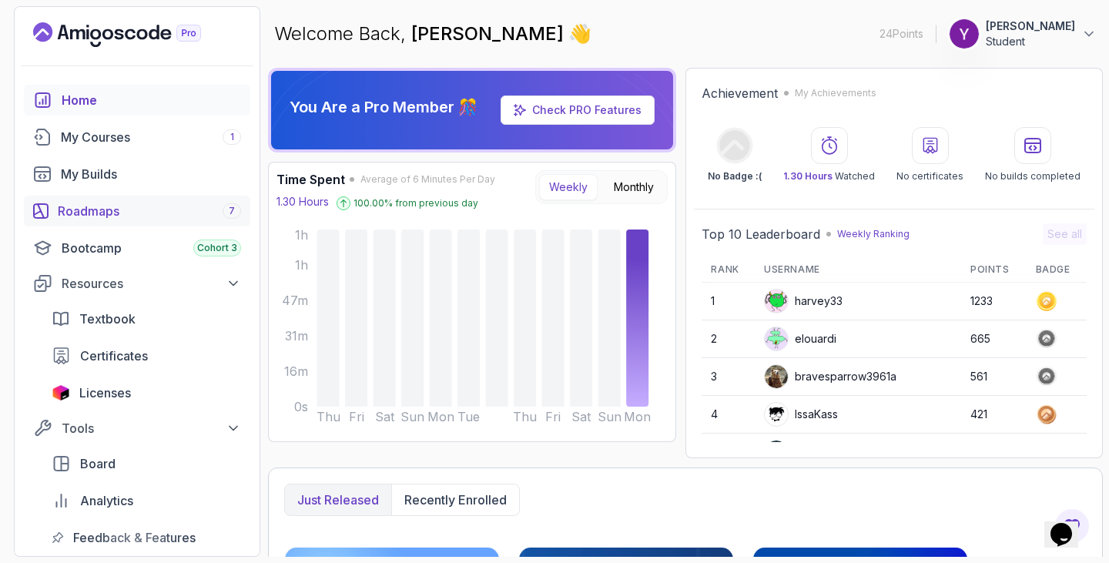
click at [109, 206] on div "Roadmaps 7" at bounding box center [149, 211] width 183 height 18
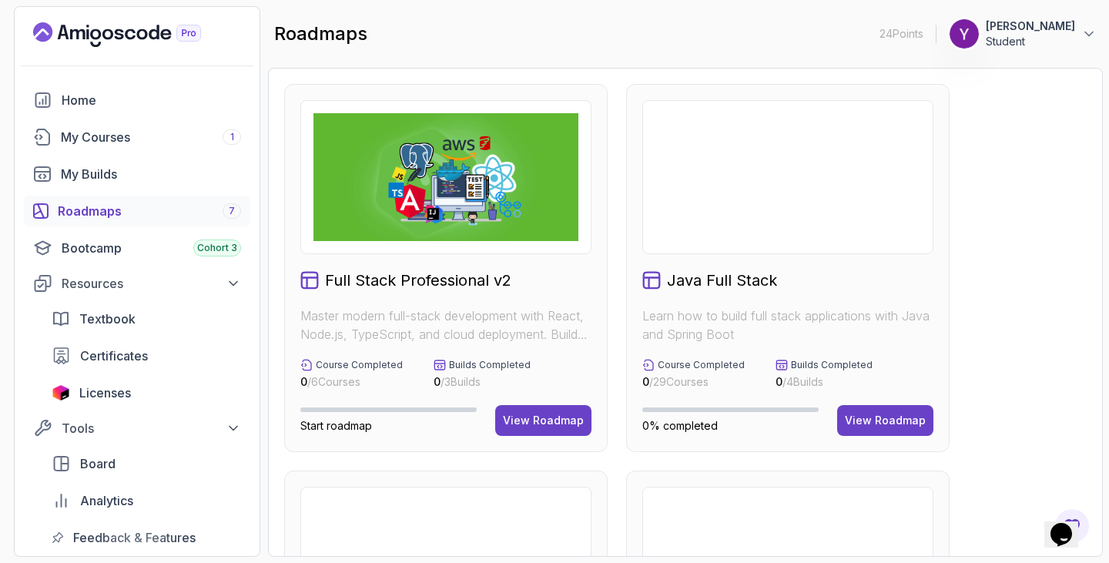
click at [869, 424] on div "View Roadmap" at bounding box center [885, 420] width 81 height 15
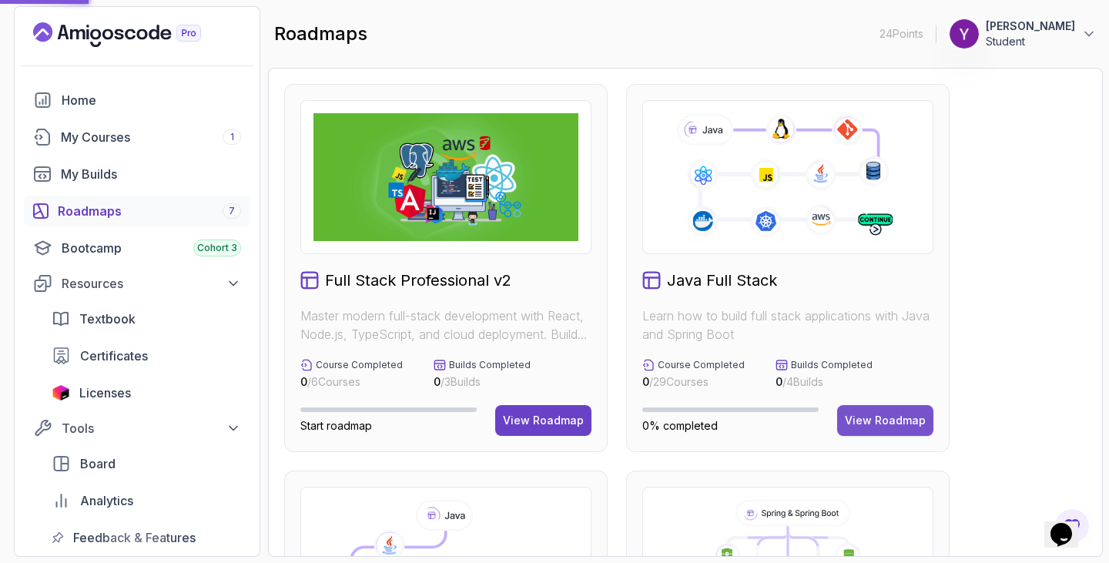
click at [880, 420] on div "View Roadmap" at bounding box center [885, 420] width 81 height 15
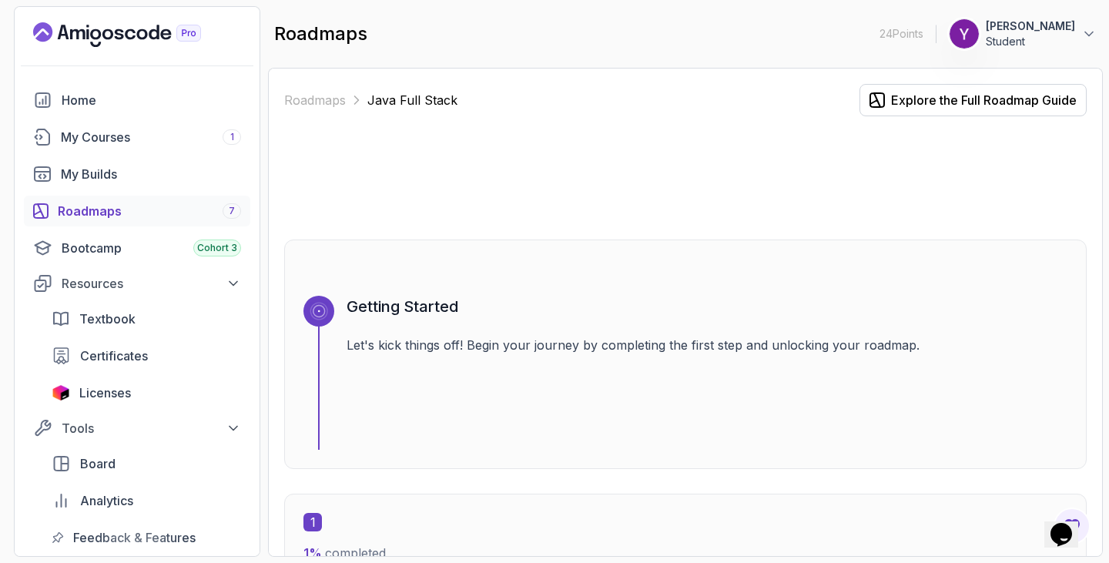
click at [3, 357] on section "24 Points 1 [PERSON_NAME] Student Home My Courses 1 My Builds Roadmaps 7 Bootca…" at bounding box center [554, 281] width 1109 height 563
click at [1066, 145] on div at bounding box center [685, 178] width 802 height 74
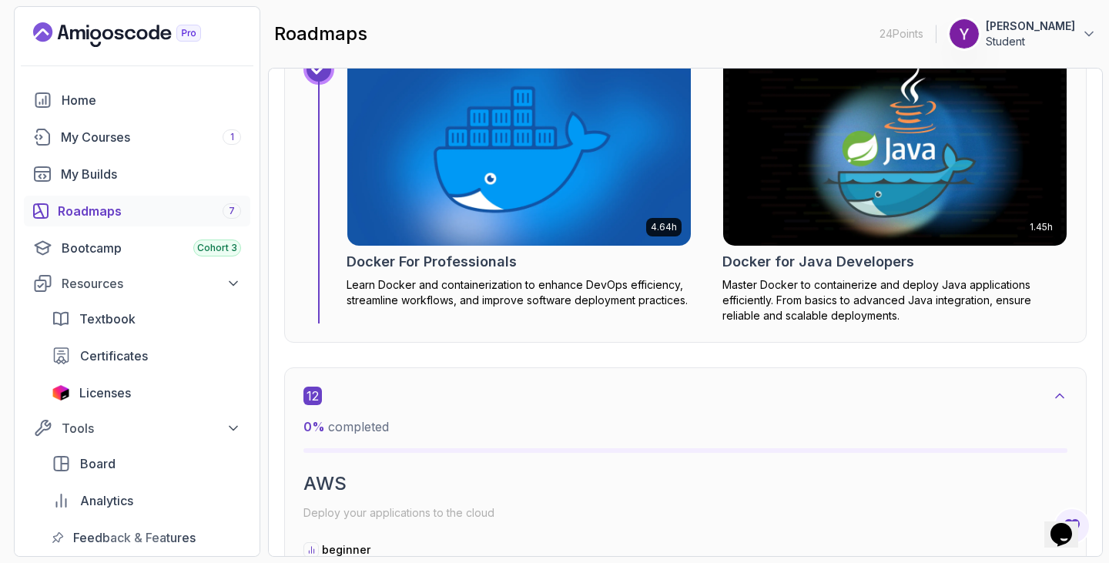
scroll to position [8009, 0]
